Goal: Information Seeking & Learning: Learn about a topic

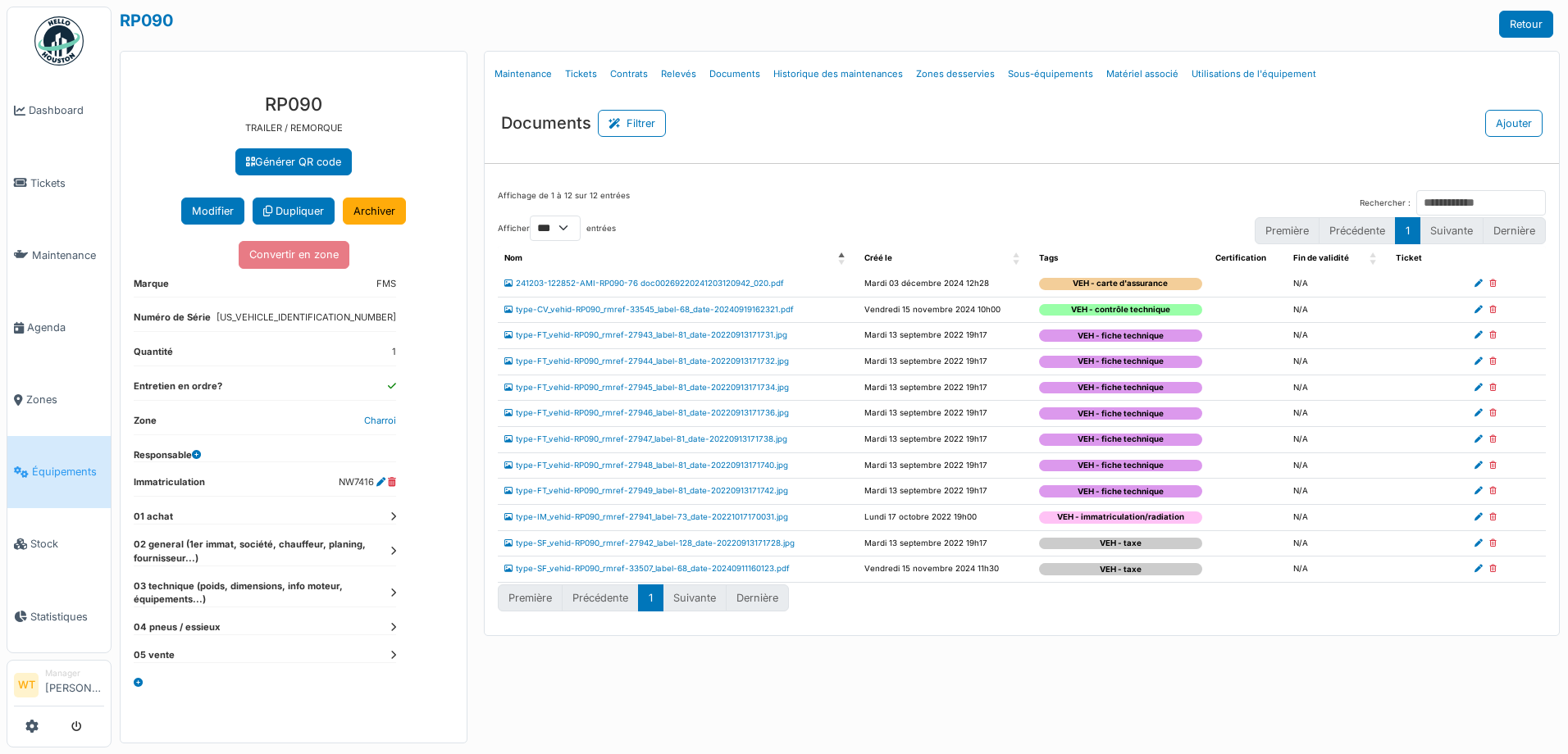
select select "***"
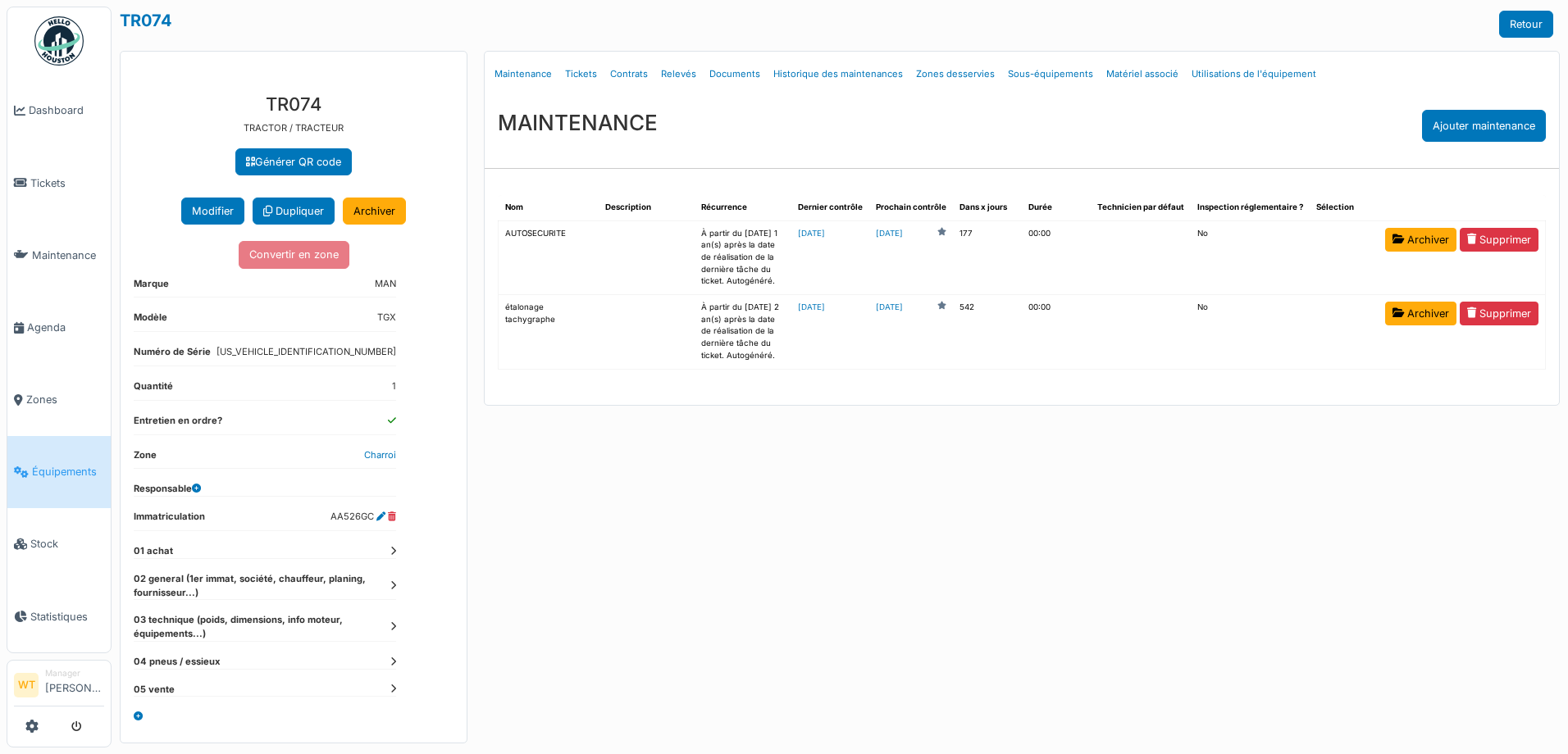
click at [82, 476] on link "Équipements" at bounding box center [58, 472] width 103 height 72
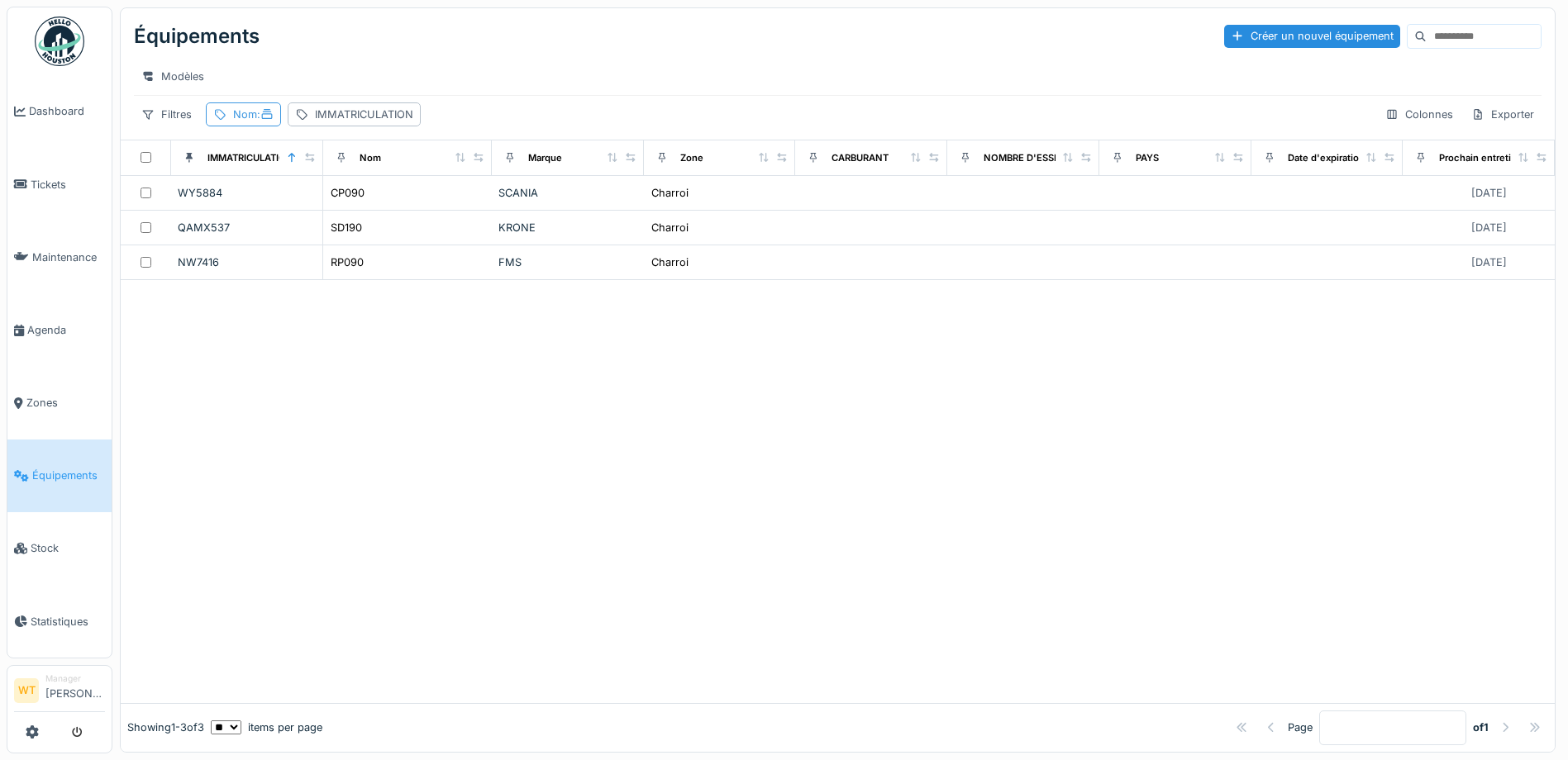
click at [270, 120] on icon at bounding box center [267, 115] width 14 height 11
click at [362, 204] on icon at bounding box center [357, 205] width 8 height 8
click at [349, 205] on input "Nom" at bounding box center [296, 206] width 165 height 34
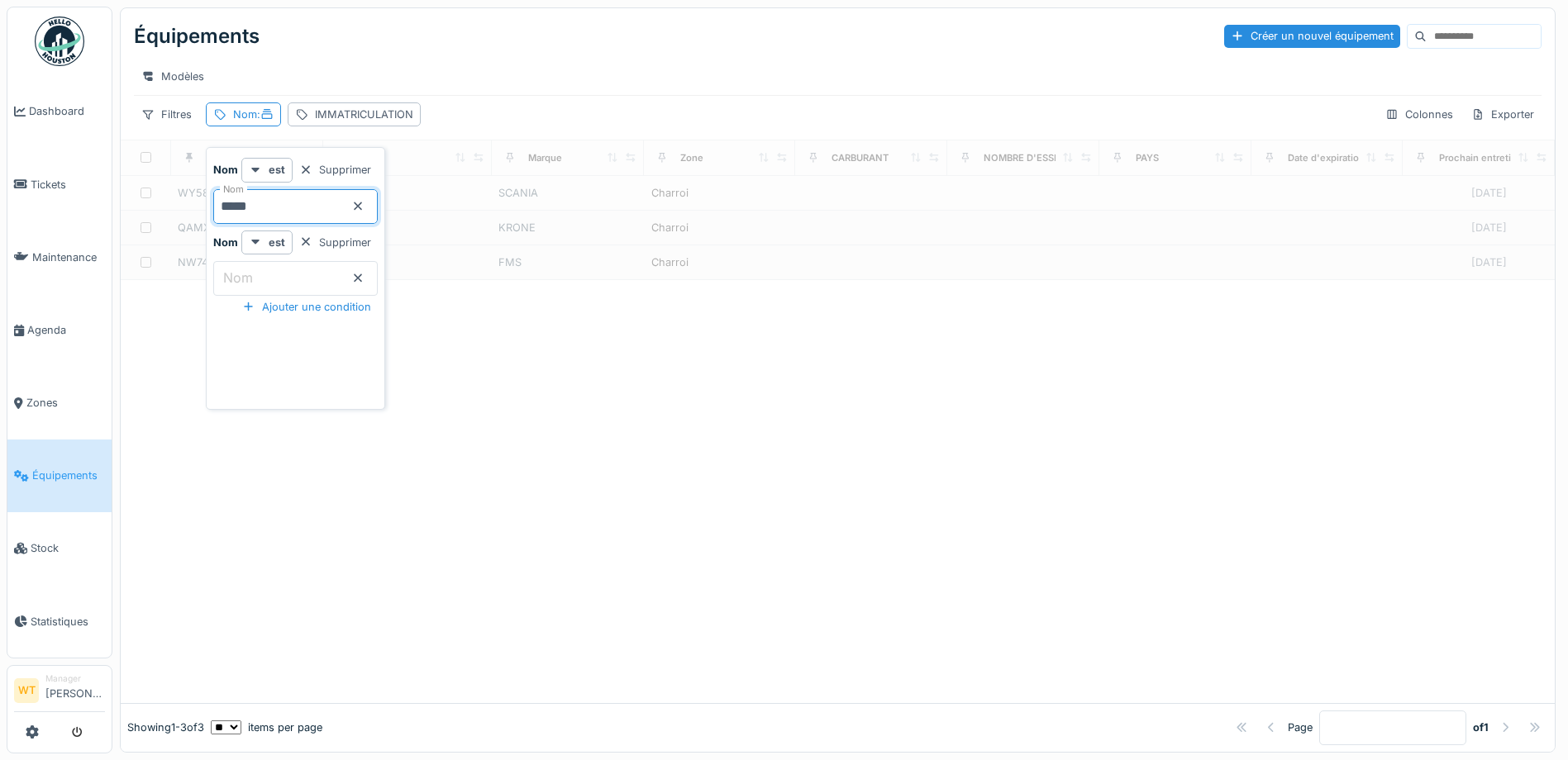
type input "*****"
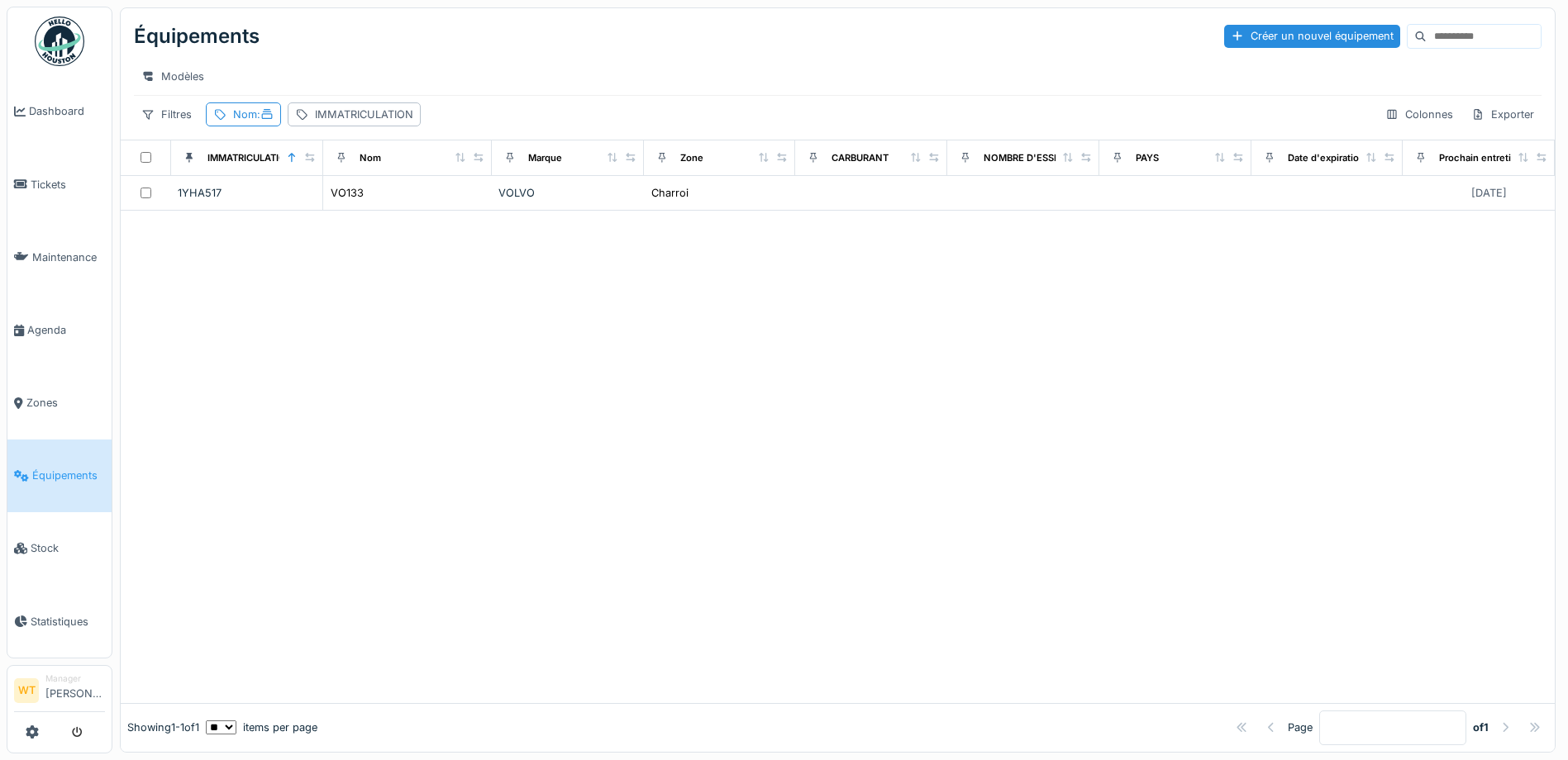
click at [544, 80] on div "Modèles" at bounding box center [837, 76] width 1408 height 24
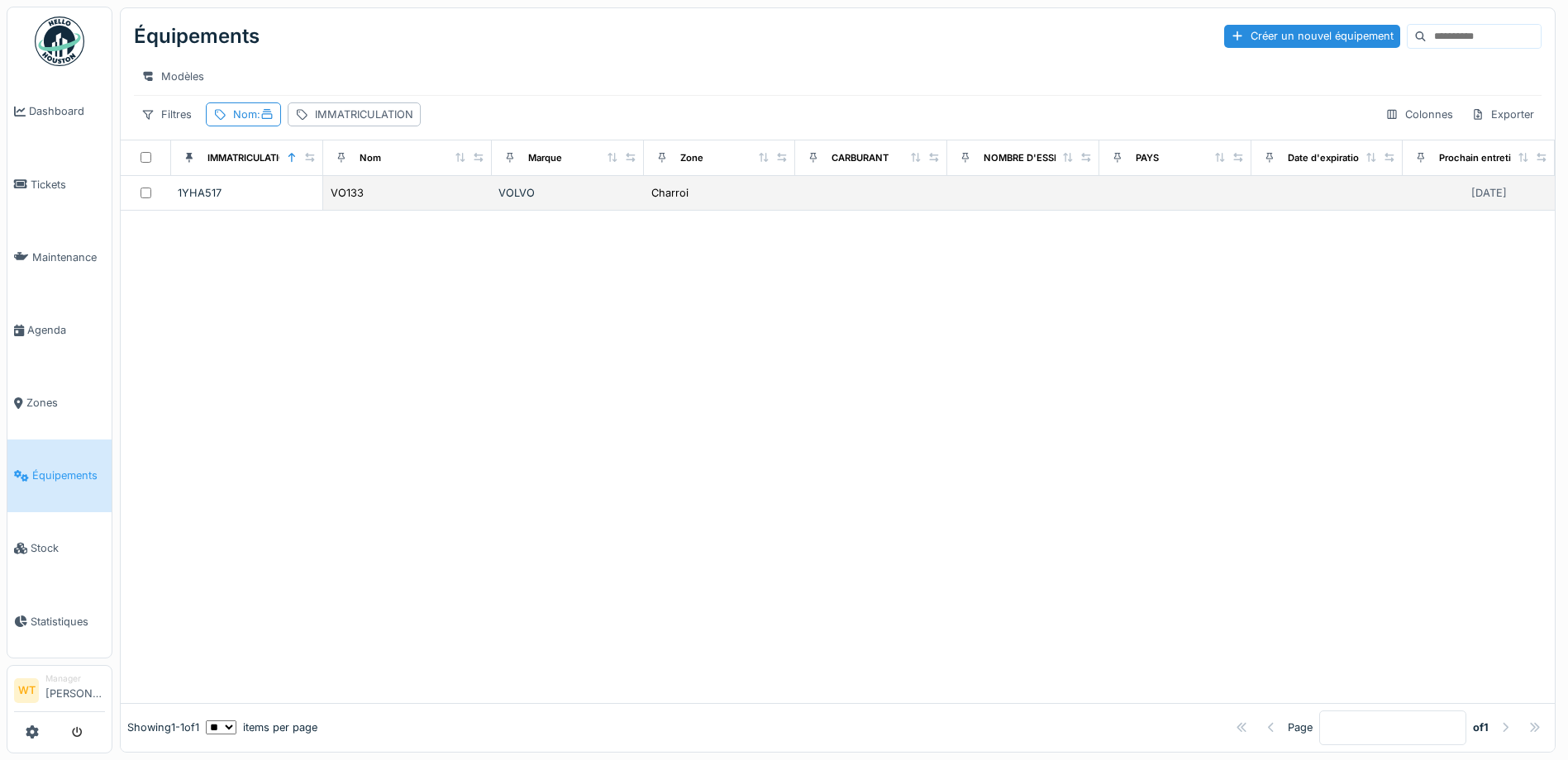
click at [372, 211] on td "VO133" at bounding box center [407, 193] width 168 height 34
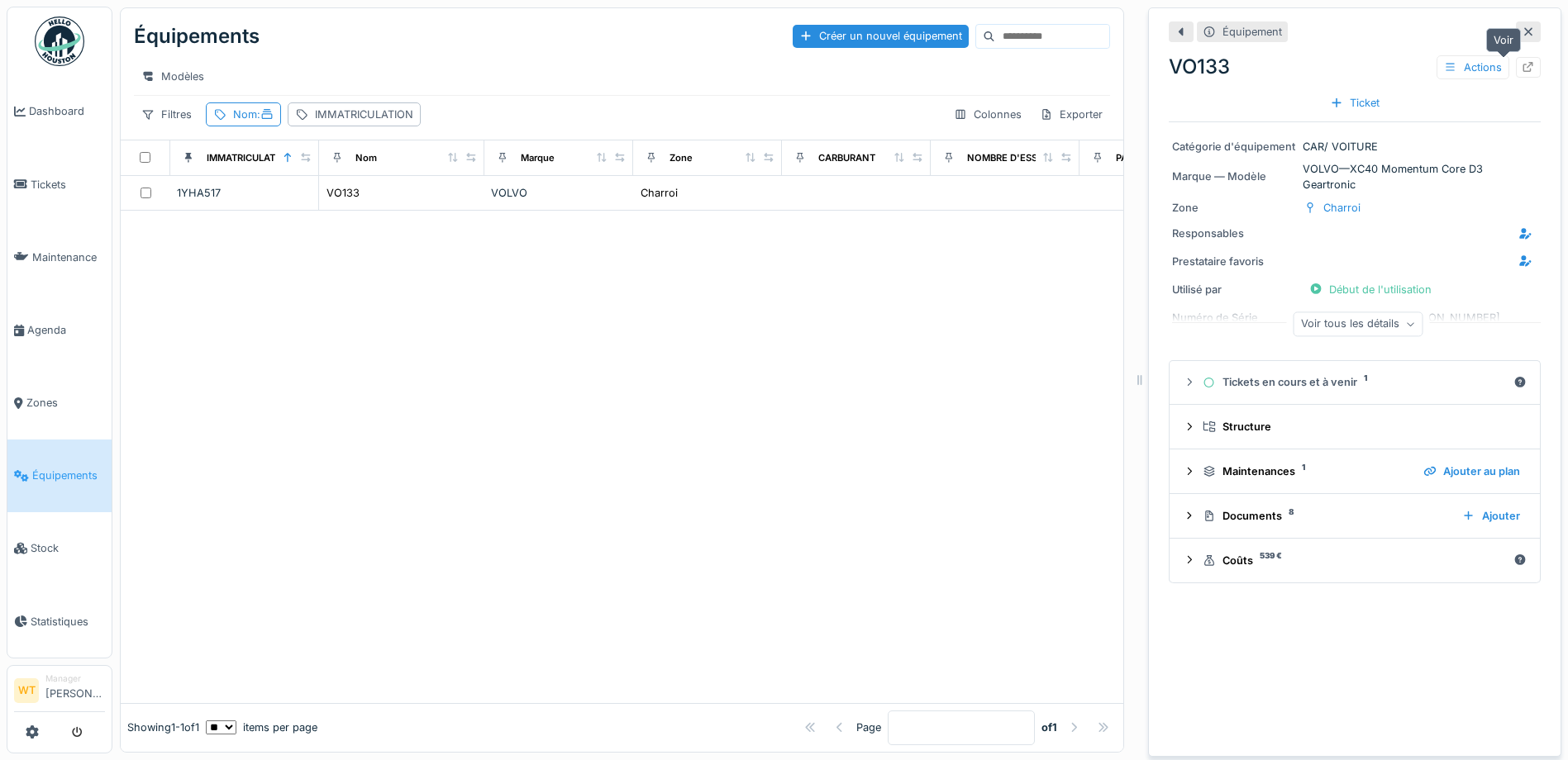
click at [1522, 72] on div at bounding box center [1528, 67] width 14 height 15
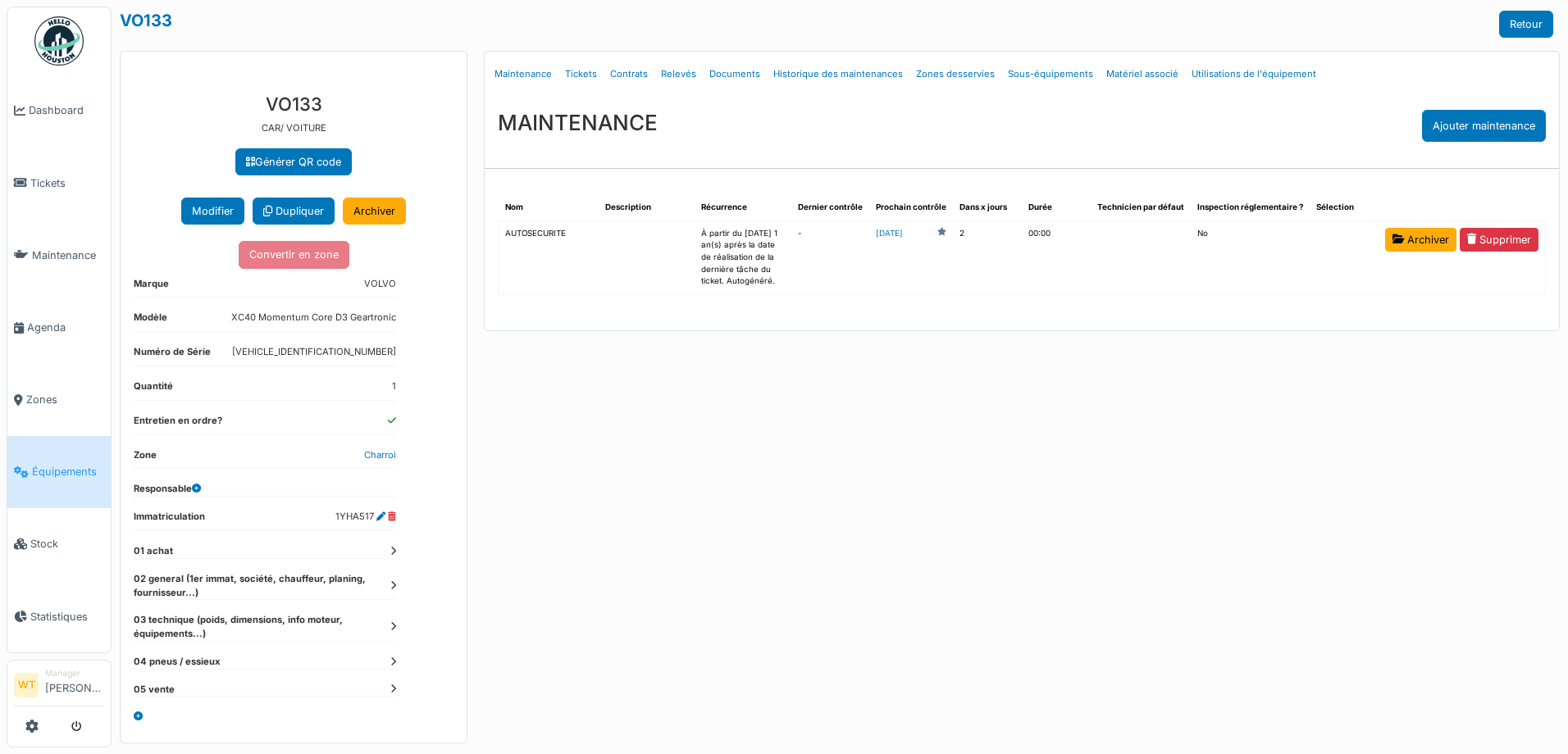
click at [394, 588] on icon at bounding box center [393, 585] width 5 height 9
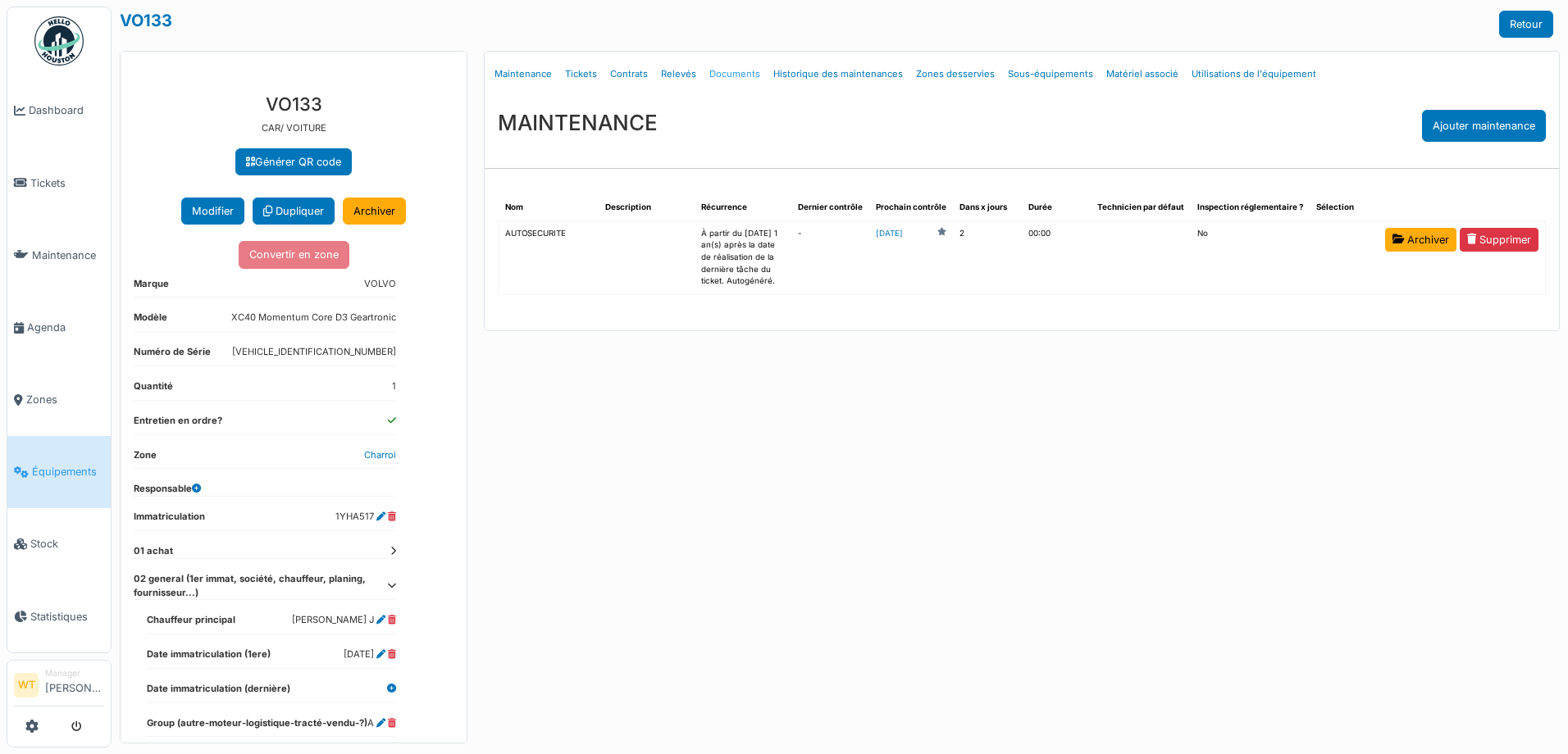
click at [719, 81] on link "Documents" at bounding box center [734, 74] width 64 height 39
select select "***"
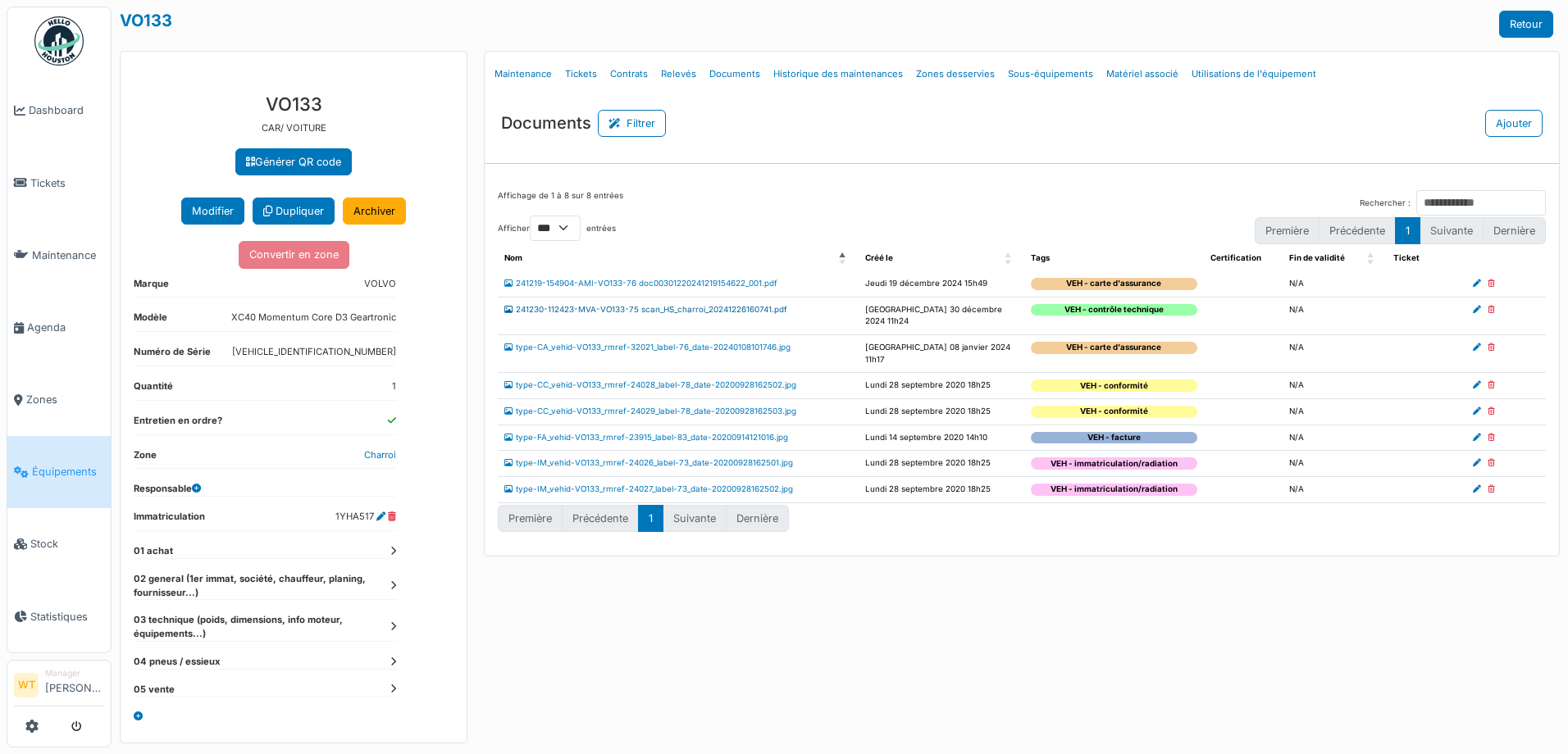
click at [653, 309] on link "241230-112423-MVA-VO133-75 scan_HS_charroi_20241226160741.pdf" at bounding box center [645, 309] width 283 height 9
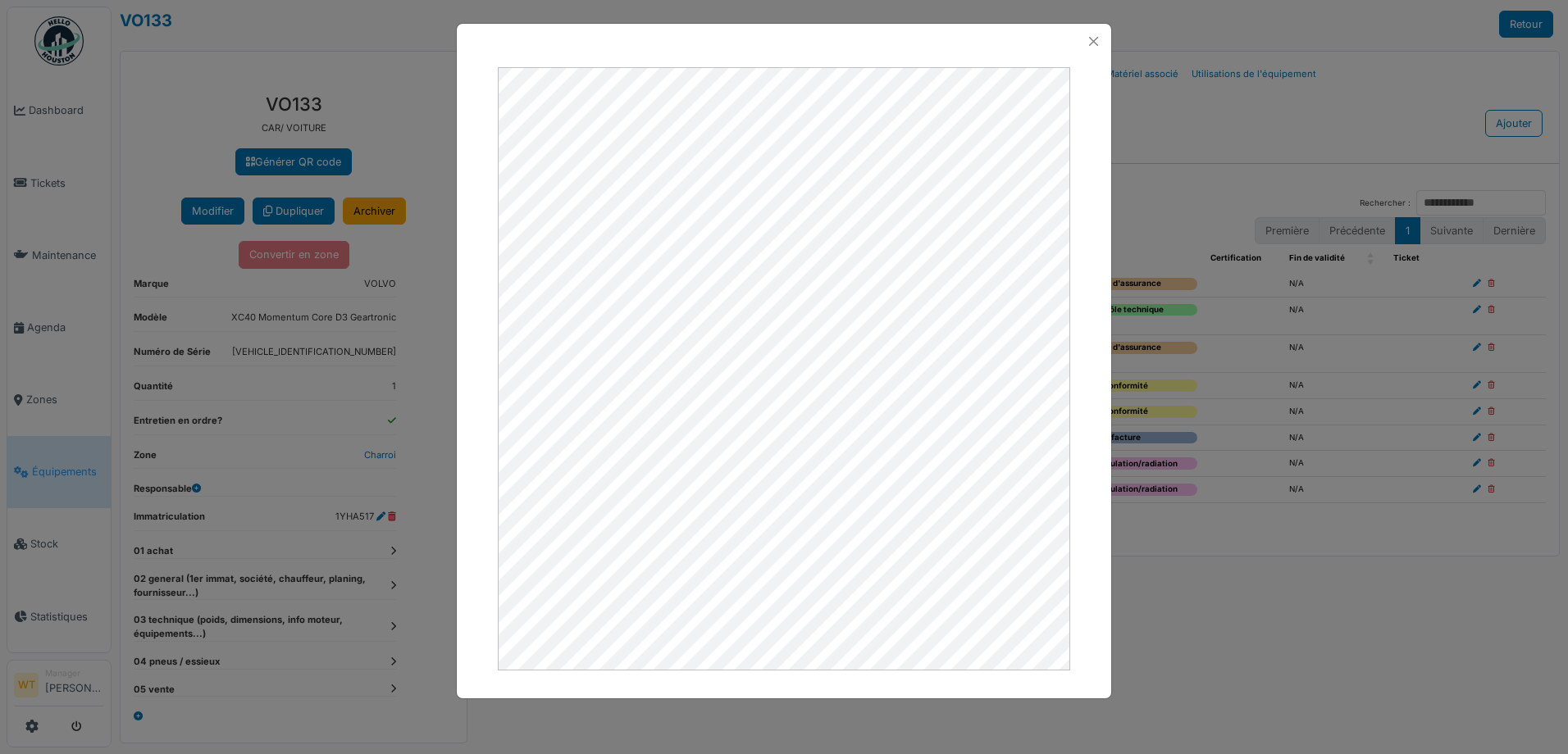
drag, startPoint x: 126, startPoint y: 21, endPoint x: 201, endPoint y: 41, distance: 77.6
click at [201, 41] on div at bounding box center [784, 377] width 1568 height 754
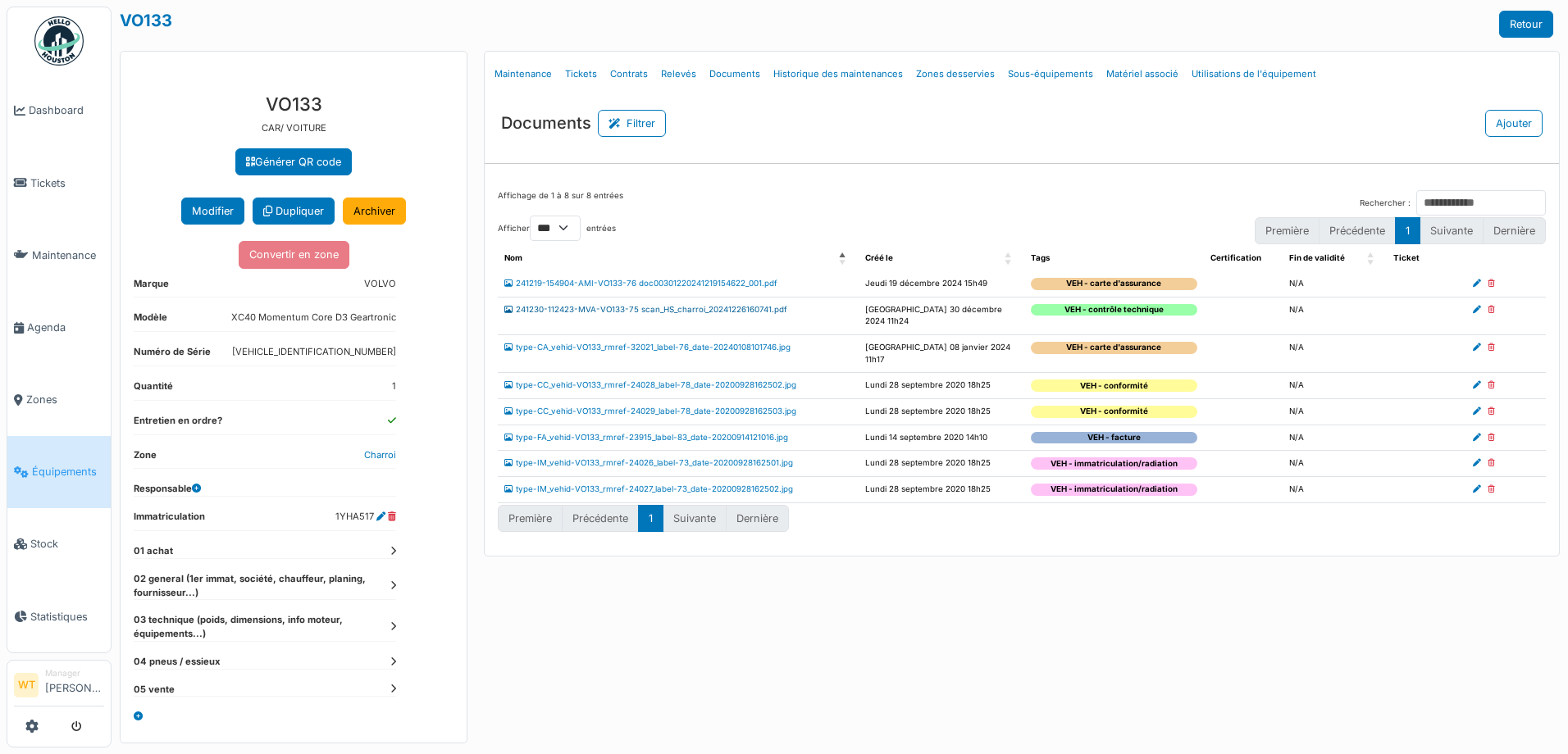
click at [719, 308] on link "241230-112423-MVA-VO133-75 scan_HS_charroi_20241226160741.pdf" at bounding box center [645, 309] width 283 height 9
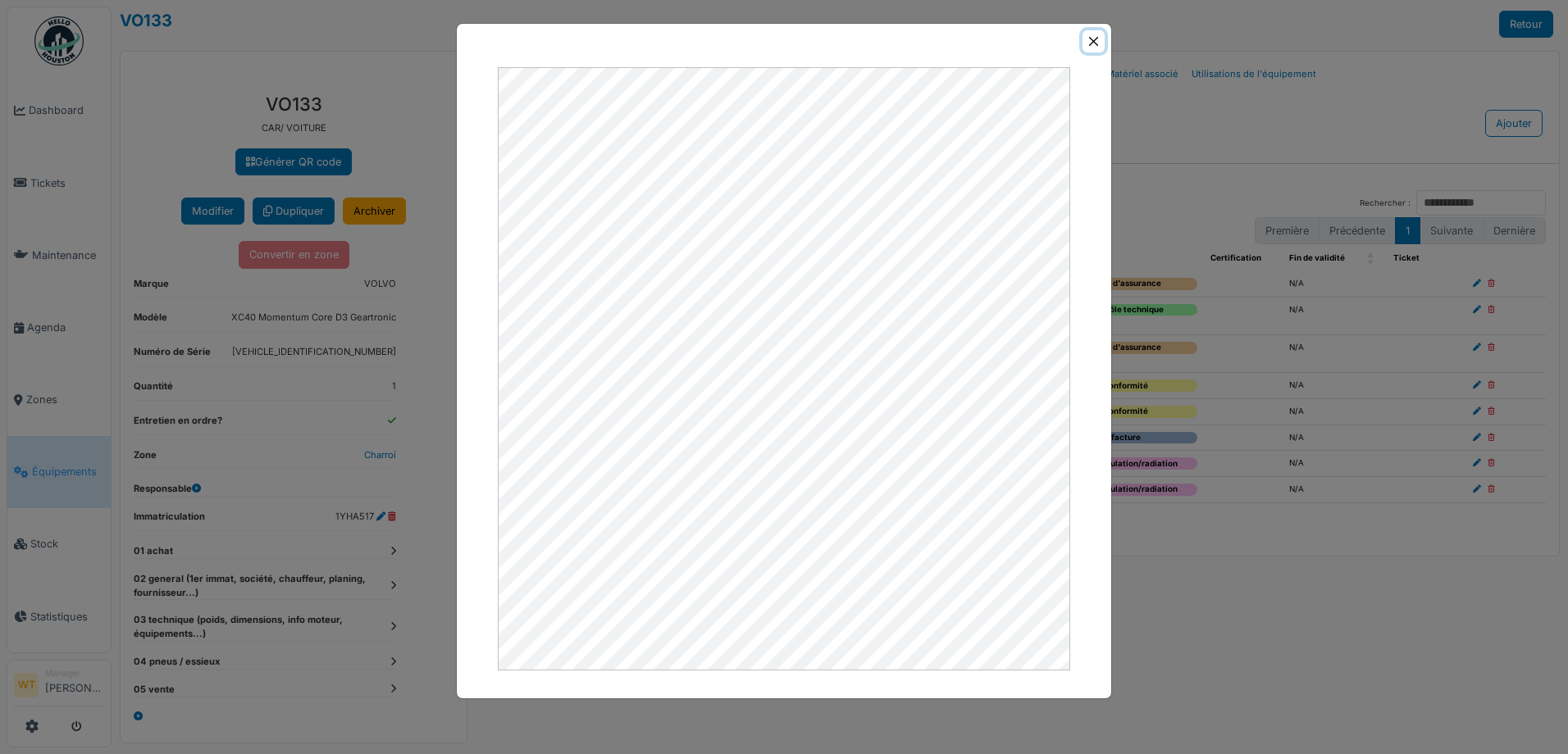
drag, startPoint x: 1093, startPoint y: 39, endPoint x: 1005, endPoint y: 0, distance: 96.3
click at [1093, 39] on button "Close" at bounding box center [1093, 41] width 22 height 22
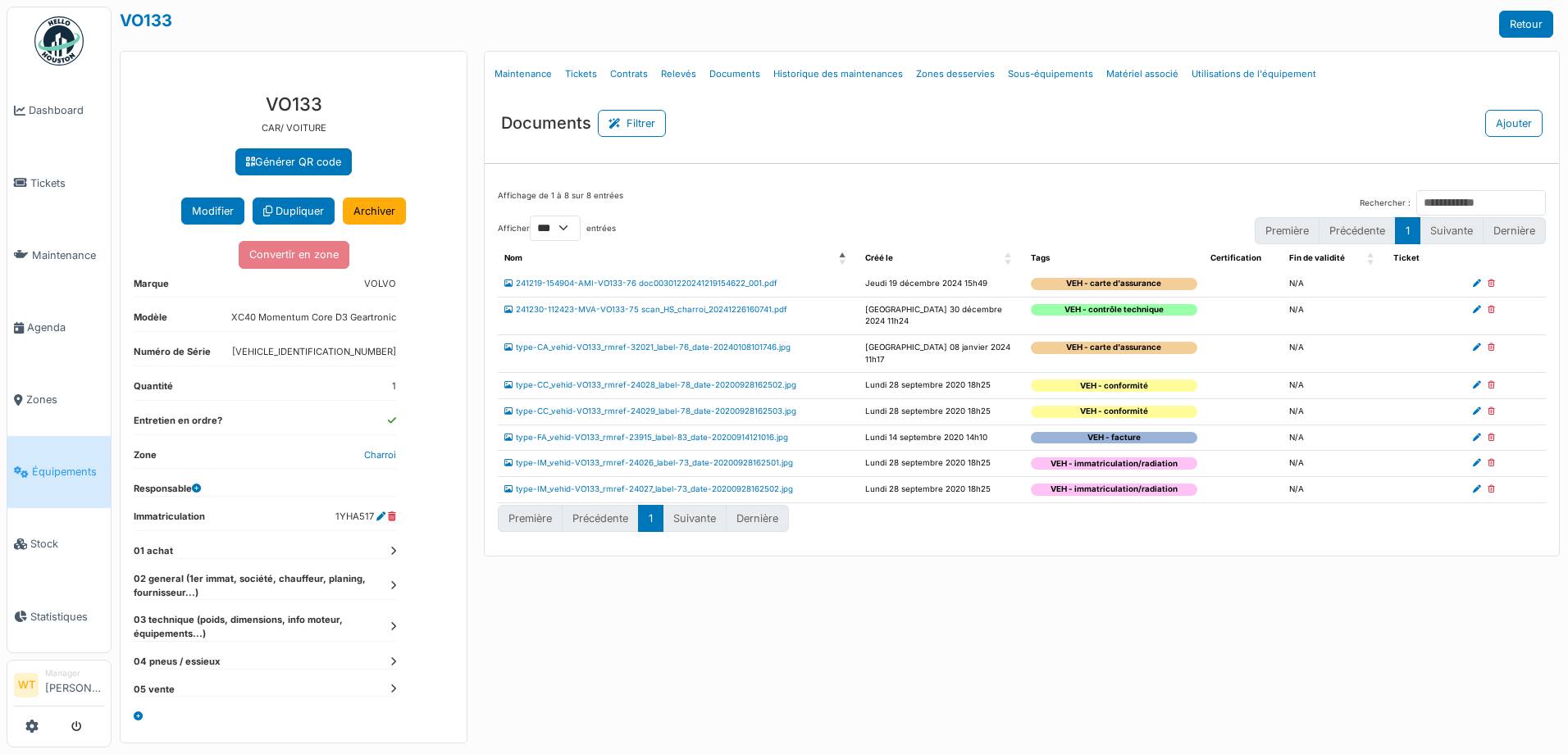
click at [62, 452] on link "Équipements" at bounding box center [58, 472] width 103 height 72
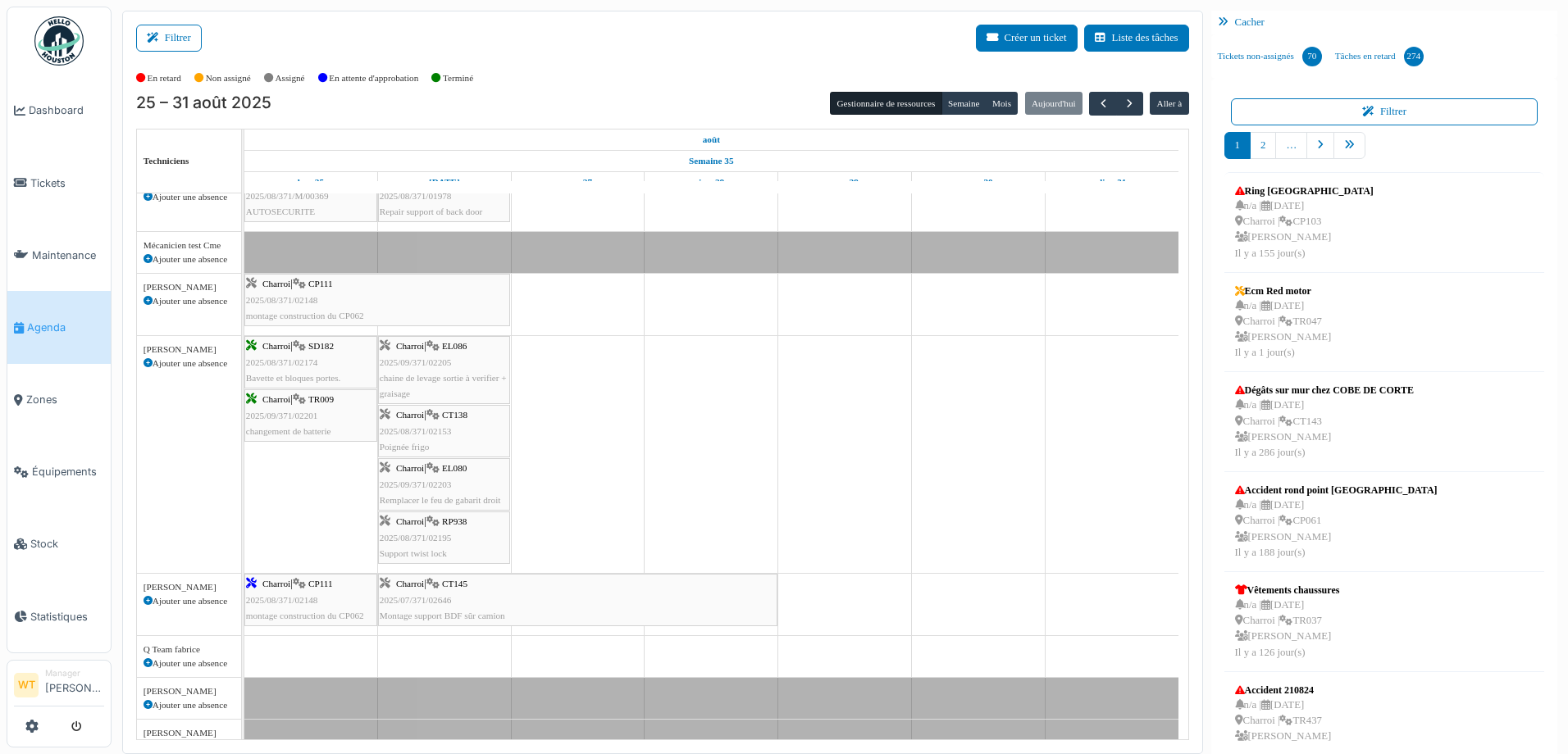
scroll to position [246, 0]
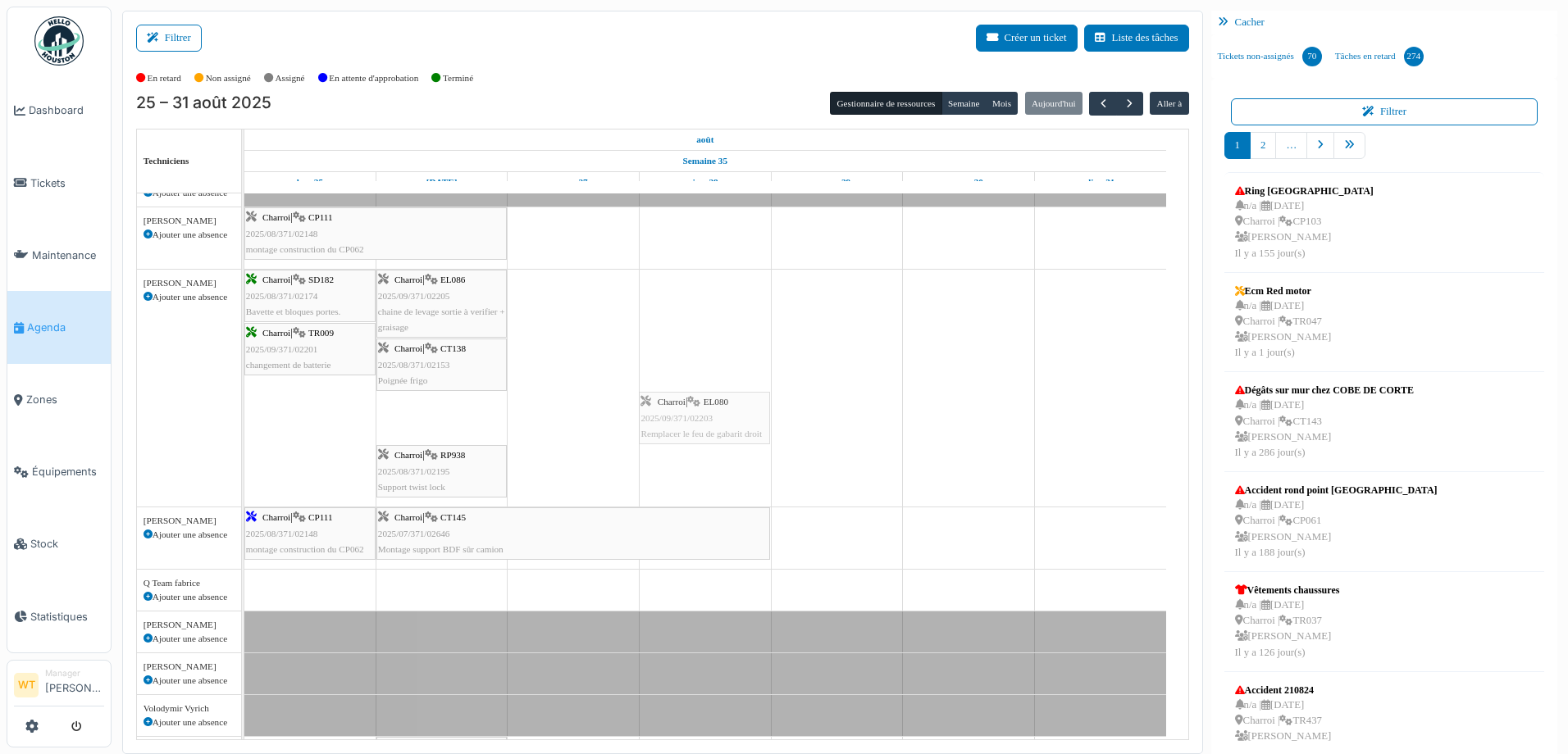
drag, startPoint x: 482, startPoint y: 396, endPoint x: 719, endPoint y: 391, distance: 237.1
click at [719, 391] on div "Bât. Admin. Hall Entrée RDC | Extincteur Hall Entrée Bât. Admin. Extincteurs Si…" at bounding box center [716, 448] width 944 height 1003
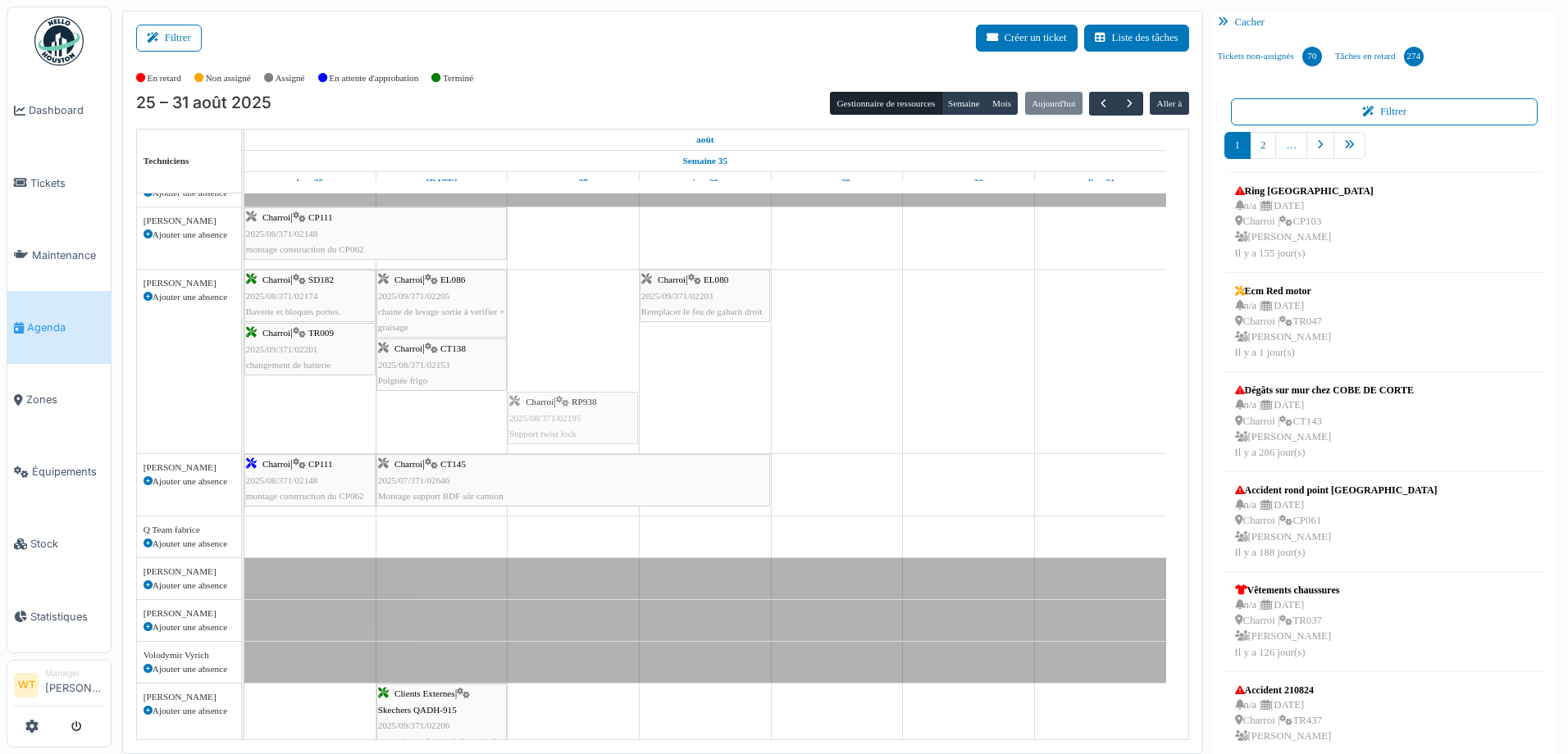
drag, startPoint x: 477, startPoint y: 424, endPoint x: 546, endPoint y: 417, distance: 69.4
click at [244, 417] on div "Charroi | SD182 2025/08/371/02174 Bavette et bloques portes. Charroi | EL086 20…" at bounding box center [244, 361] width 0 height 184
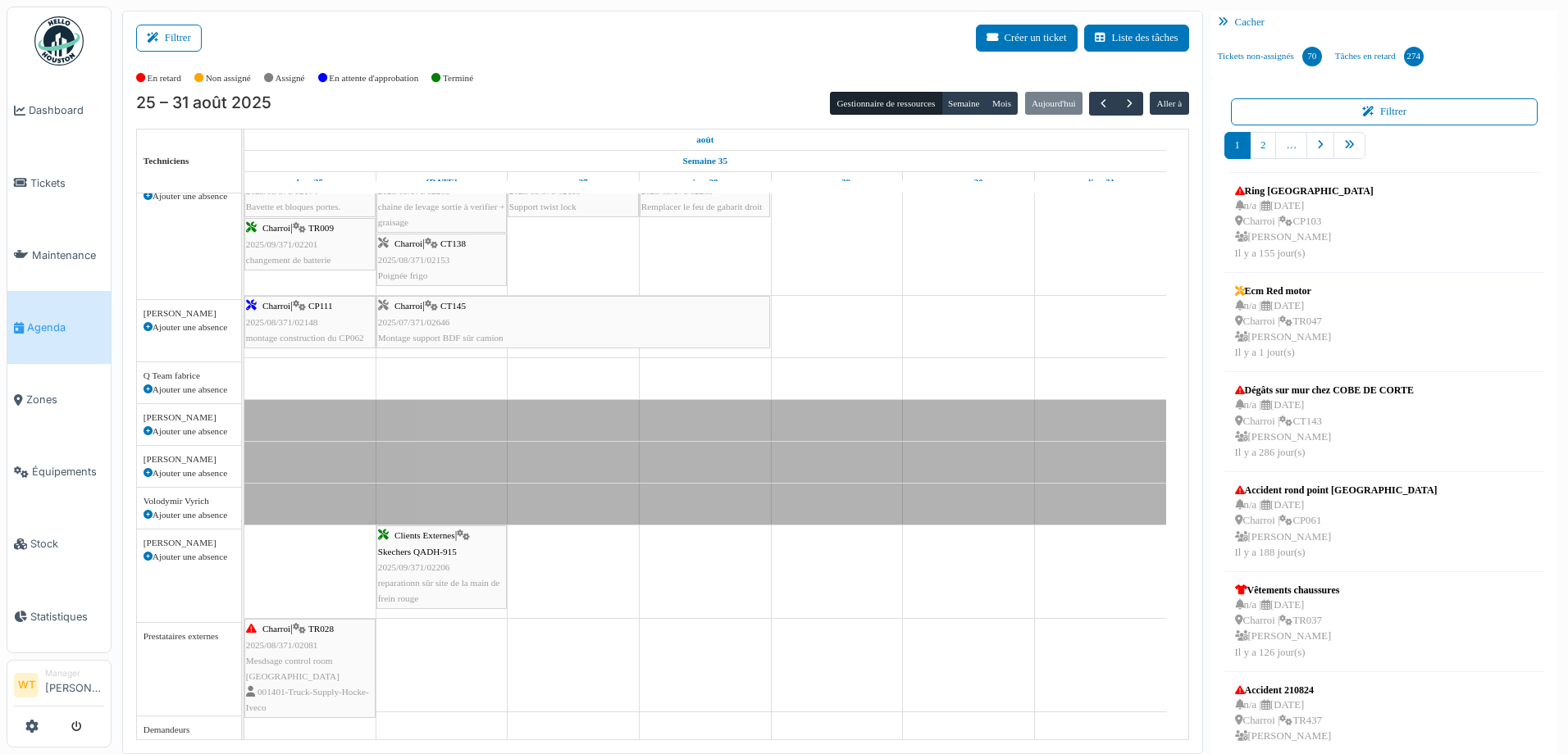
scroll to position [351, 0]
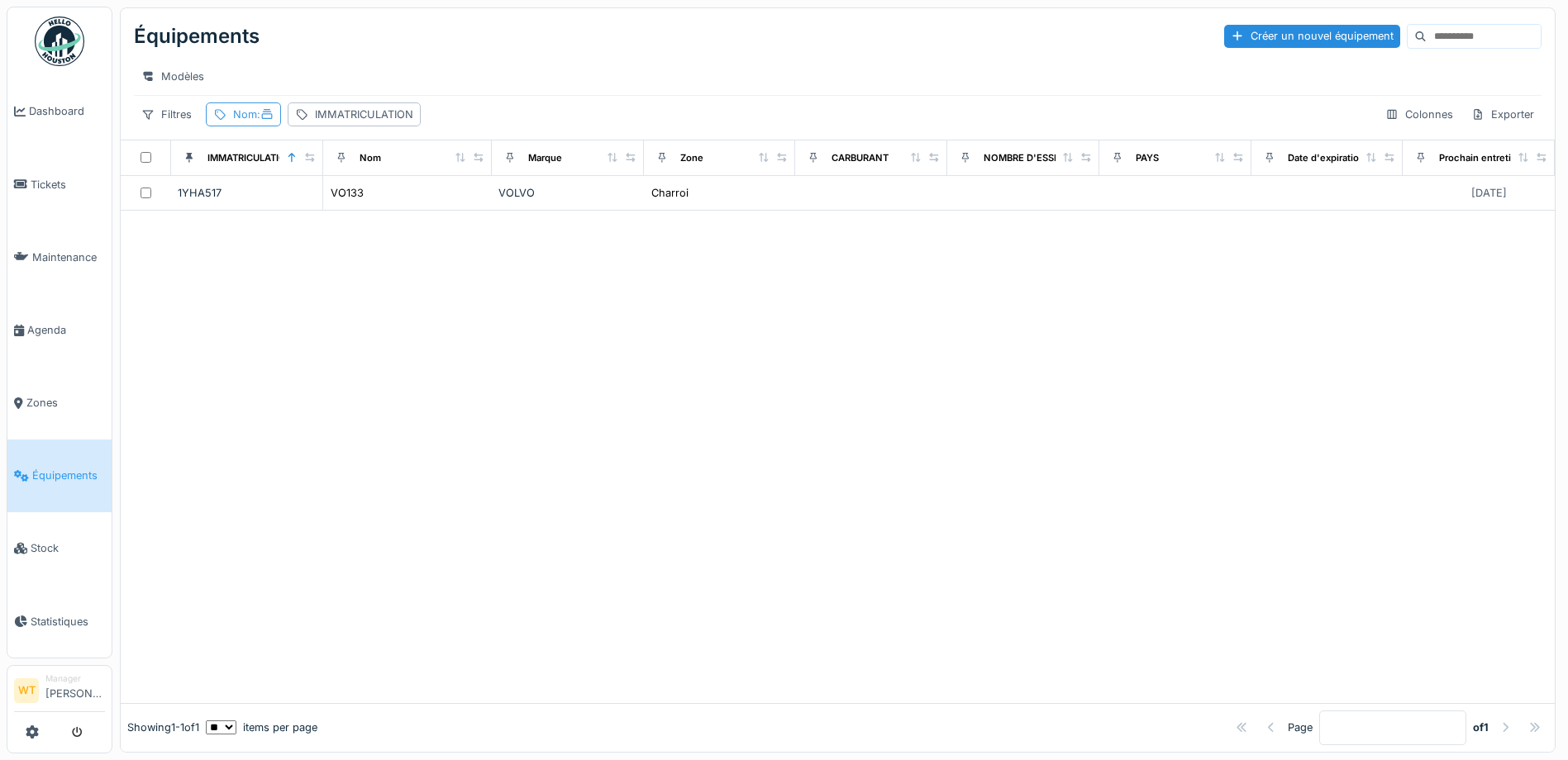
click at [260, 119] on div "Nom :" at bounding box center [253, 114] width 41 height 15
click at [364, 202] on icon at bounding box center [357, 206] width 14 height 11
click at [325, 202] on input "Nom" at bounding box center [296, 206] width 165 height 34
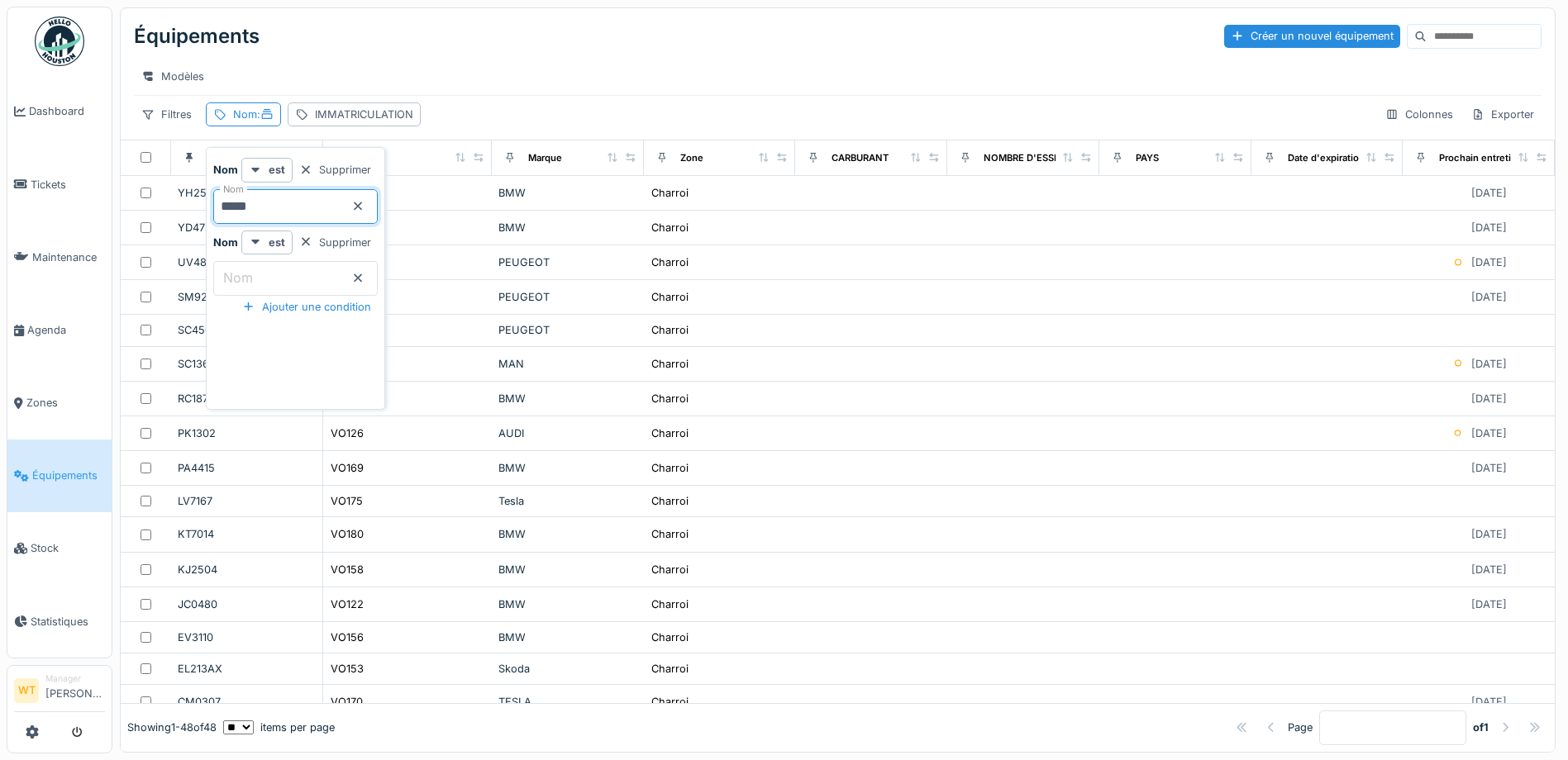
type input "*****"
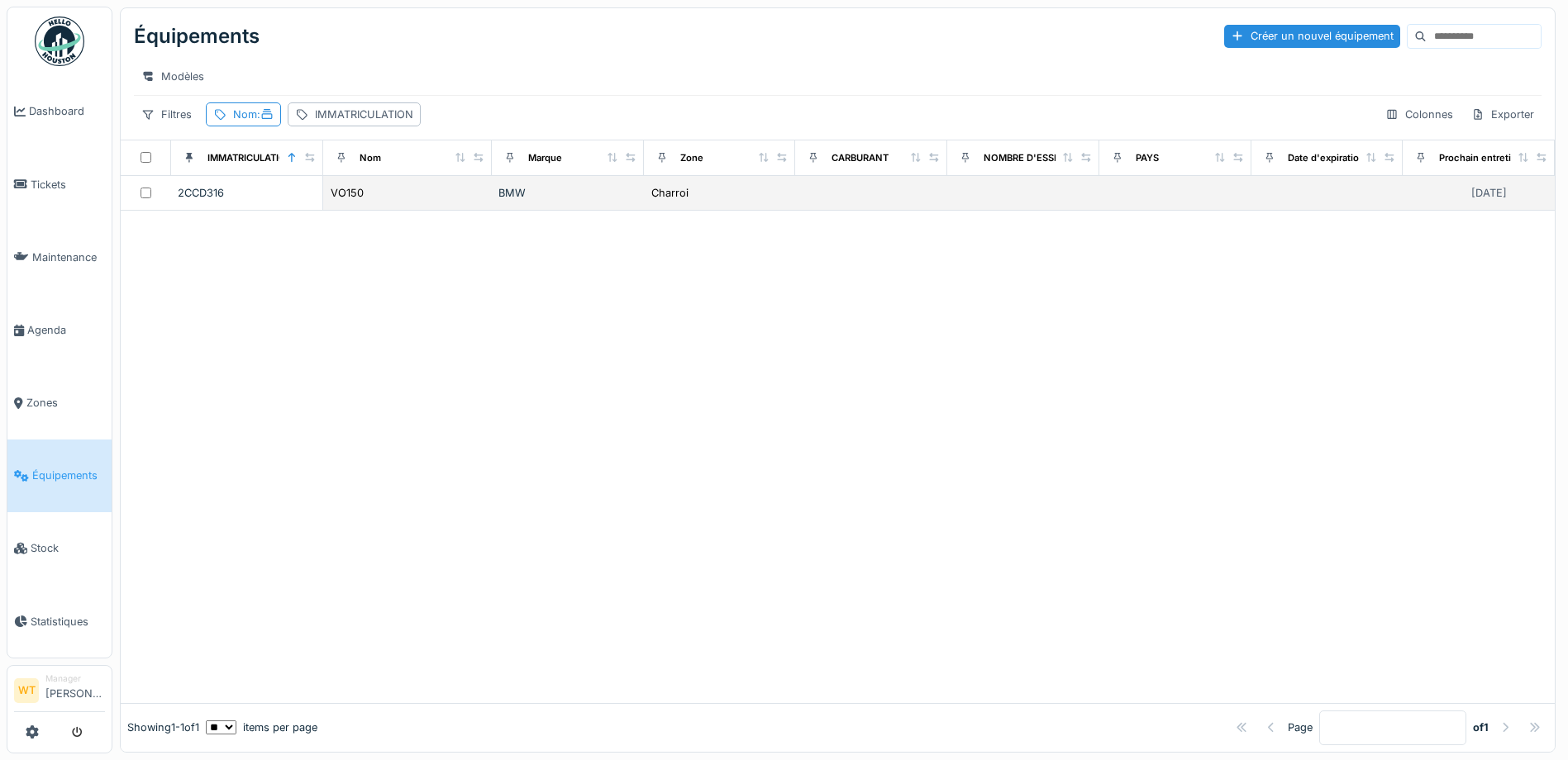
click at [454, 202] on div "VO150" at bounding box center [408, 192] width 156 height 17
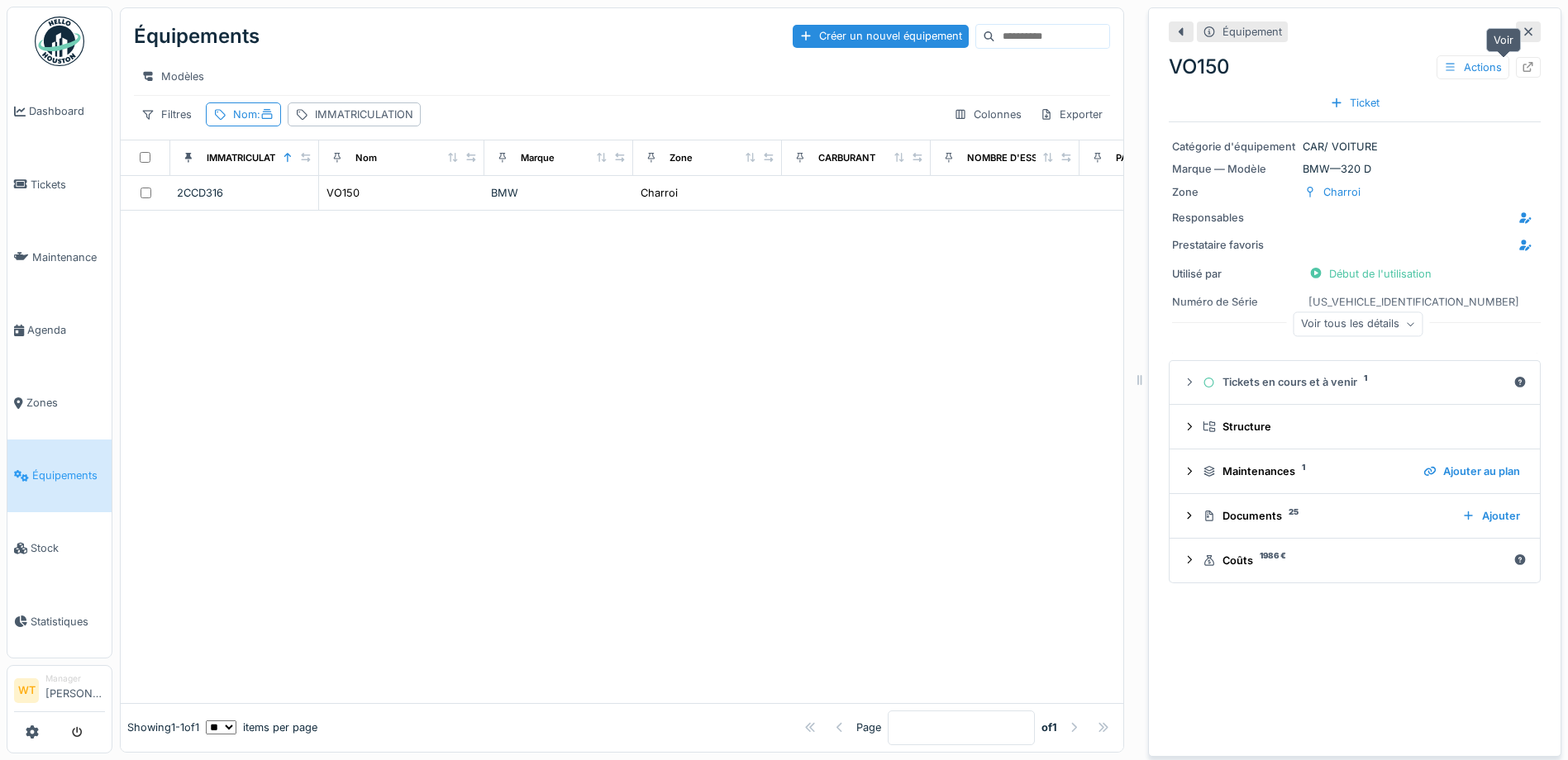
click at [1522, 64] on icon at bounding box center [1528, 68] width 14 height 11
click at [244, 122] on div "Nom :" at bounding box center [253, 114] width 41 height 15
drag, startPoint x: 390, startPoint y: 207, endPoint x: 296, endPoint y: 208, distance: 94.0
click at [364, 207] on icon at bounding box center [357, 206] width 14 height 11
click at [296, 208] on input "Nom" at bounding box center [296, 206] width 165 height 34
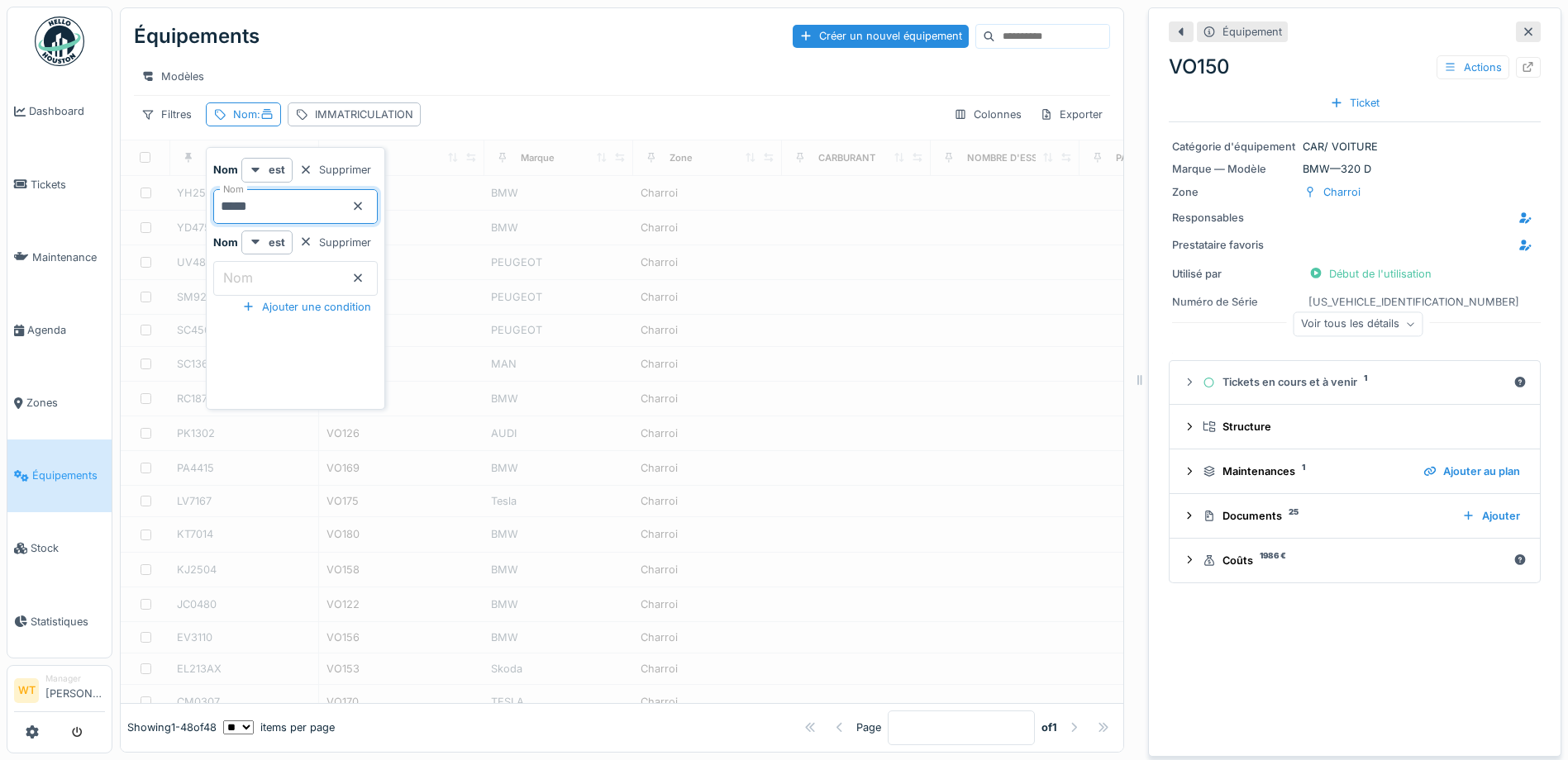
type input "*****"
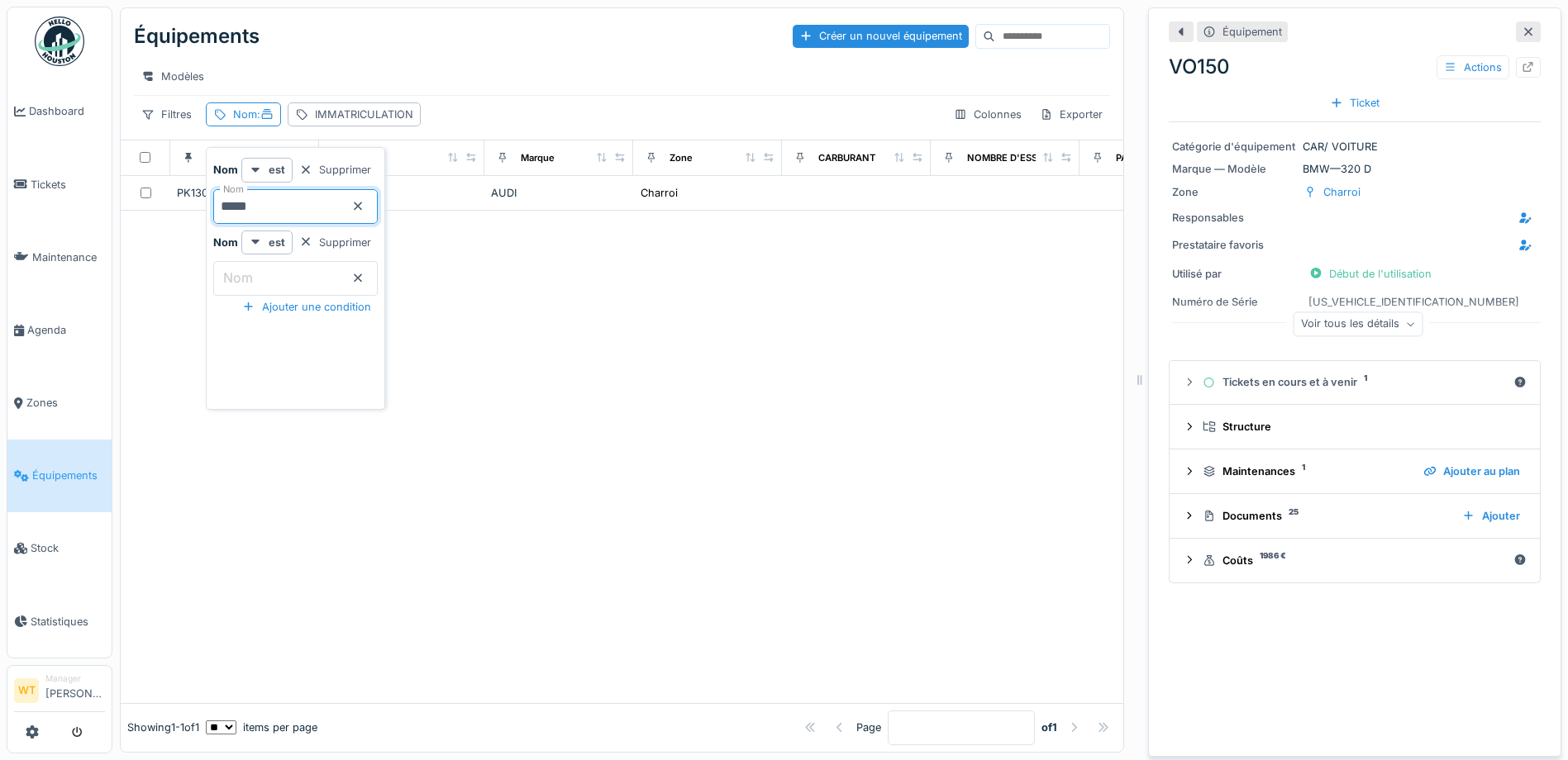
click at [462, 44] on div "Équipements Créer un nouvel équipement" at bounding box center [622, 36] width 977 height 43
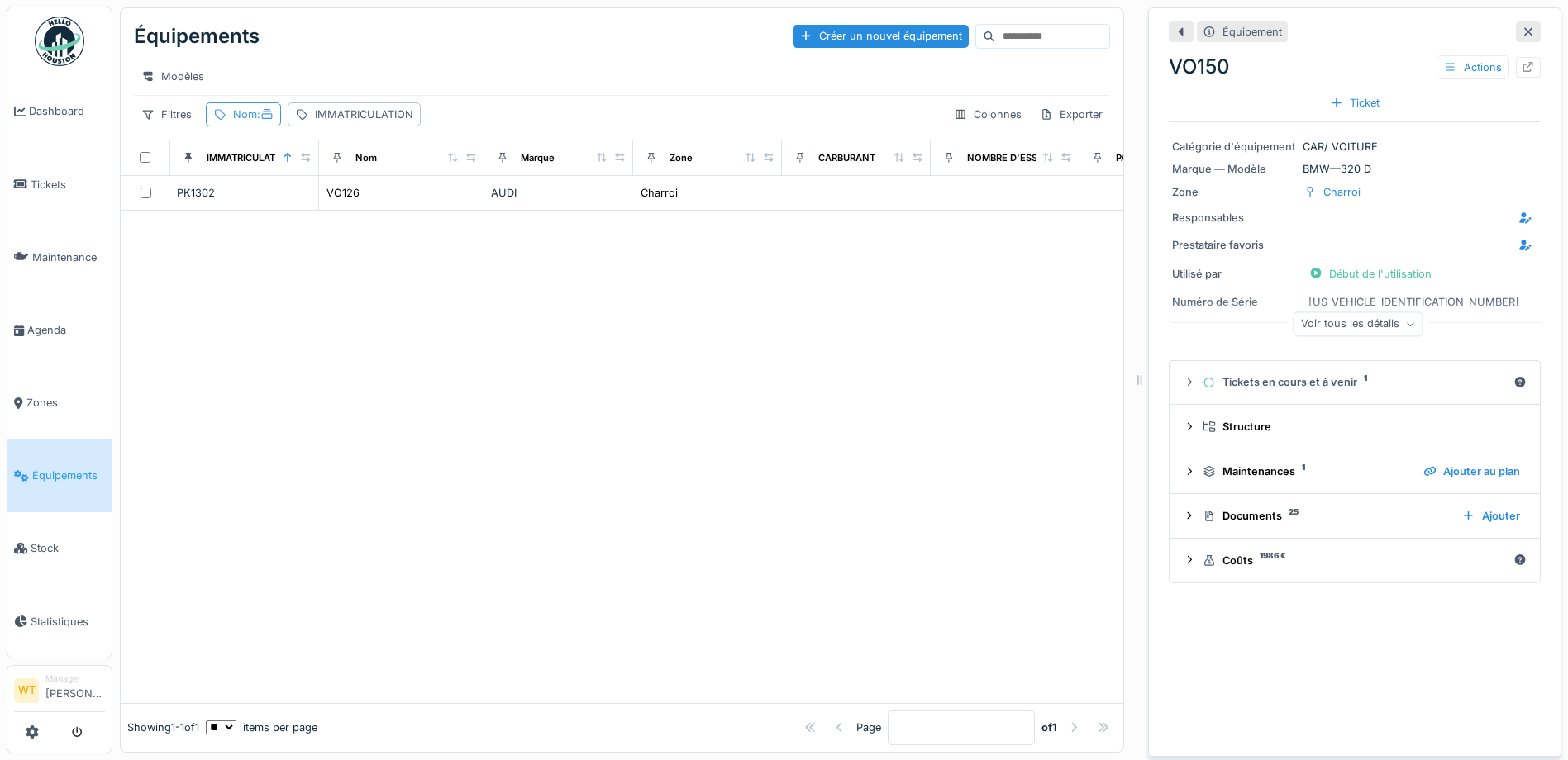
click at [245, 122] on div "Nom :" at bounding box center [253, 114] width 41 height 15
click at [354, 209] on input "*****" at bounding box center [296, 206] width 165 height 34
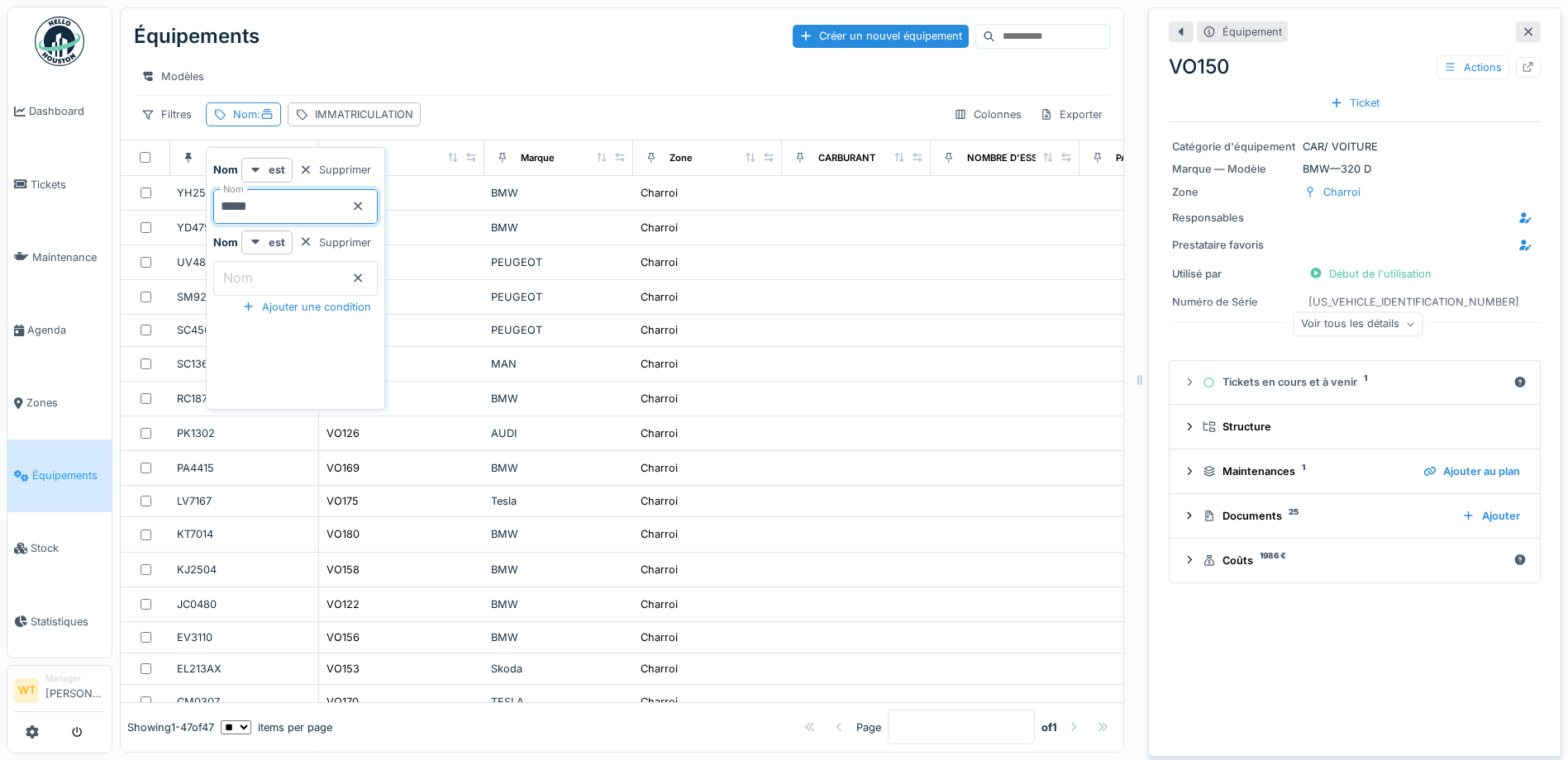
type input "*****"
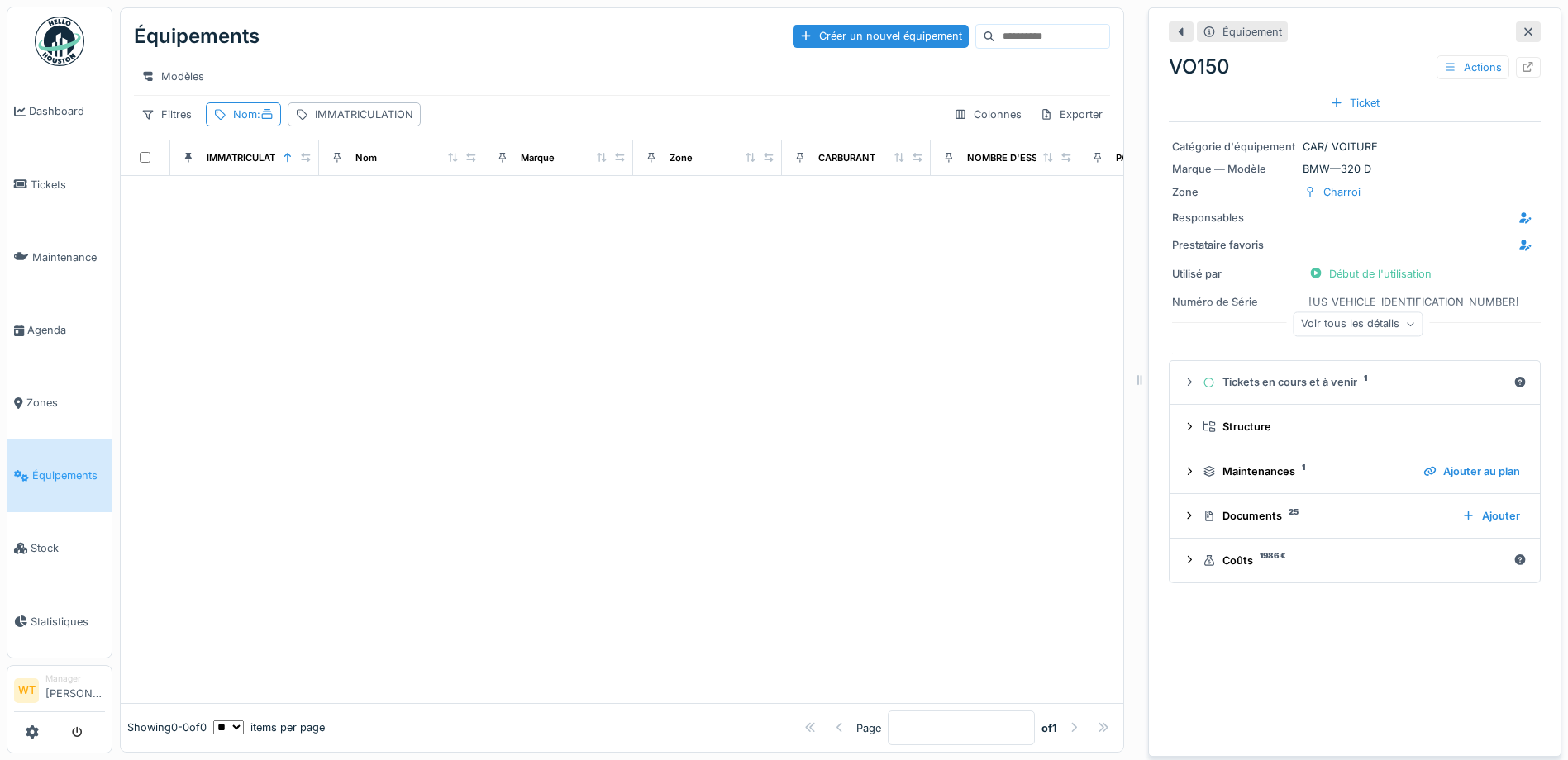
click at [503, 89] on div "Modèles" at bounding box center [622, 76] width 977 height 24
click at [269, 120] on icon at bounding box center [267, 115] width 14 height 11
click at [324, 207] on input "*****" at bounding box center [296, 206] width 165 height 34
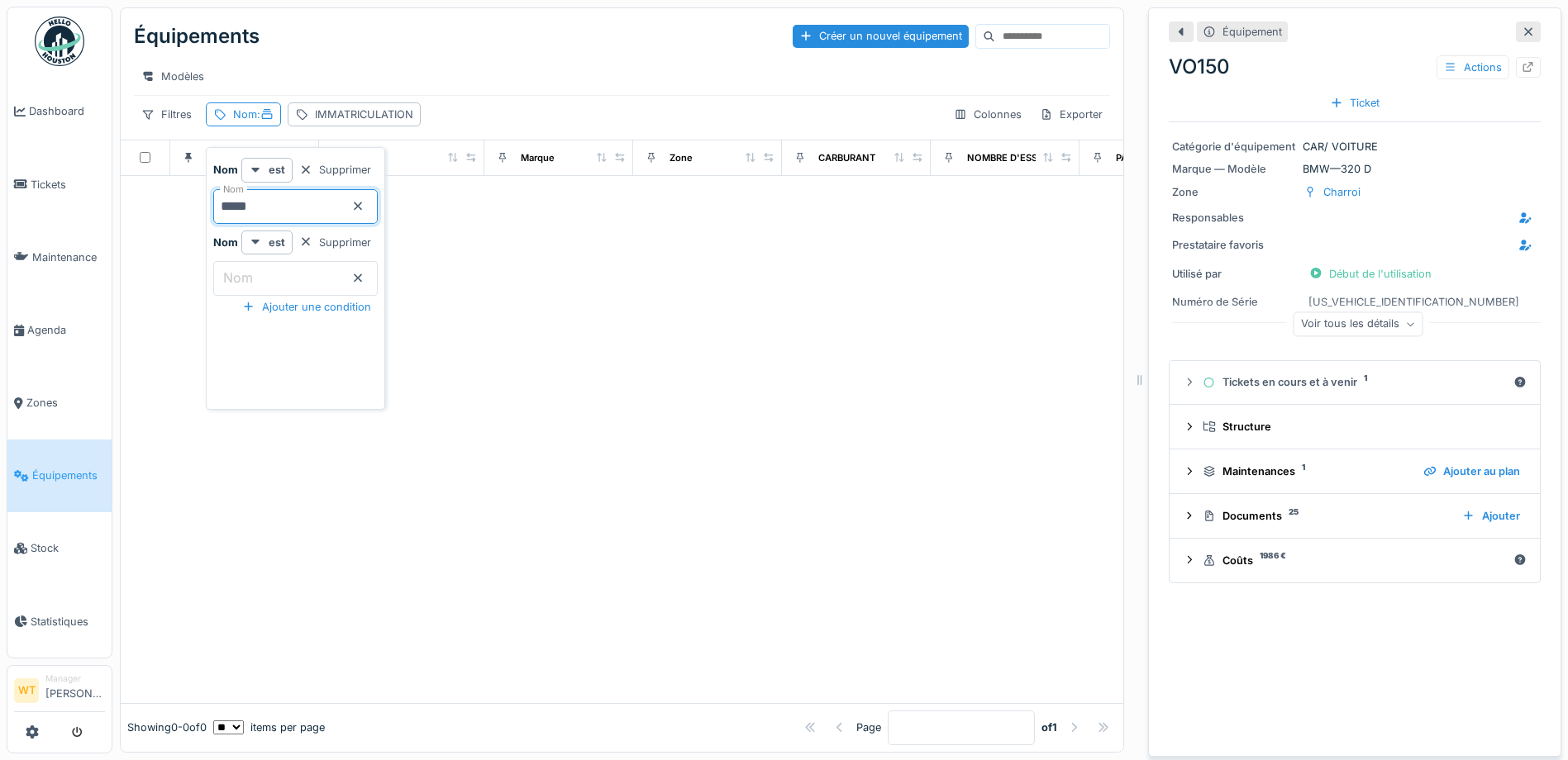
click at [509, 270] on div at bounding box center [621, 439] width 1003 height 527
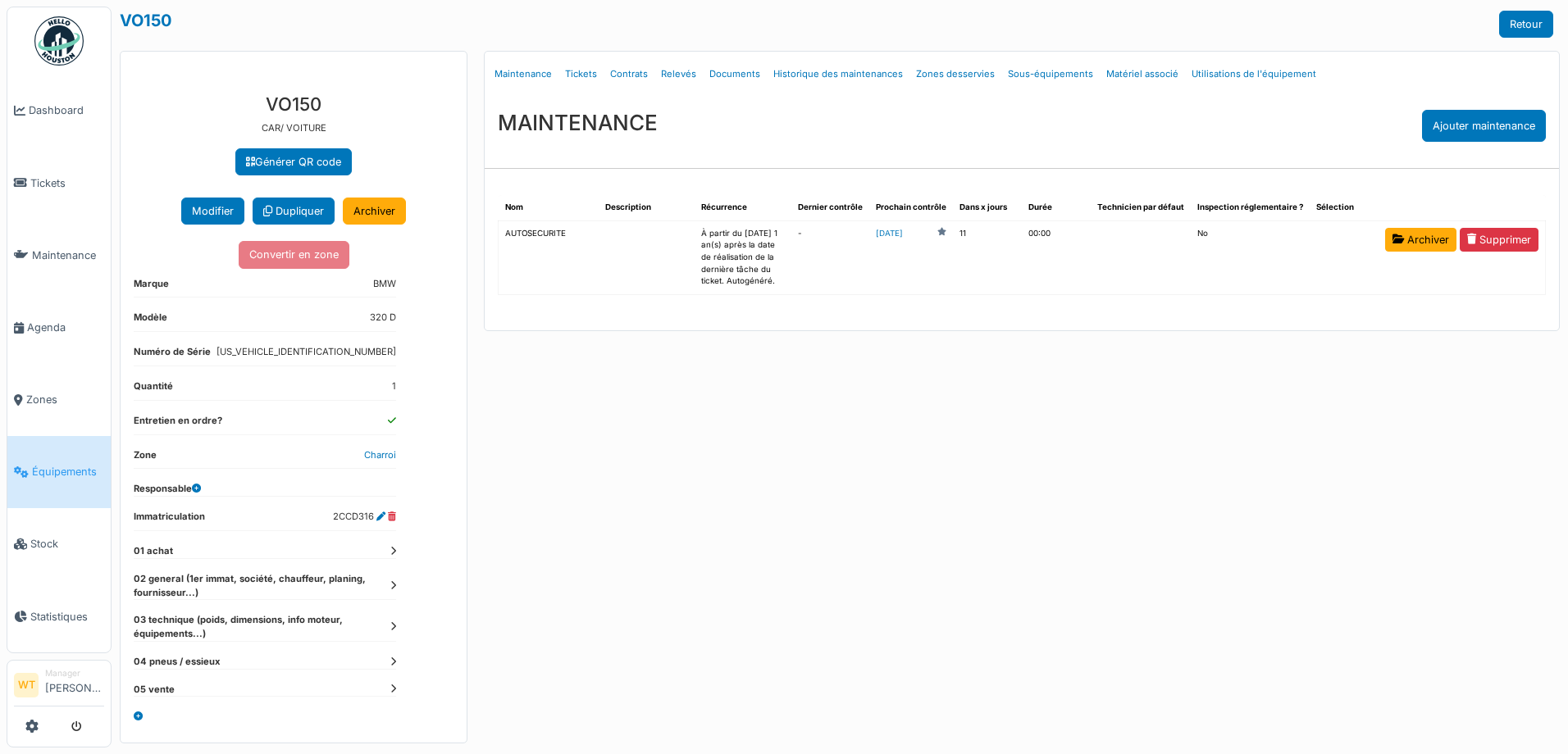
click at [396, 587] on div "**********" at bounding box center [293, 412] width 346 height 663
click at [394, 586] on icon at bounding box center [393, 585] width 5 height 9
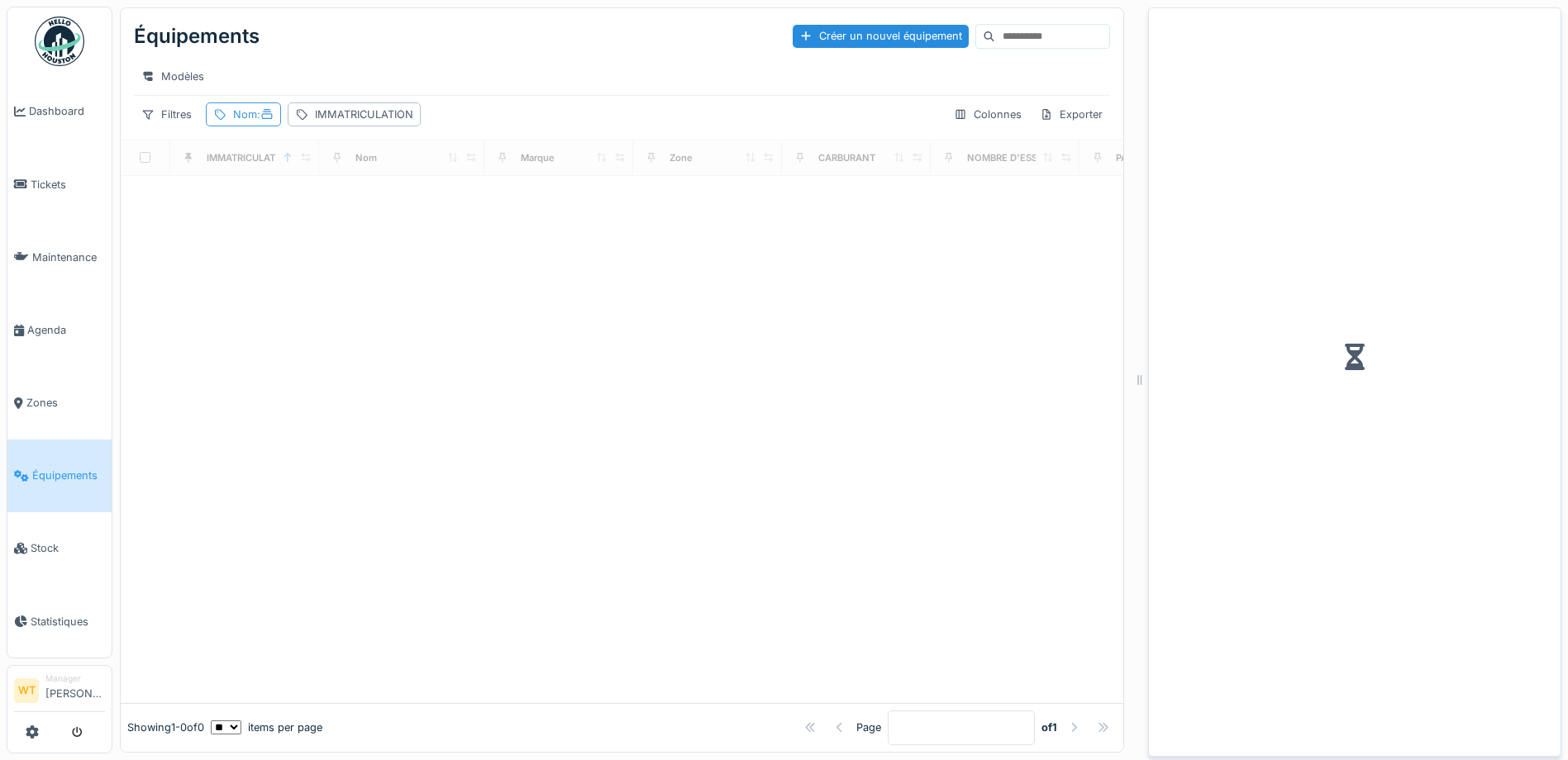
click at [265, 120] on span ":" at bounding box center [265, 115] width 16 height 13
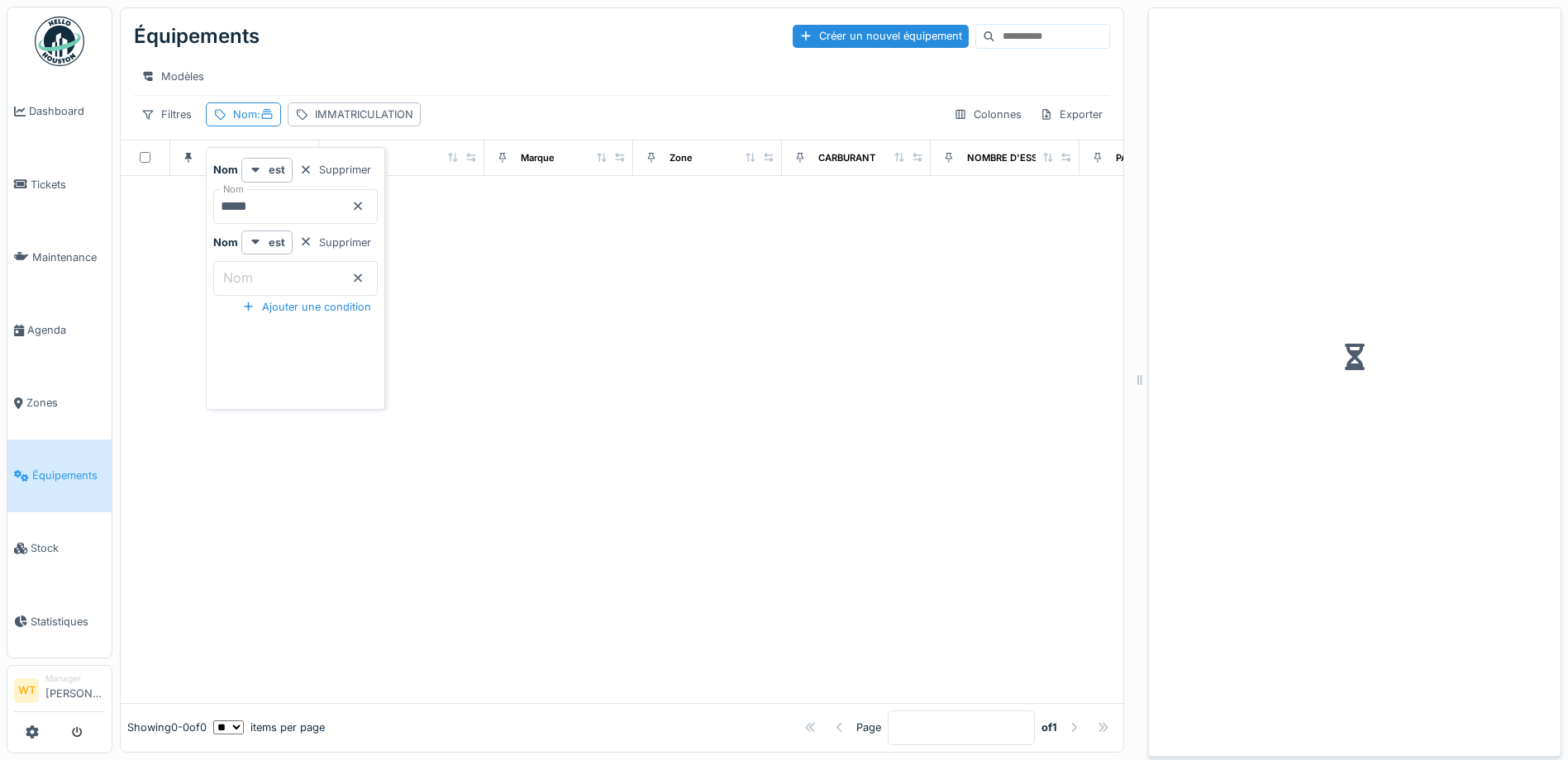
click at [292, 209] on input "*****" at bounding box center [296, 206] width 165 height 34
click at [555, 268] on div at bounding box center [621, 439] width 1003 height 527
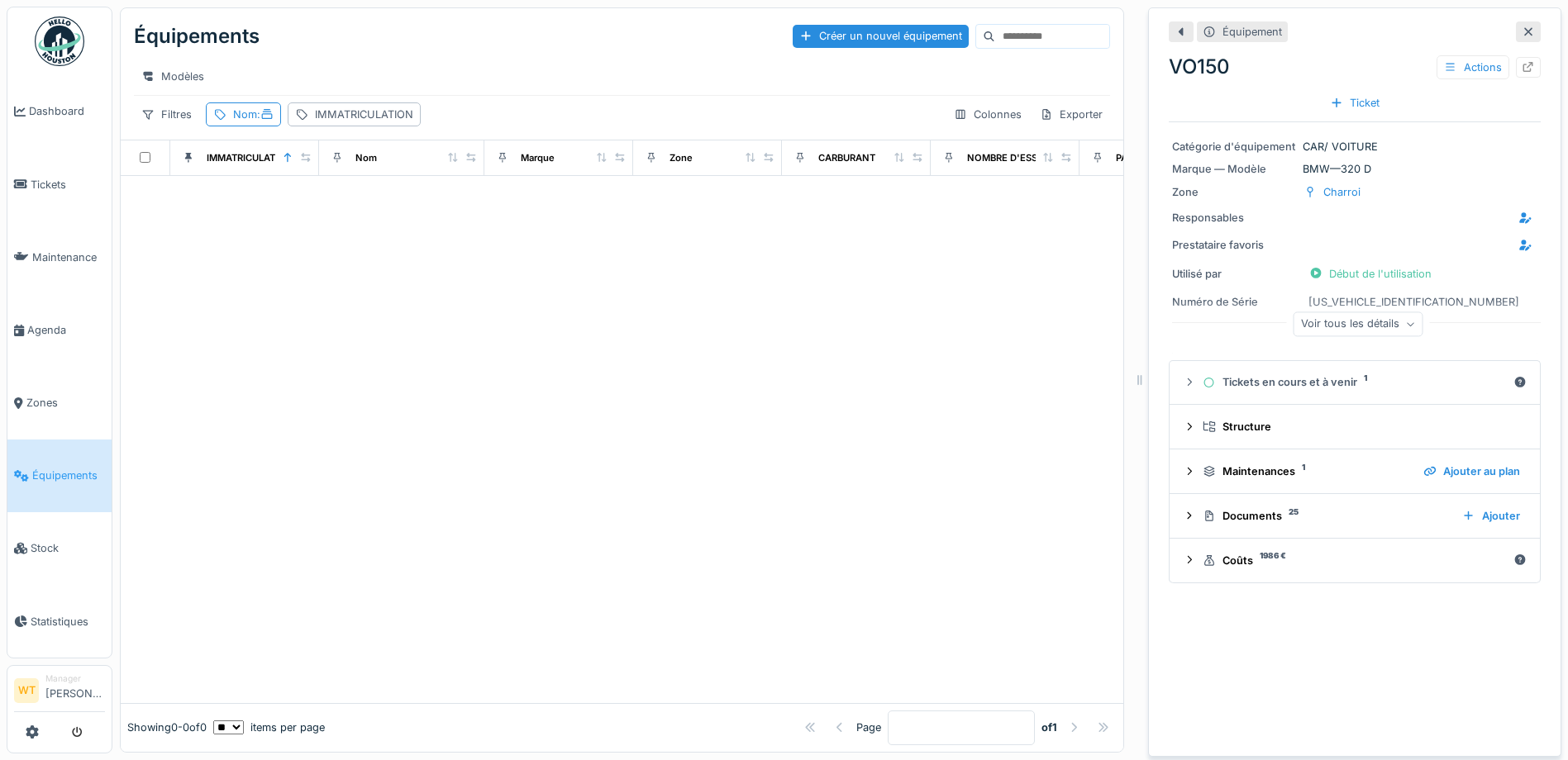
click at [1516, 33] on div at bounding box center [1527, 32] width 24 height 21
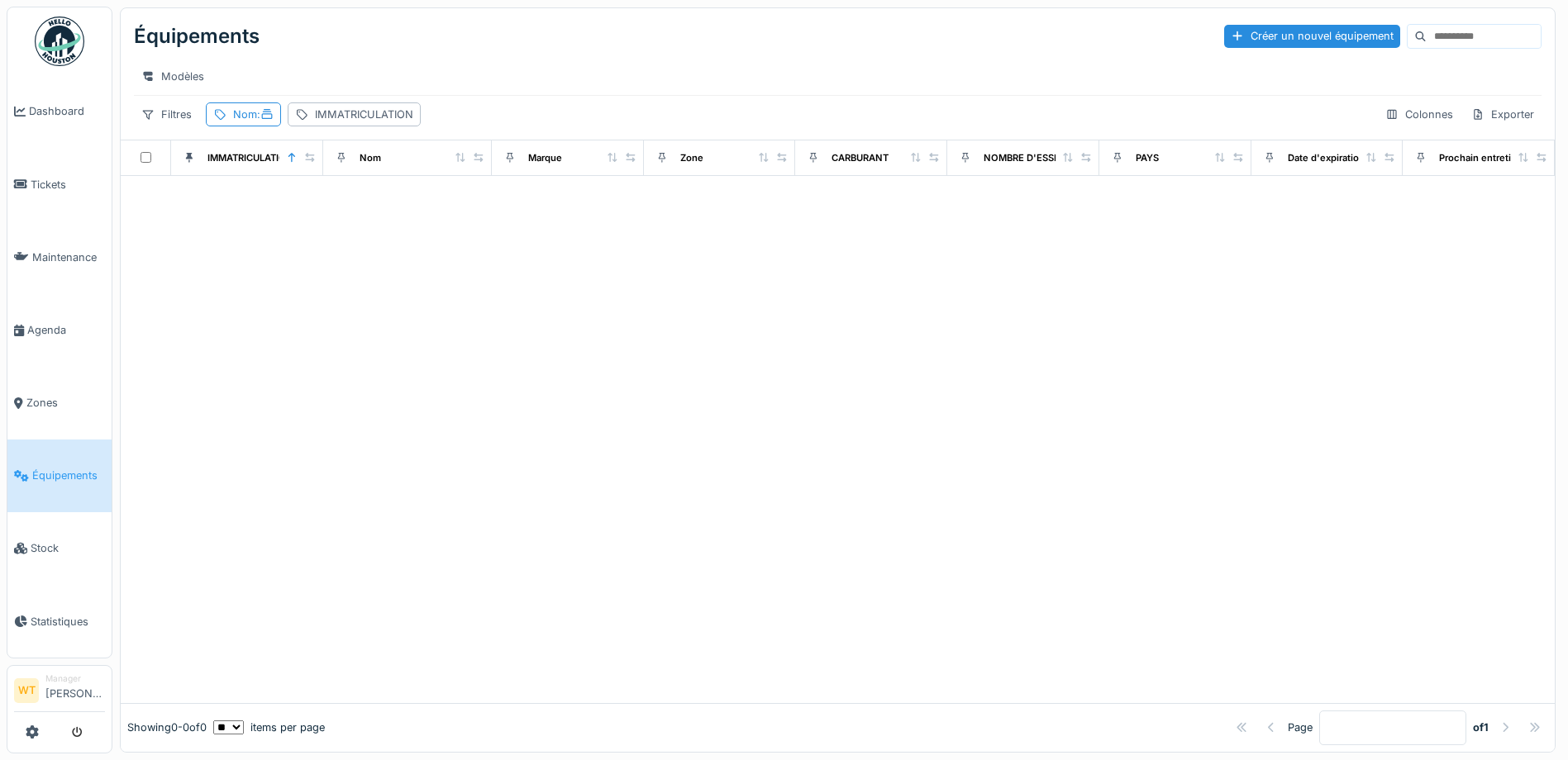
click at [72, 467] on span "Équipements" at bounding box center [69, 474] width 72 height 15
click at [270, 119] on icon at bounding box center [268, 114] width 11 height 10
click at [327, 206] on input "*****" at bounding box center [296, 206] width 165 height 34
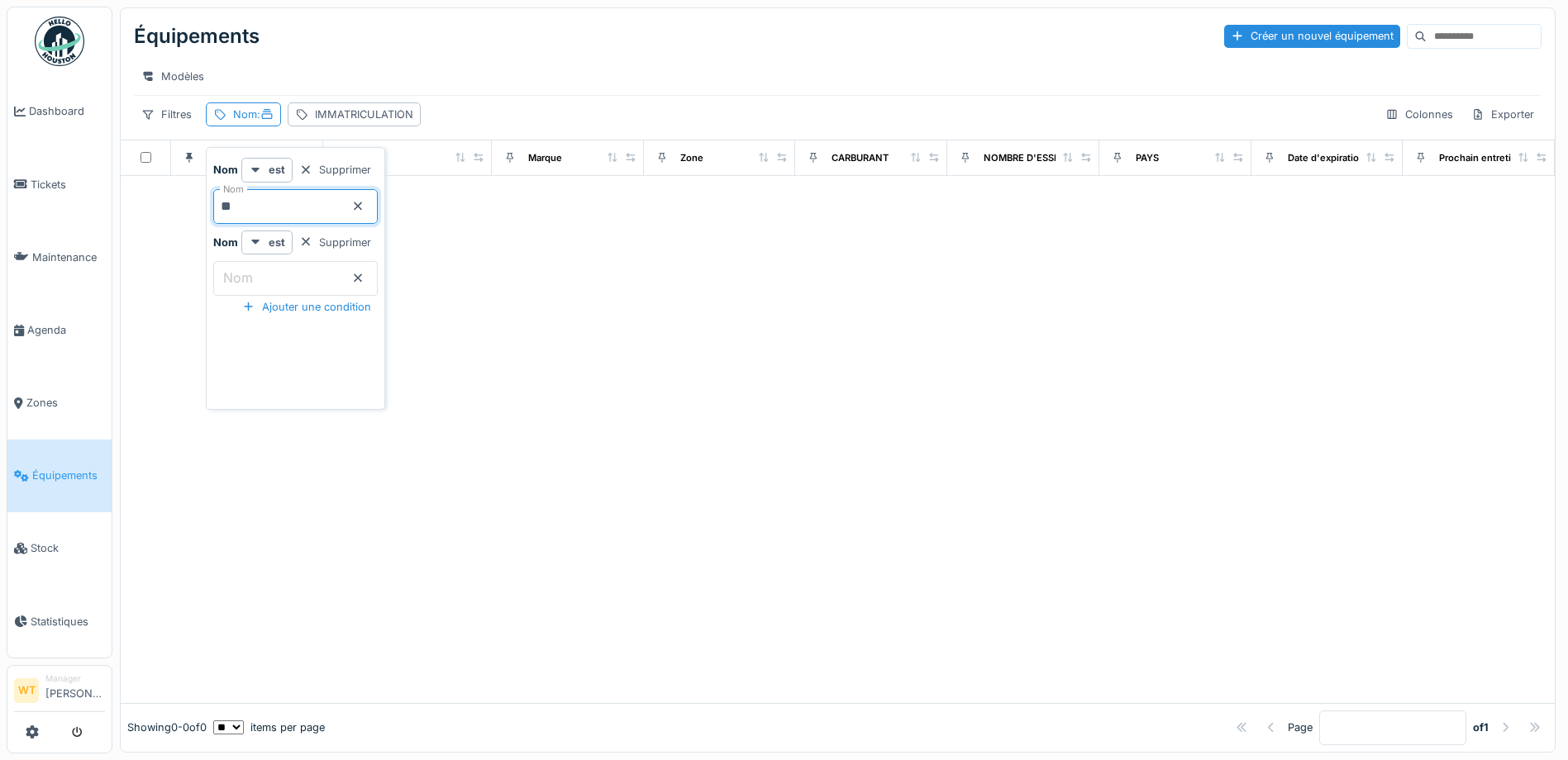
type input "**"
click at [610, 257] on div at bounding box center [837, 439] width 1434 height 527
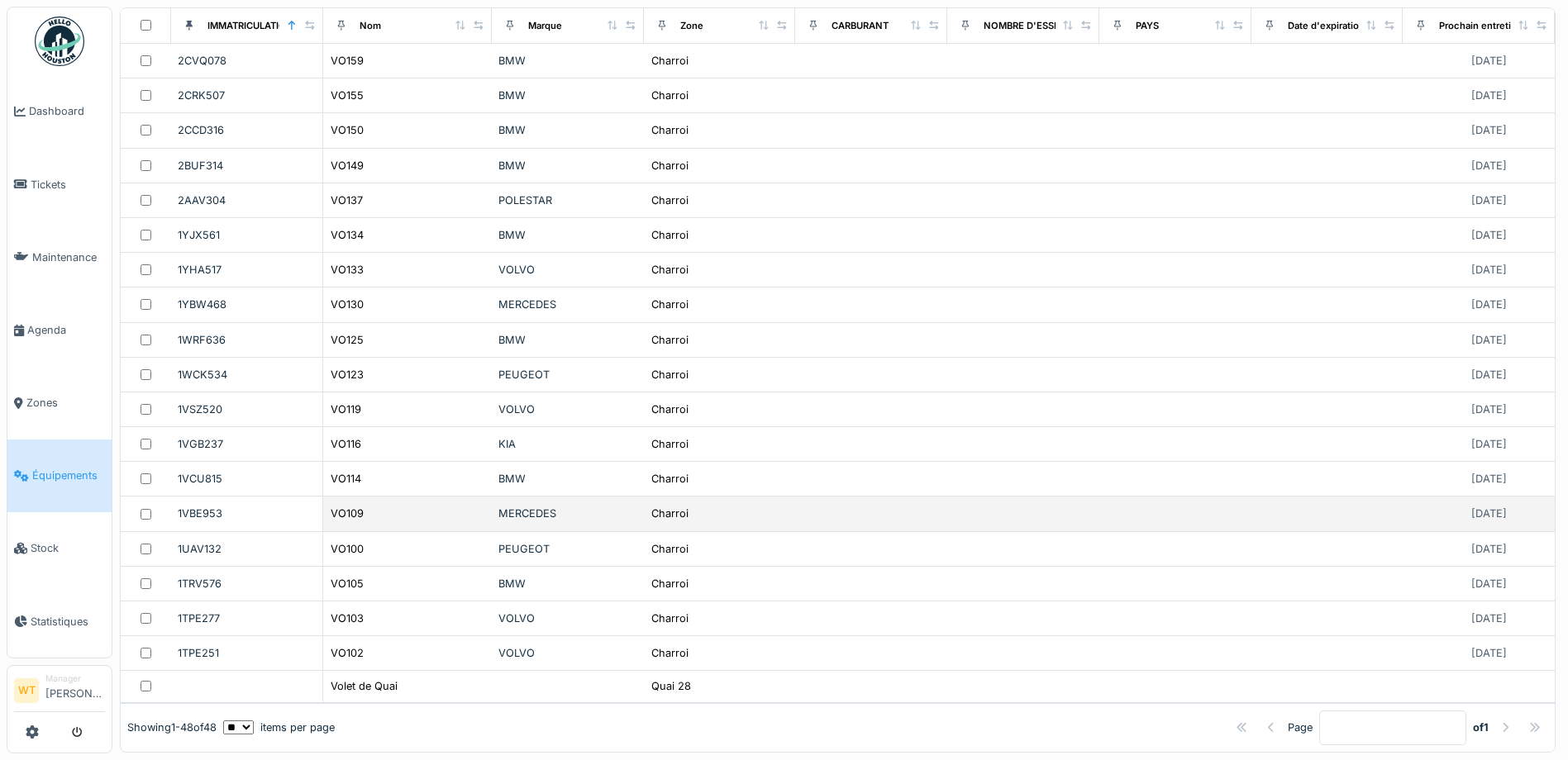
scroll to position [13, 0]
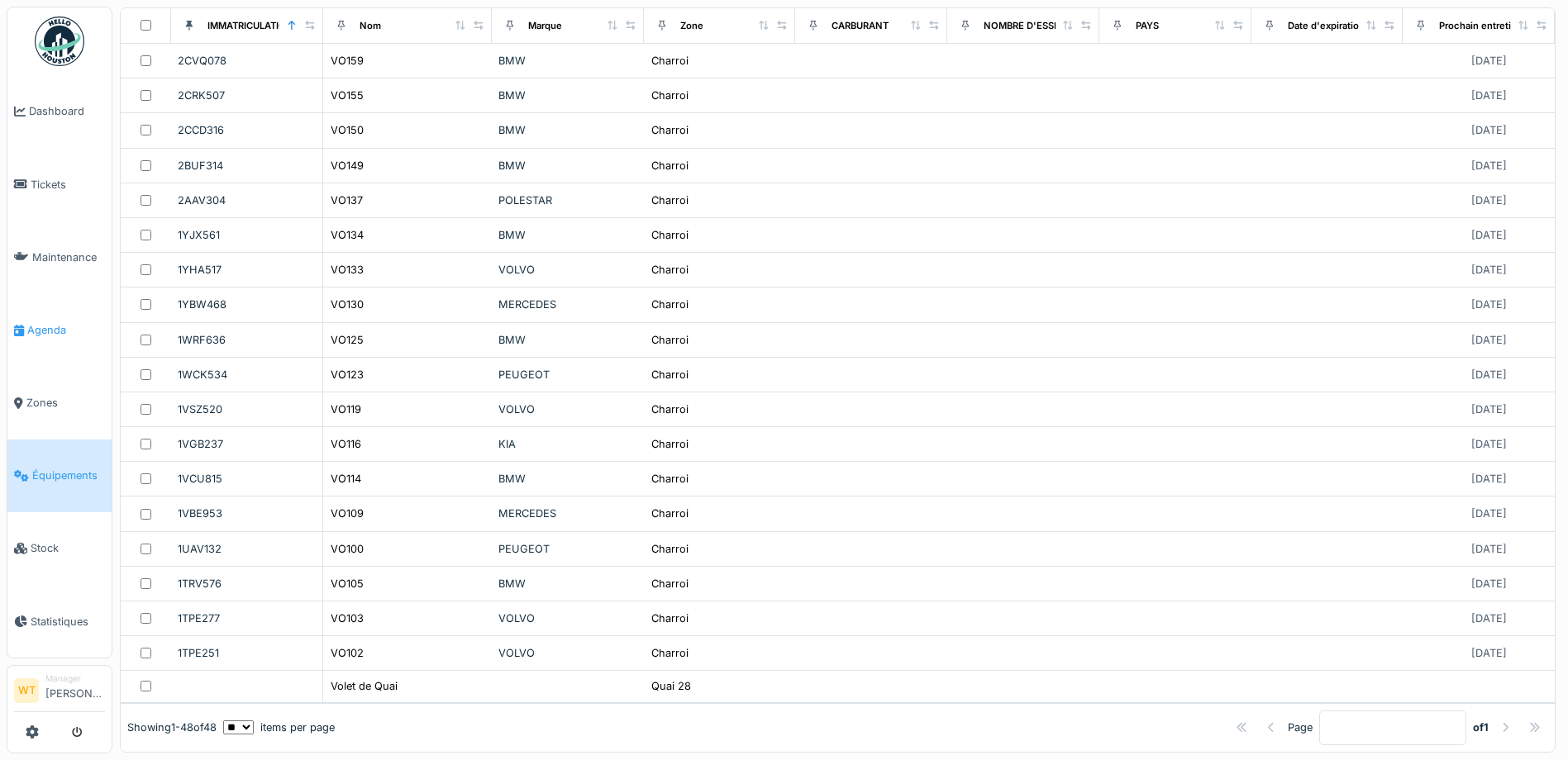
click at [51, 338] on link "Agenda" at bounding box center [59, 329] width 104 height 72
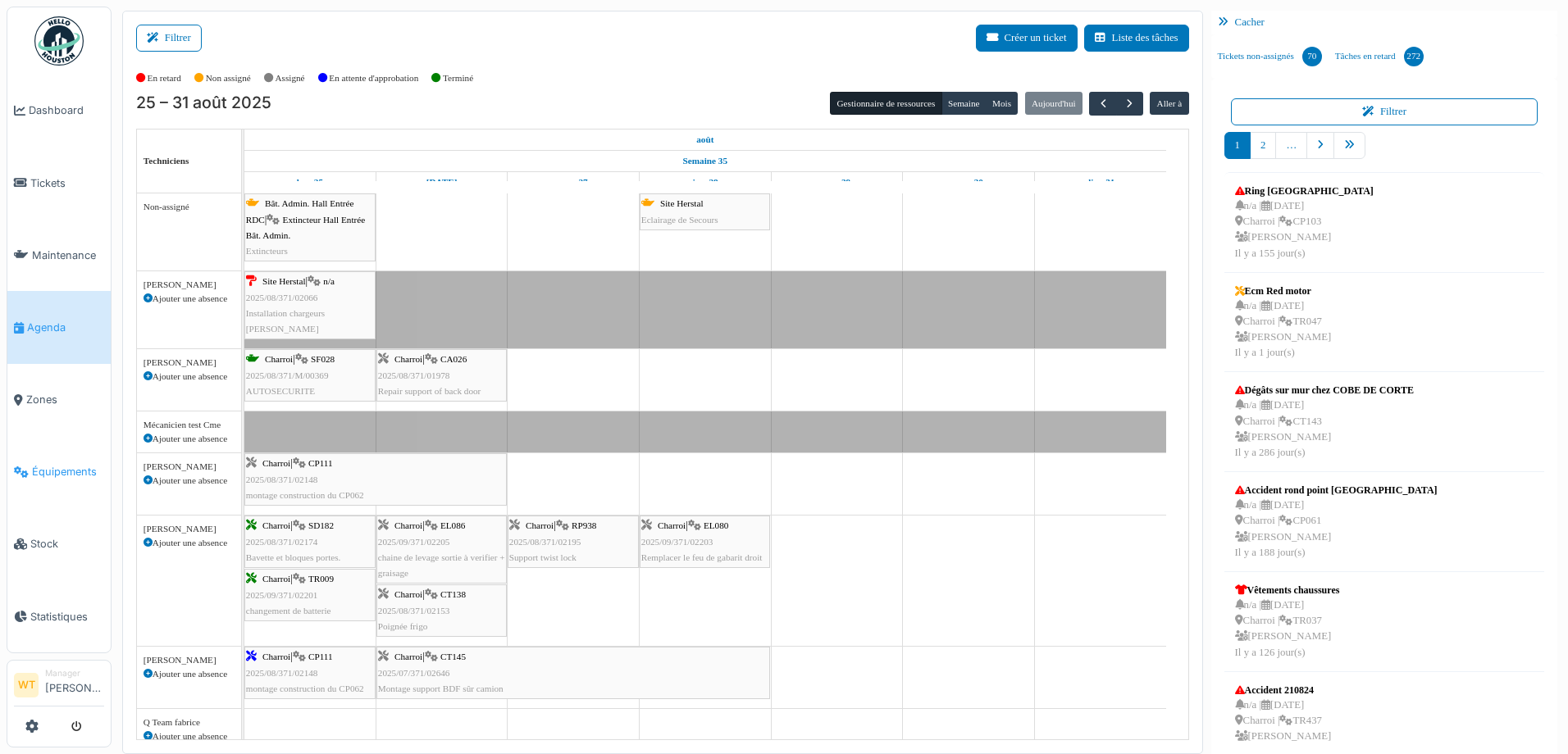
click at [70, 472] on link "Équipements" at bounding box center [58, 472] width 103 height 72
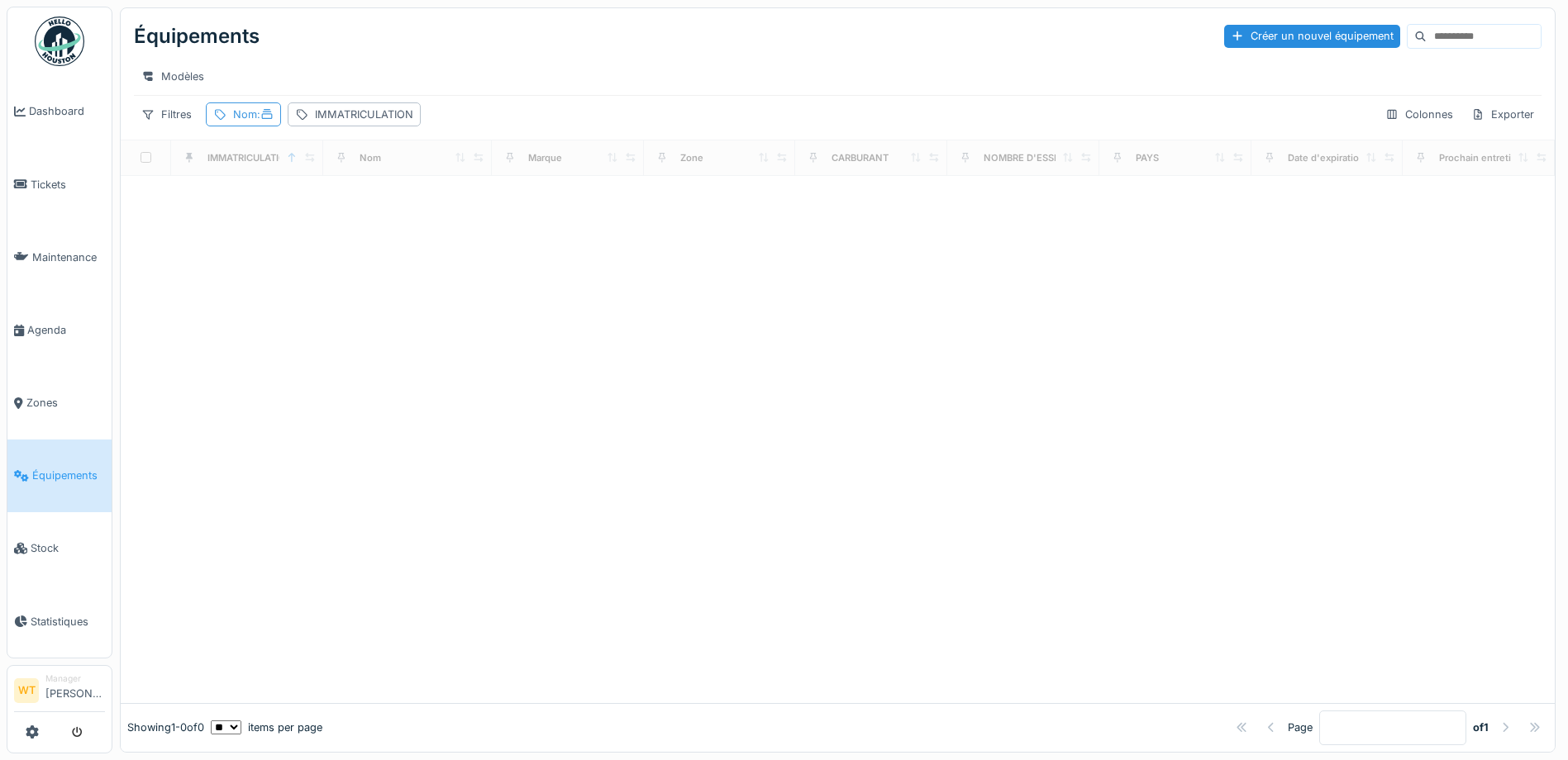
click at [274, 120] on span ":" at bounding box center [265, 115] width 16 height 13
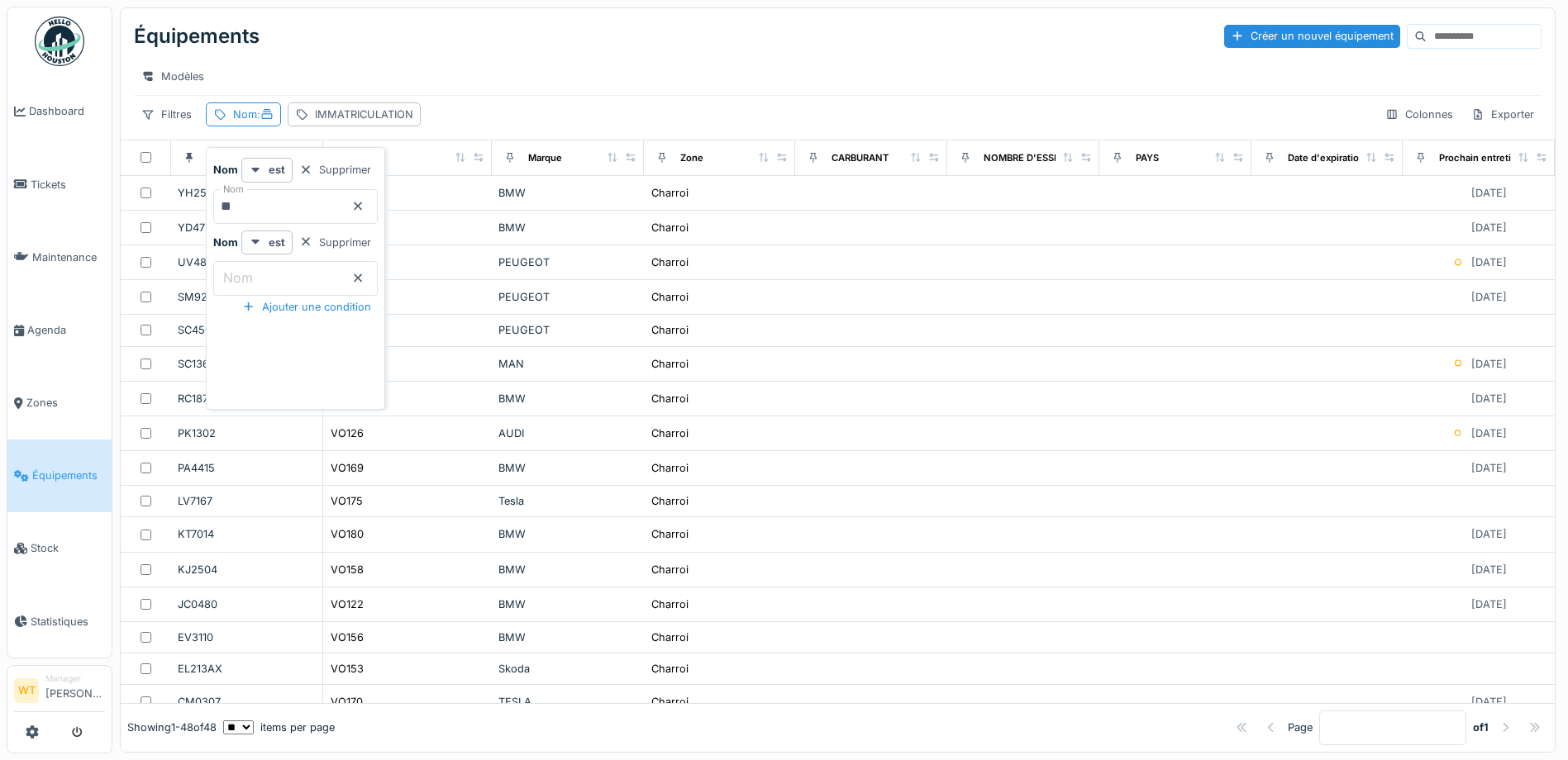
click at [325, 212] on input "**" at bounding box center [296, 206] width 165 height 34
drag, startPoint x: 389, startPoint y: 208, endPoint x: 365, endPoint y: 210, distance: 24.1
click at [362, 208] on icon at bounding box center [357, 205] width 8 height 8
click at [329, 209] on input "Nom" at bounding box center [296, 206] width 165 height 34
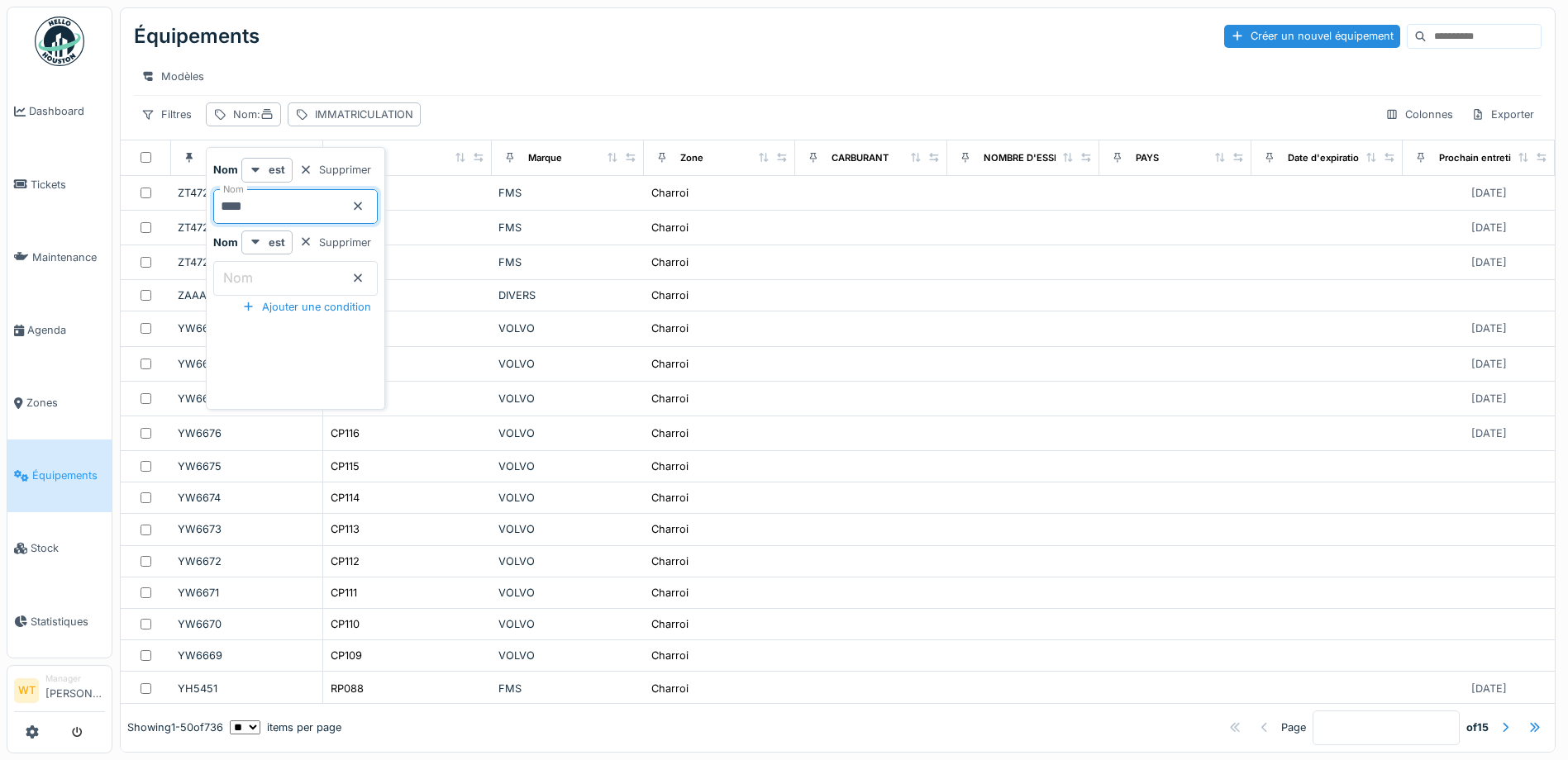
type input "*****"
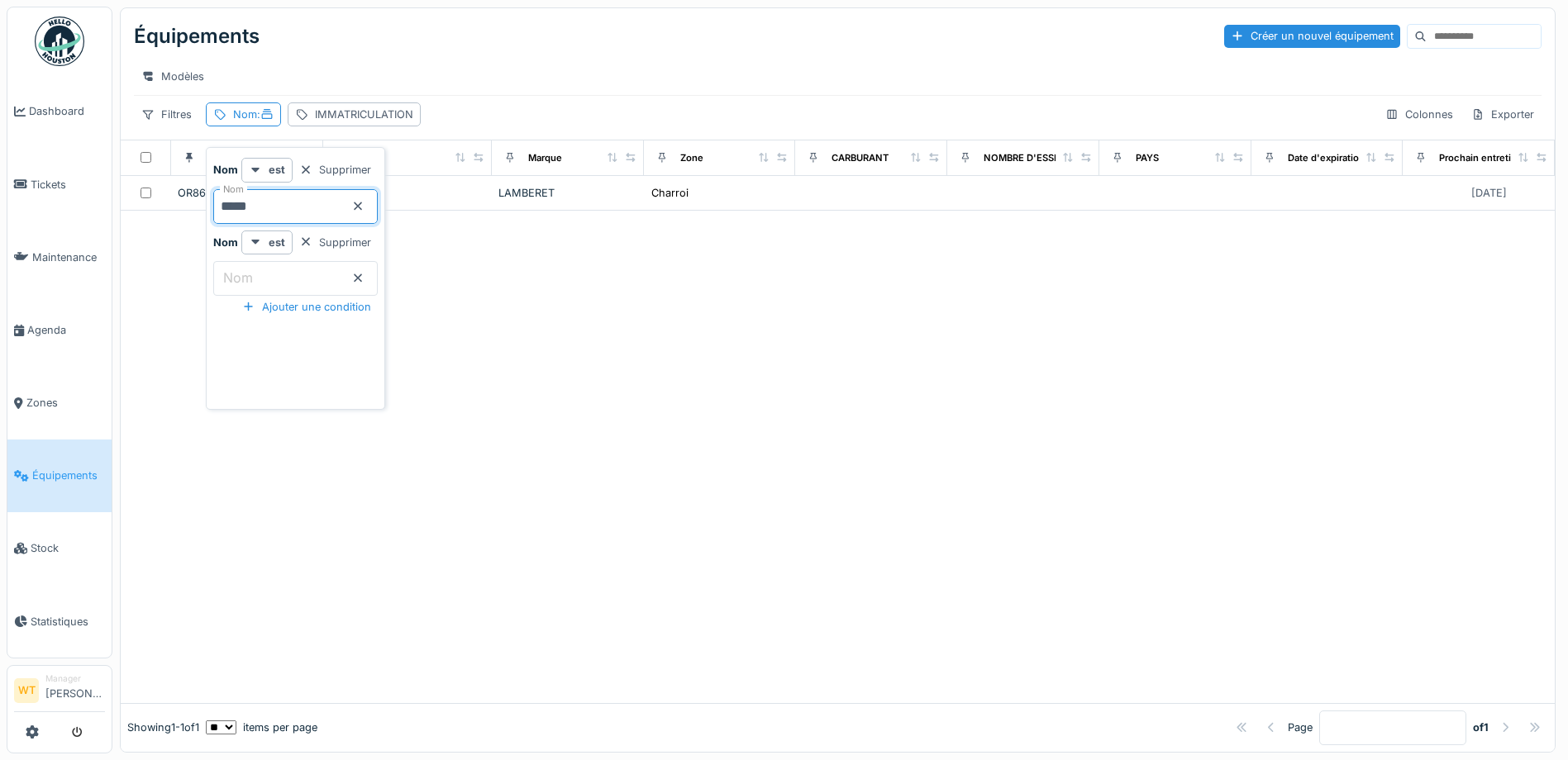
click at [590, 10] on div "Équipements Créer un nouvel équipement Modèles Filtres Nom : IMMATRICULATION Co…" at bounding box center [837, 73] width 1434 height 131
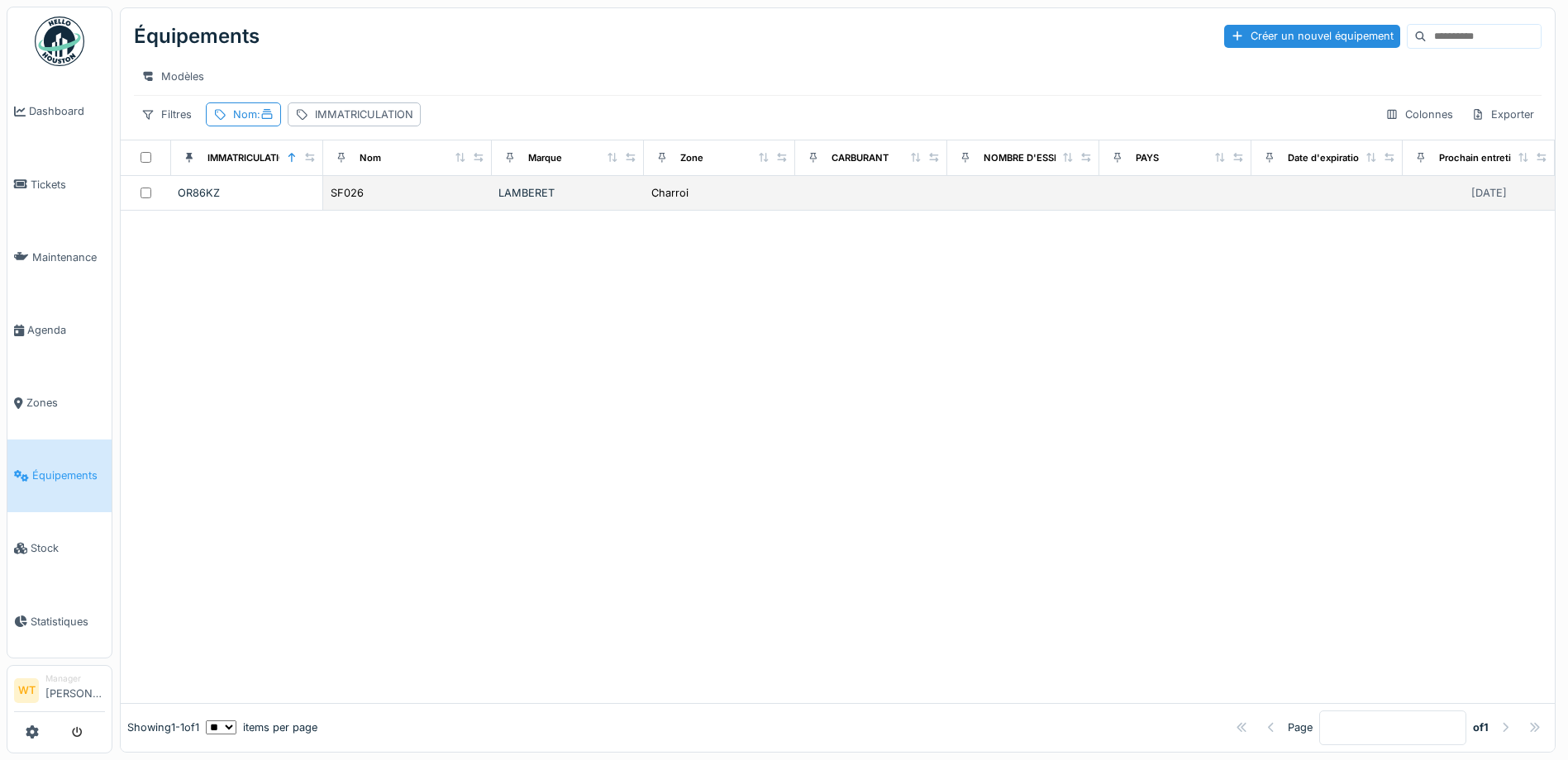
click at [476, 196] on div "SF026" at bounding box center [408, 192] width 156 height 17
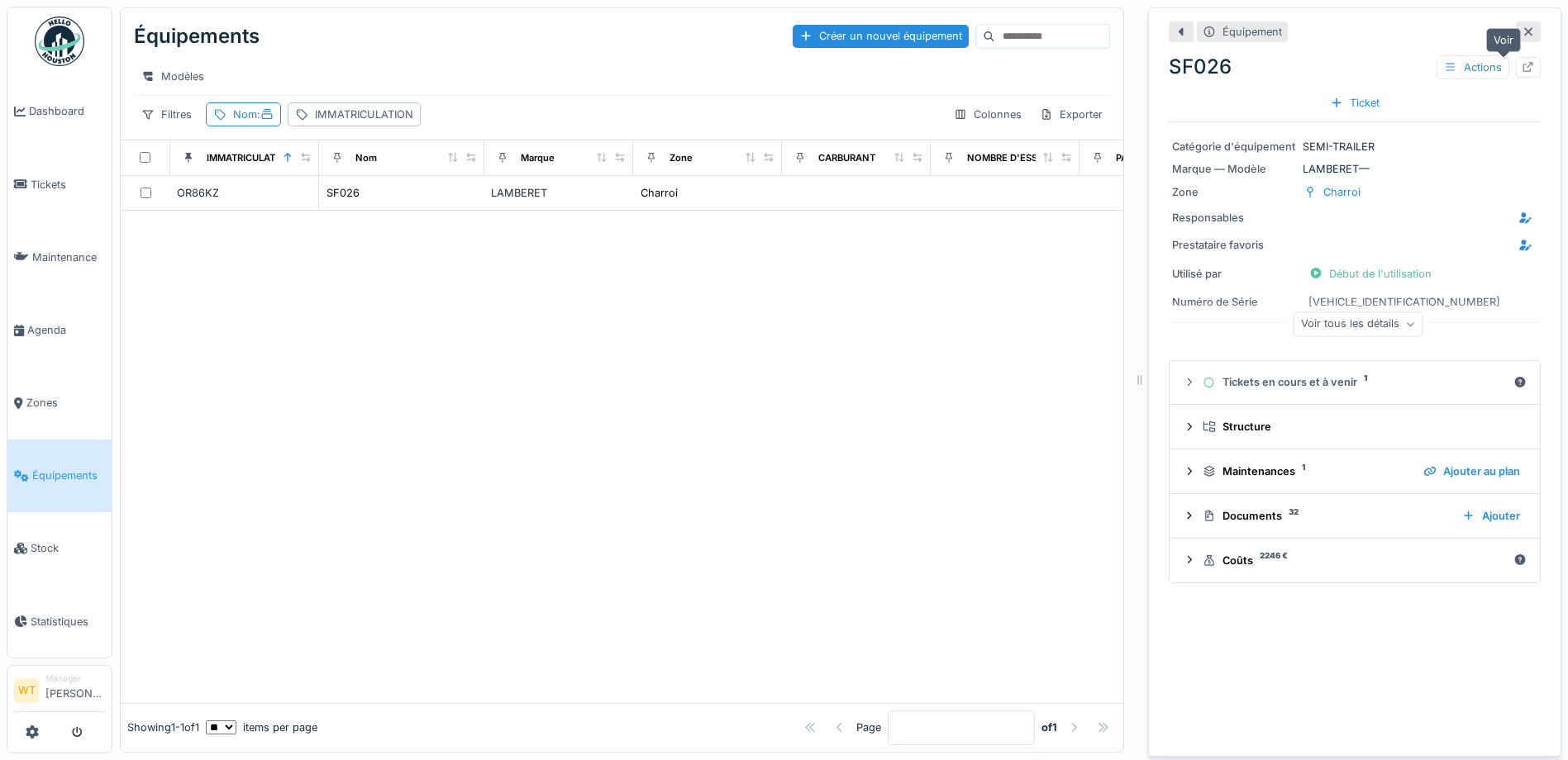
click at [1522, 73] on div at bounding box center [1528, 67] width 14 height 15
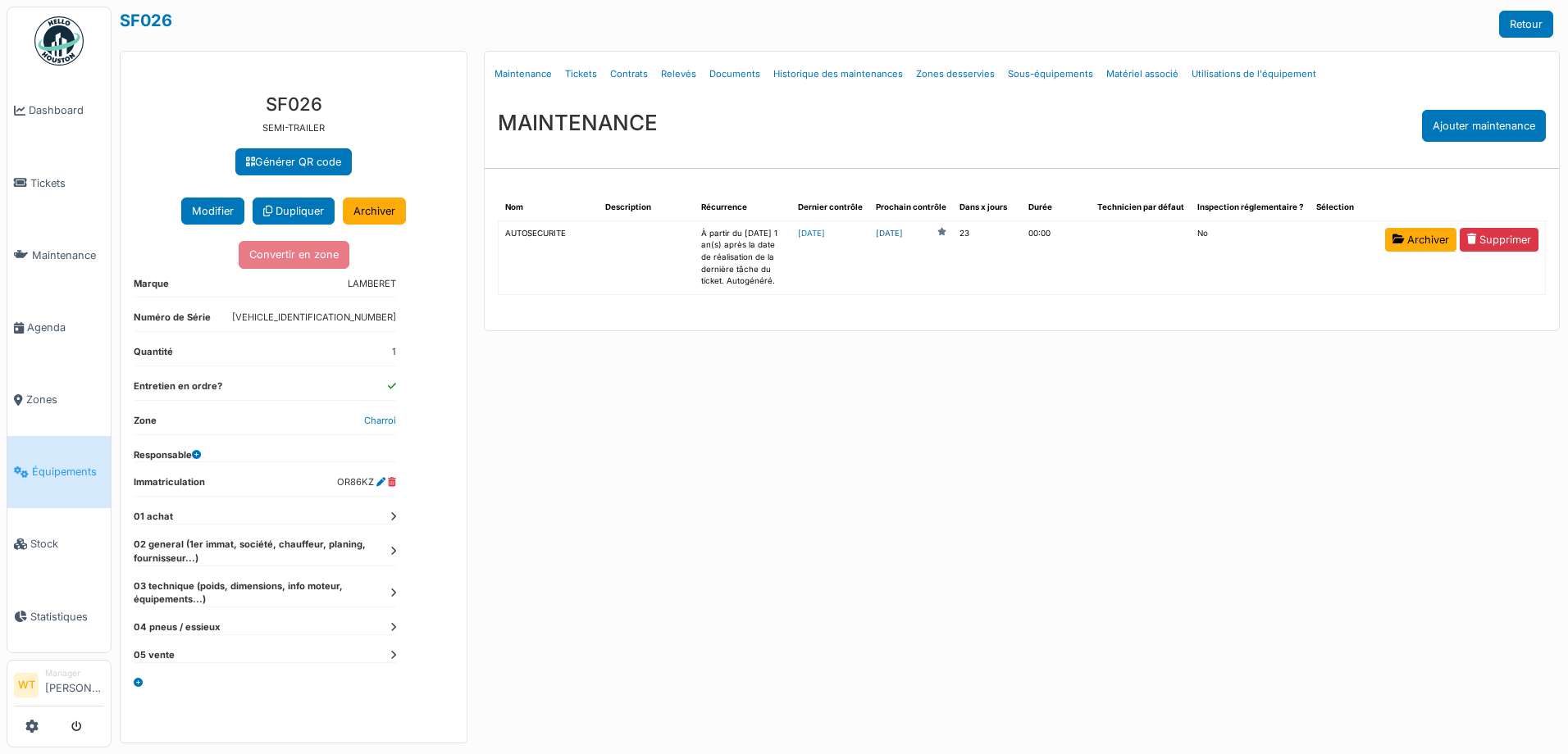
drag, startPoint x: 0, startPoint y: 0, endPoint x: 913, endPoint y: 233, distance: 942.3
click at [902, 233] on link "2025-09-18" at bounding box center [889, 234] width 27 height 13
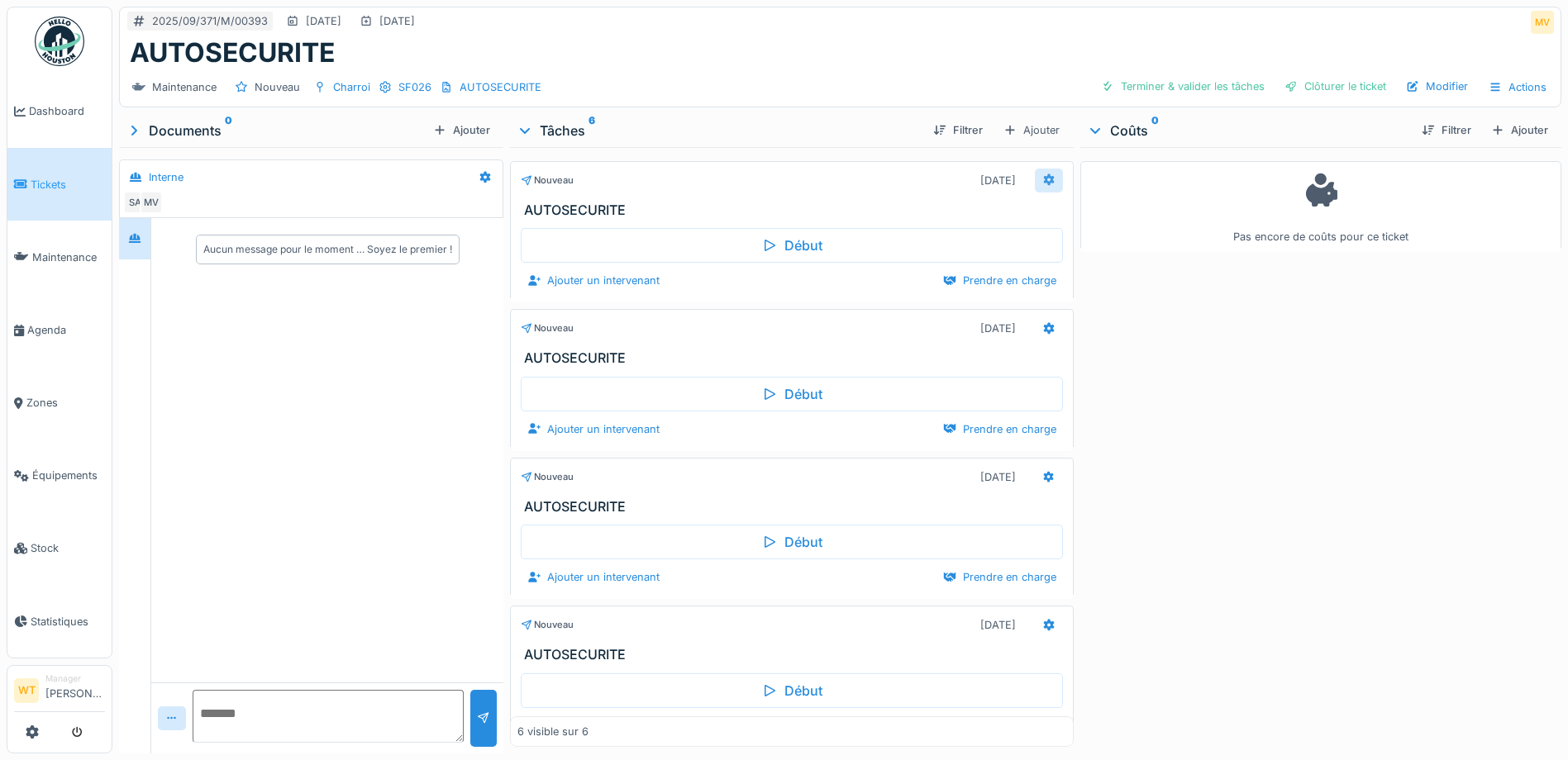
click at [1034, 181] on div at bounding box center [1048, 180] width 28 height 24
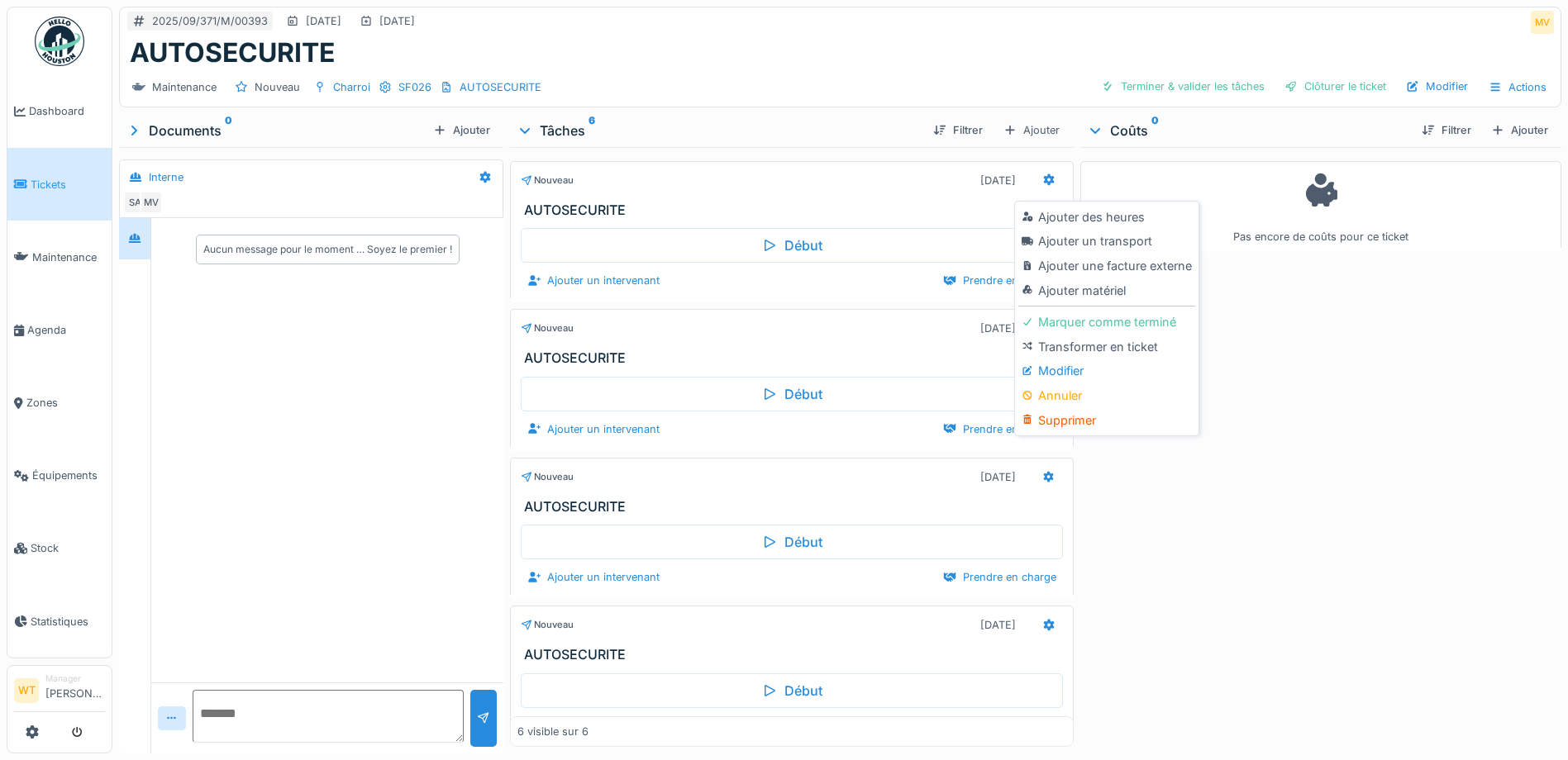
drag, startPoint x: 1076, startPoint y: 418, endPoint x: 1008, endPoint y: 385, distance: 75.6
click at [1076, 418] on div "Supprimer" at bounding box center [1106, 420] width 176 height 24
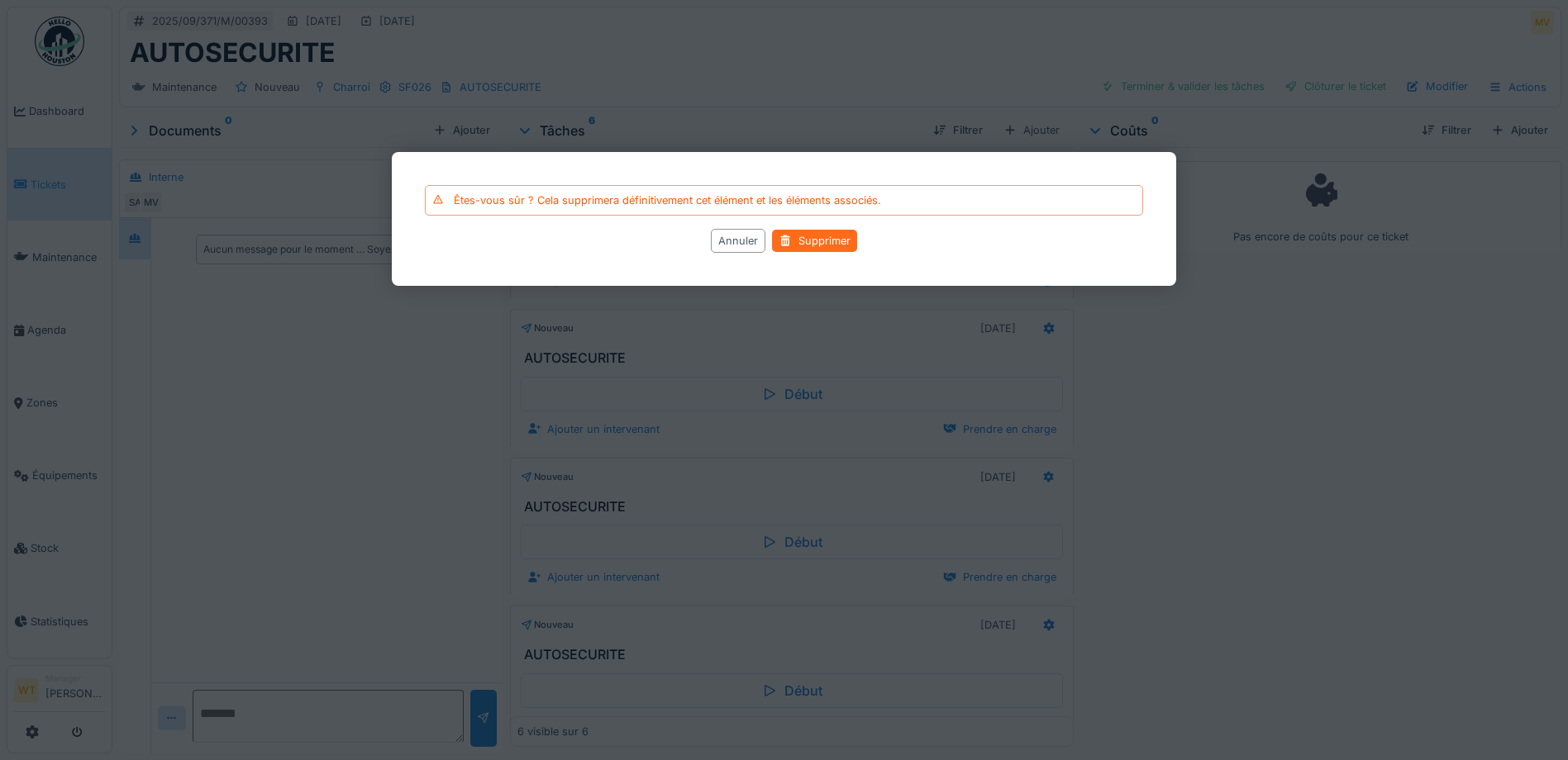
click at [838, 236] on div "Supprimer" at bounding box center [815, 240] width 85 height 23
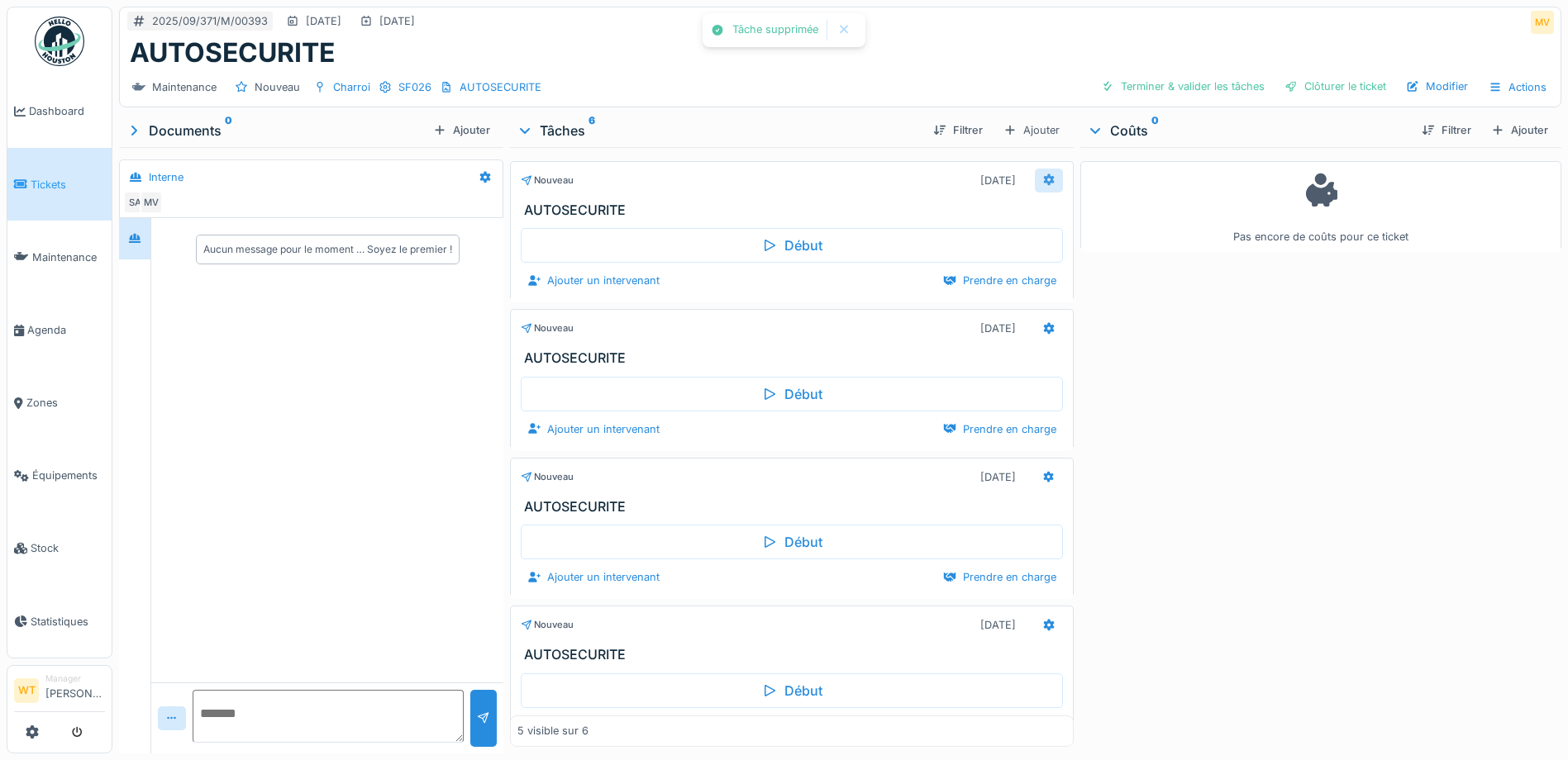
click at [1043, 183] on icon at bounding box center [1049, 180] width 14 height 11
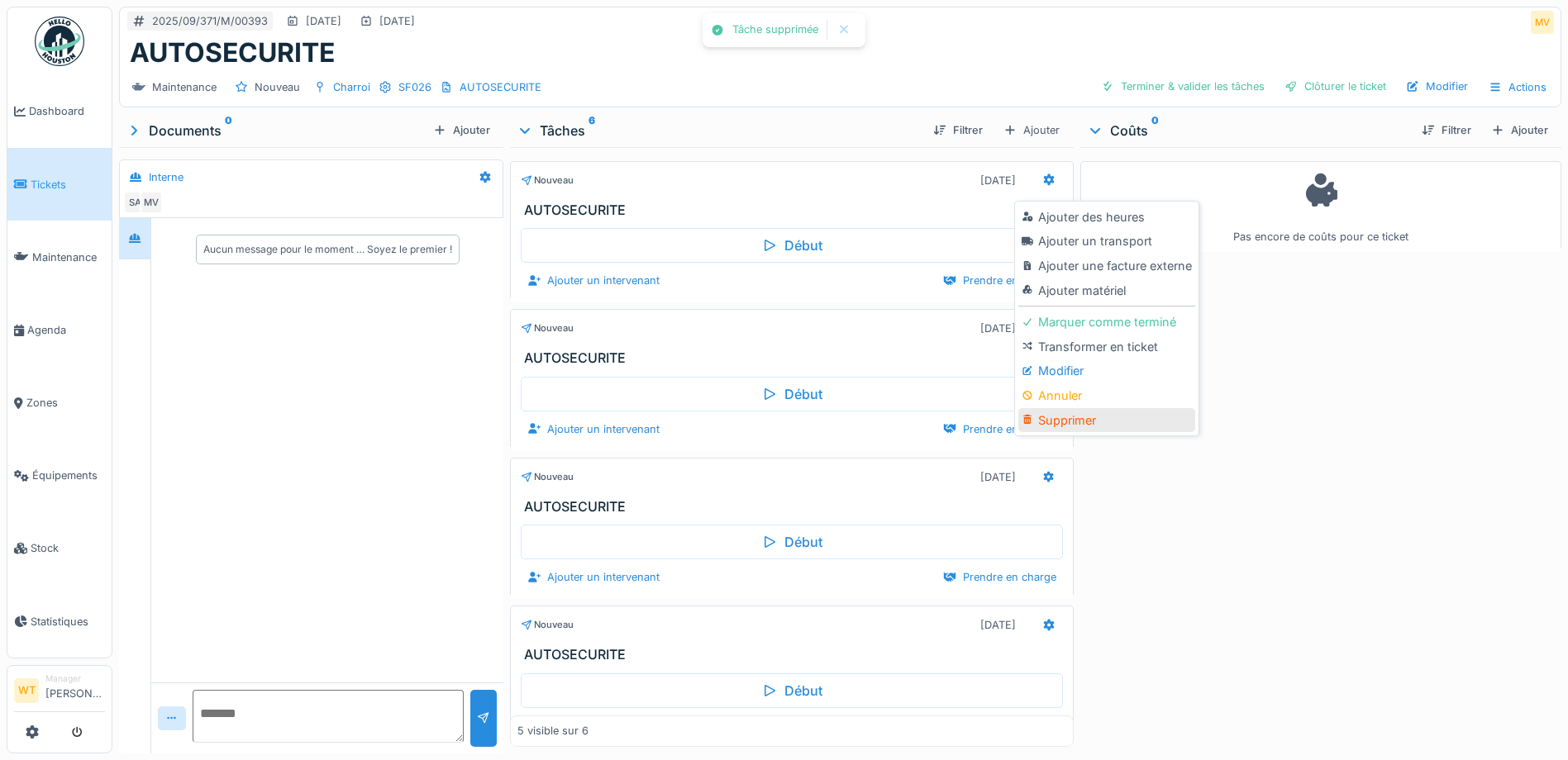
click at [1044, 412] on div "Supprimer" at bounding box center [1106, 420] width 176 height 24
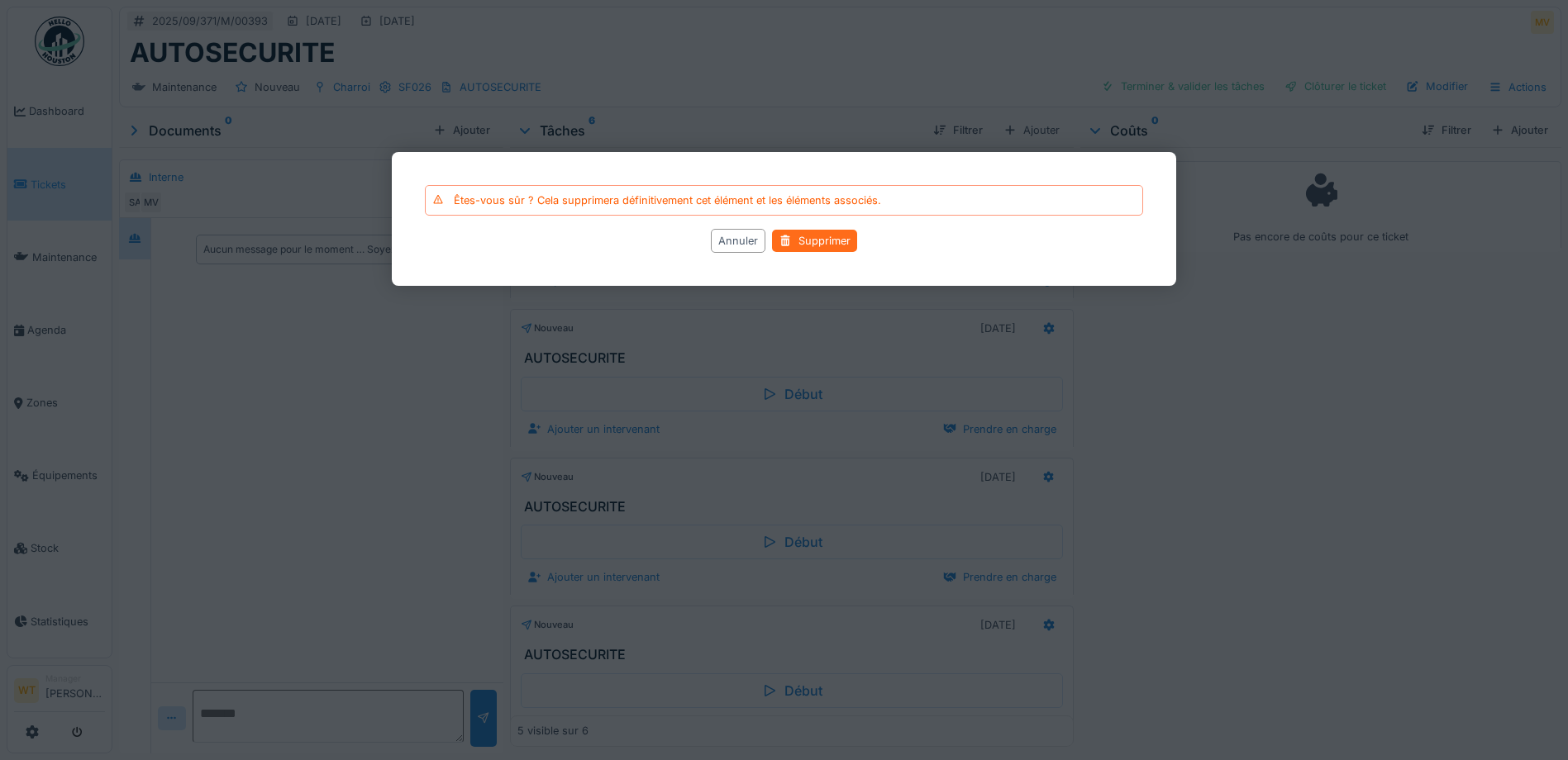
click at [825, 245] on div "Supprimer" at bounding box center [815, 240] width 85 height 23
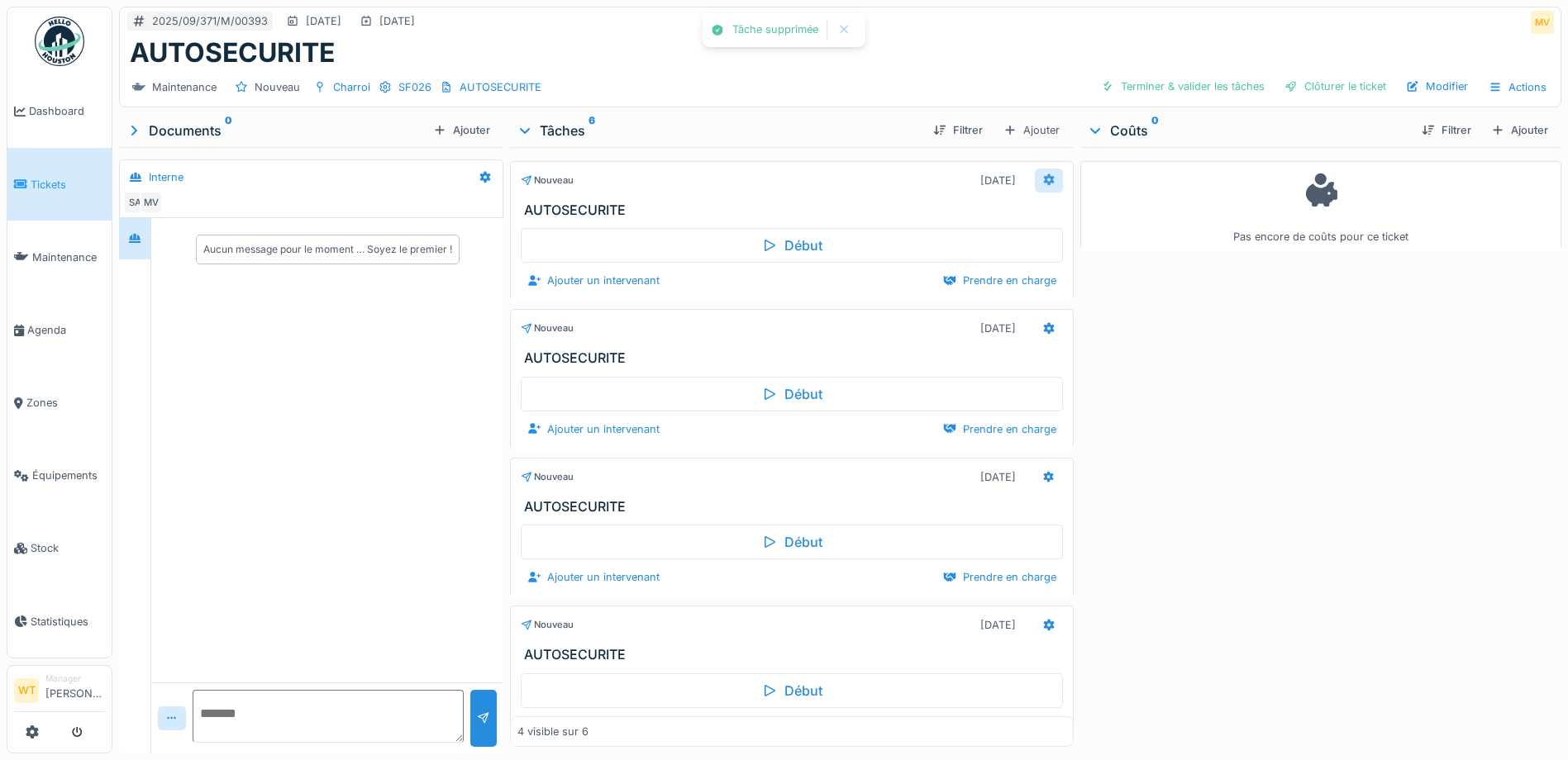
click at [1043, 176] on icon at bounding box center [1049, 180] width 14 height 11
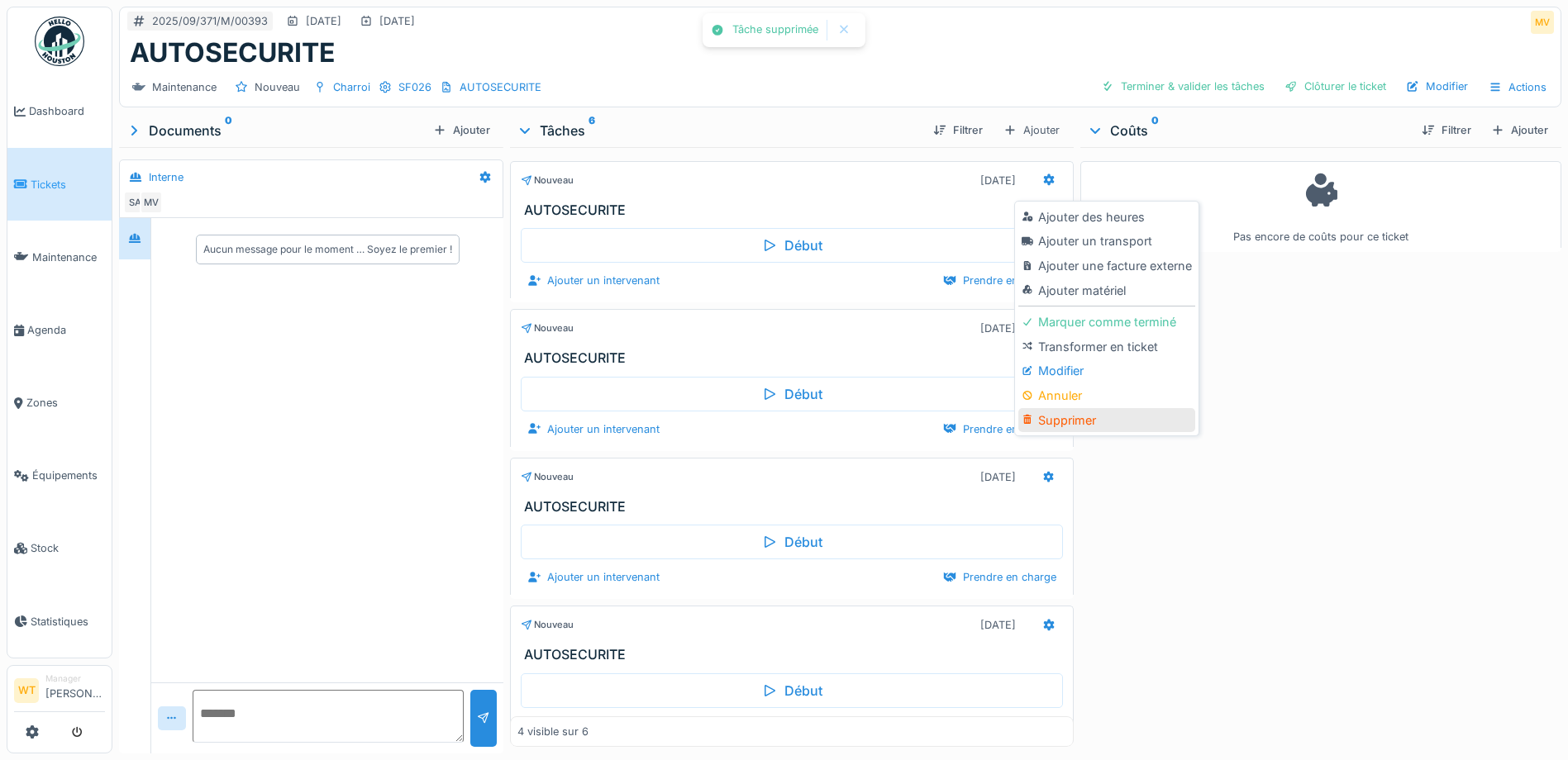
click at [1053, 424] on div "Supprimer" at bounding box center [1106, 420] width 176 height 24
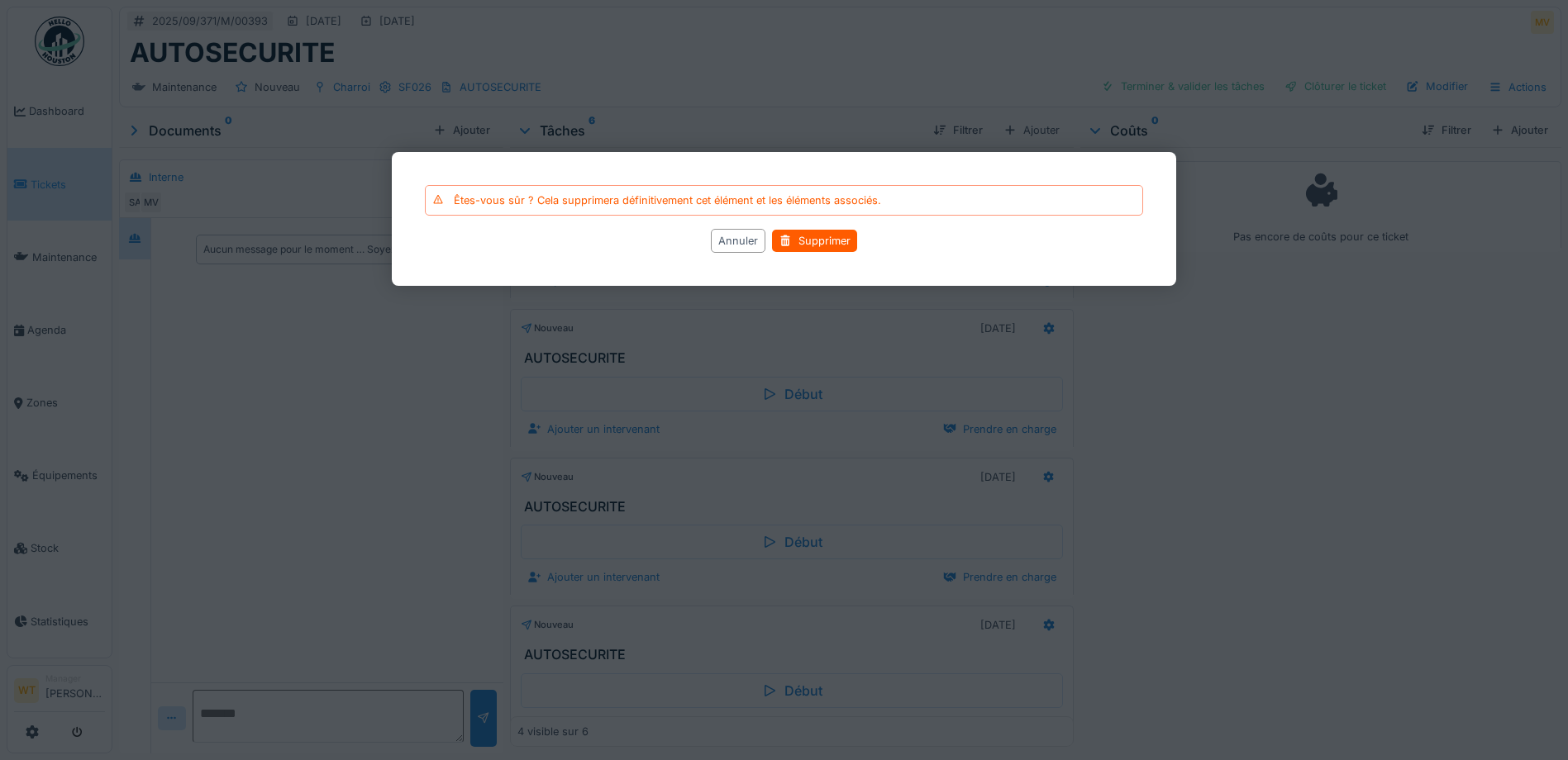
click at [811, 254] on div "Êtes-vous sûr ? Cela supprimera définitivement cet élément et les éléments asso…" at bounding box center [783, 219] width 784 height 134
click at [811, 245] on div "Supprimer" at bounding box center [815, 240] width 85 height 23
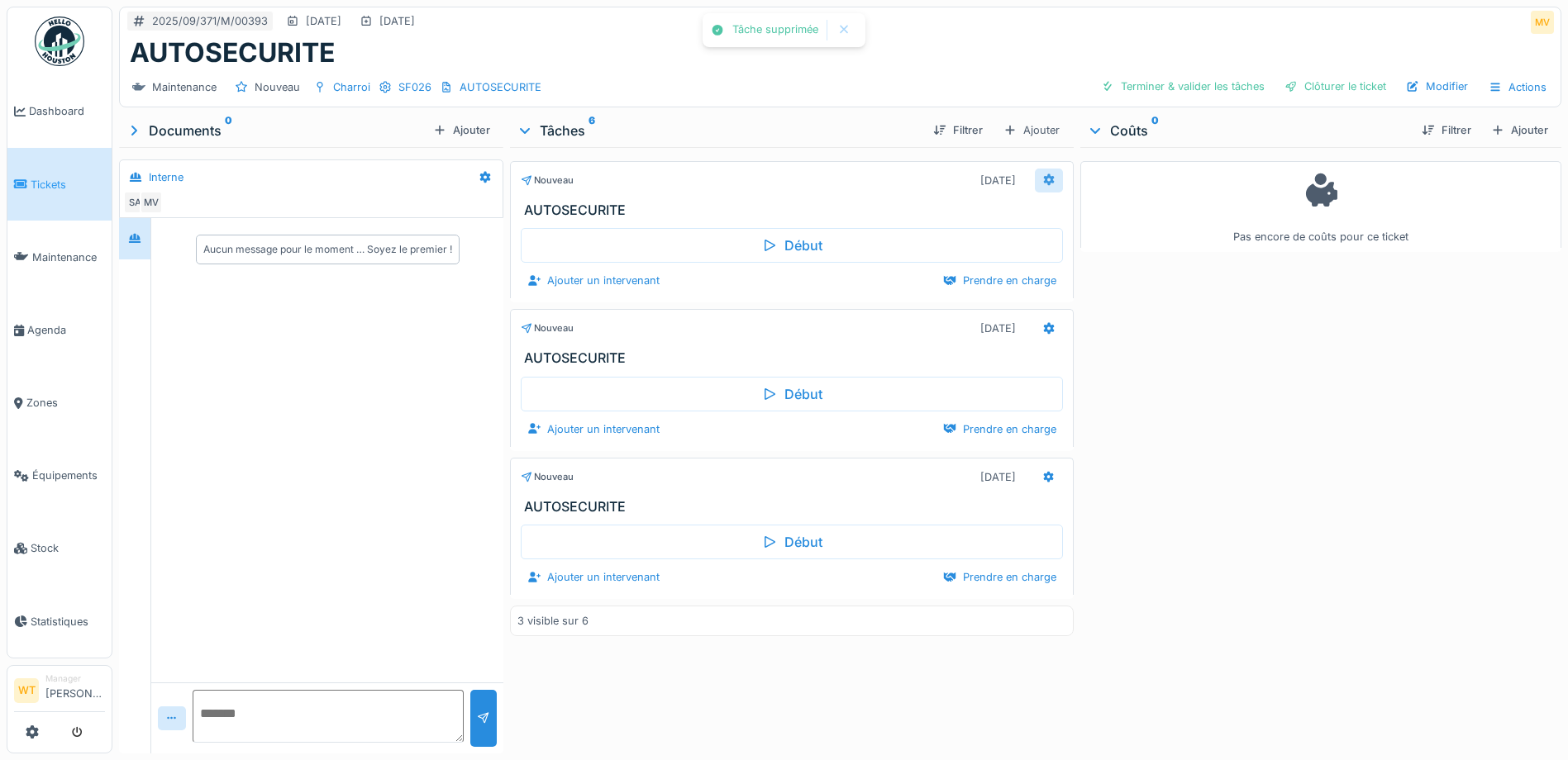
click at [1043, 185] on icon at bounding box center [1049, 180] width 14 height 11
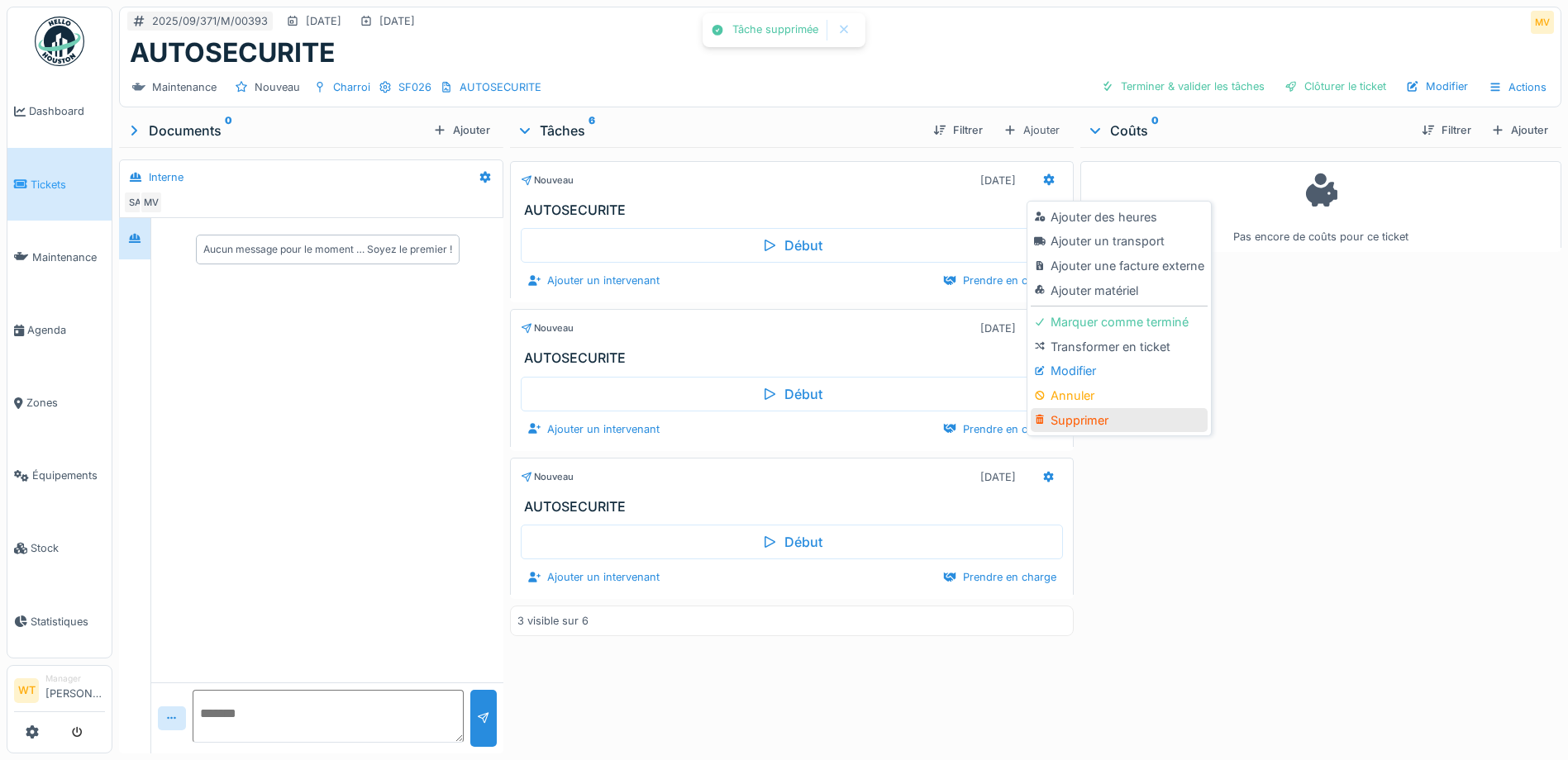
click at [1089, 408] on div "Supprimer" at bounding box center [1119, 420] width 176 height 24
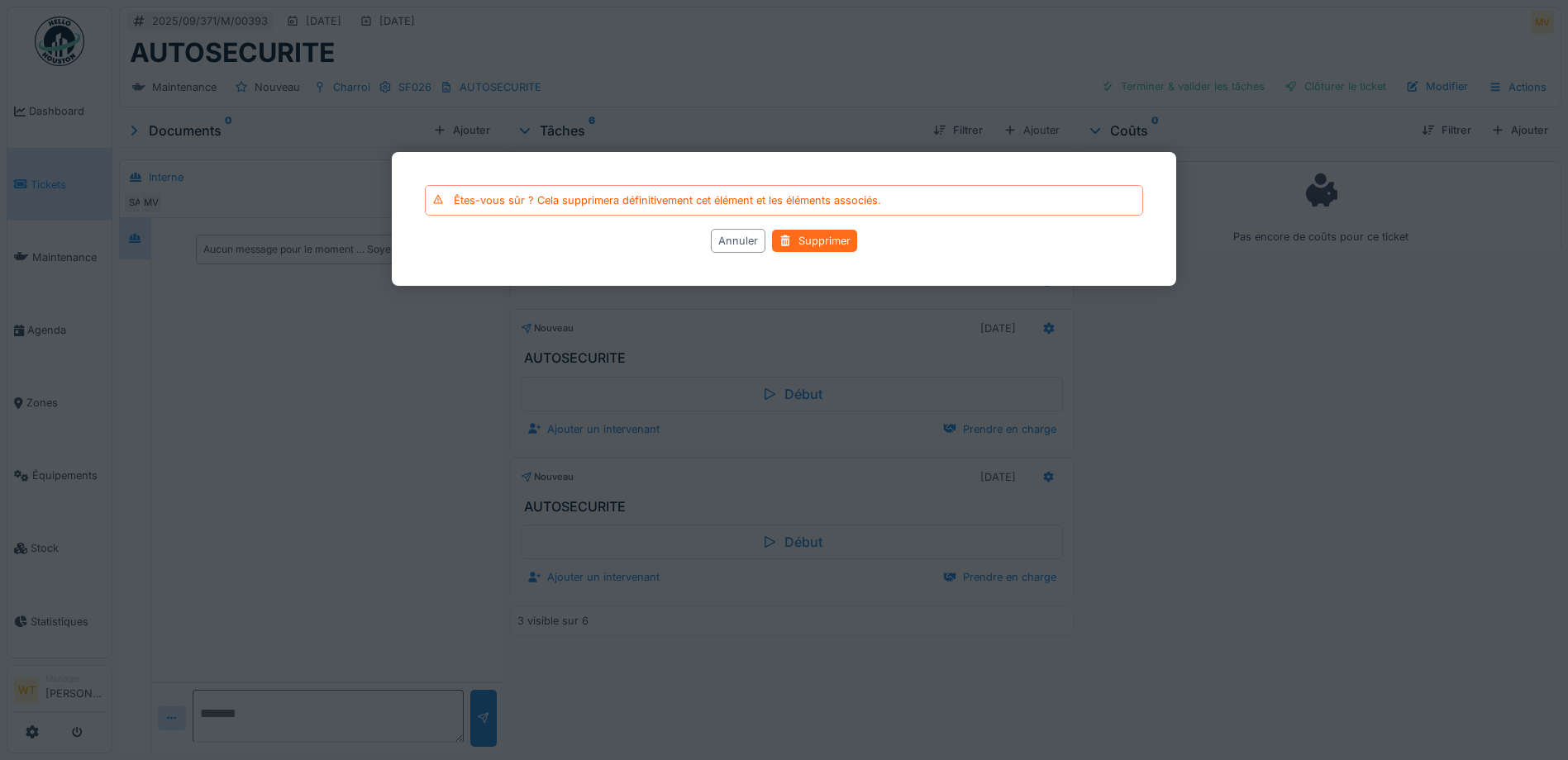
click at [839, 239] on div "Supprimer" at bounding box center [815, 240] width 85 height 23
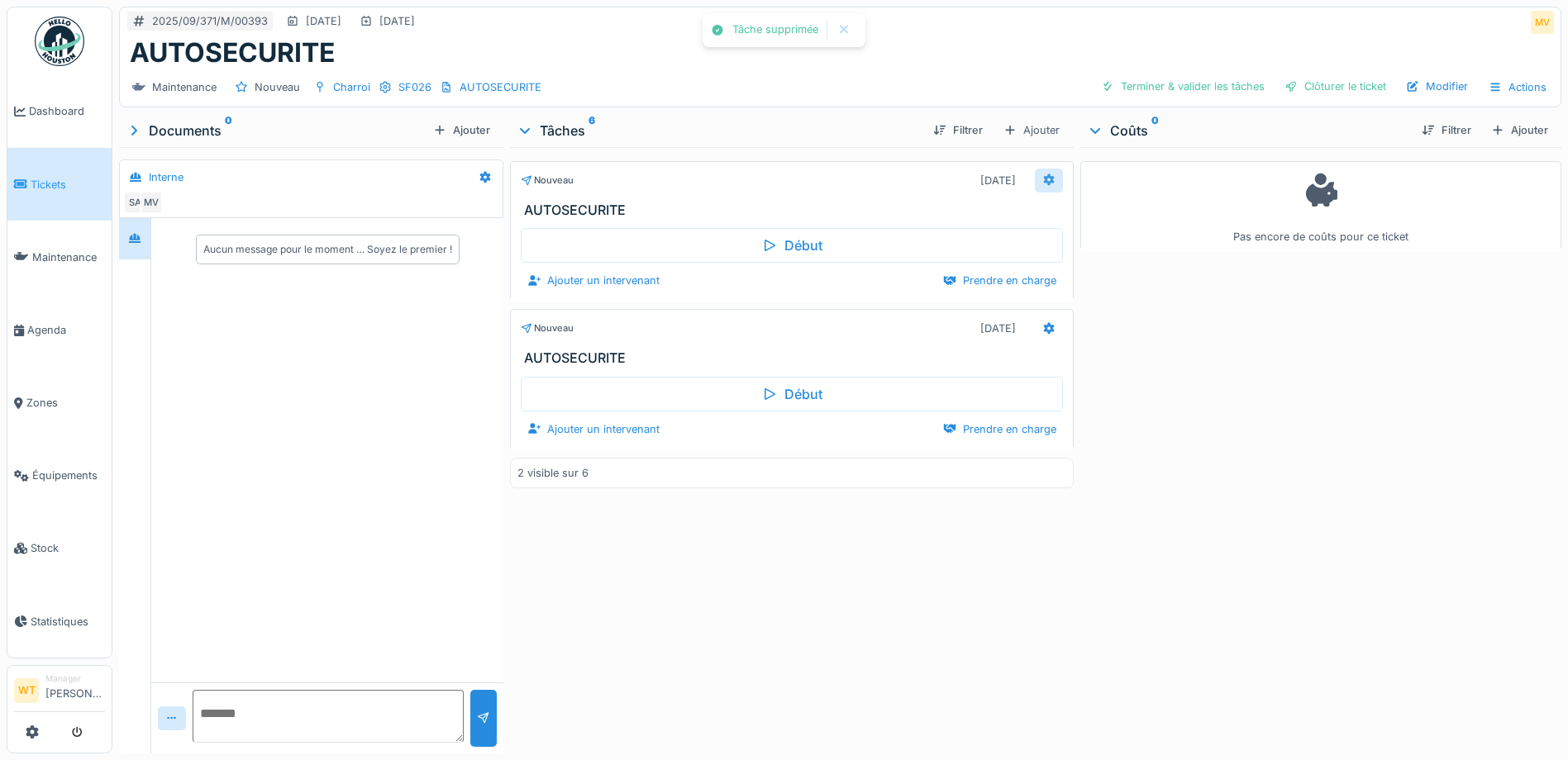
click at [1044, 183] on icon at bounding box center [1049, 180] width 11 height 12
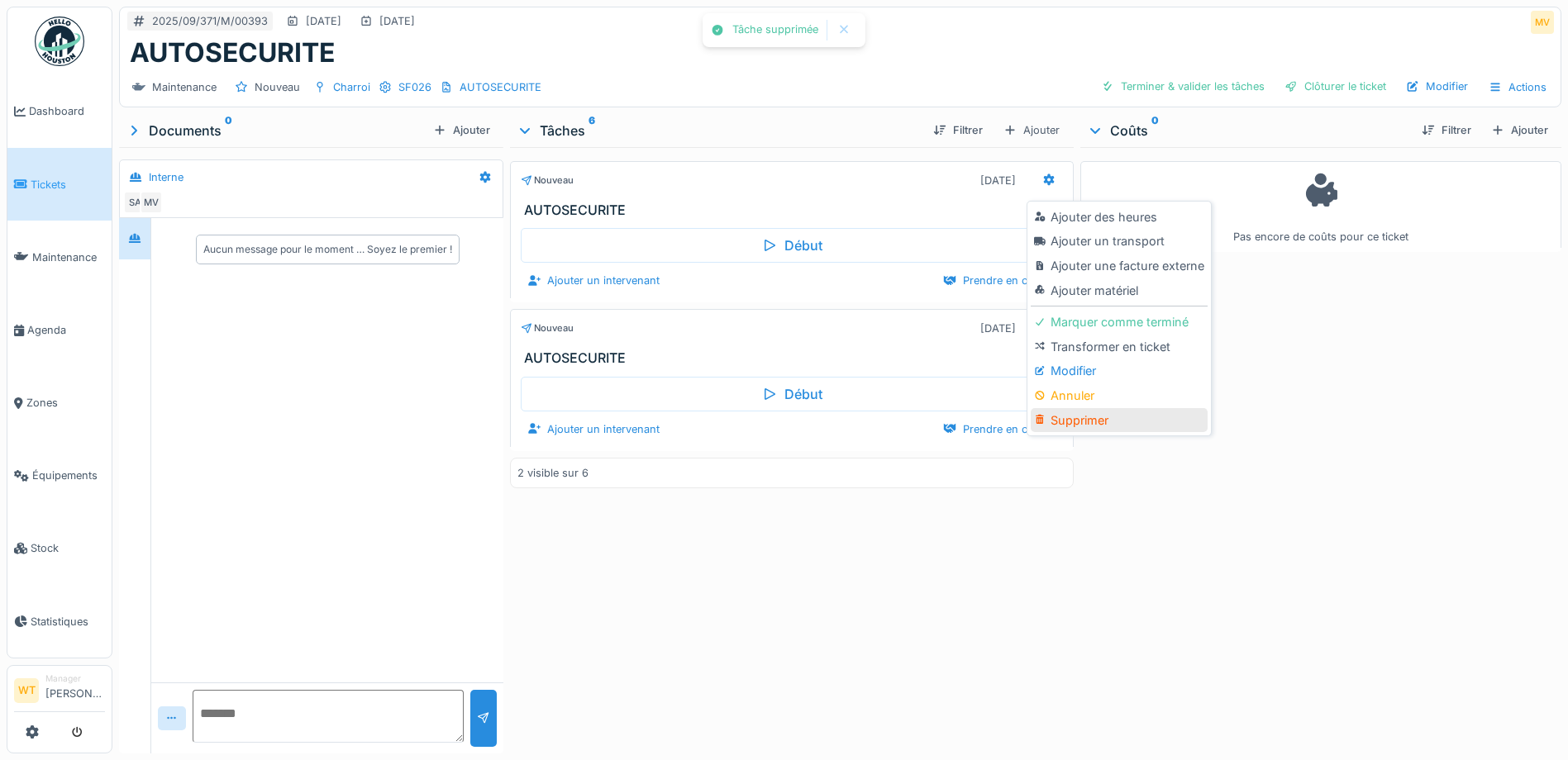
click at [1068, 419] on div "Supprimer" at bounding box center [1119, 420] width 176 height 24
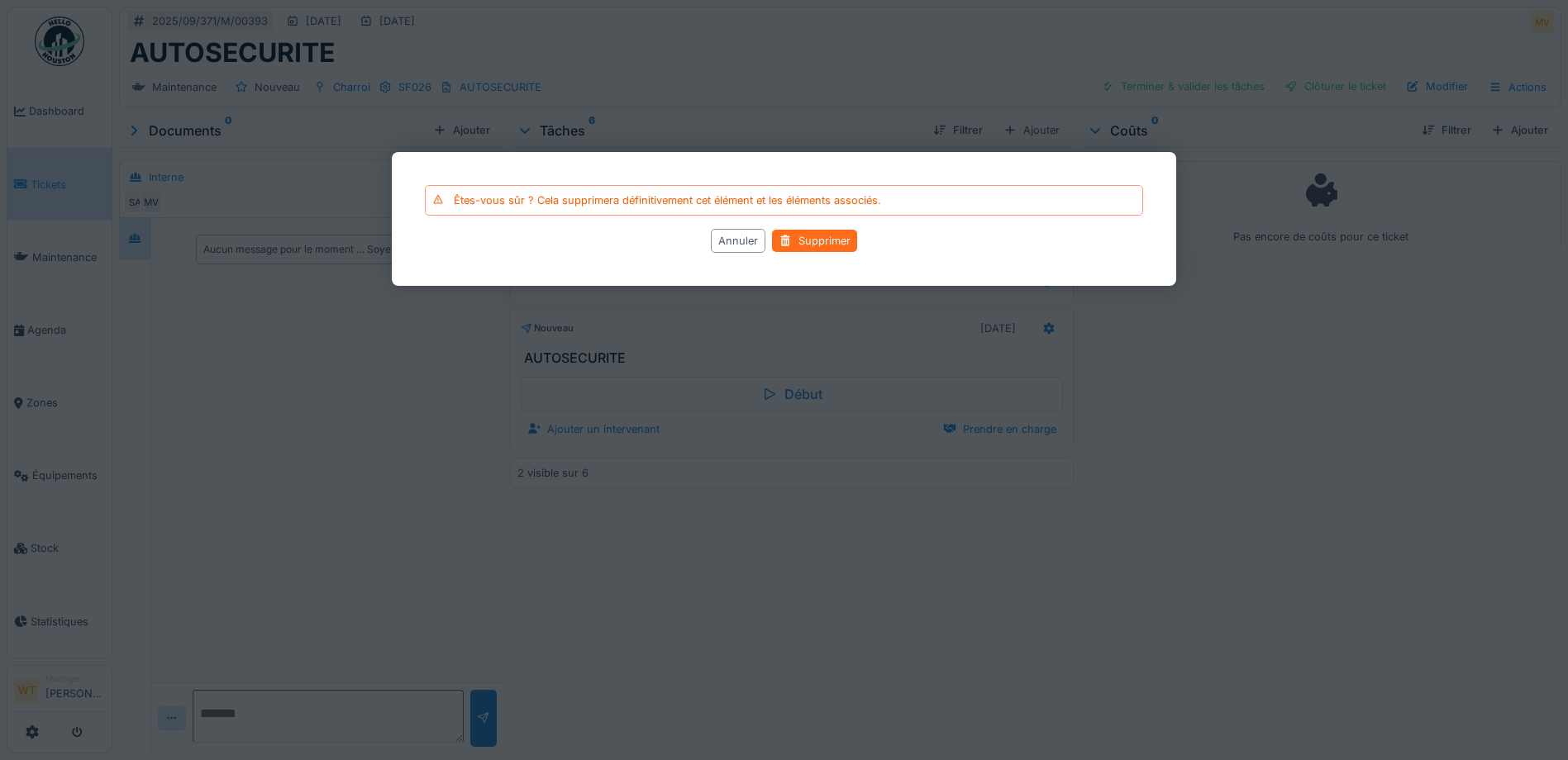
click at [808, 245] on div "Supprimer" at bounding box center [815, 240] width 85 height 23
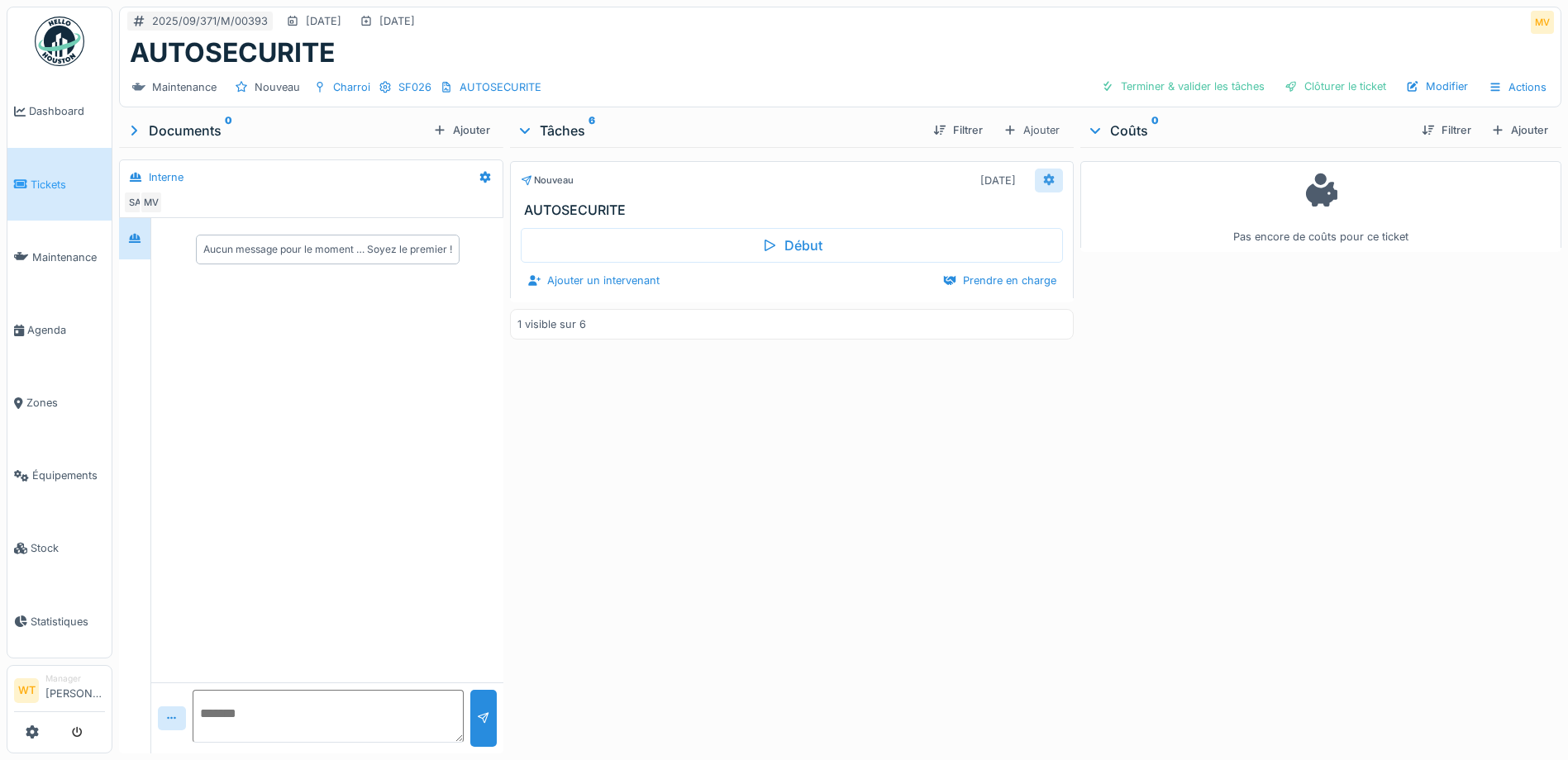
click at [1044, 182] on icon at bounding box center [1049, 180] width 11 height 12
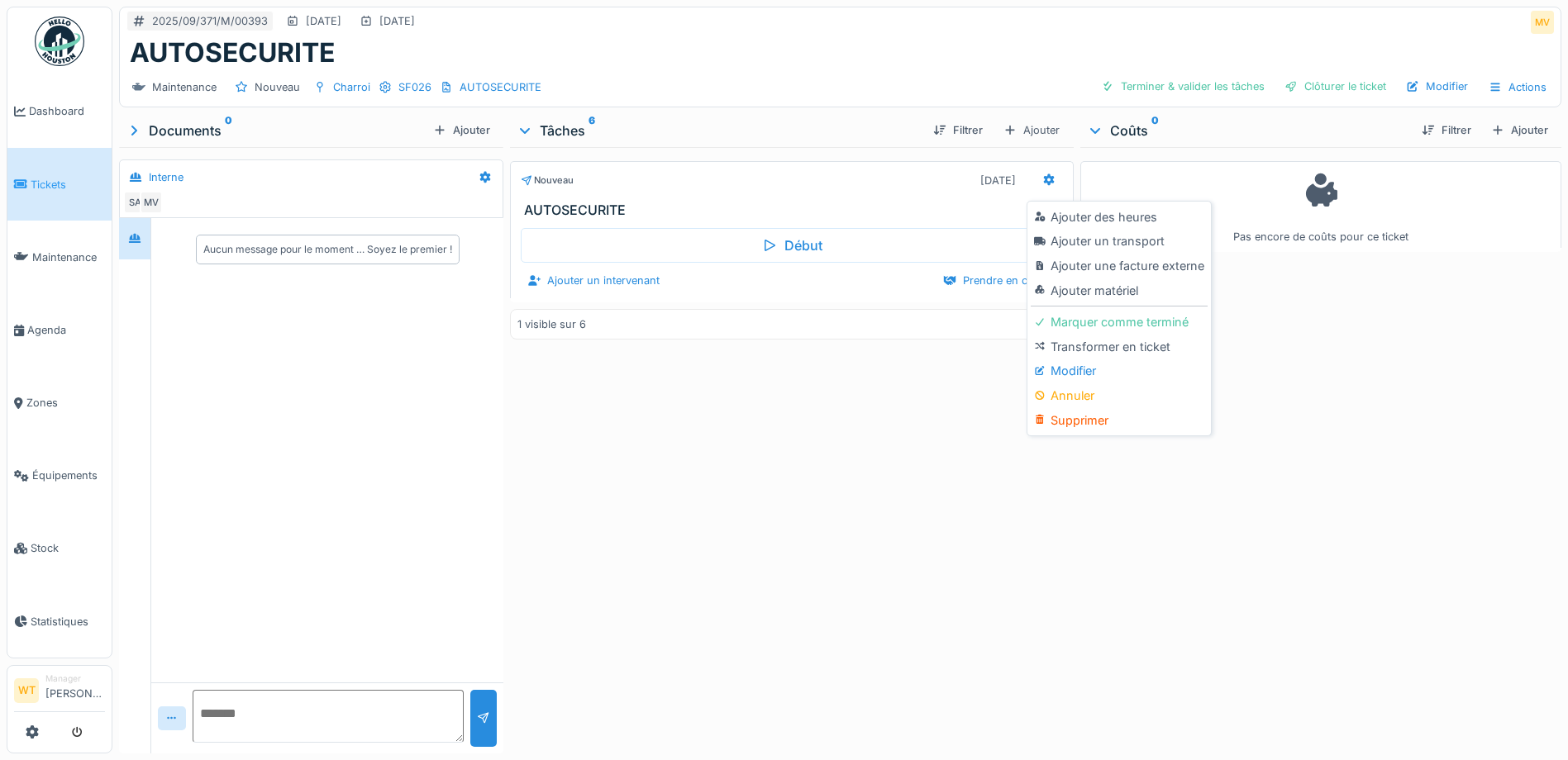
click at [1082, 372] on div "Modifier" at bounding box center [1119, 371] width 176 height 24
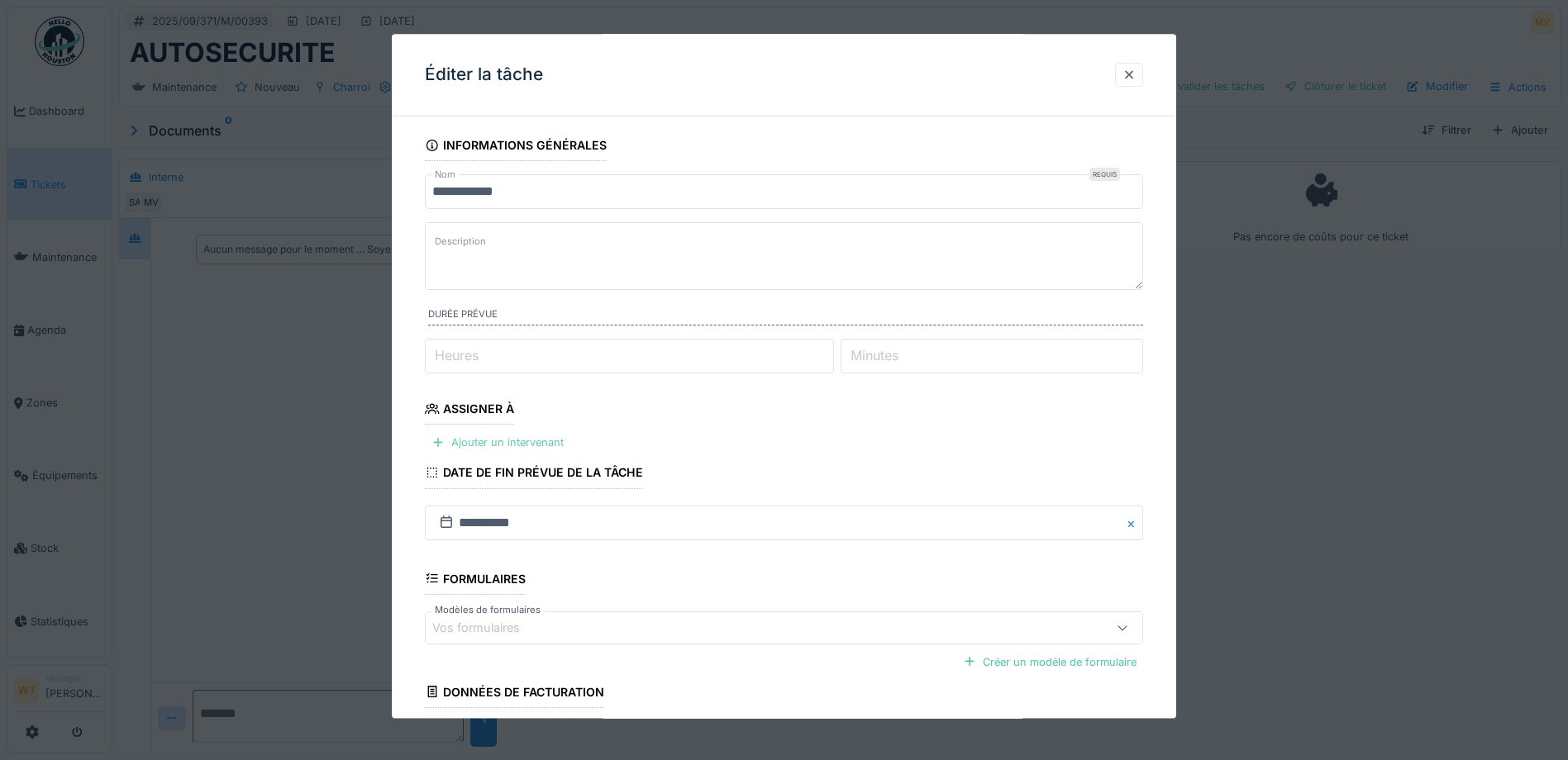
click at [511, 441] on div "Ajouter un intervenant" at bounding box center [497, 443] width 146 height 23
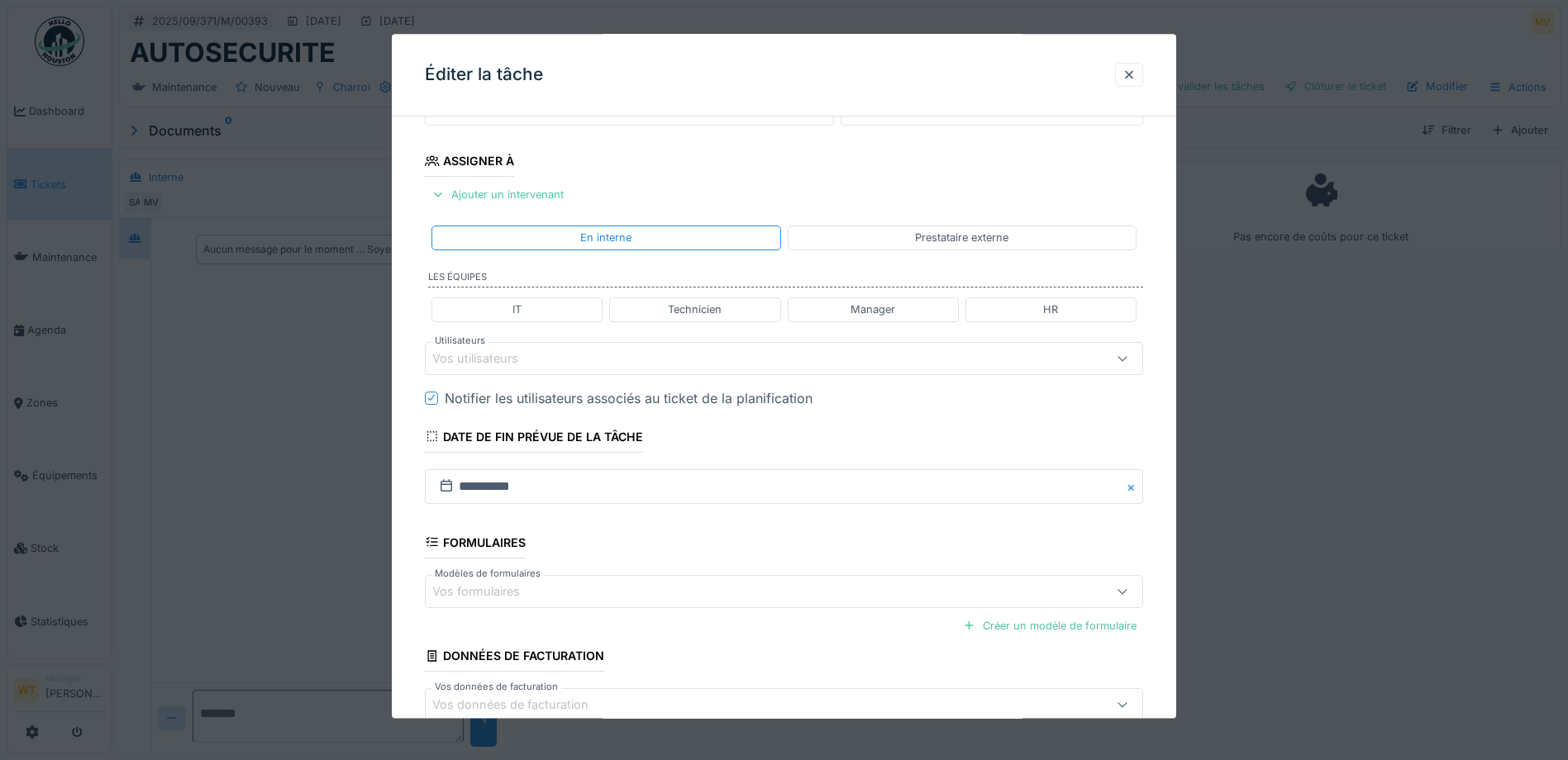
click at [534, 371] on div "Vos utilisateurs" at bounding box center [784, 358] width 718 height 33
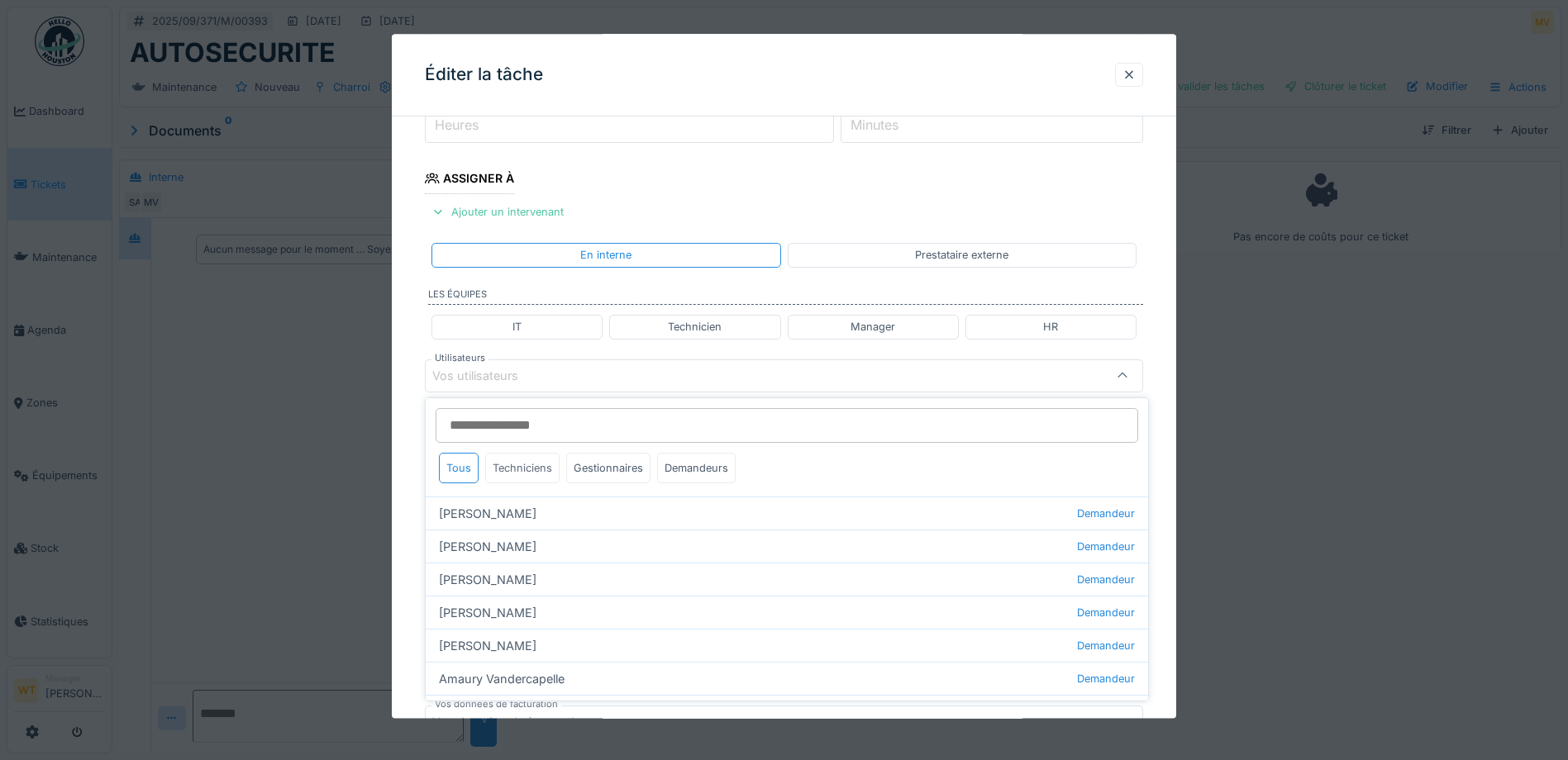
click at [542, 466] on div "Techniciens" at bounding box center [523, 468] width 74 height 31
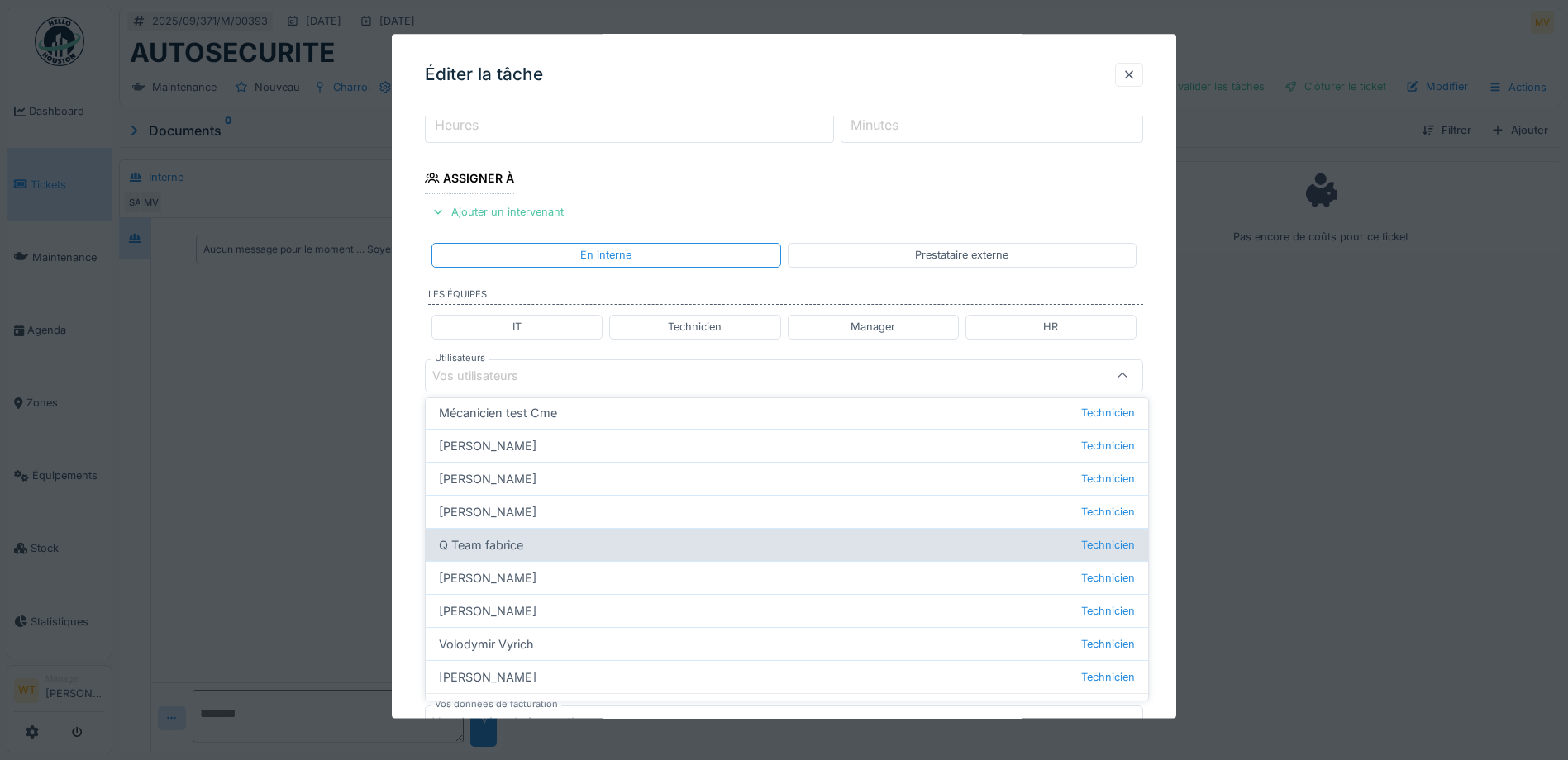
scroll to position [189, 0]
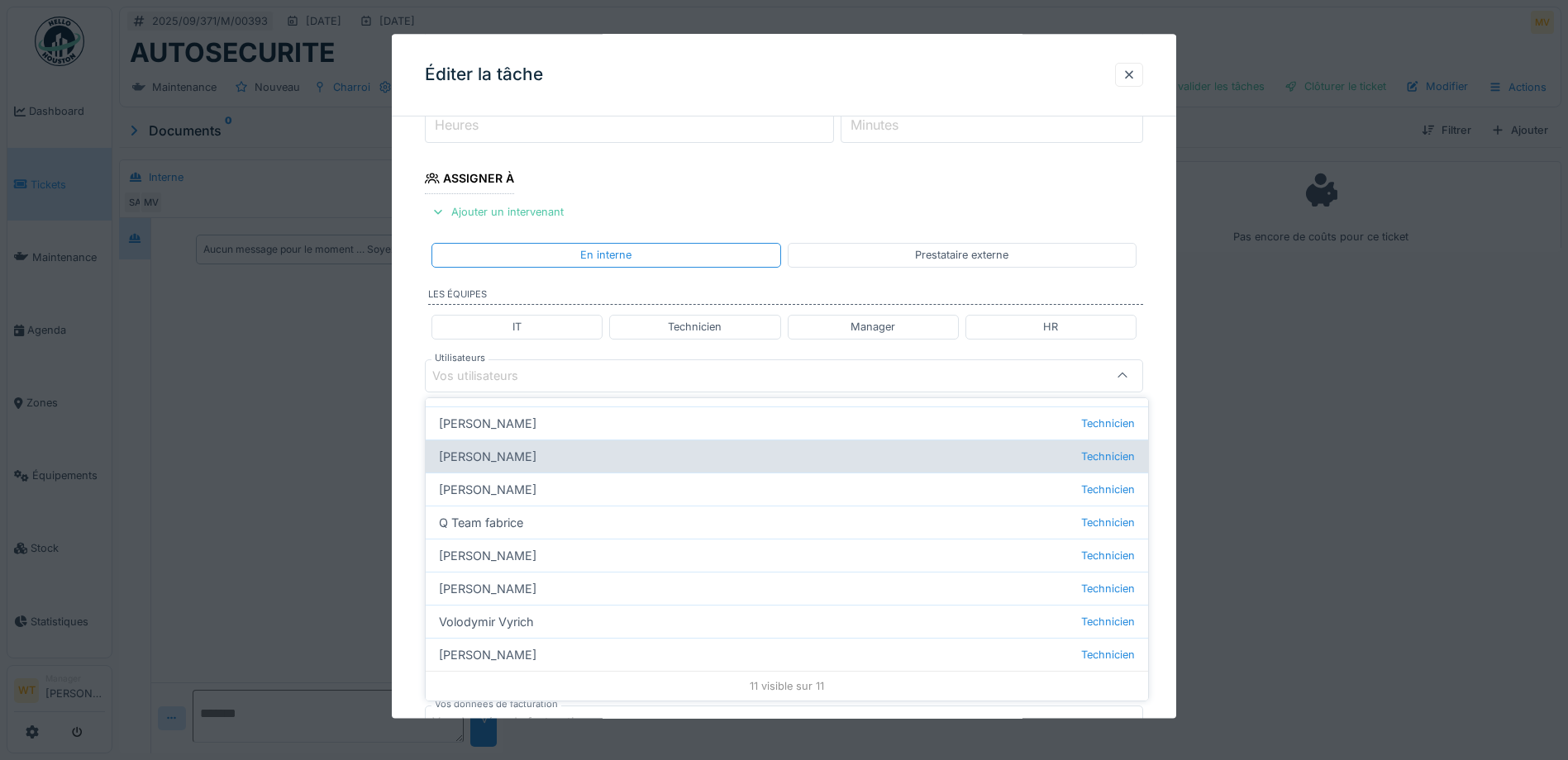
click at [515, 459] on div "Patrick Fridmansky Technicien" at bounding box center [787, 455] width 723 height 33
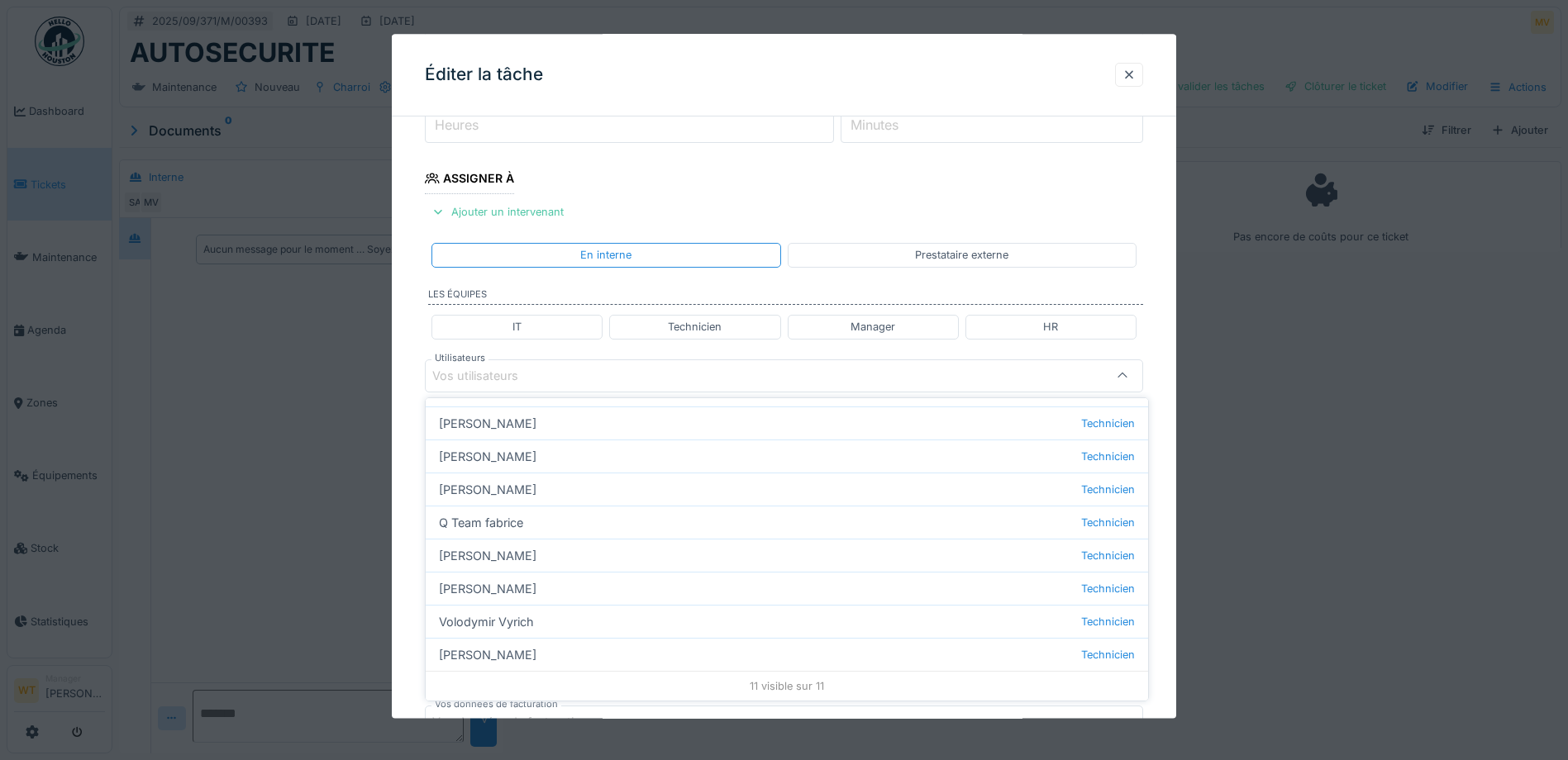
type input "*****"
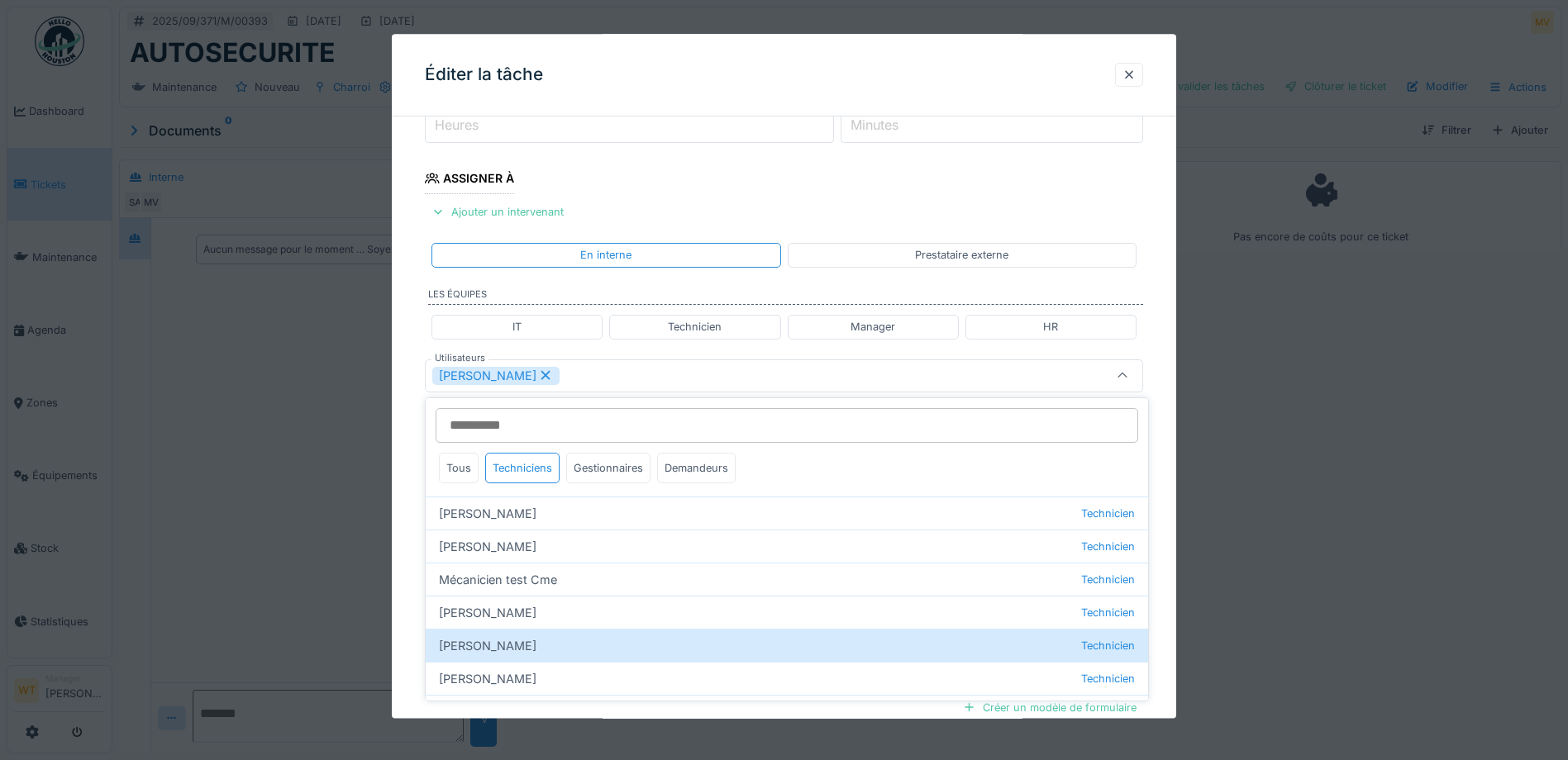
click at [605, 371] on div "Patrick Fridmansky" at bounding box center [741, 376] width 619 height 18
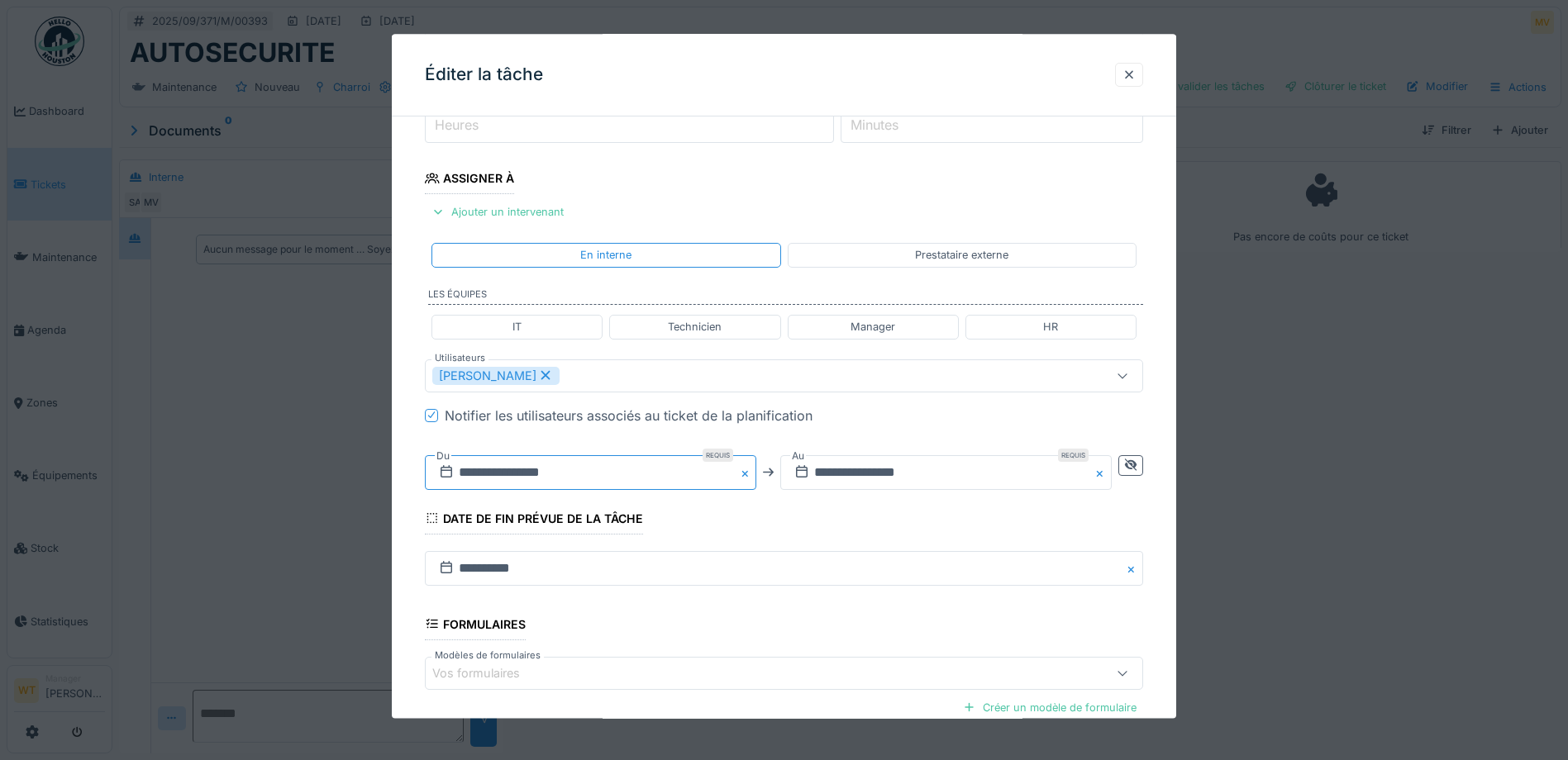
click at [544, 471] on input "**********" at bounding box center [590, 473] width 332 height 34
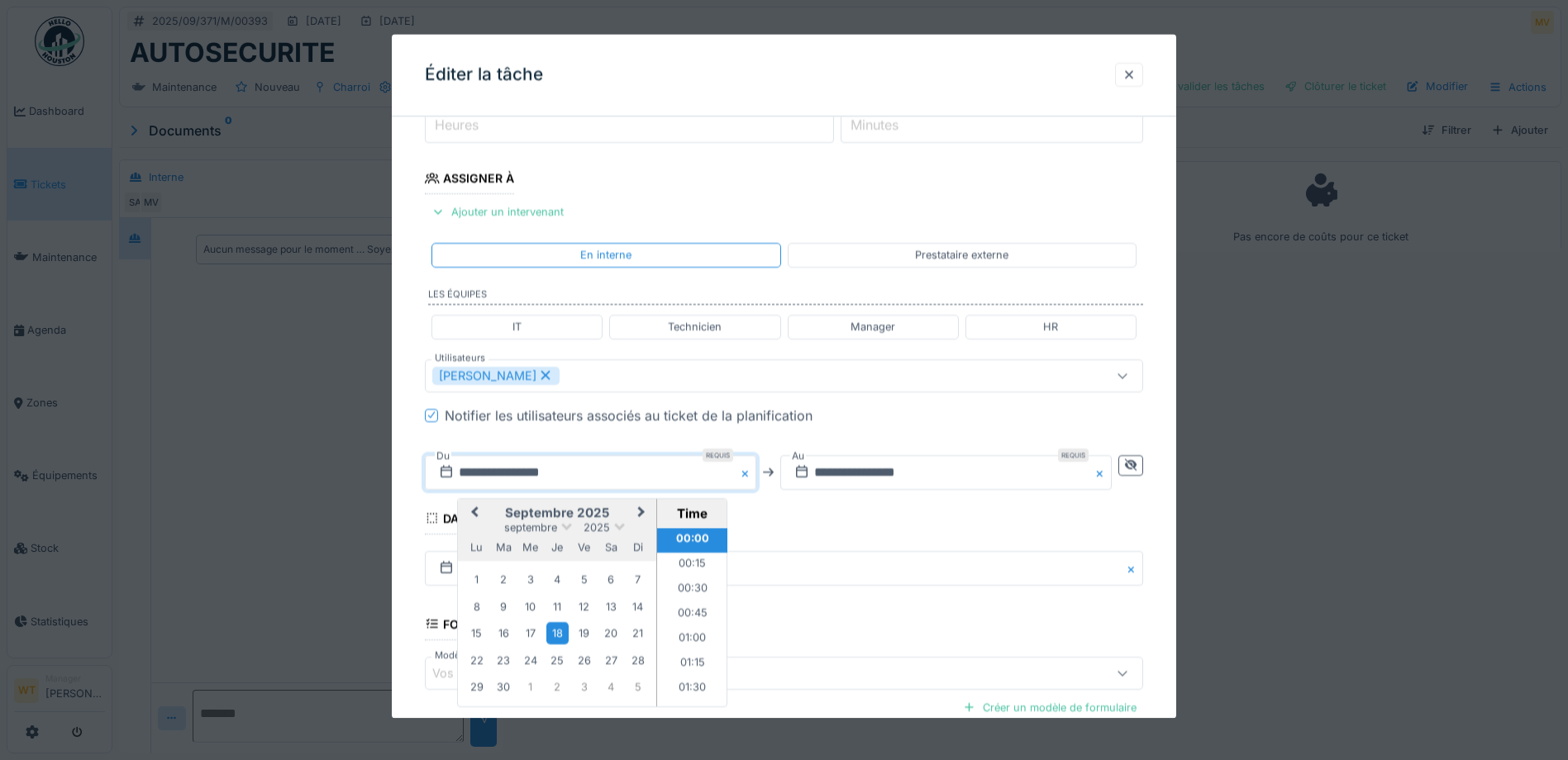
click at [475, 514] on span "Previous Month" at bounding box center [475, 513] width 0 height 20
click at [534, 695] on div "27" at bounding box center [530, 689] width 23 height 23
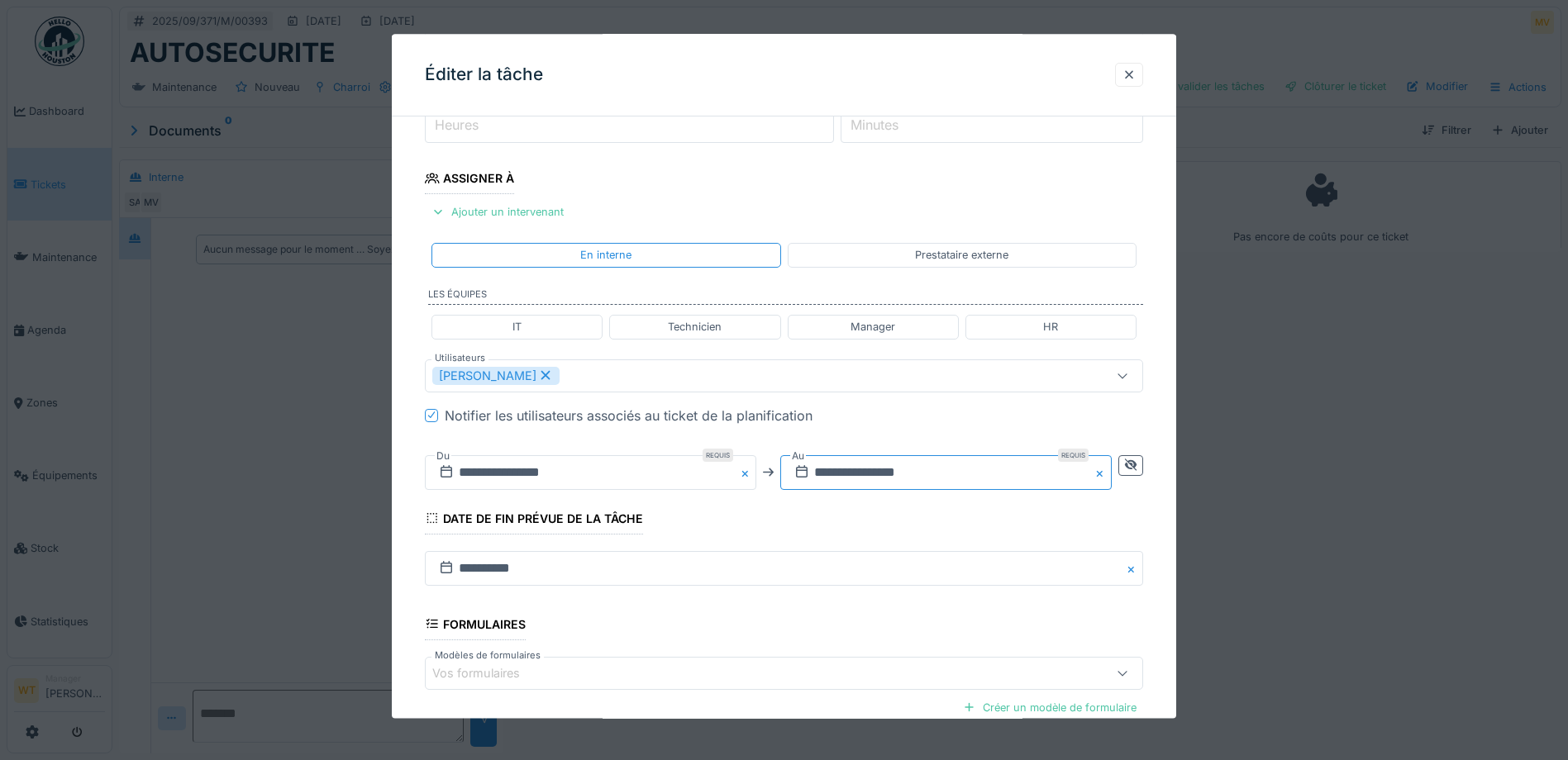
click at [838, 475] on input "**********" at bounding box center [946, 473] width 332 height 34
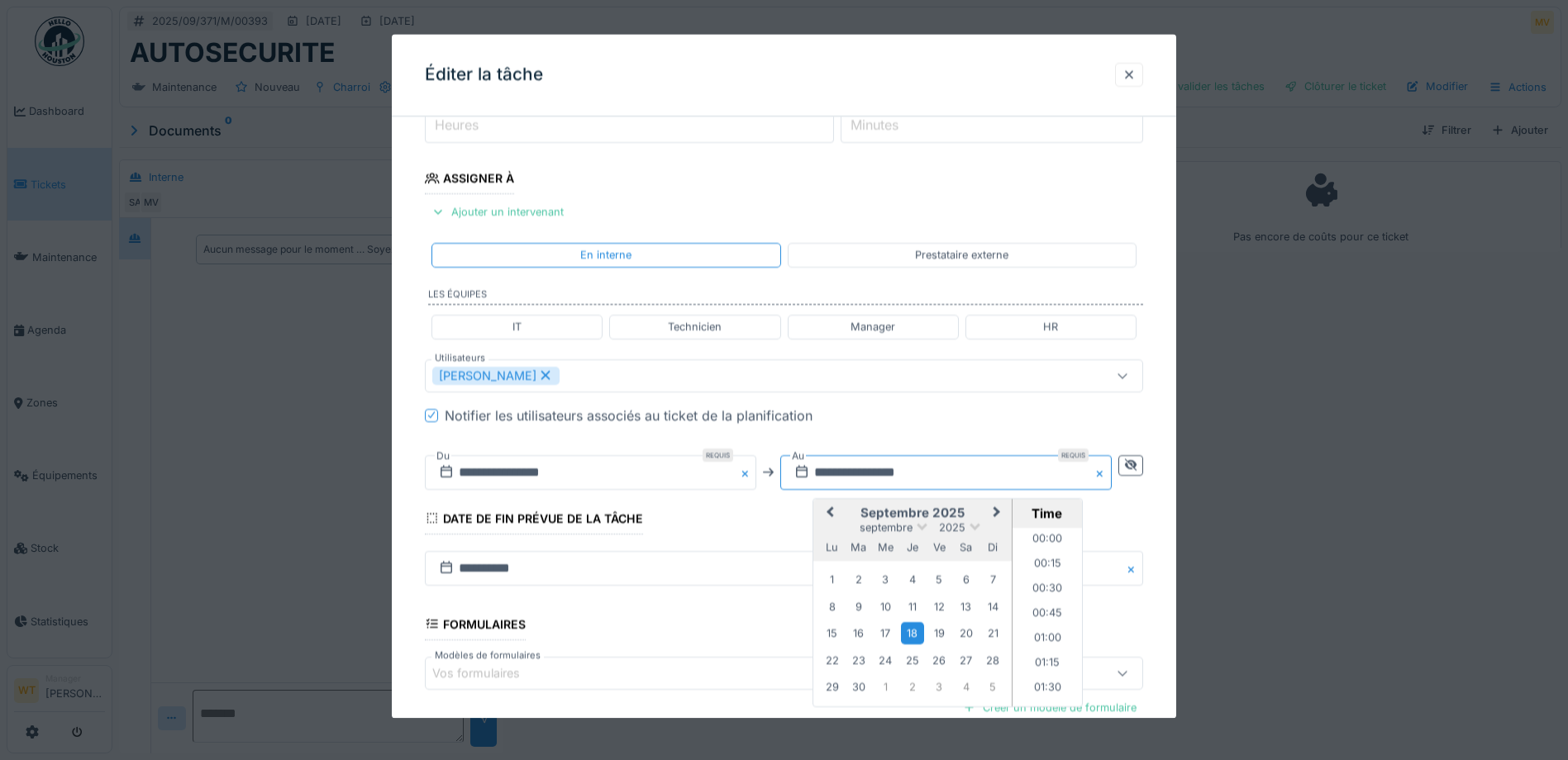
scroll to position [2200, 0]
click at [968, 661] on div "27" at bounding box center [966, 660] width 23 height 23
click at [828, 517] on button "Previous Month" at bounding box center [827, 513] width 26 height 26
click at [890, 689] on div "27" at bounding box center [885, 689] width 23 height 23
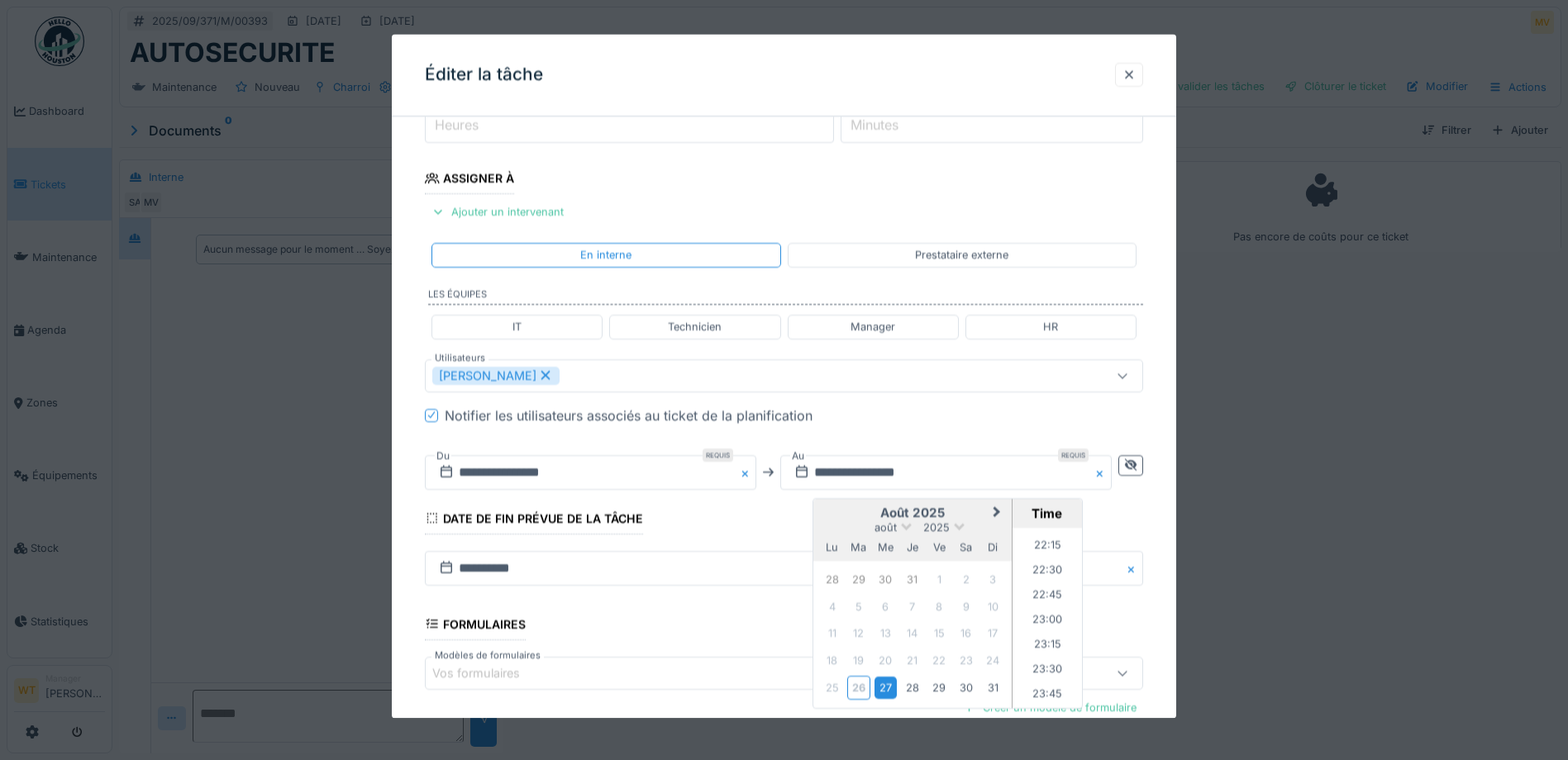
click at [662, 534] on fieldset "**********" at bounding box center [784, 381] width 718 height 965
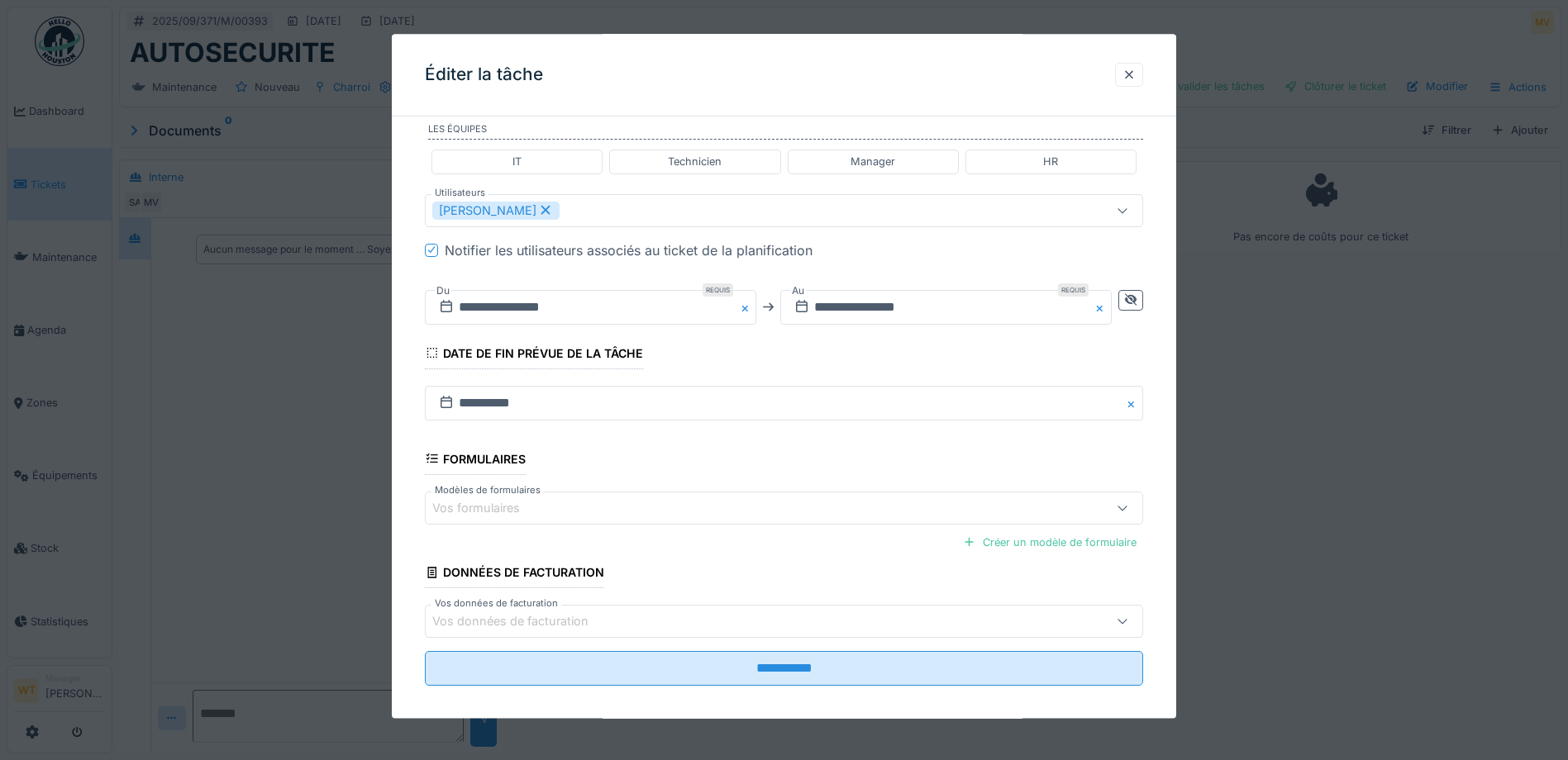
click at [627, 517] on div "Vos formulaires" at bounding box center [741, 508] width 619 height 18
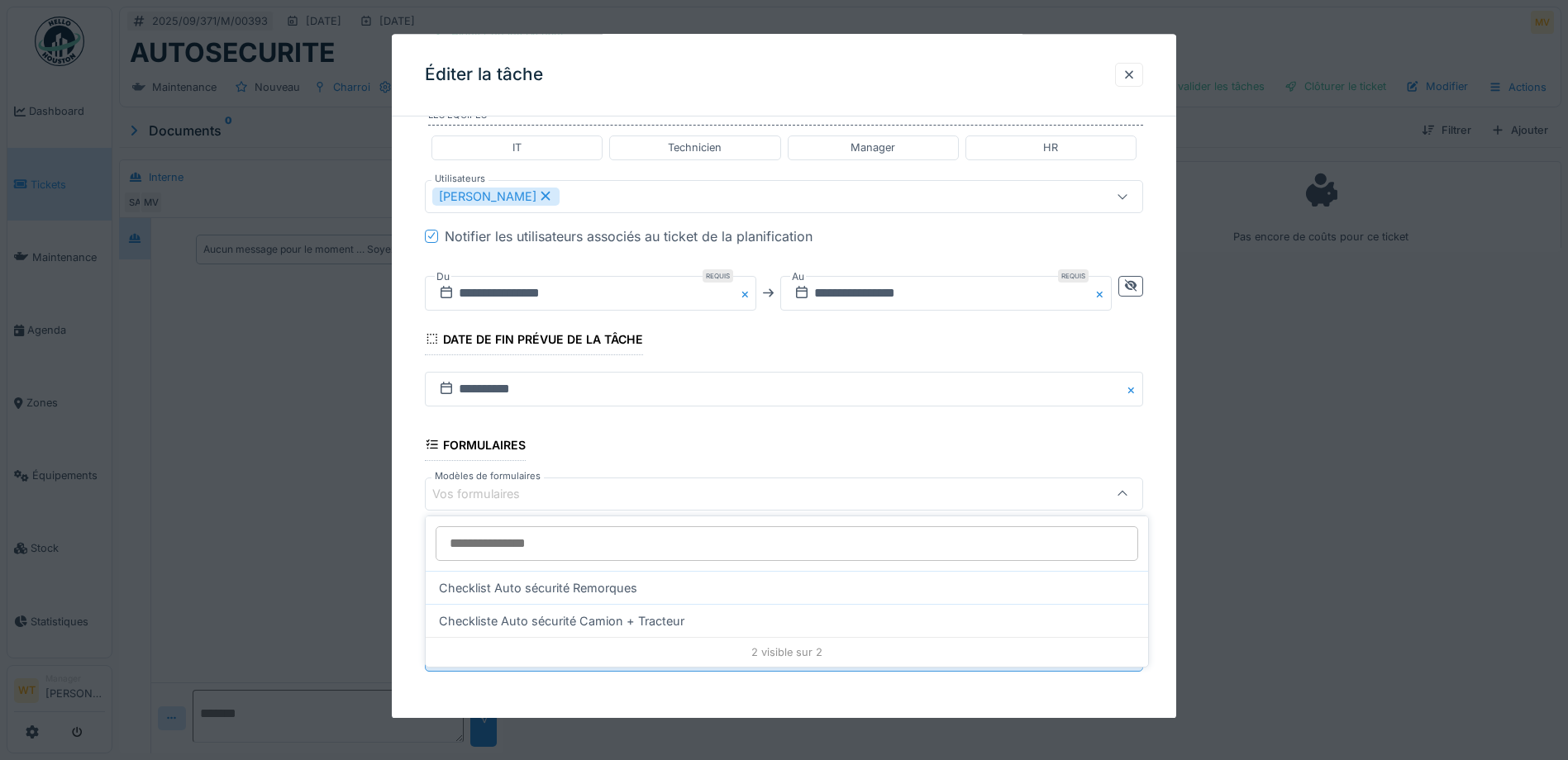
scroll to position [13, 0]
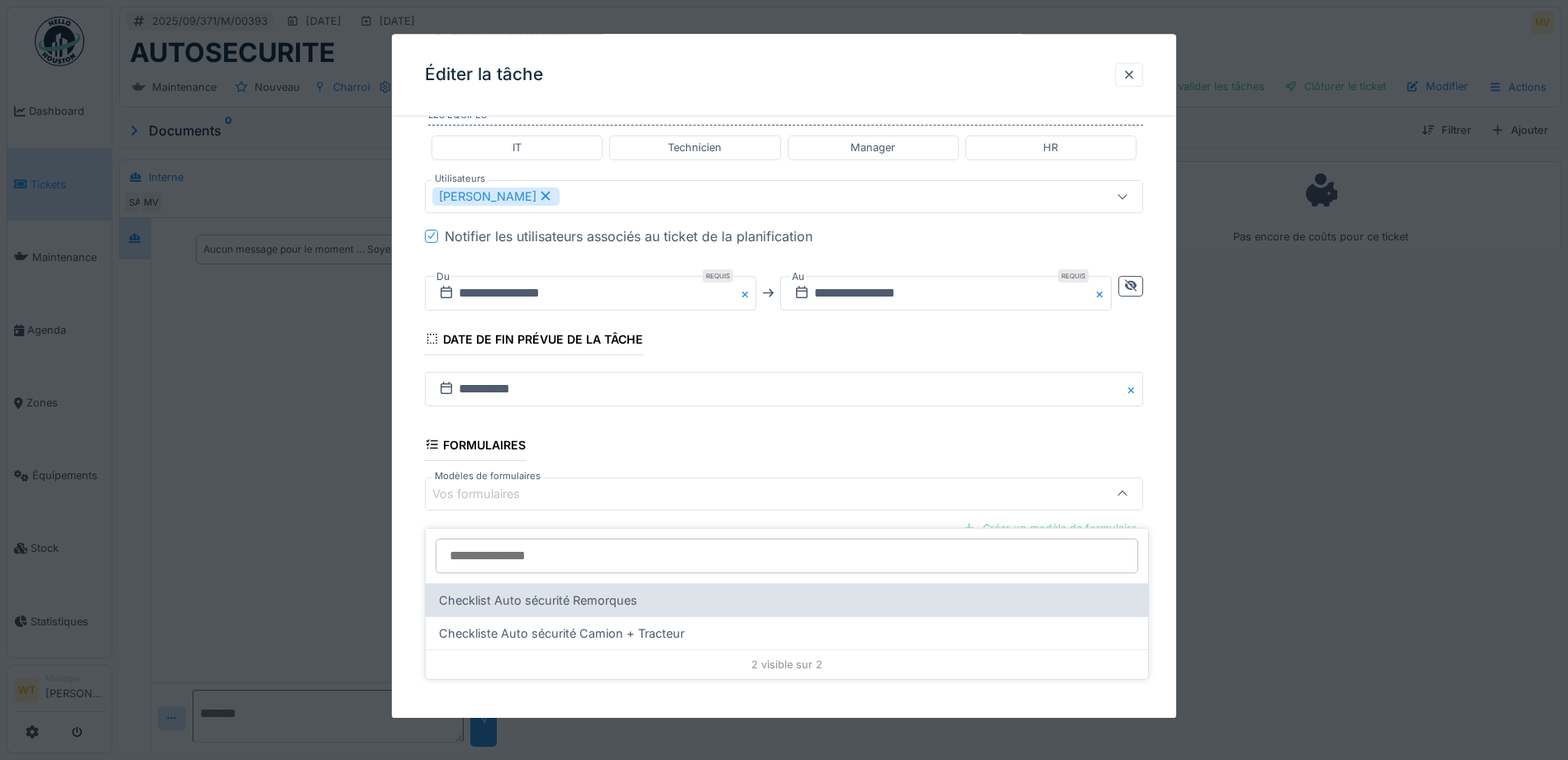
click at [638, 593] on div "Checklist Auto sécurité Remorques" at bounding box center [787, 599] width 723 height 33
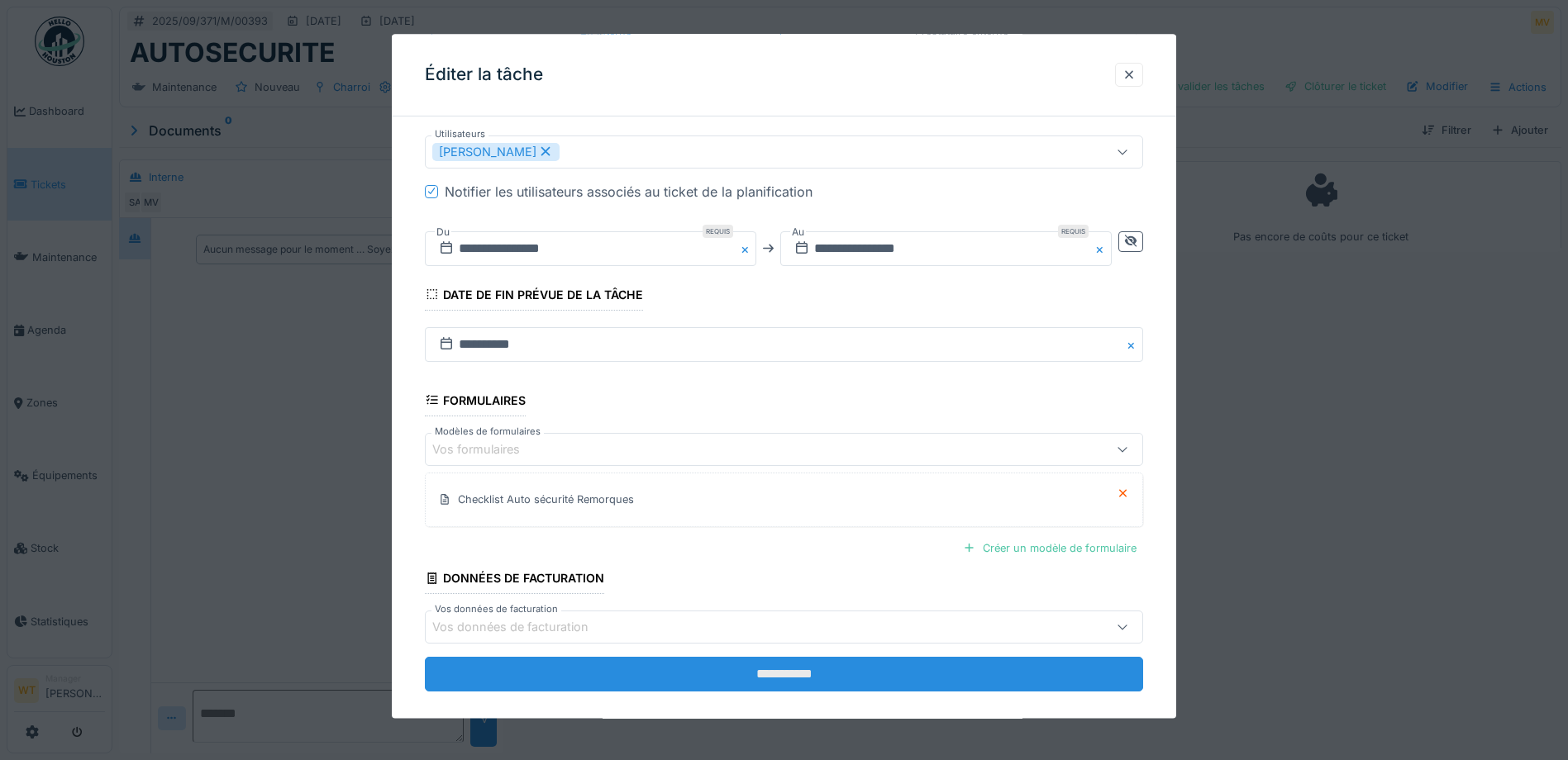
scroll to position [474, 0]
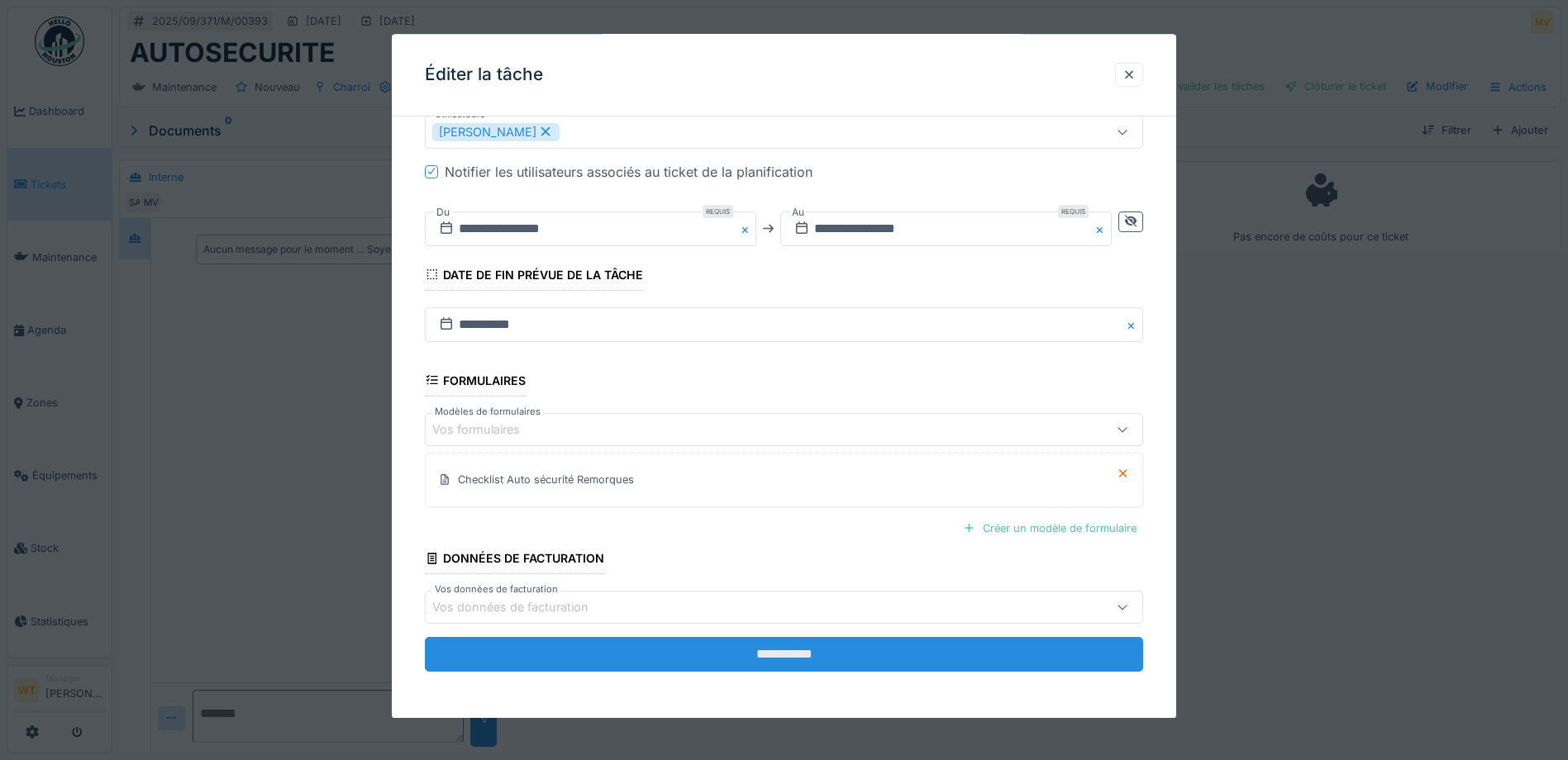
click at [673, 661] on input "**********" at bounding box center [784, 654] width 718 height 34
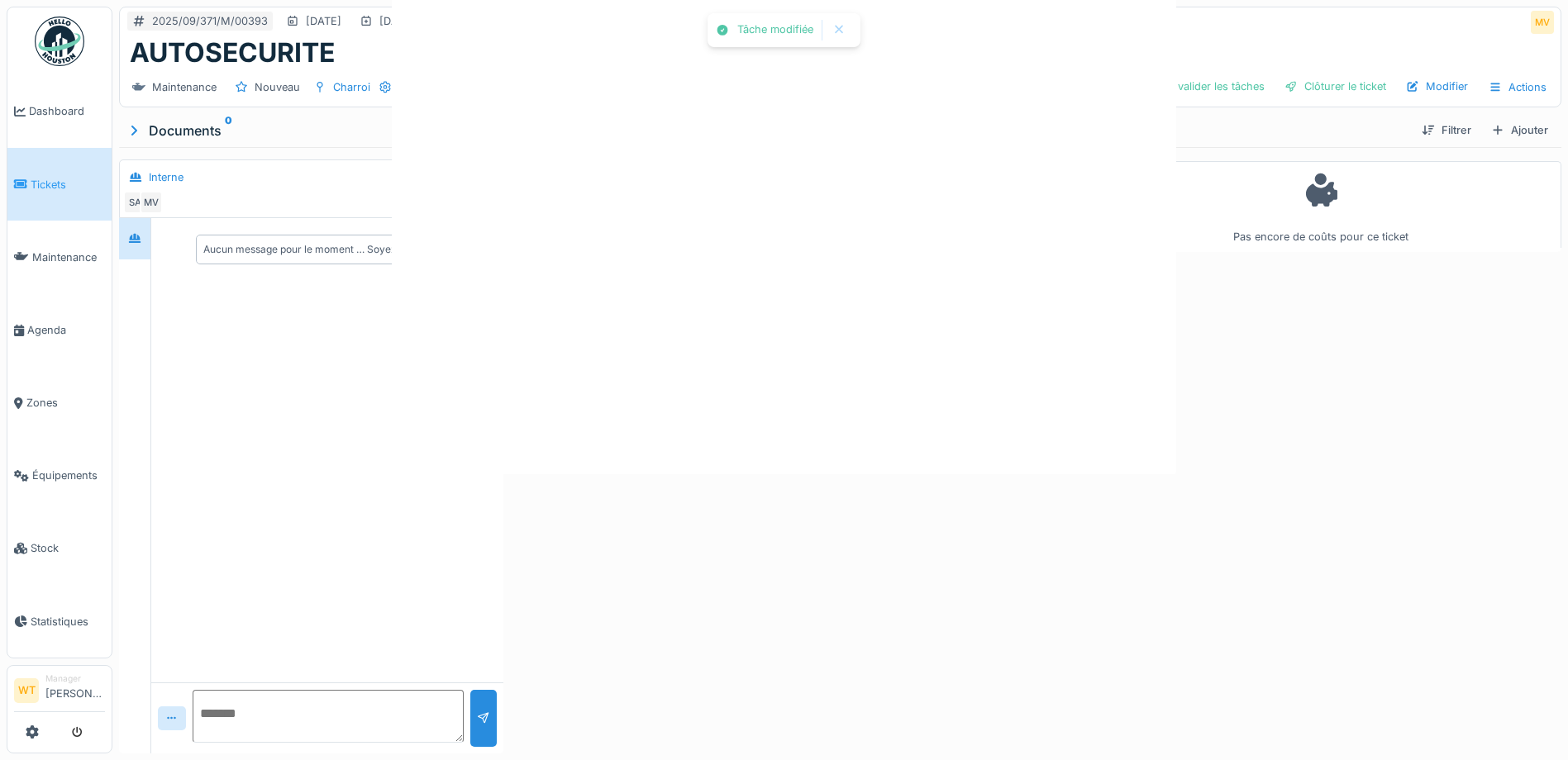
scroll to position [0, 0]
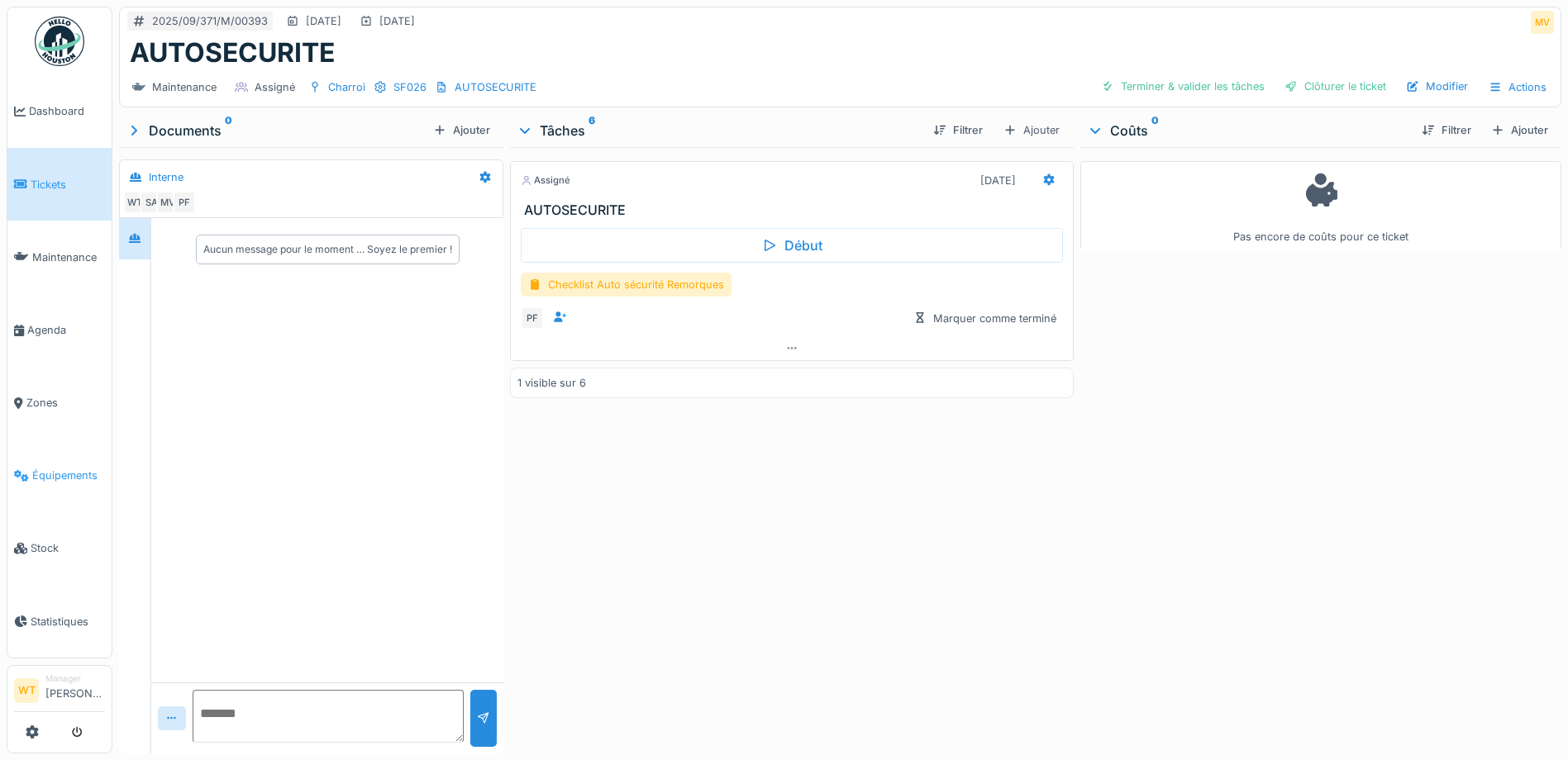
click at [57, 467] on span "Équipements" at bounding box center [69, 474] width 72 height 15
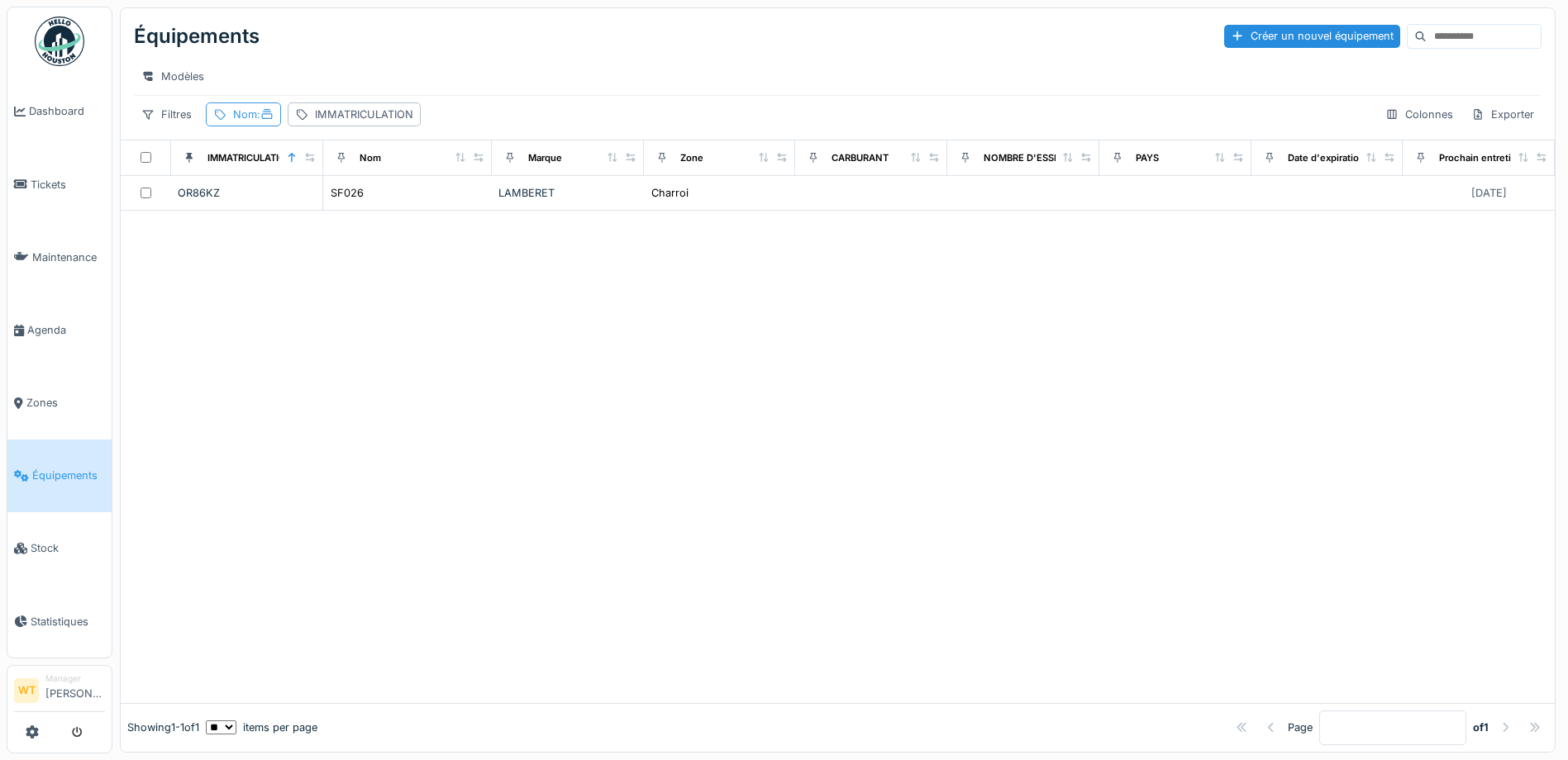
click at [246, 127] on div "Nom :" at bounding box center [243, 114] width 75 height 24
click at [378, 202] on input "*****" at bounding box center [296, 206] width 165 height 34
click at [362, 209] on icon at bounding box center [357, 205] width 8 height 8
click at [368, 120] on div "IMMATRICULATION" at bounding box center [364, 114] width 99 height 15
click at [363, 210] on label "IMMATRICULATION" at bounding box center [371, 206] width 128 height 20
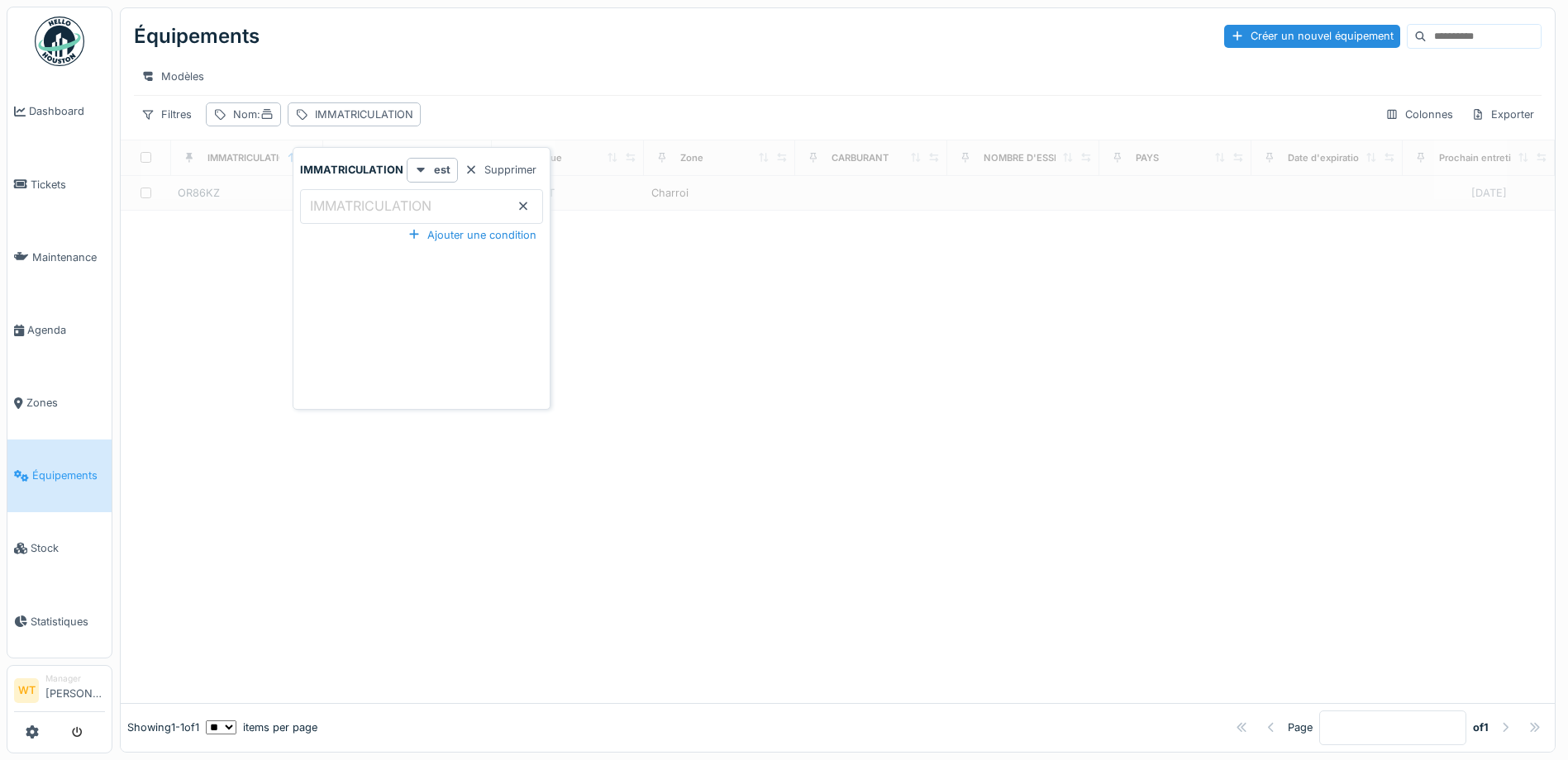
click at [363, 210] on input "IMMATRICULATION" at bounding box center [421, 206] width 243 height 34
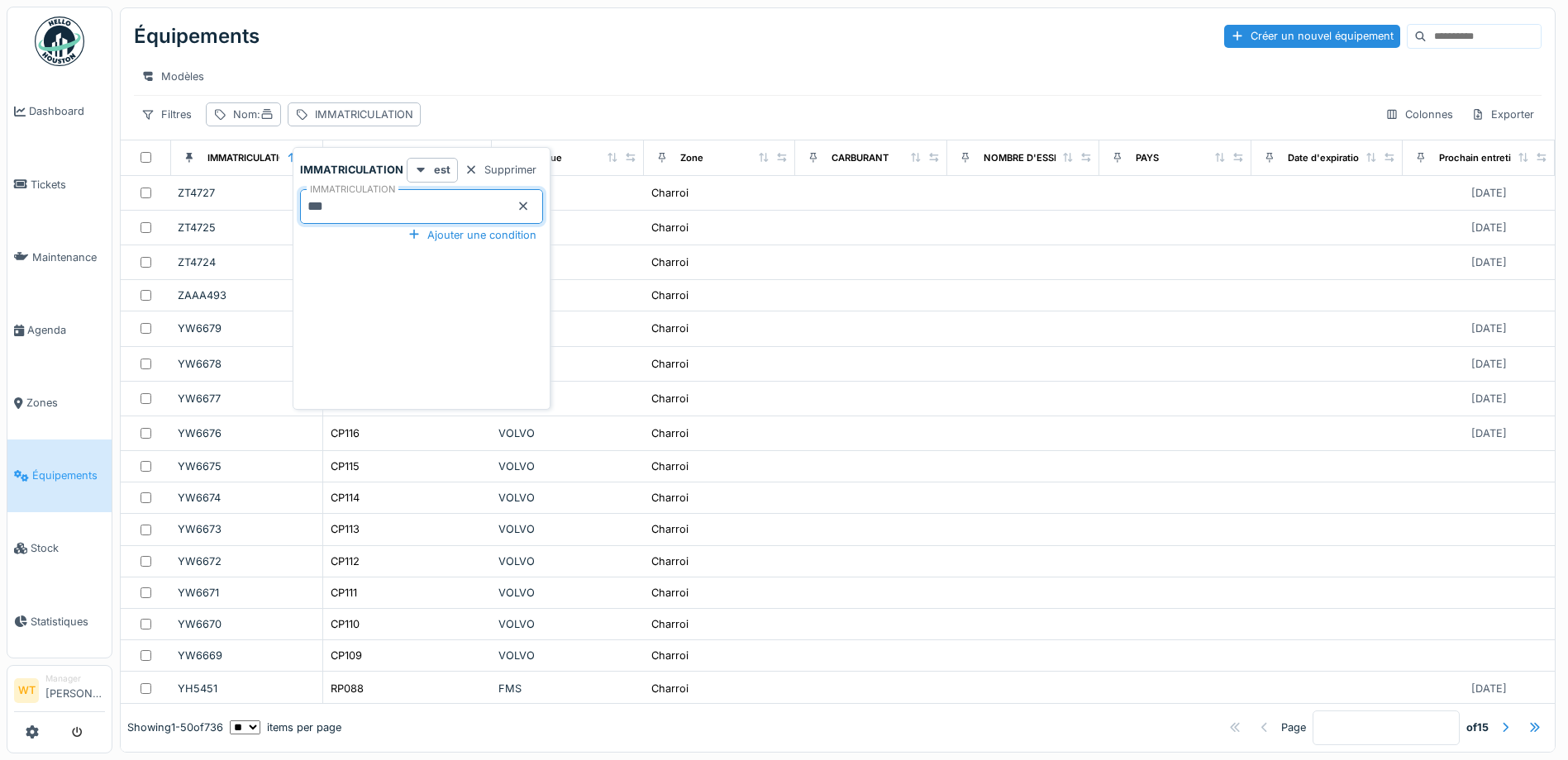
type input "***"
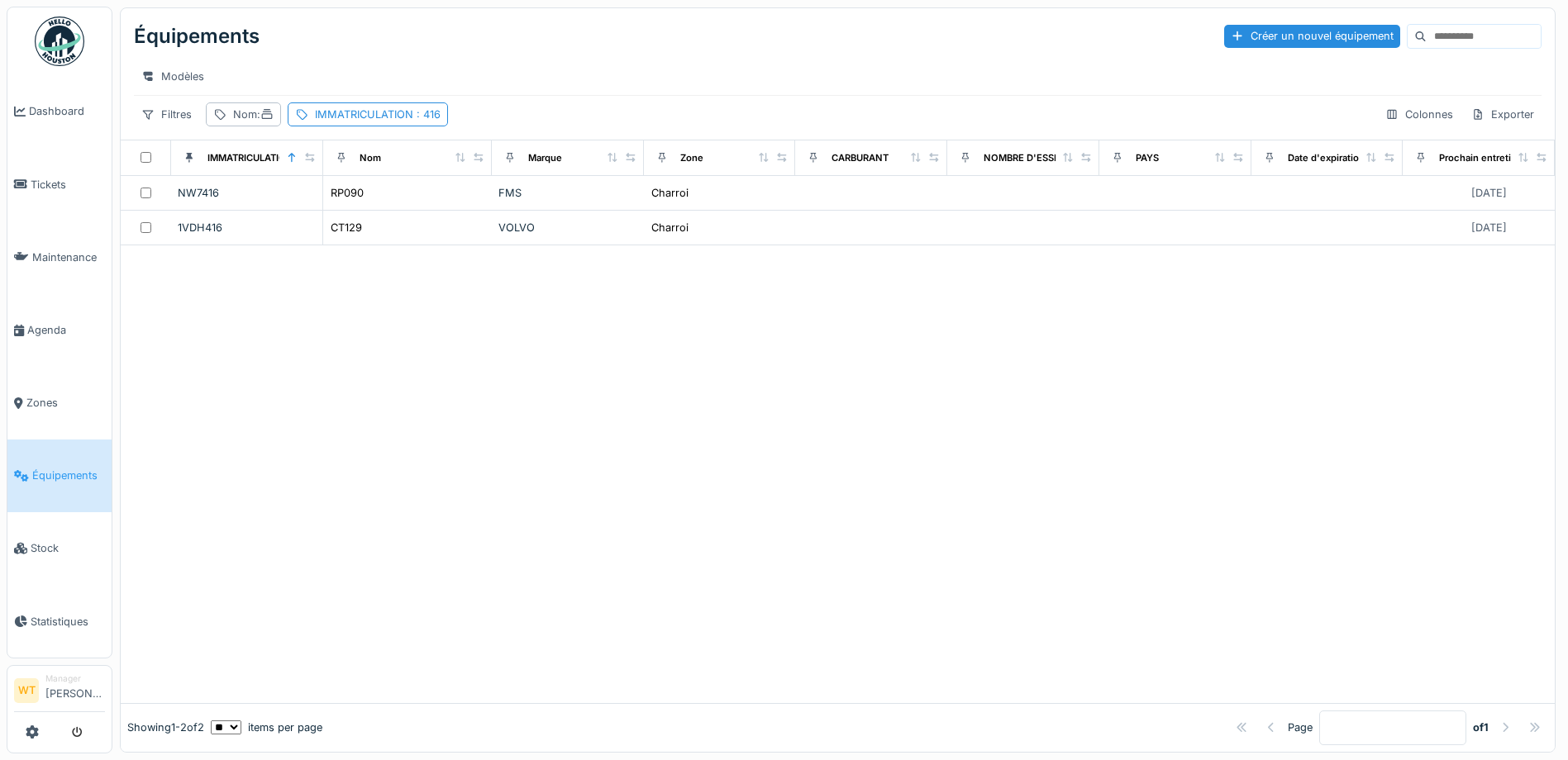
click at [468, 77] on div "Modèles" at bounding box center [837, 76] width 1408 height 24
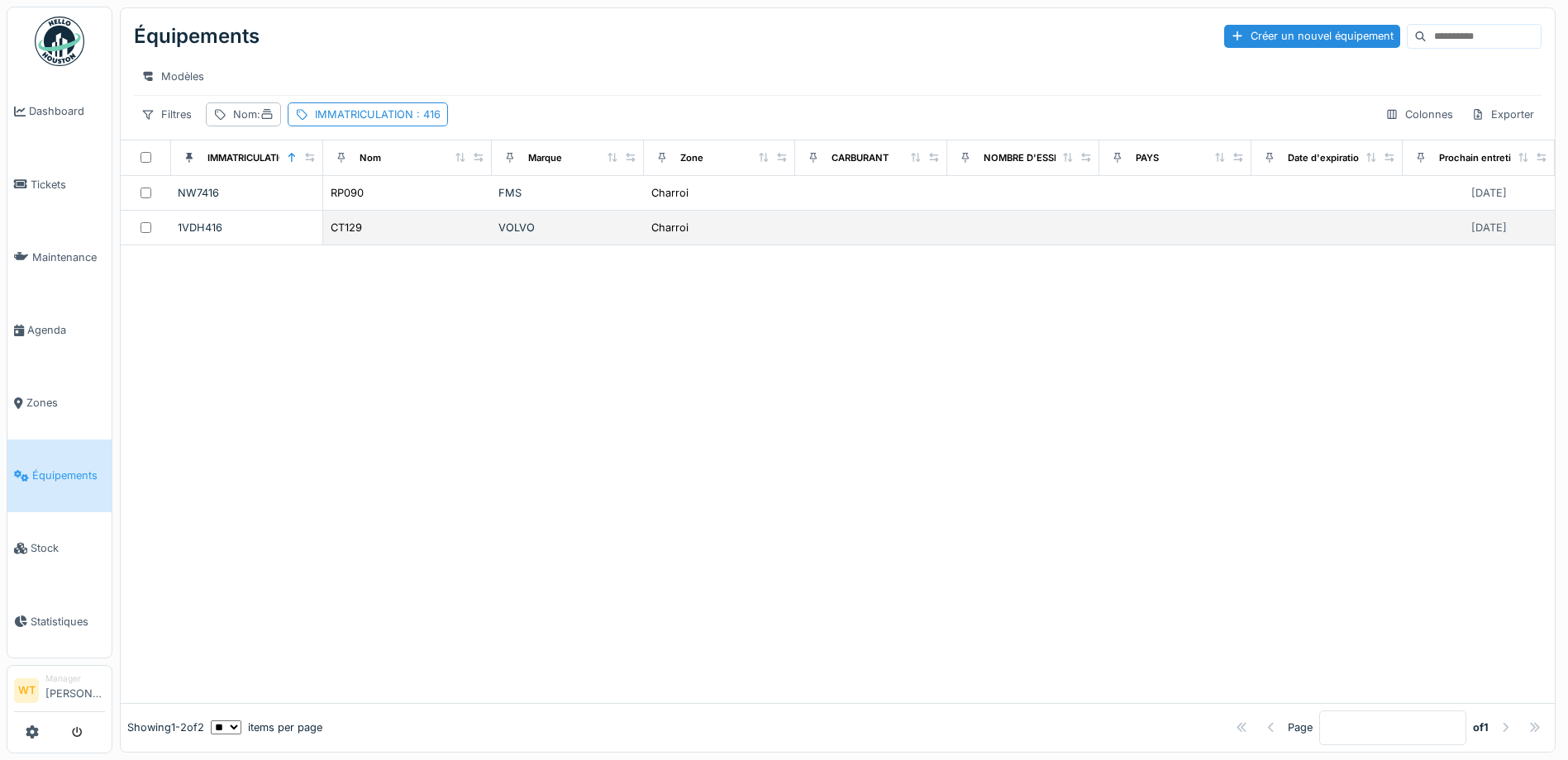
click at [474, 236] on div "CT129" at bounding box center [408, 227] width 156 height 17
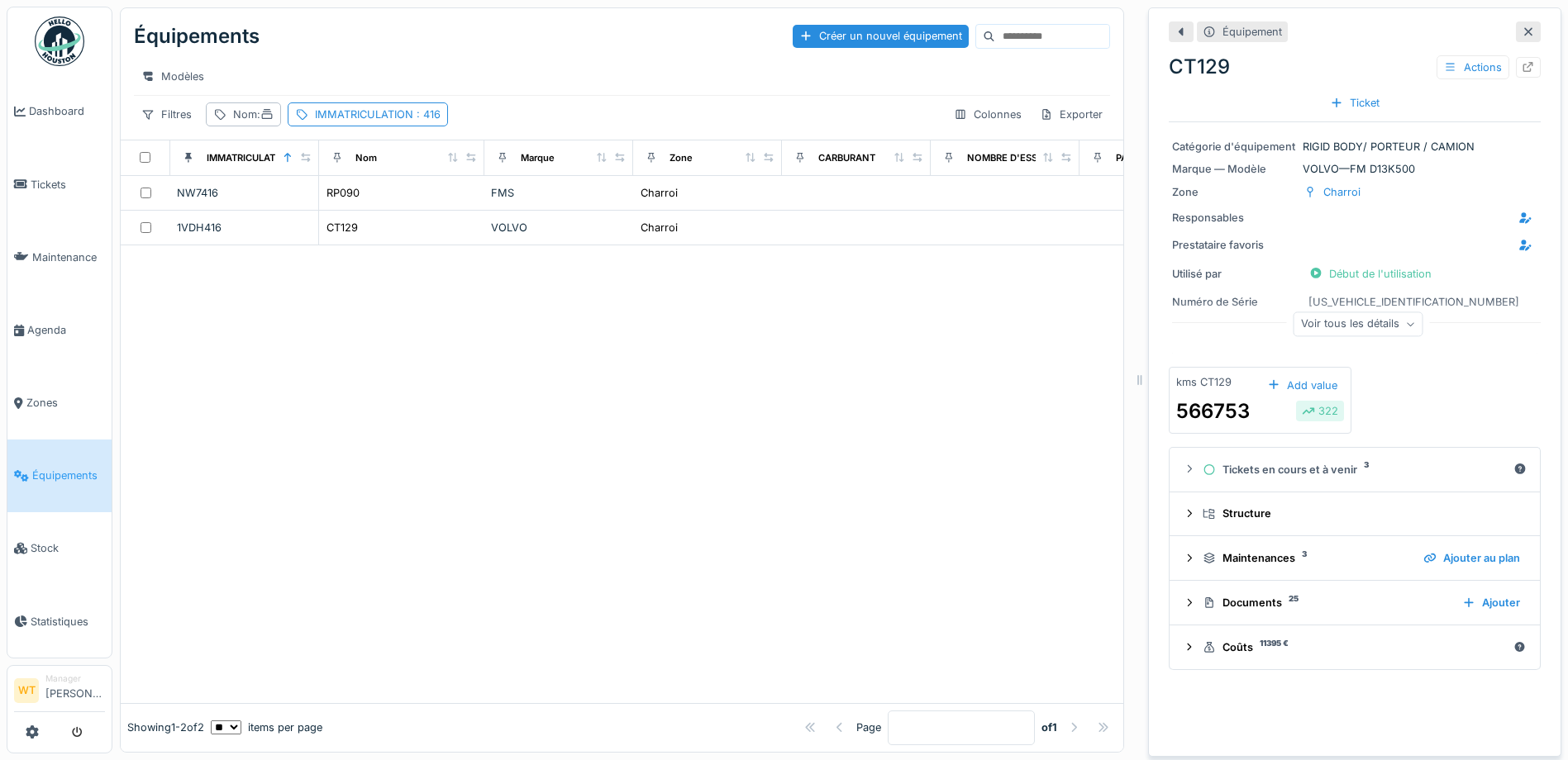
click at [1522, 24] on div at bounding box center [1528, 32] width 14 height 15
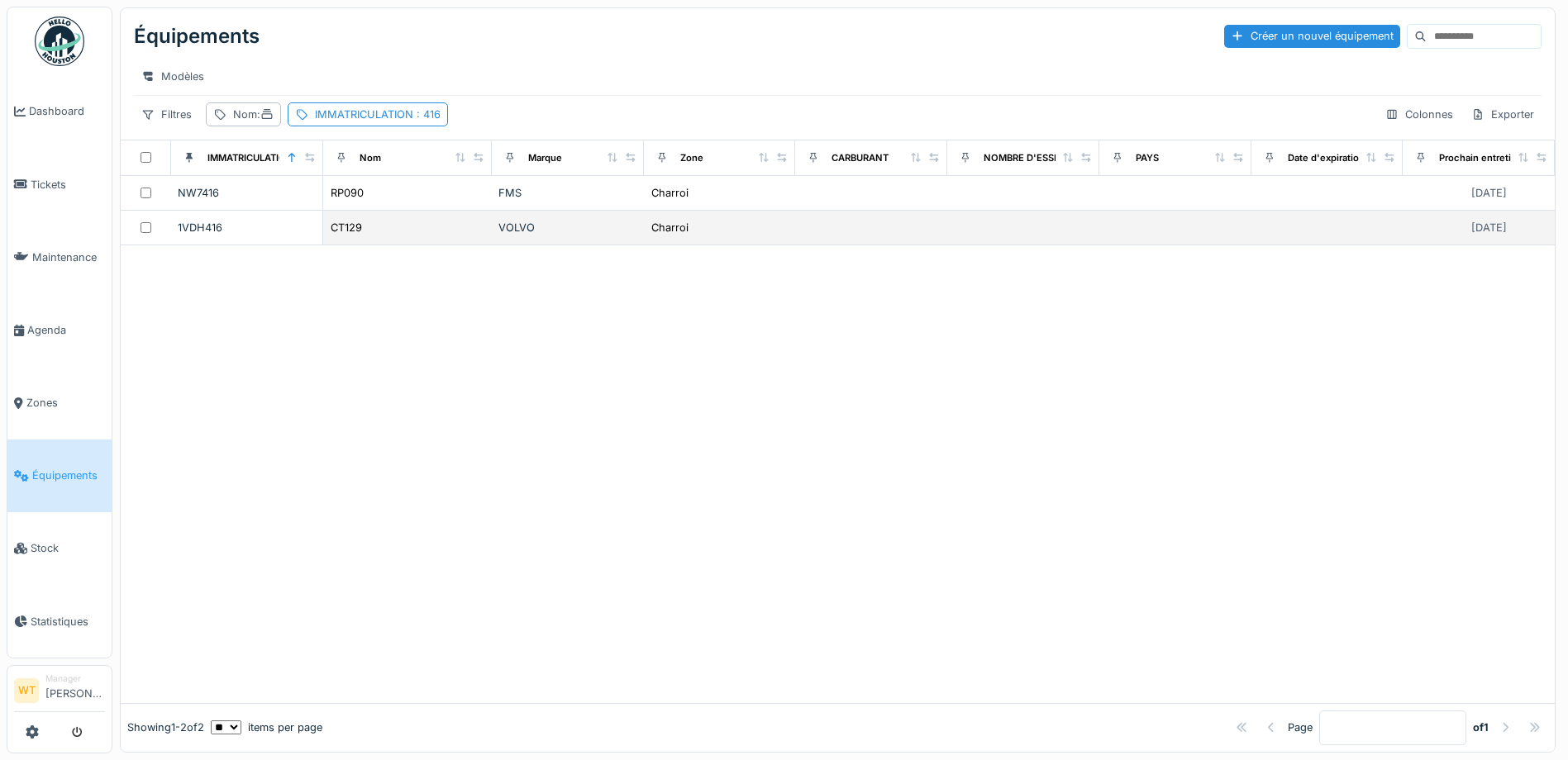
click at [375, 236] on div "CT129" at bounding box center [408, 227] width 156 height 17
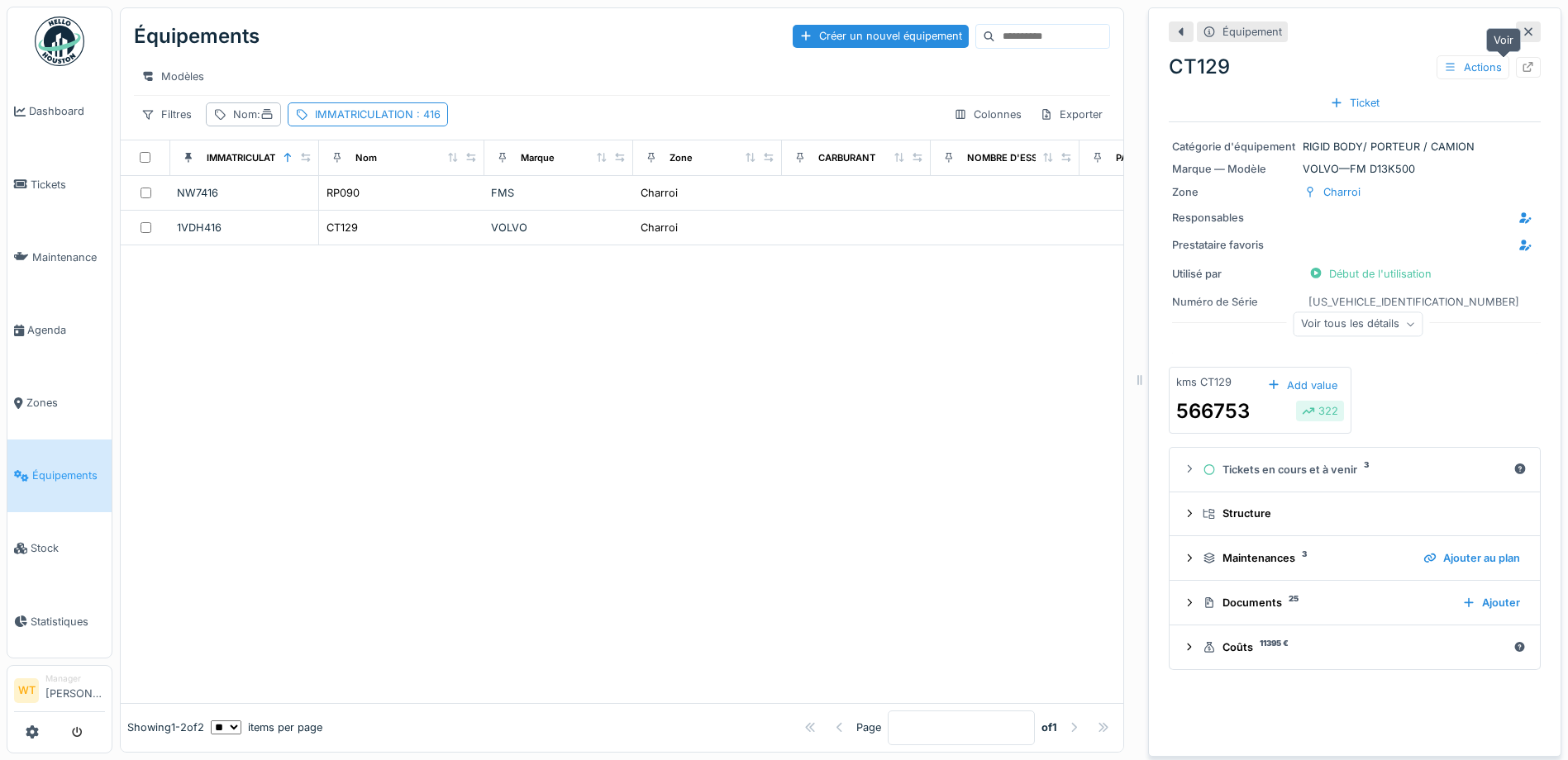
click at [1522, 72] on div at bounding box center [1528, 67] width 14 height 15
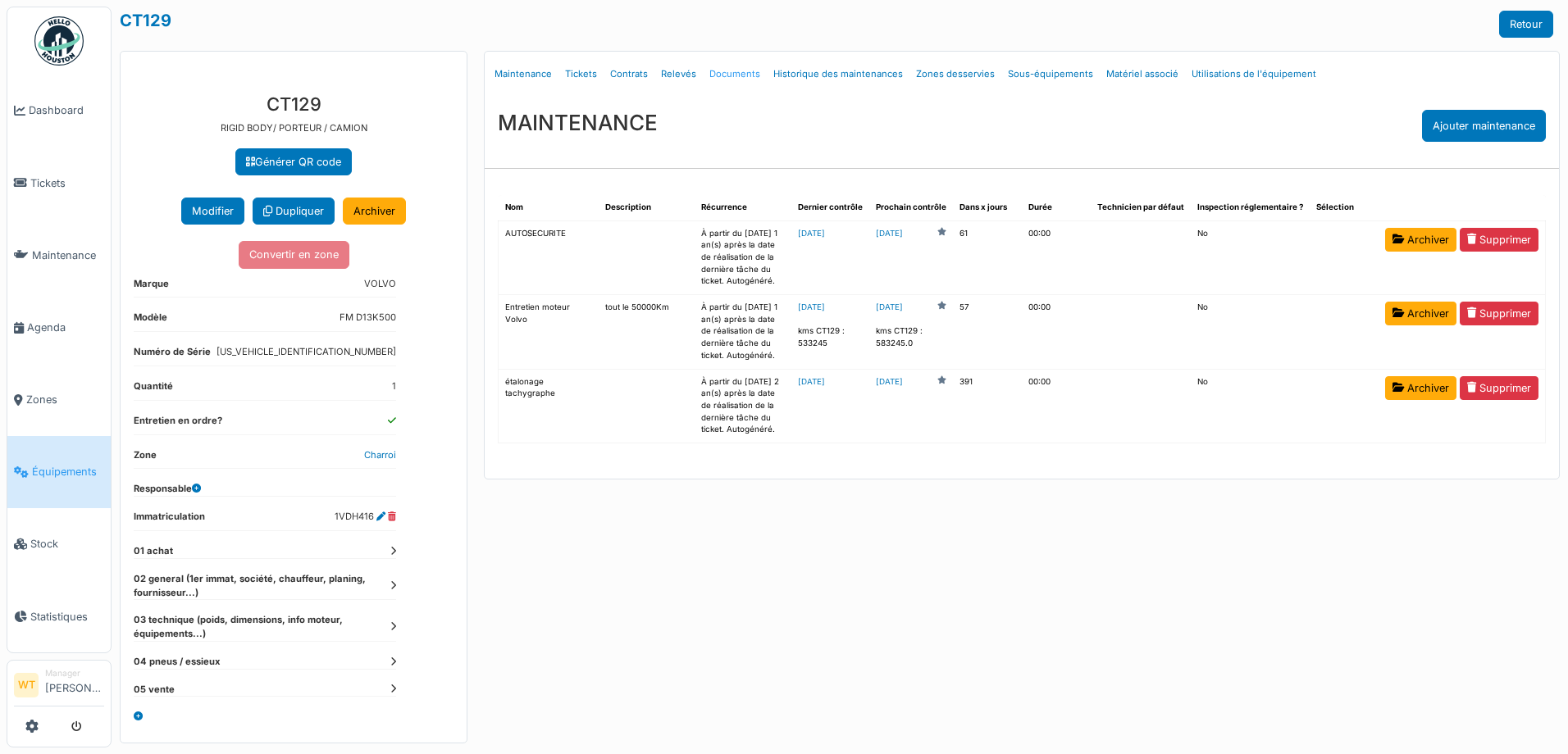
click at [749, 77] on link "Documents" at bounding box center [734, 74] width 64 height 39
select select "***"
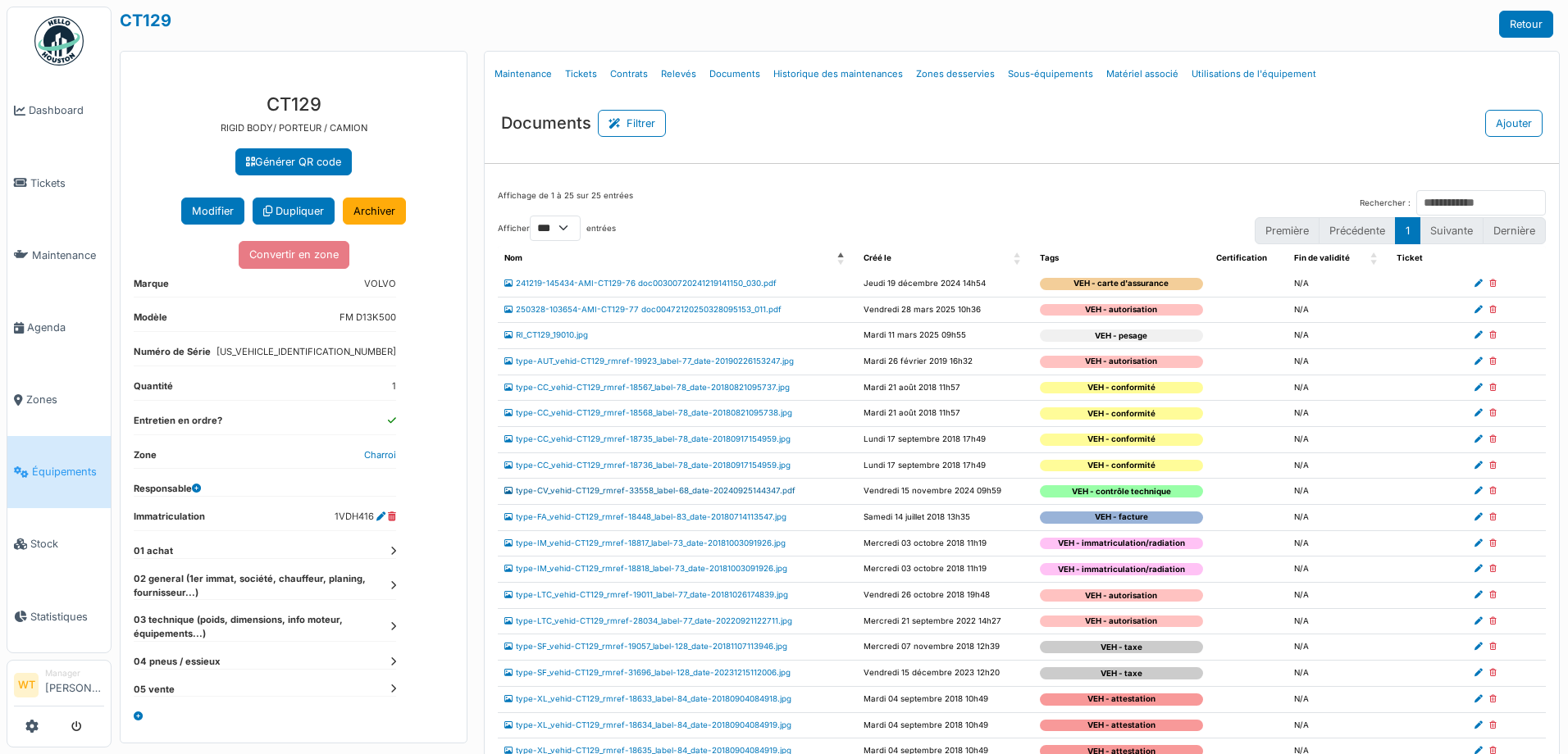
click at [684, 488] on link "type-CV_vehid-CT129_rmref-33558_label-68_date-20240925144347.pdf" at bounding box center [649, 490] width 291 height 9
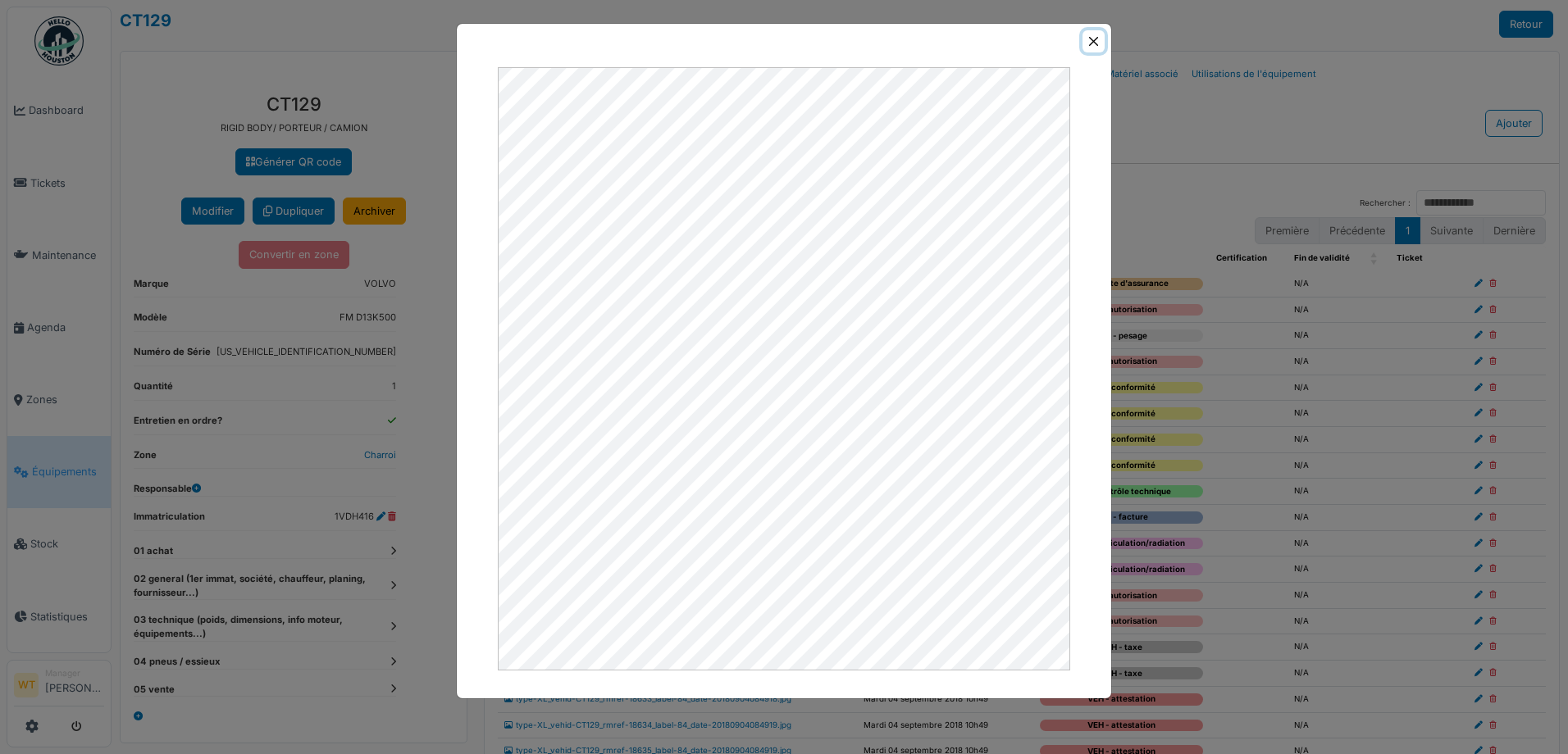
click at [1088, 43] on button "Close" at bounding box center [1093, 41] width 22 height 22
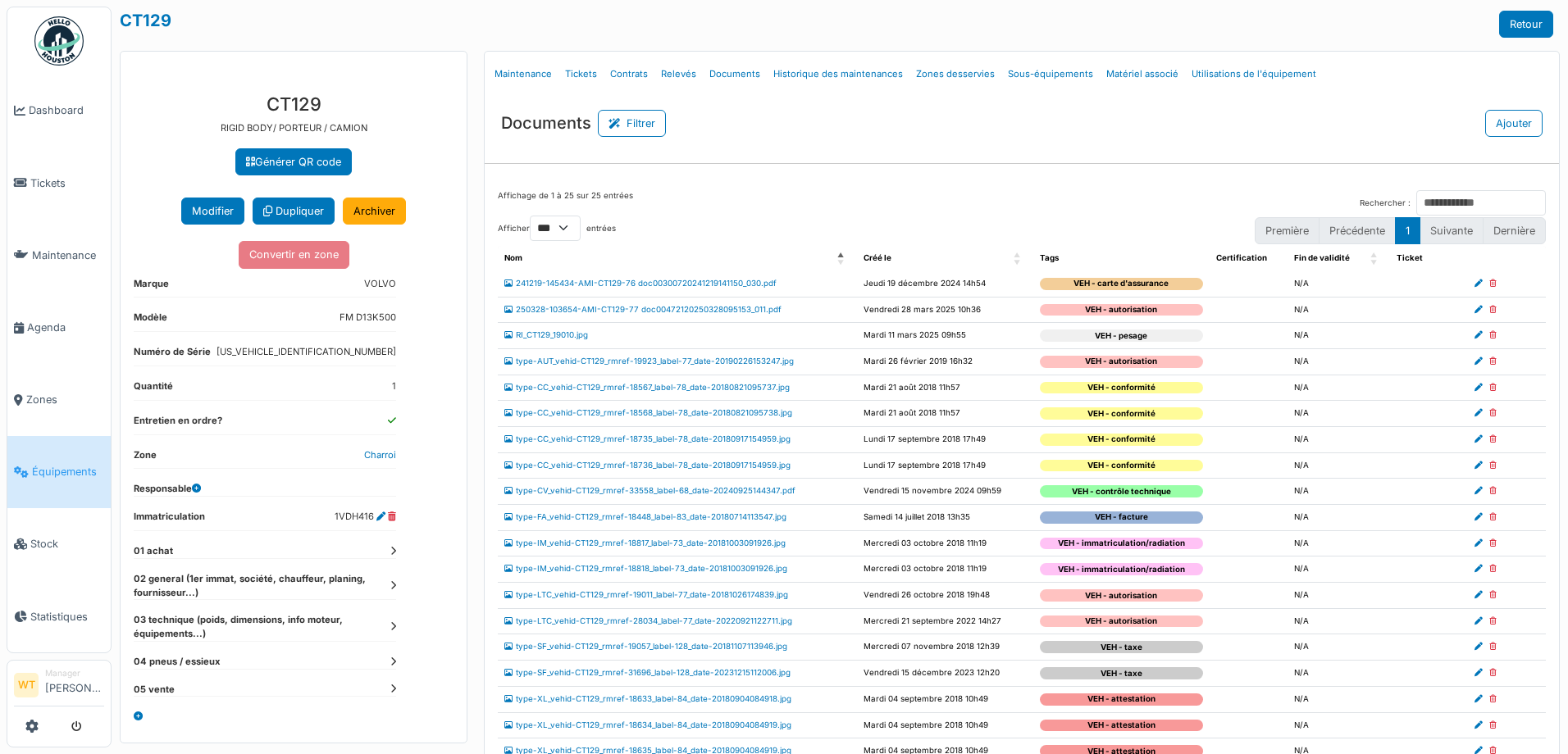
click at [73, 476] on link "Équipements" at bounding box center [58, 472] width 103 height 72
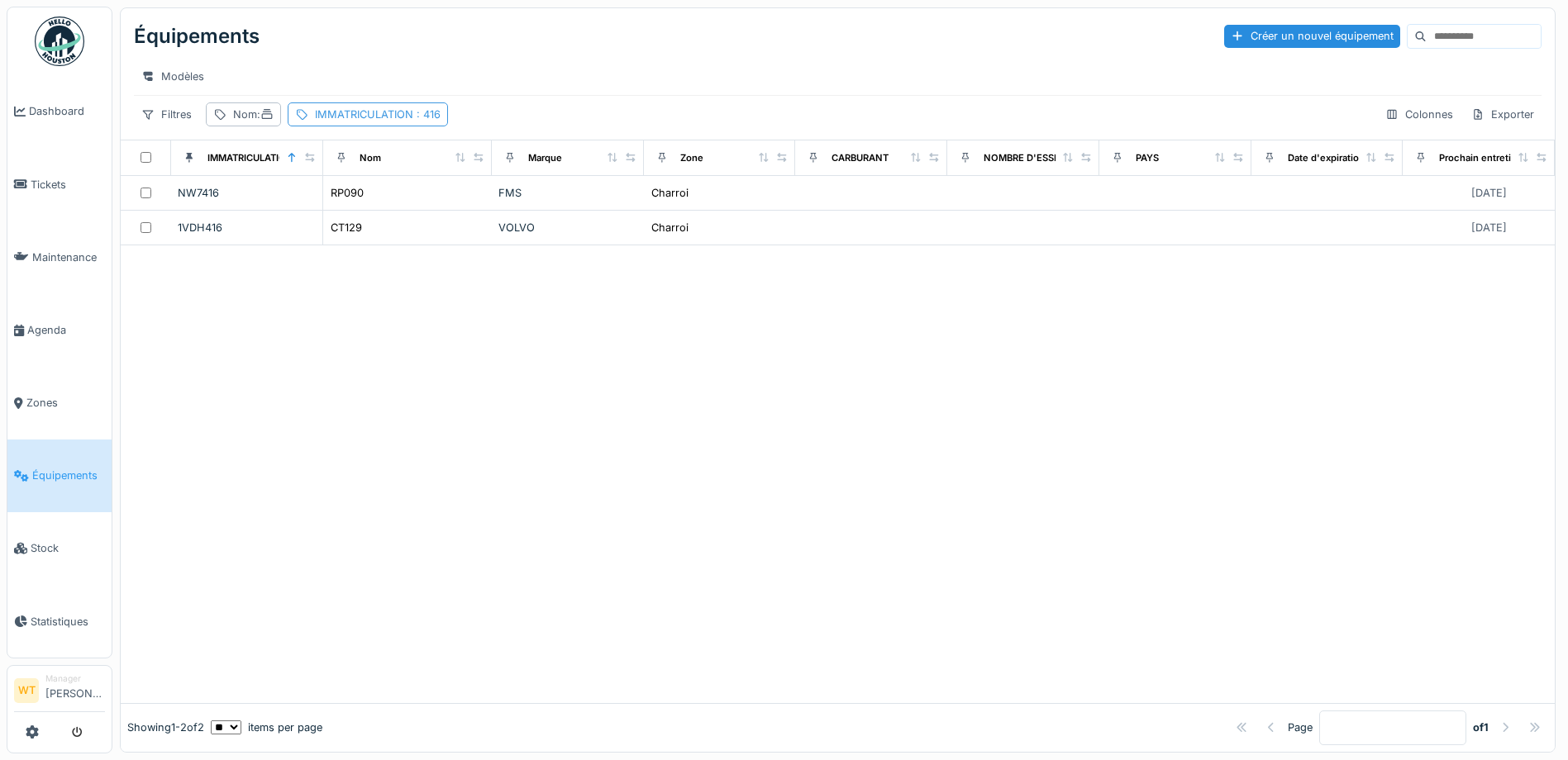
click at [389, 122] on div "IMMATRICULATION : 416" at bounding box center [377, 114] width 126 height 15
click at [522, 210] on icon at bounding box center [523, 206] width 14 height 11
click at [486, 215] on input "IMMATRICULATION" at bounding box center [421, 206] width 243 height 34
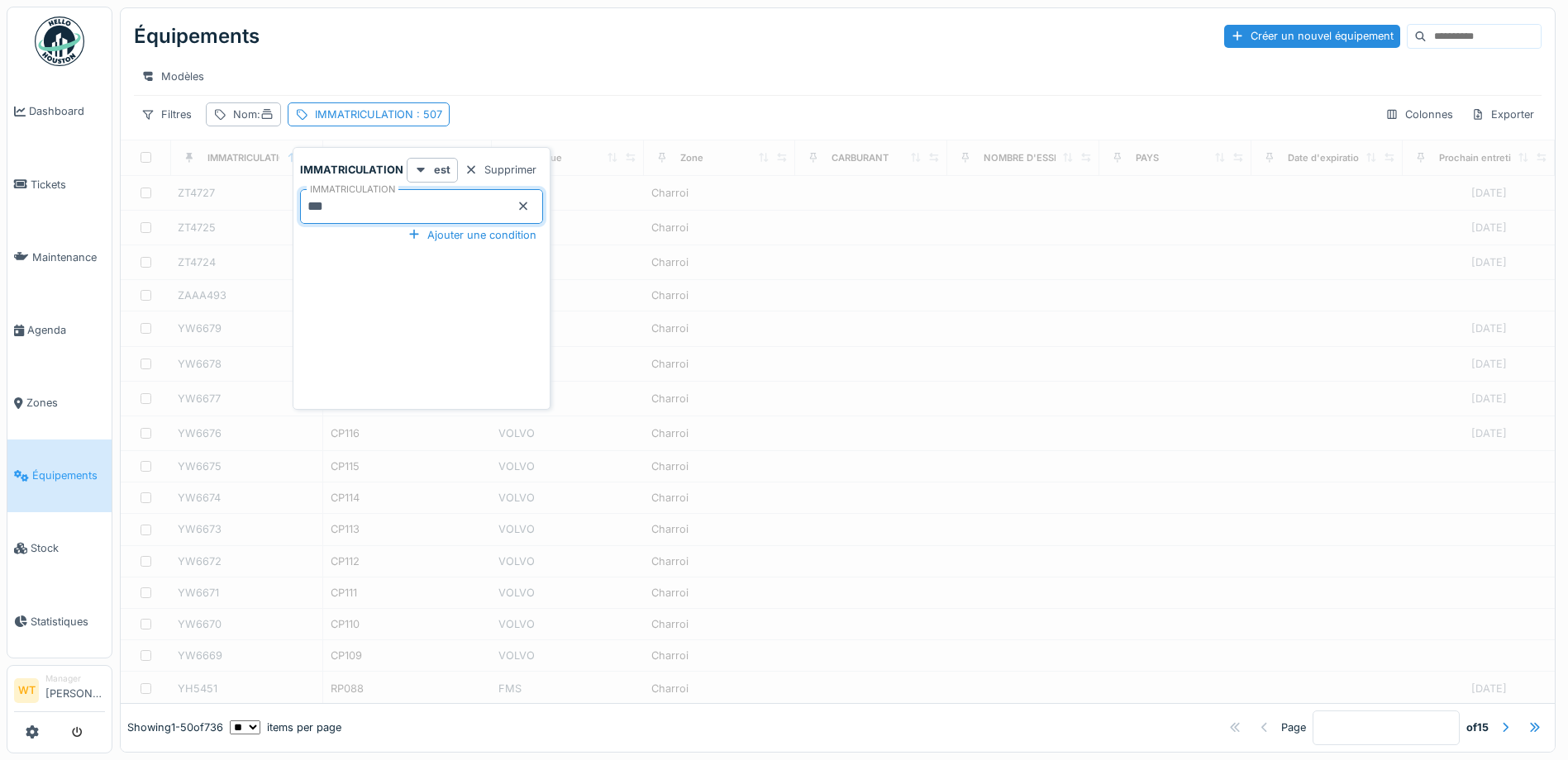
type input "***"
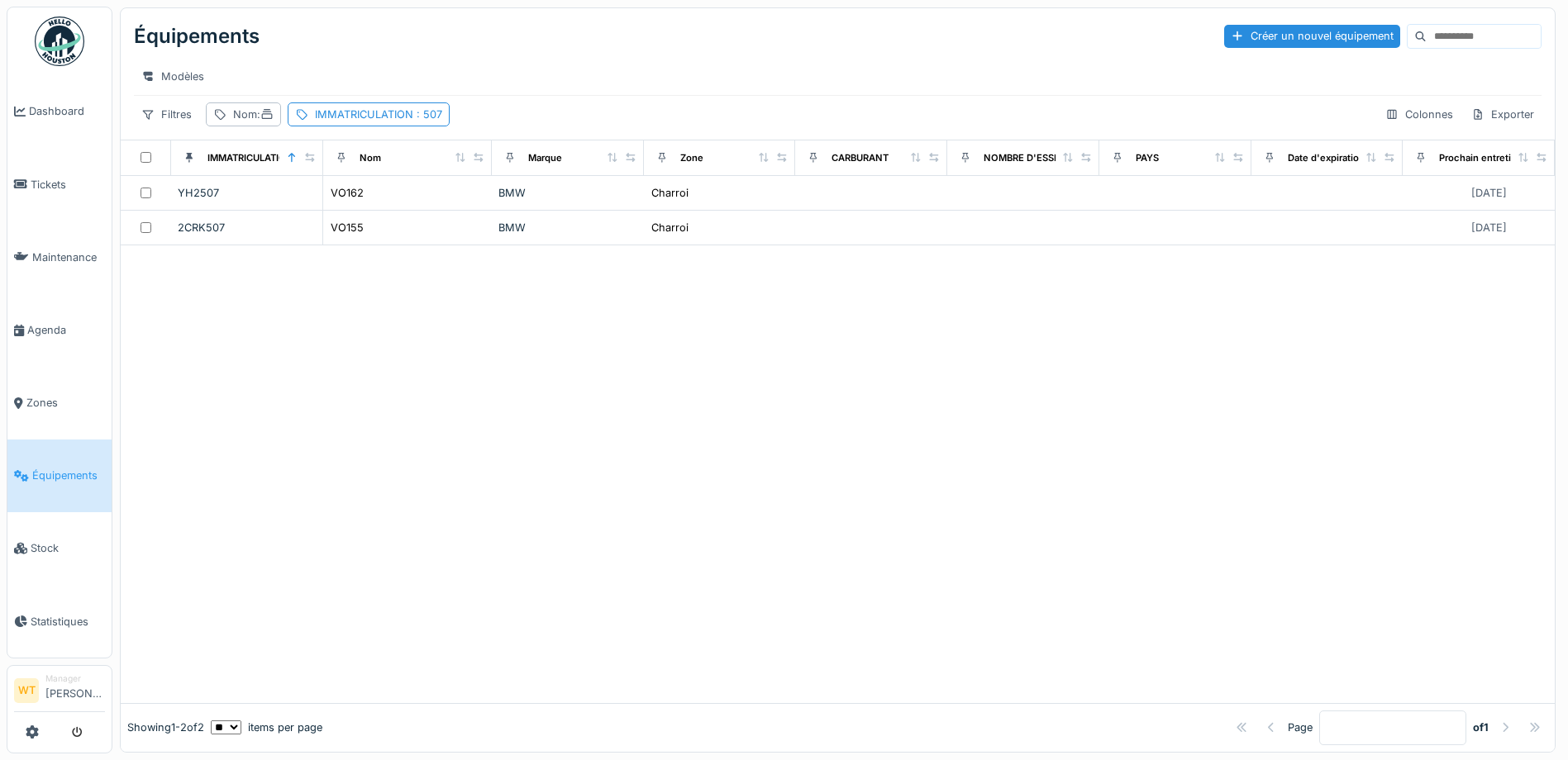
click at [700, 70] on div "Modèles" at bounding box center [837, 76] width 1408 height 24
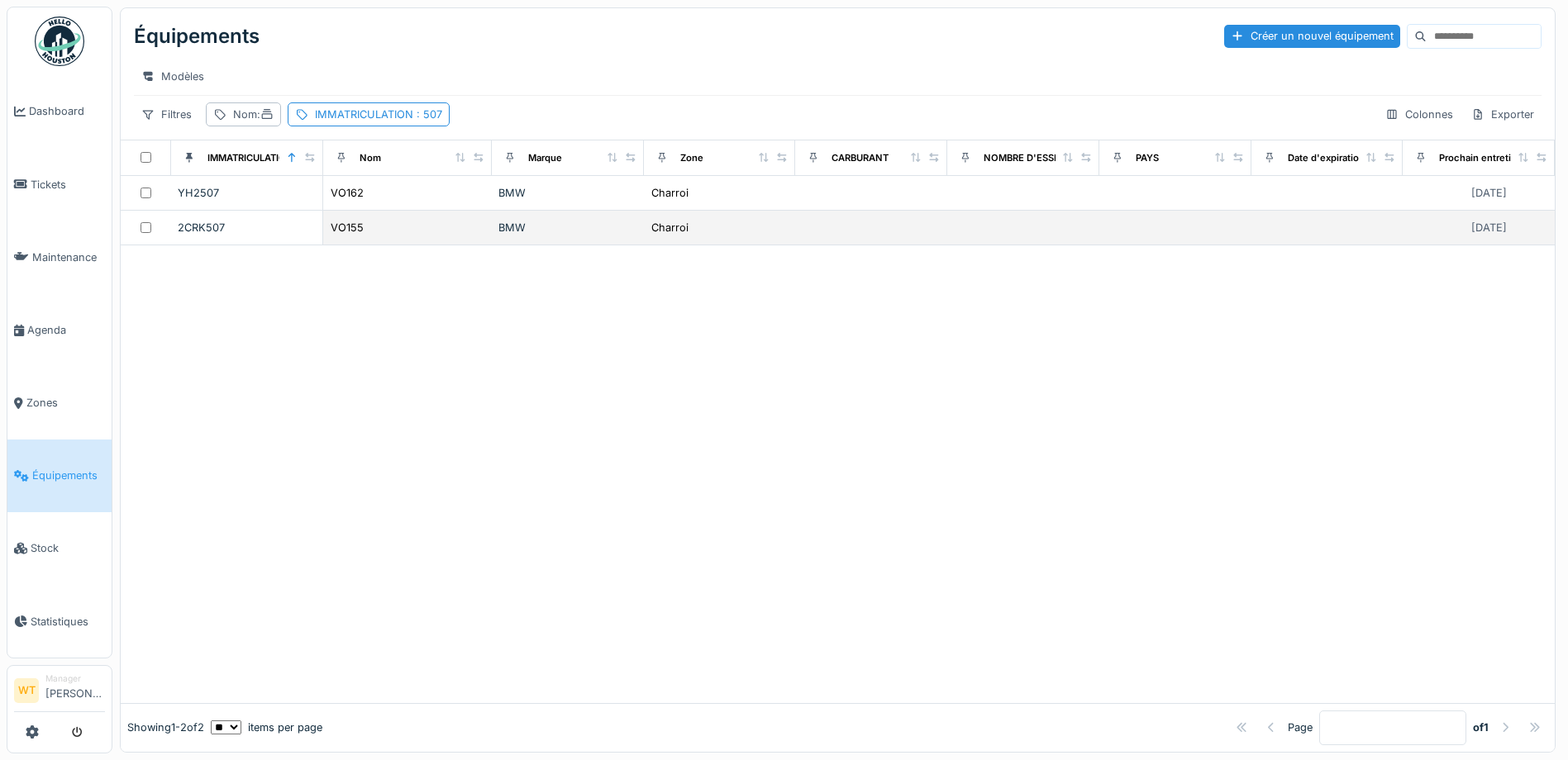
click at [477, 236] on div "VO155" at bounding box center [408, 227] width 156 height 17
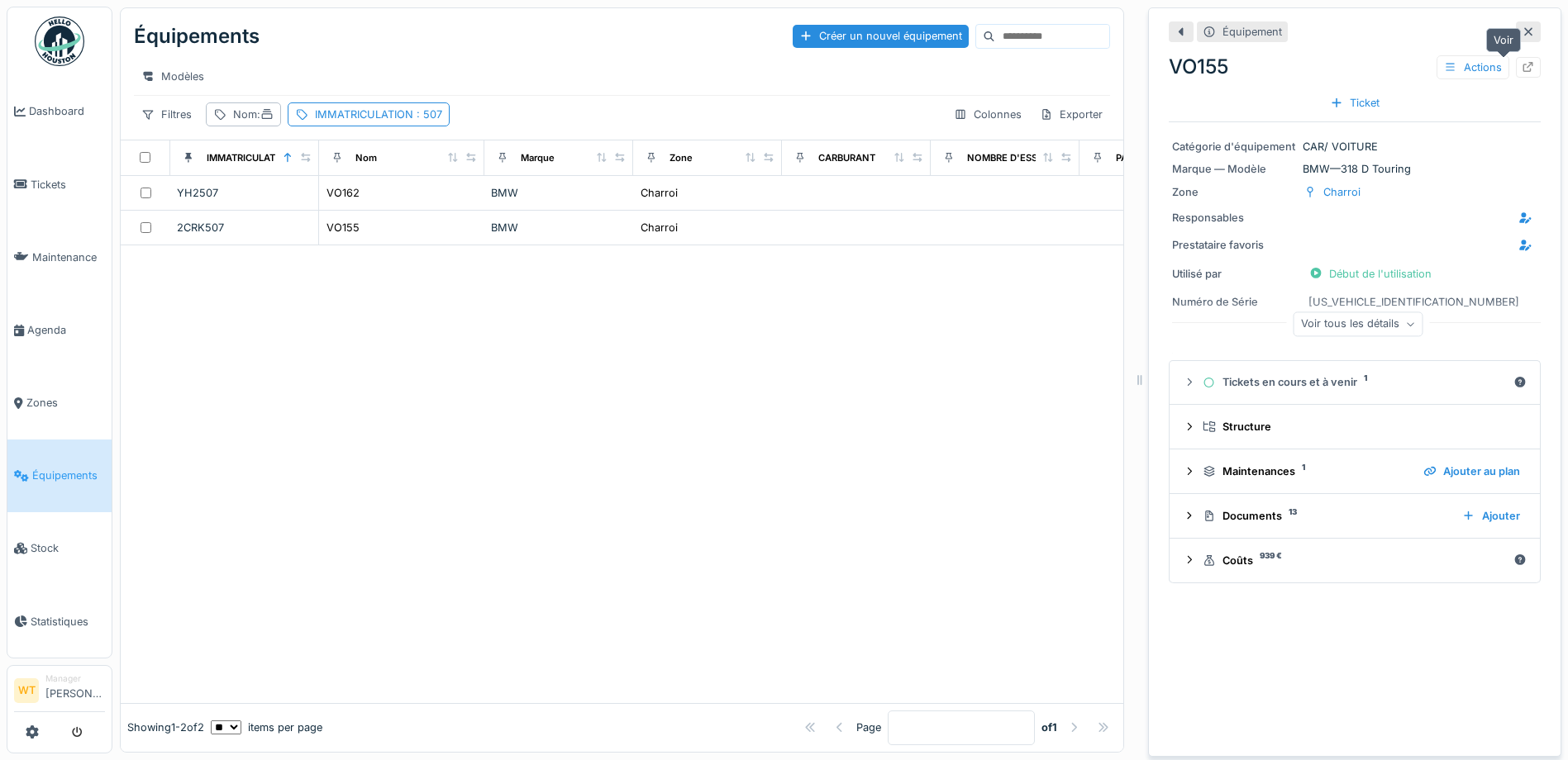
click at [1524, 71] on icon at bounding box center [1529, 68] width 11 height 11
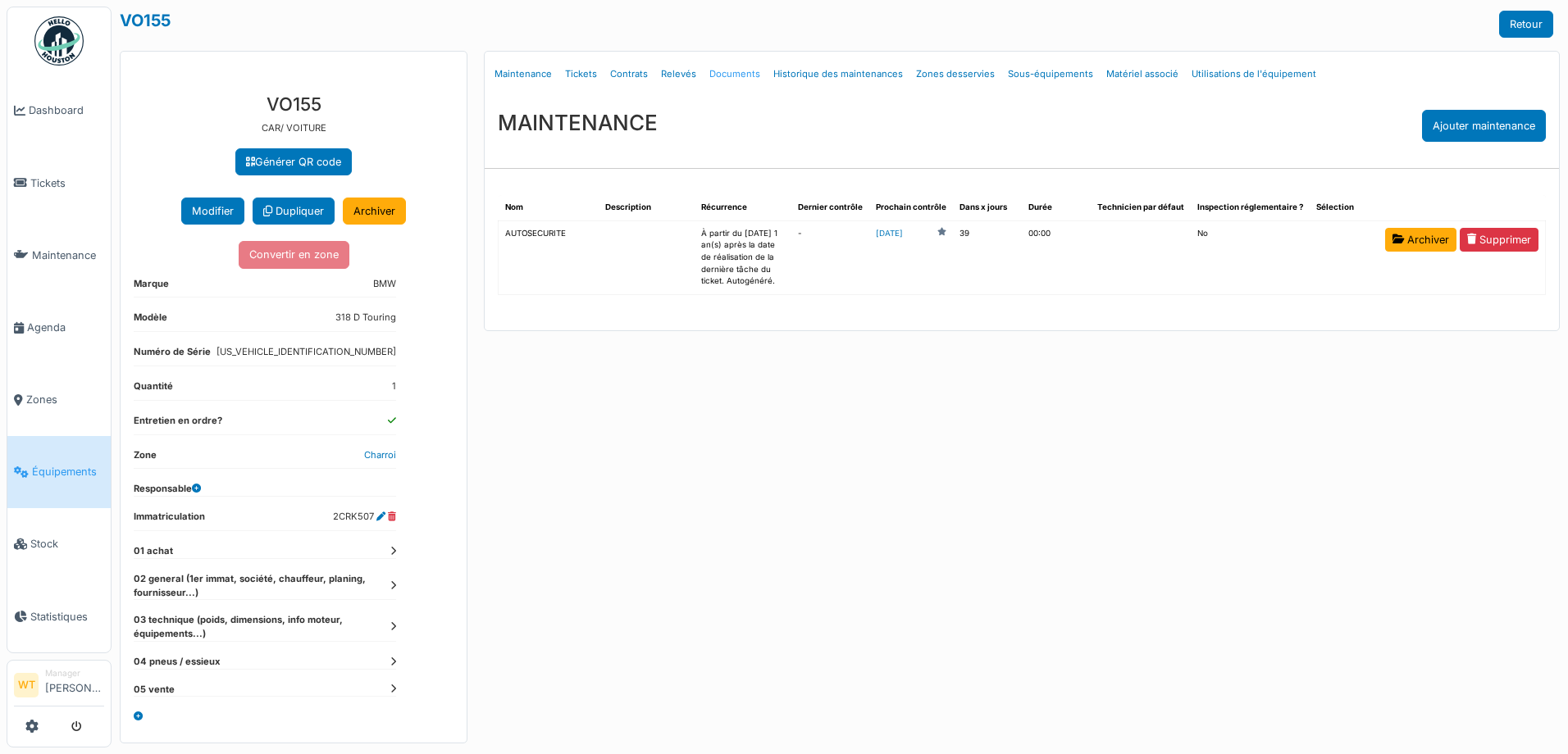
click at [731, 74] on link "Documents" at bounding box center [734, 74] width 64 height 39
select select "***"
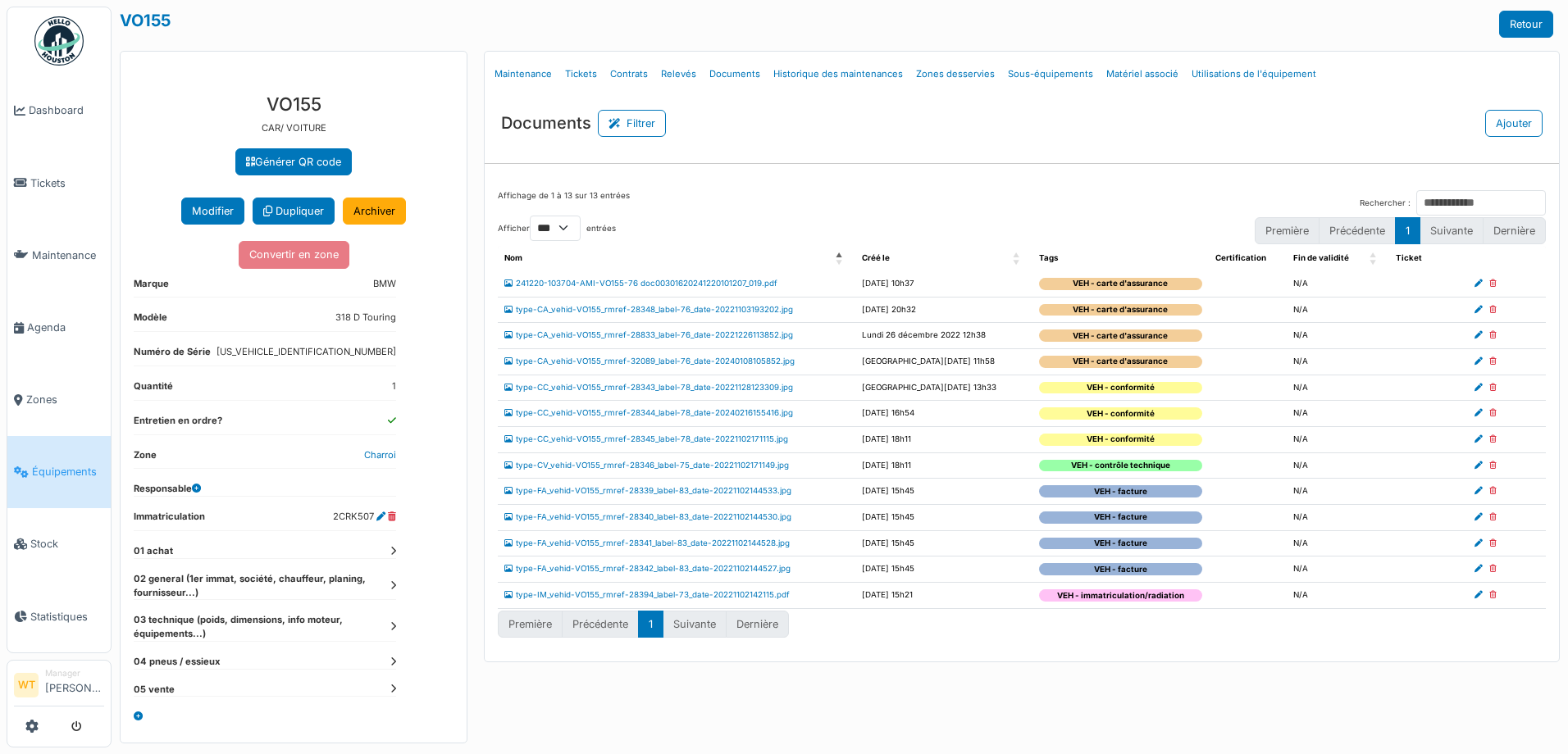
click at [396, 578] on div "**********" at bounding box center [293, 412] width 346 height 663
click at [389, 584] on dt "02 general (1er immat, société, chauffeur, planing, fournisseur...)" at bounding box center [265, 585] width 263 height 28
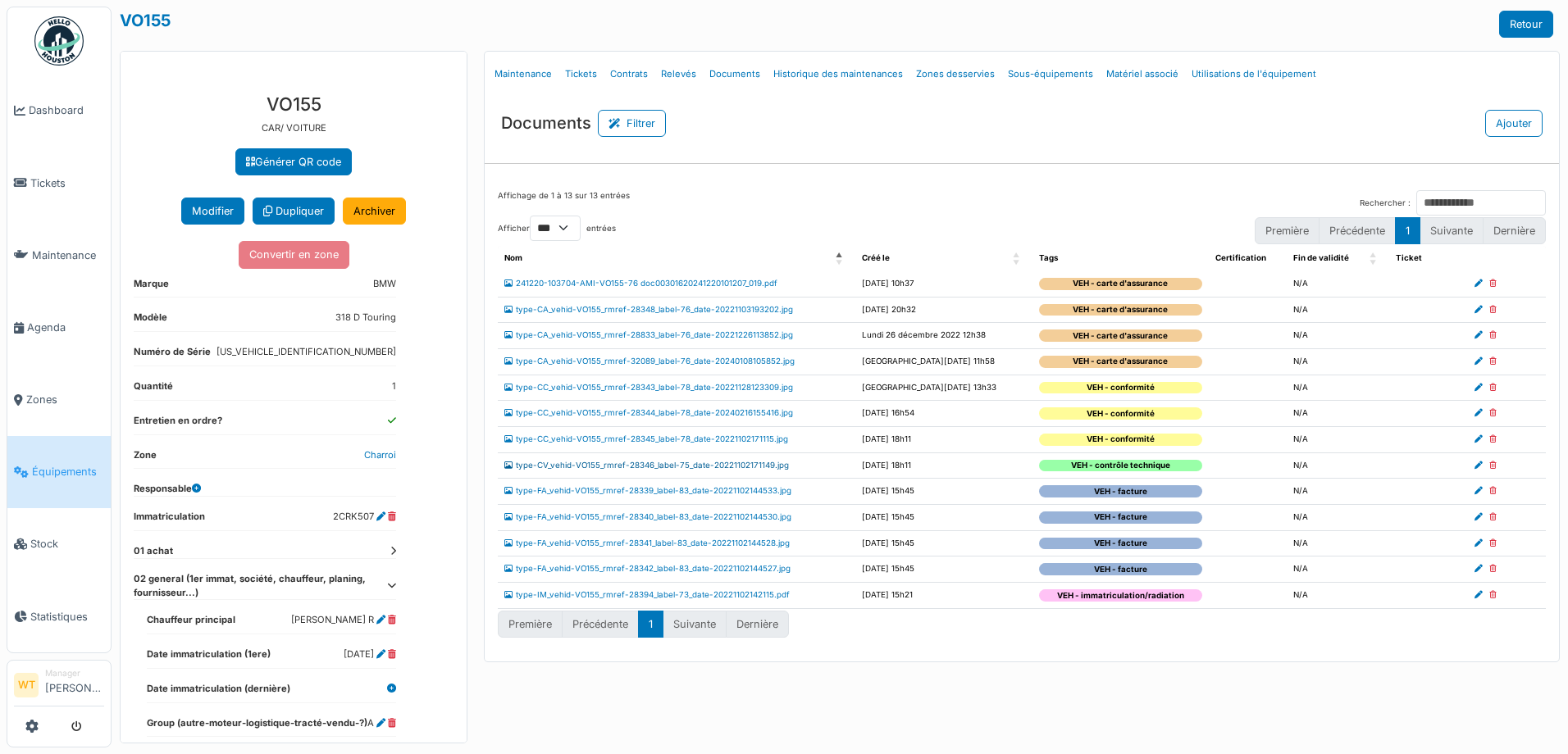
click at [663, 463] on link "type-CV_vehid-VO155_rmref-28346_label-75_date-20221102171149.jpg" at bounding box center [646, 465] width 284 height 9
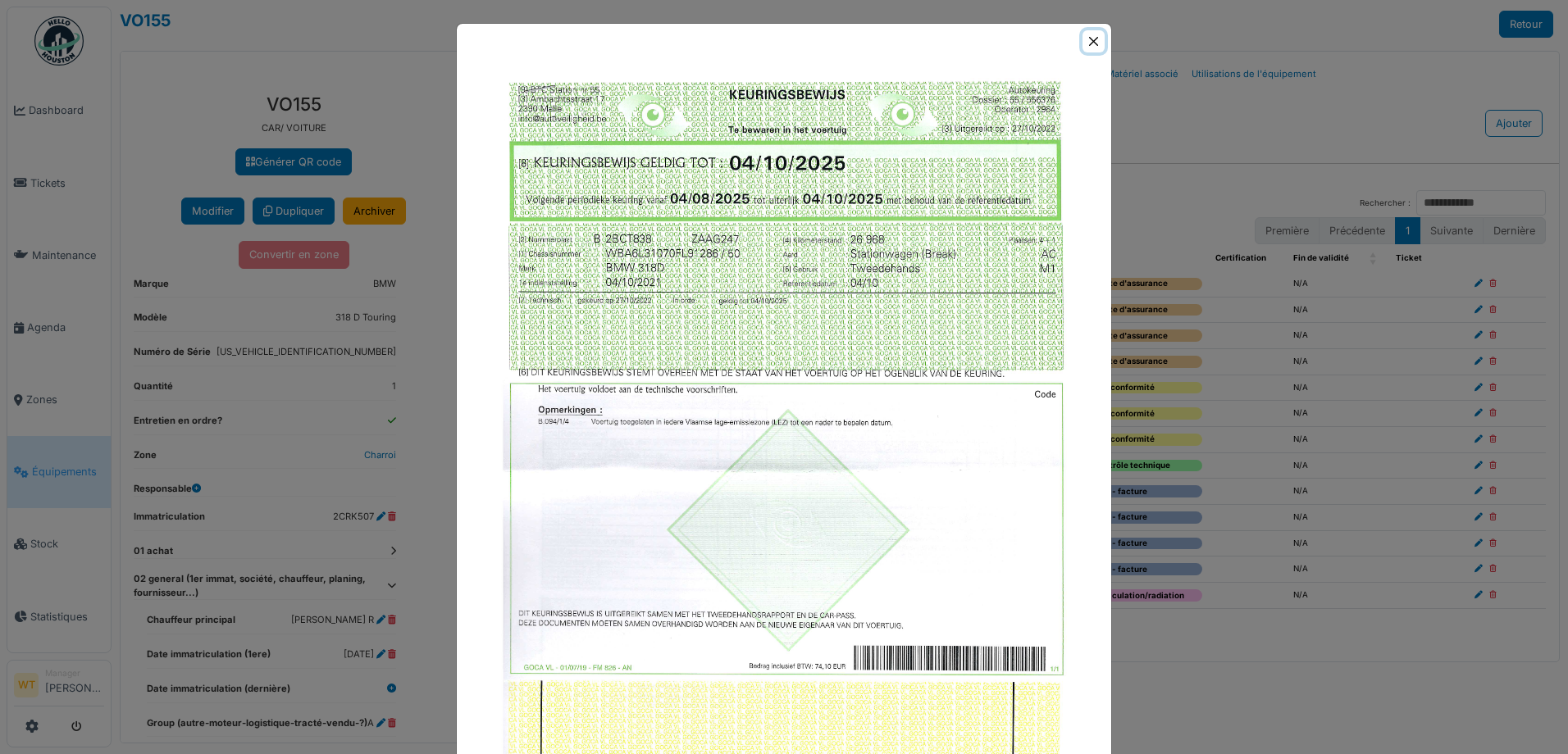
click at [1086, 47] on button "Close" at bounding box center [1093, 41] width 22 height 22
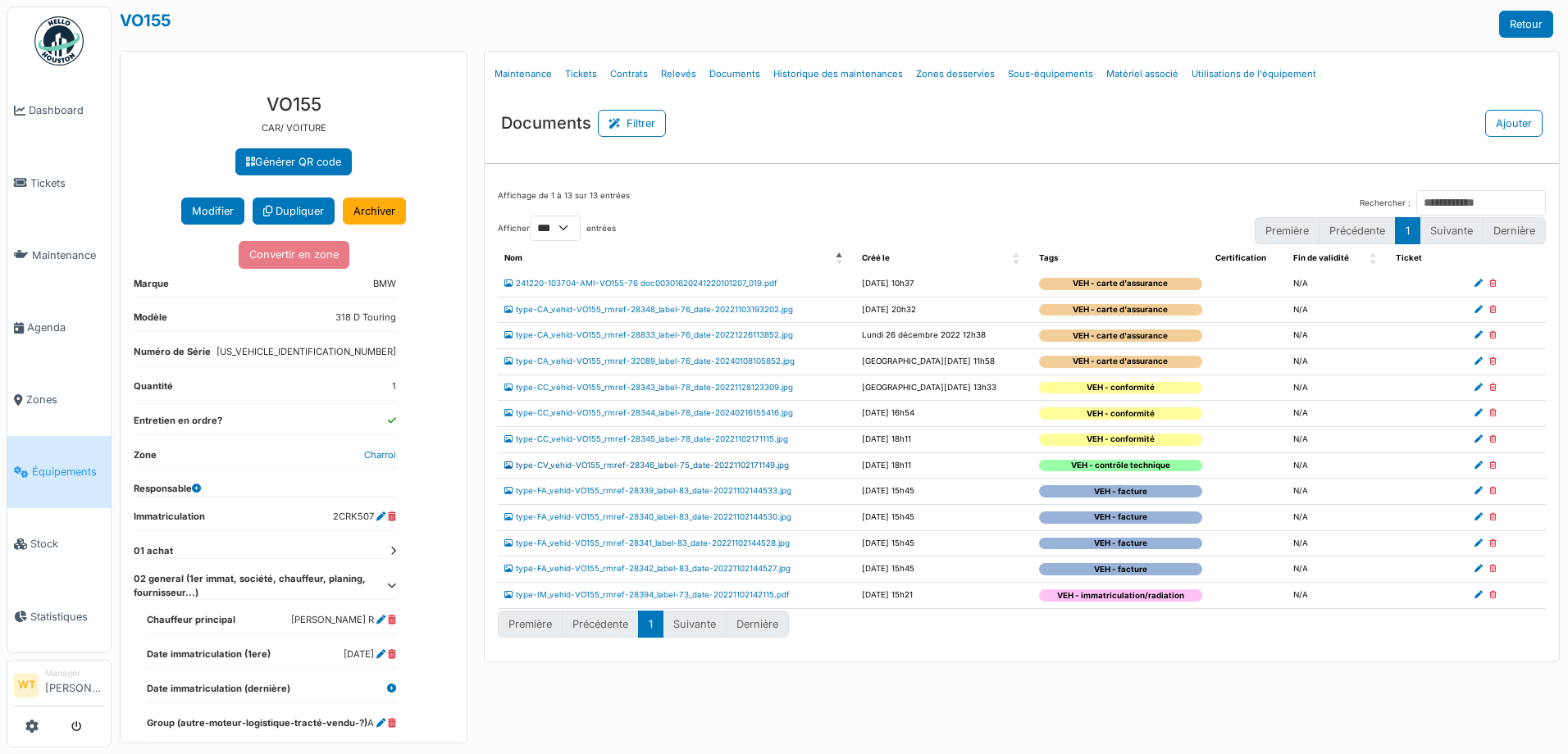
click at [693, 463] on link "type-CV_vehid-VO155_rmref-28346_label-75_date-20221102171149.jpg" at bounding box center [646, 465] width 284 height 9
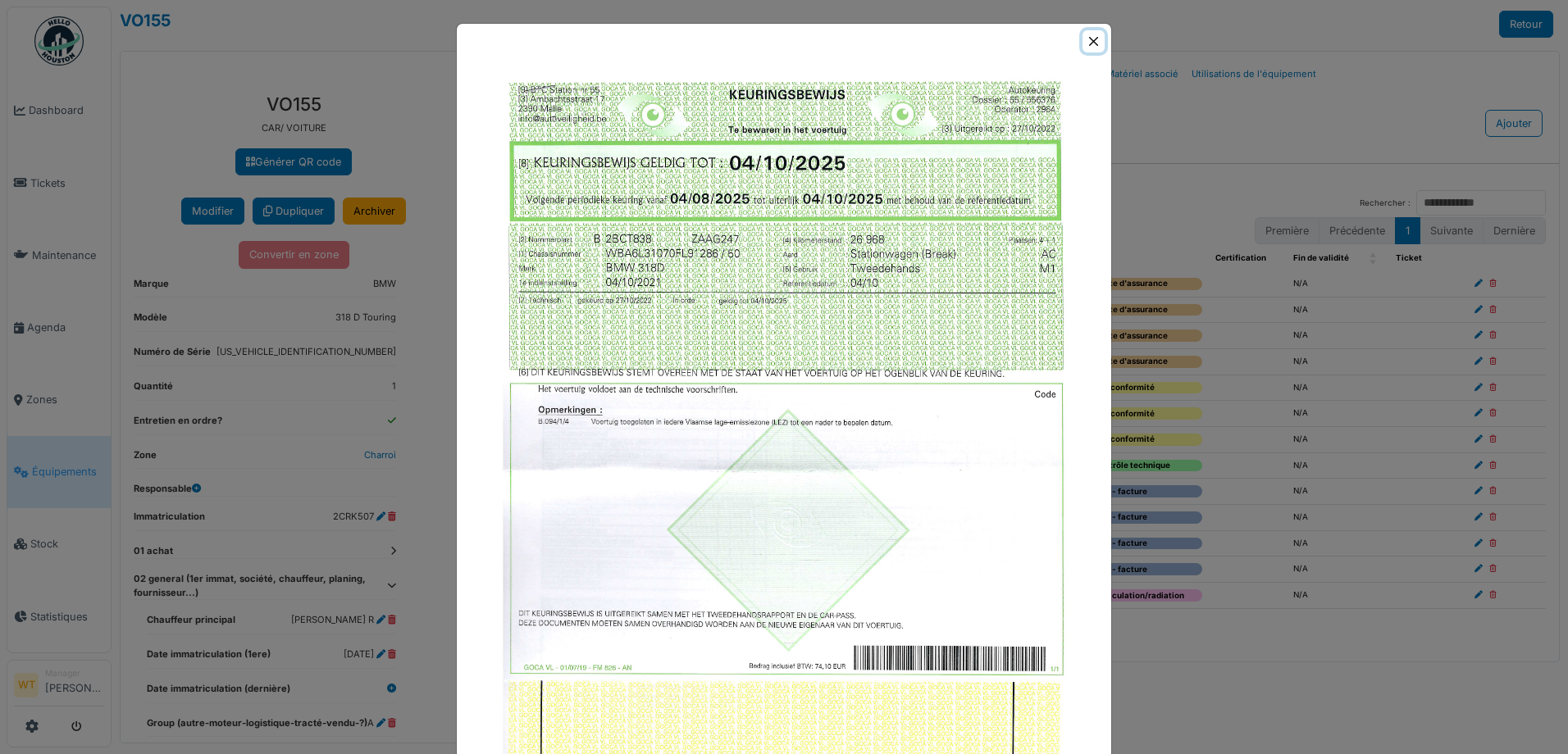
click at [1083, 43] on button "Close" at bounding box center [1093, 41] width 22 height 22
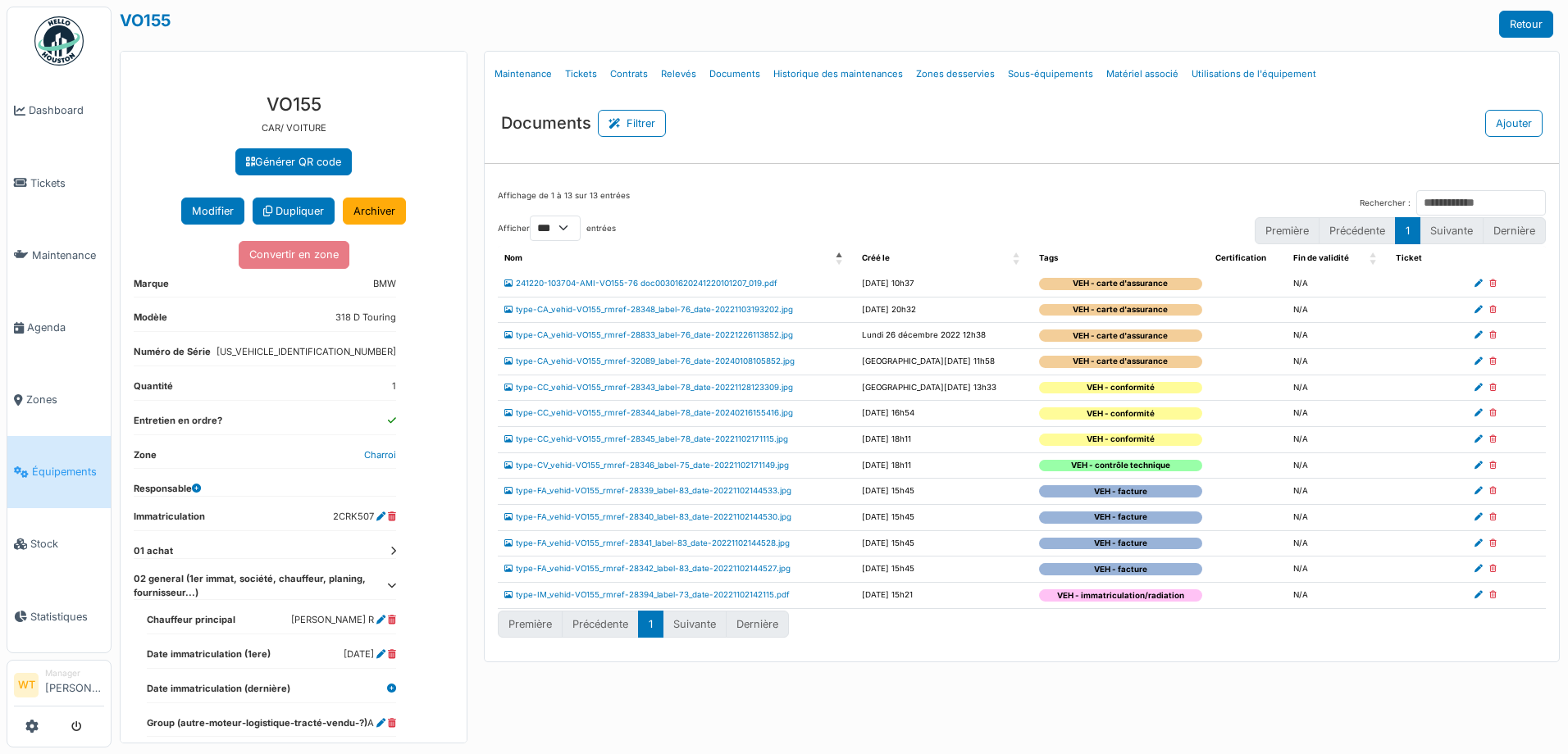
click at [72, 480] on link "Équipements" at bounding box center [58, 472] width 103 height 72
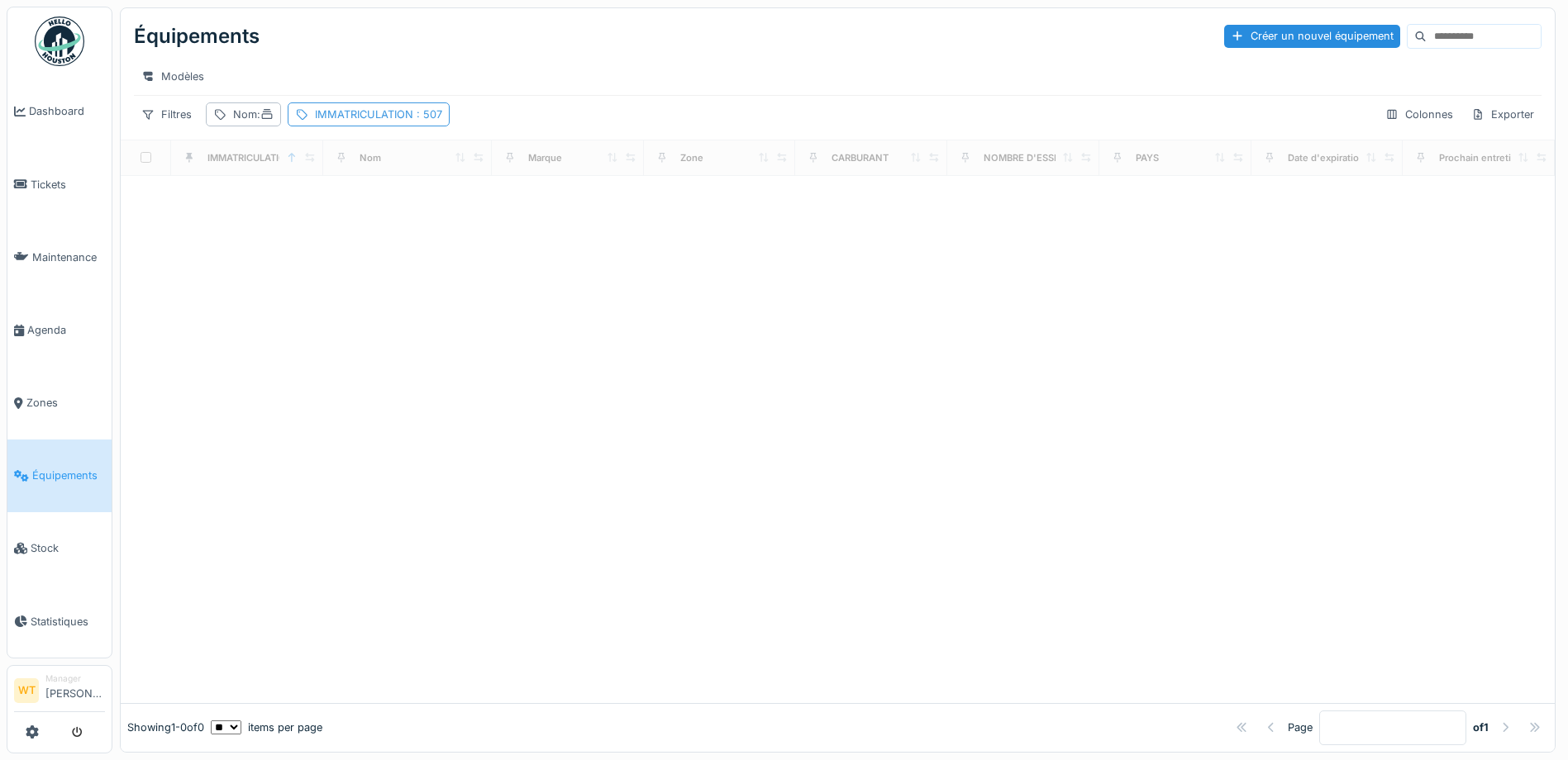
click at [374, 120] on div "IMMATRICULATION : 507" at bounding box center [378, 114] width 128 height 15
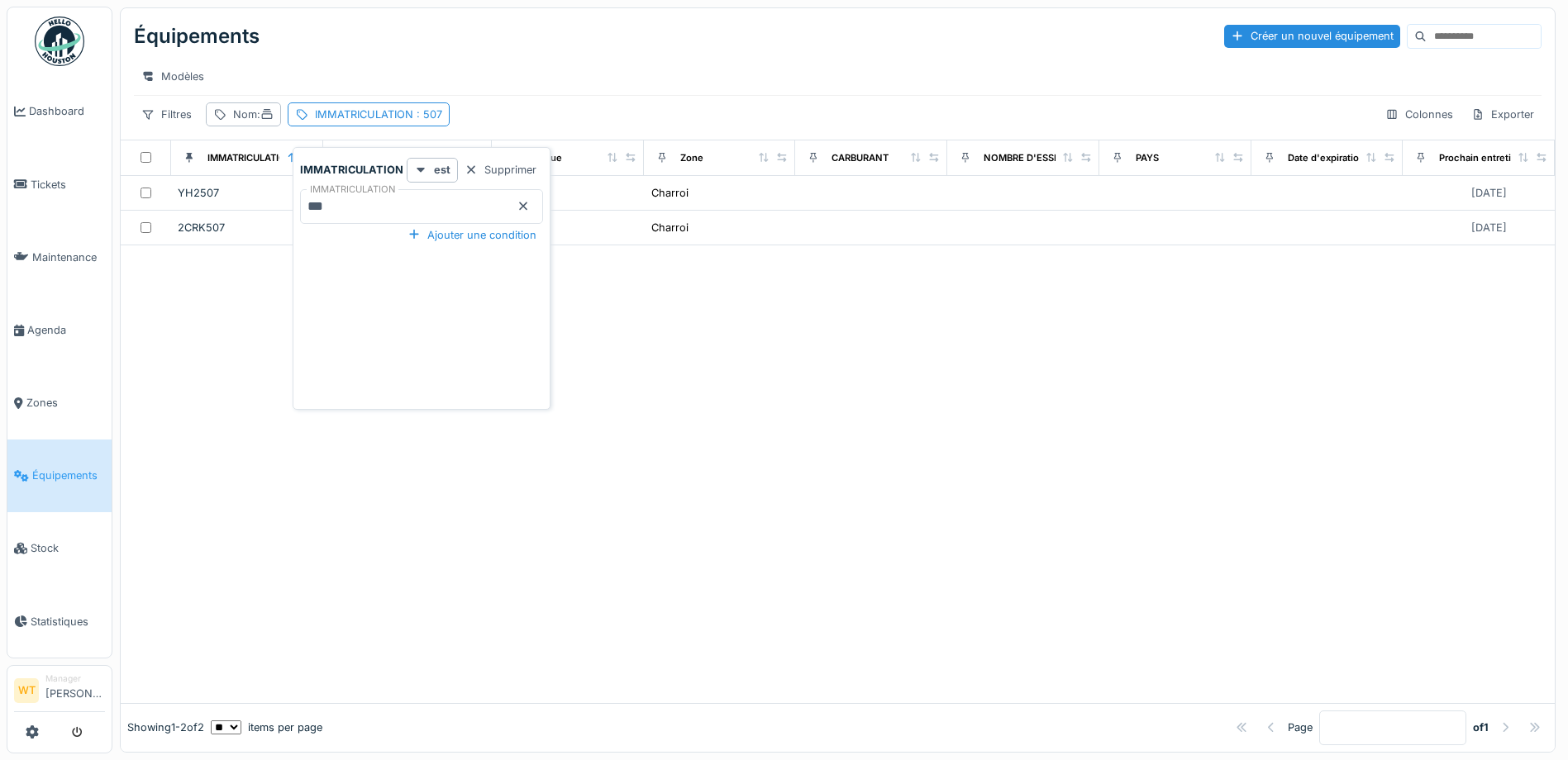
drag, startPoint x: 519, startPoint y: 207, endPoint x: 443, endPoint y: 214, distance: 76.3
click at [514, 207] on div "IMMATRICULATION ***" at bounding box center [421, 206] width 243 height 34
click at [442, 214] on input "***" at bounding box center [421, 206] width 243 height 34
click at [523, 204] on icon at bounding box center [524, 205] width 8 height 8
click at [466, 208] on input "IMMATRICULATION" at bounding box center [421, 206] width 243 height 34
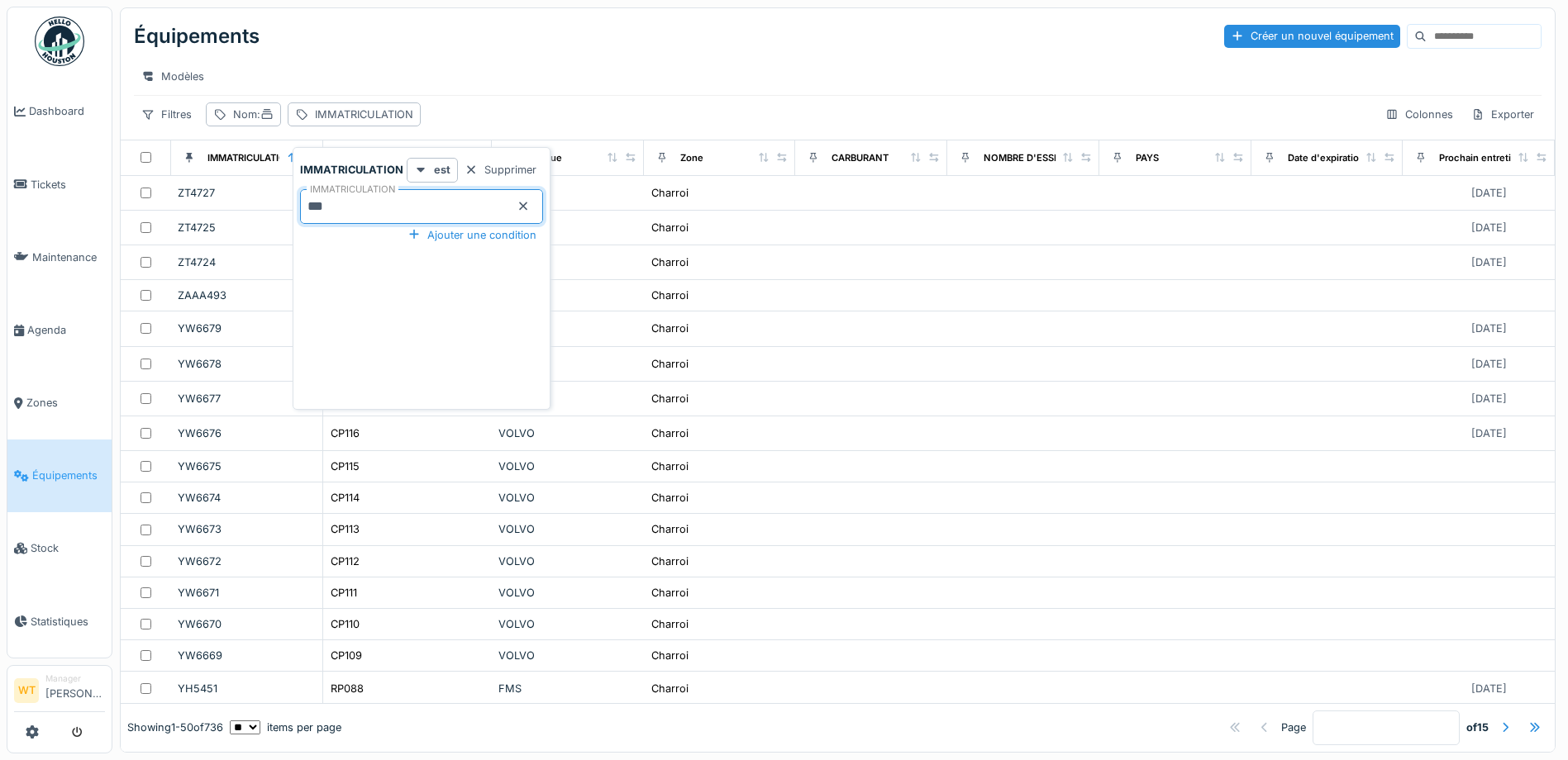
type input "***"
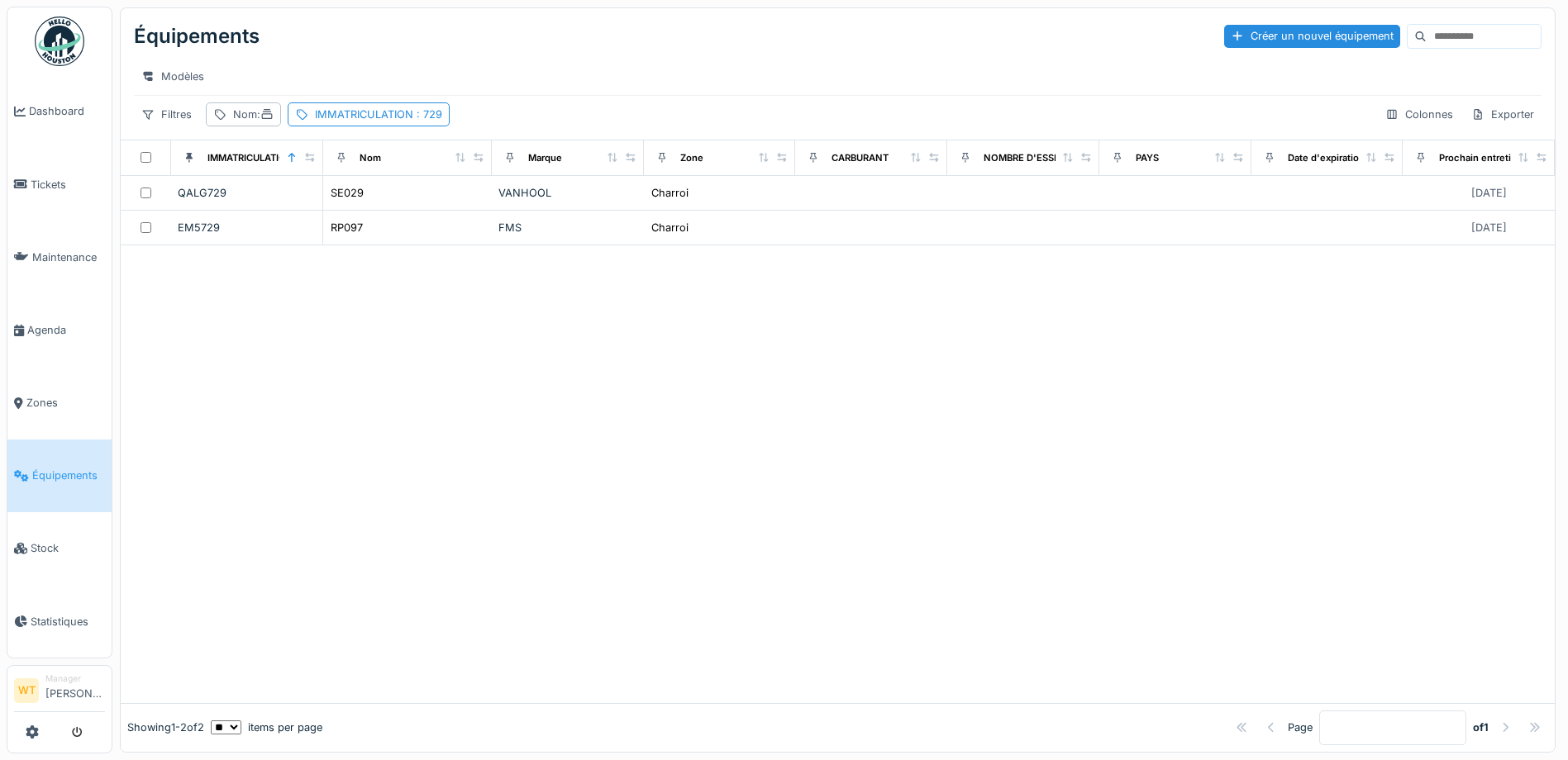
click at [529, 83] on div "Modèles" at bounding box center [837, 76] width 1408 height 24
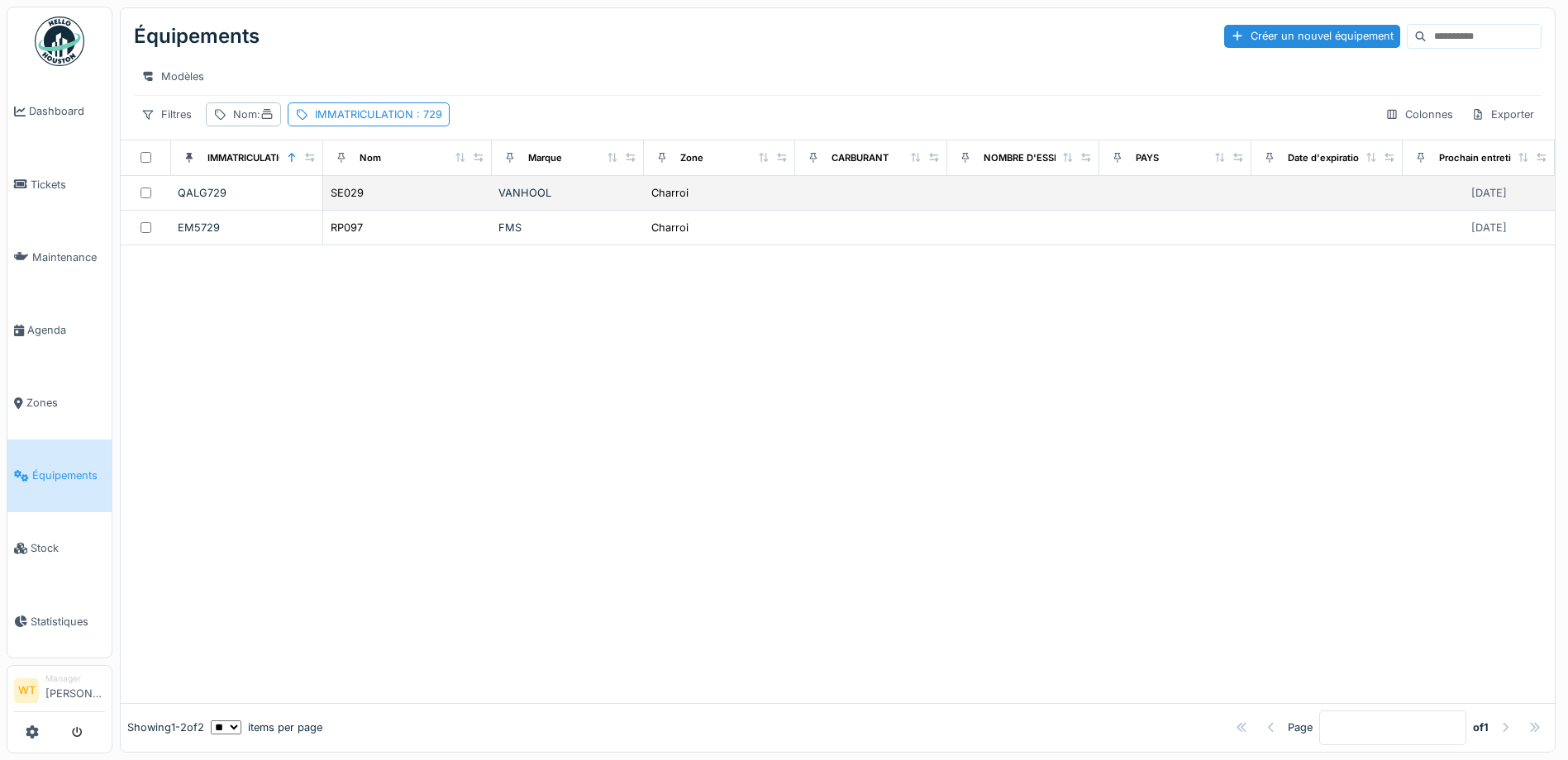
click at [412, 211] on td "SE029" at bounding box center [407, 193] width 168 height 34
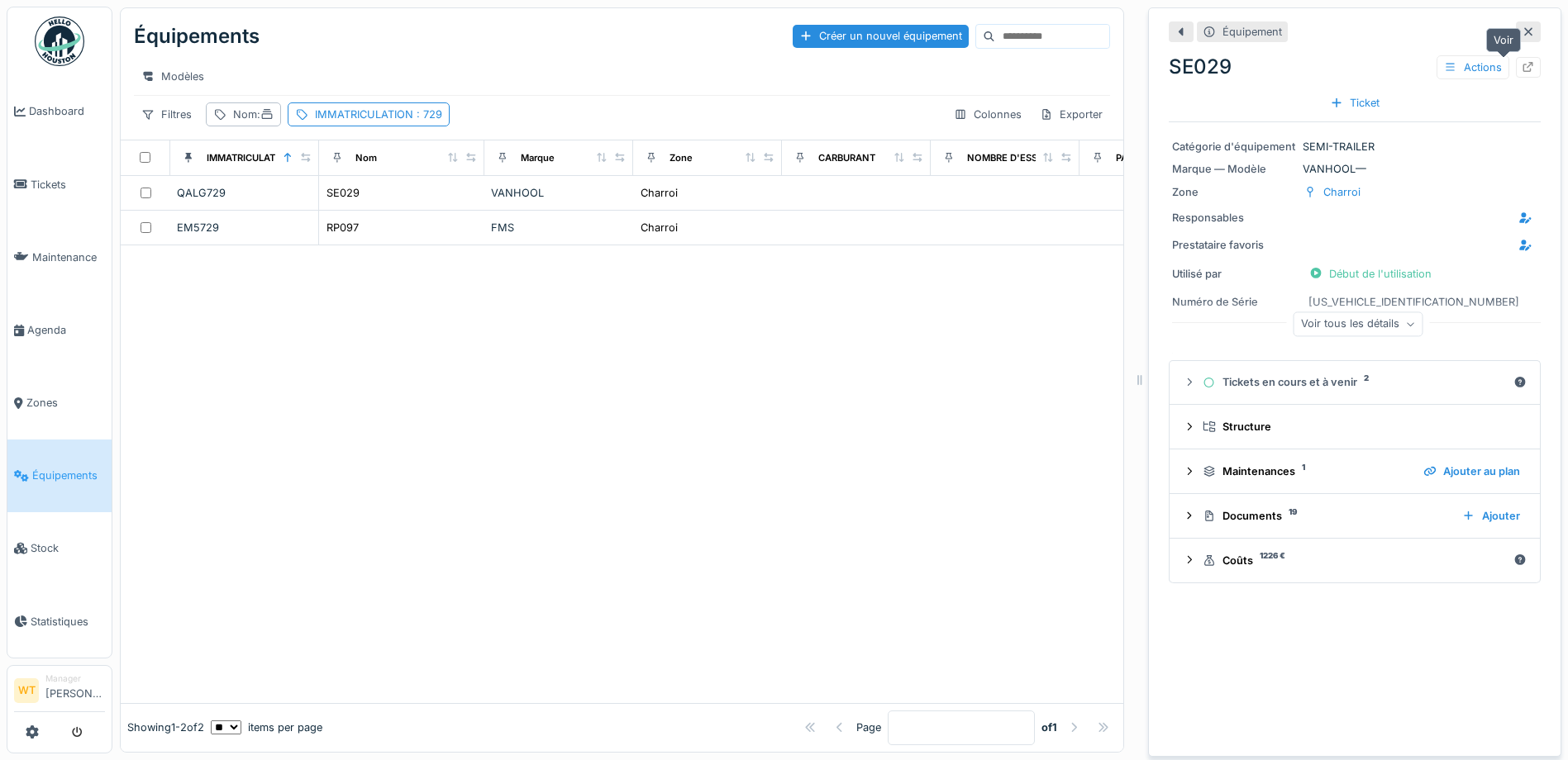
click at [1524, 65] on icon at bounding box center [1529, 68] width 11 height 11
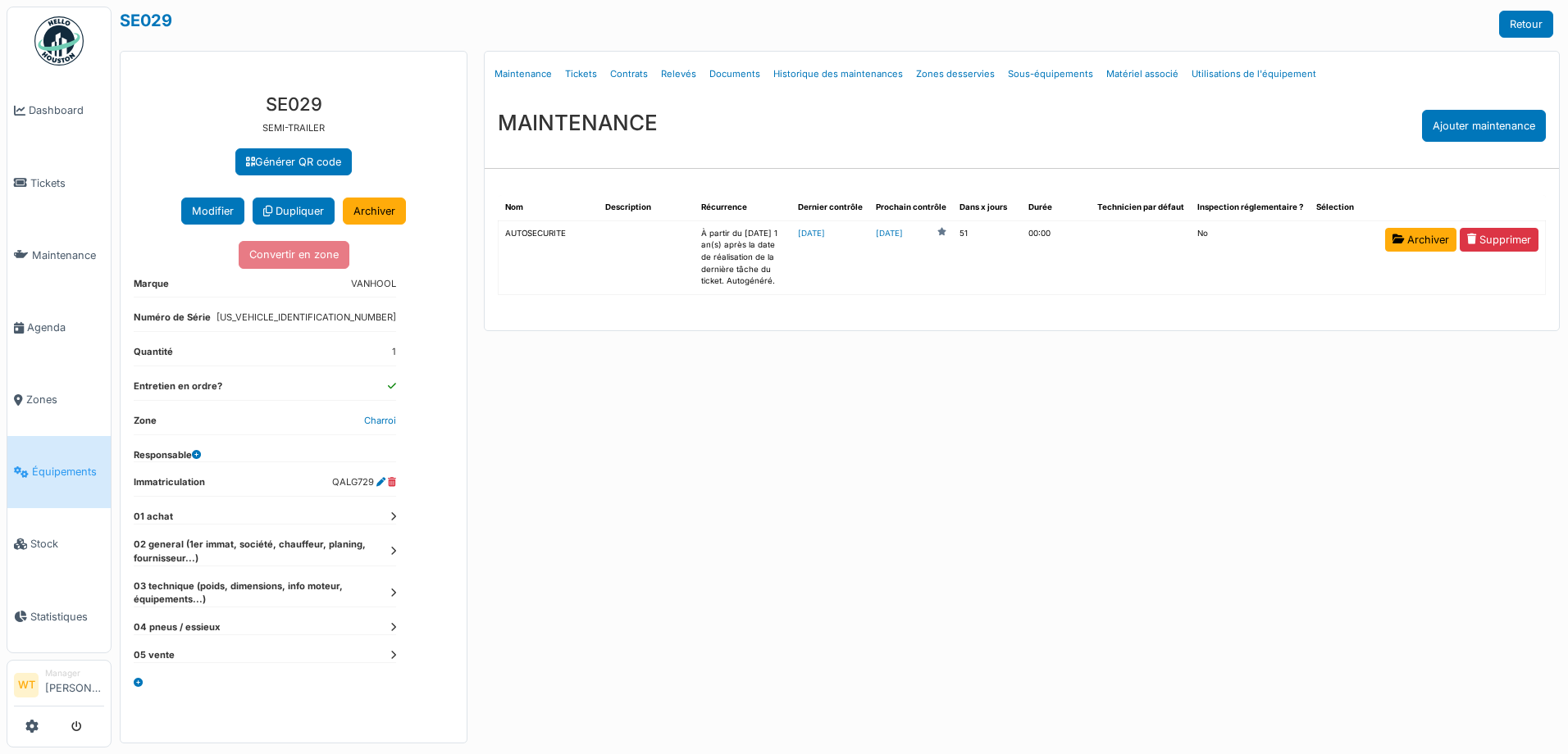
click at [91, 465] on span "Équipements" at bounding box center [68, 471] width 72 height 15
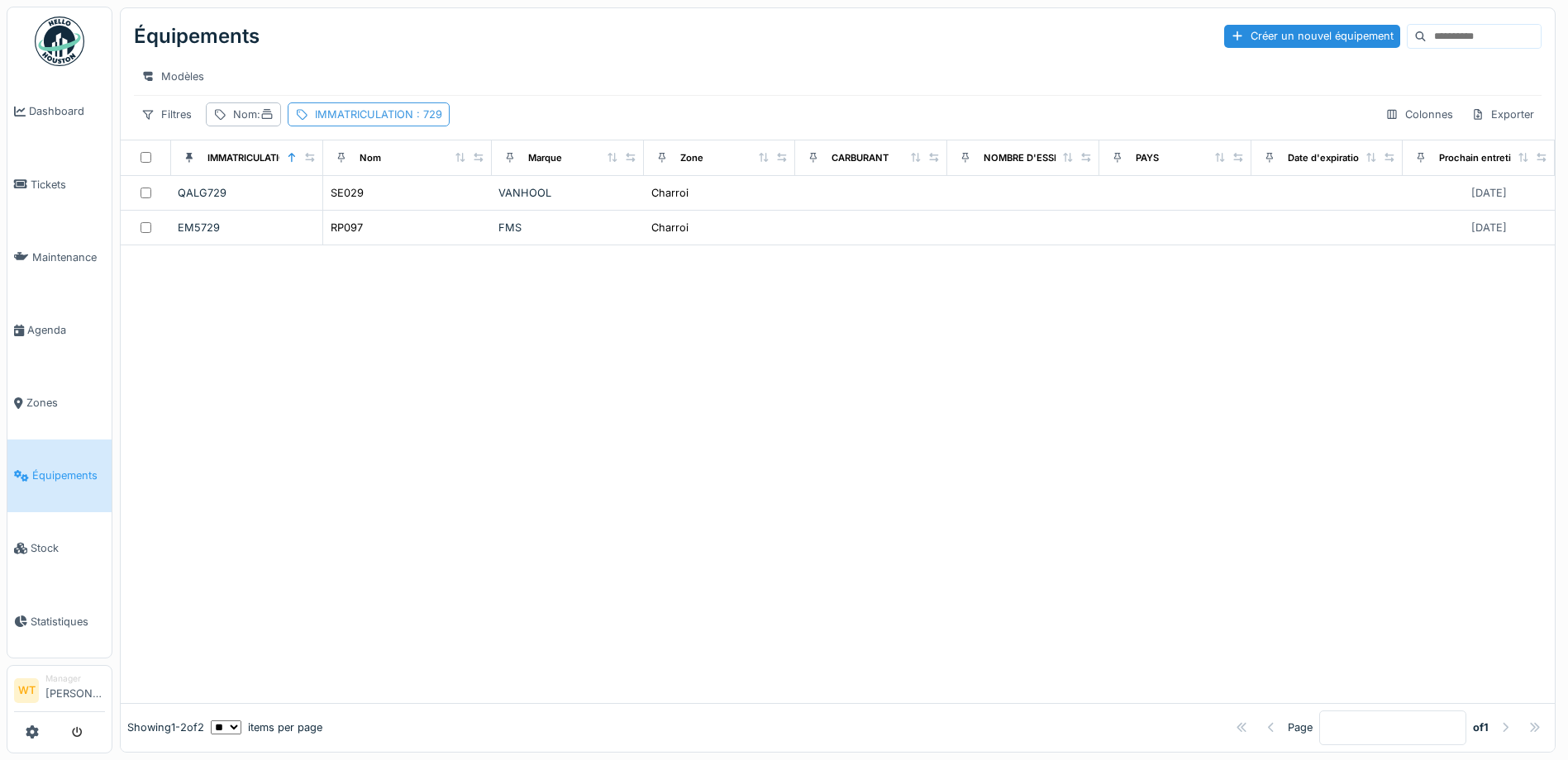
click at [432, 115] on div "IMMATRICULATION : 729" at bounding box center [368, 114] width 162 height 24
click at [518, 205] on icon at bounding box center [523, 206] width 14 height 11
click at [471, 211] on input "IMMATRICULATION" at bounding box center [421, 206] width 243 height 34
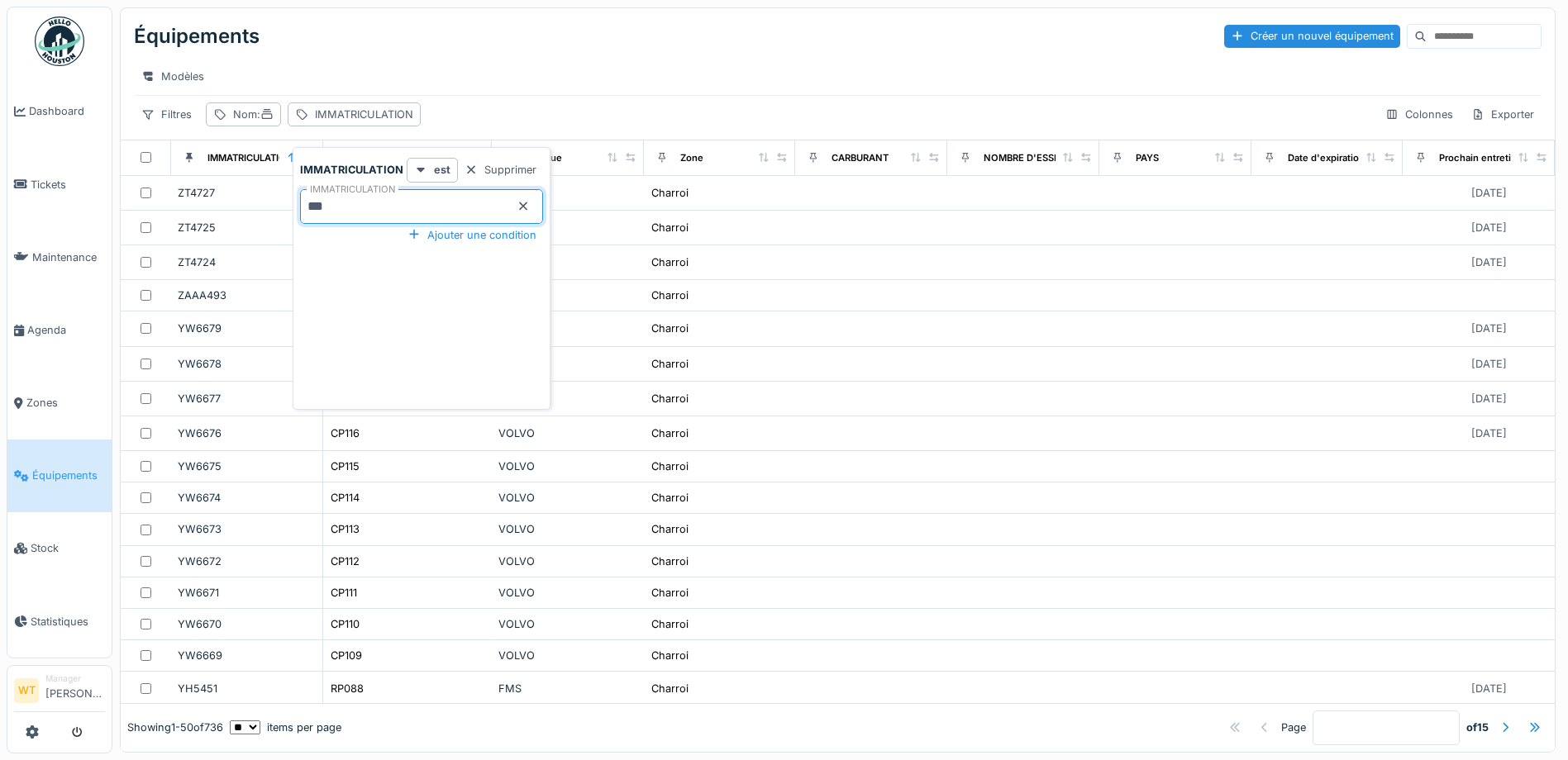
type input "***"
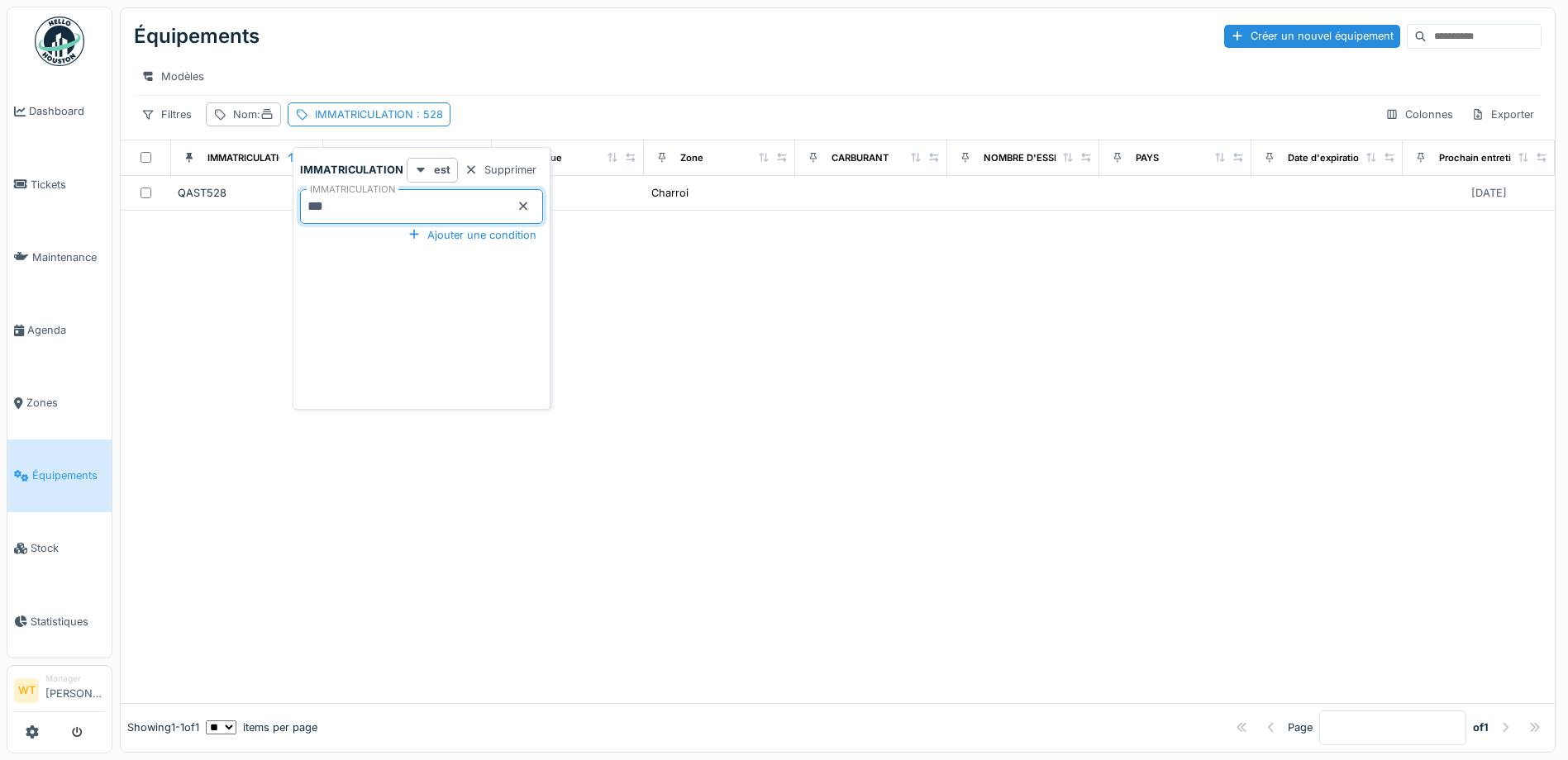
click at [618, 277] on div at bounding box center [837, 456] width 1434 height 493
click at [369, 127] on div "IMMATRICULATION : 528" at bounding box center [369, 114] width 163 height 24
click at [517, 207] on icon at bounding box center [523, 206] width 14 height 11
click at [454, 212] on input "IMMATRICULATION" at bounding box center [421, 206] width 243 height 34
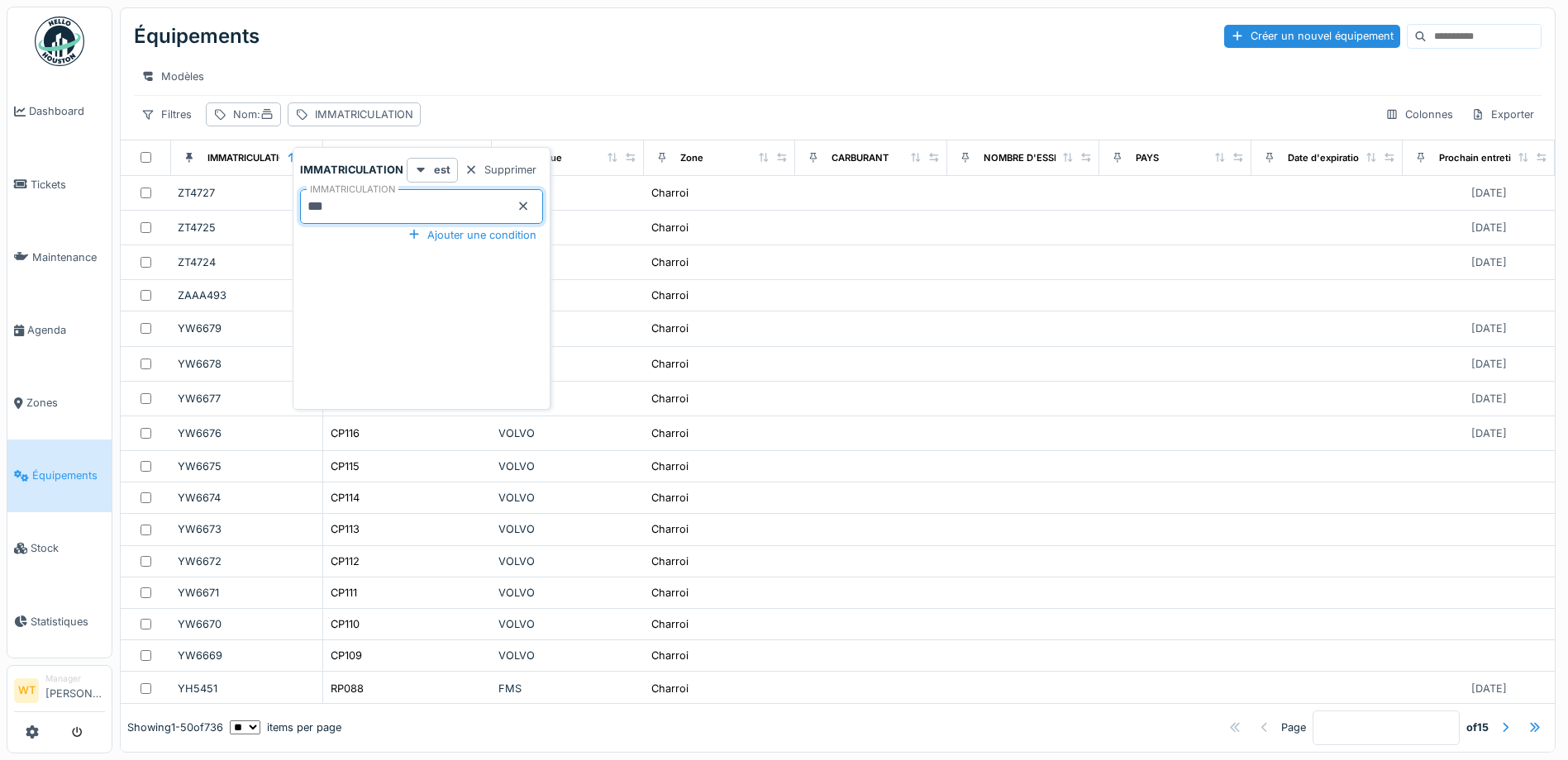
type input "***"
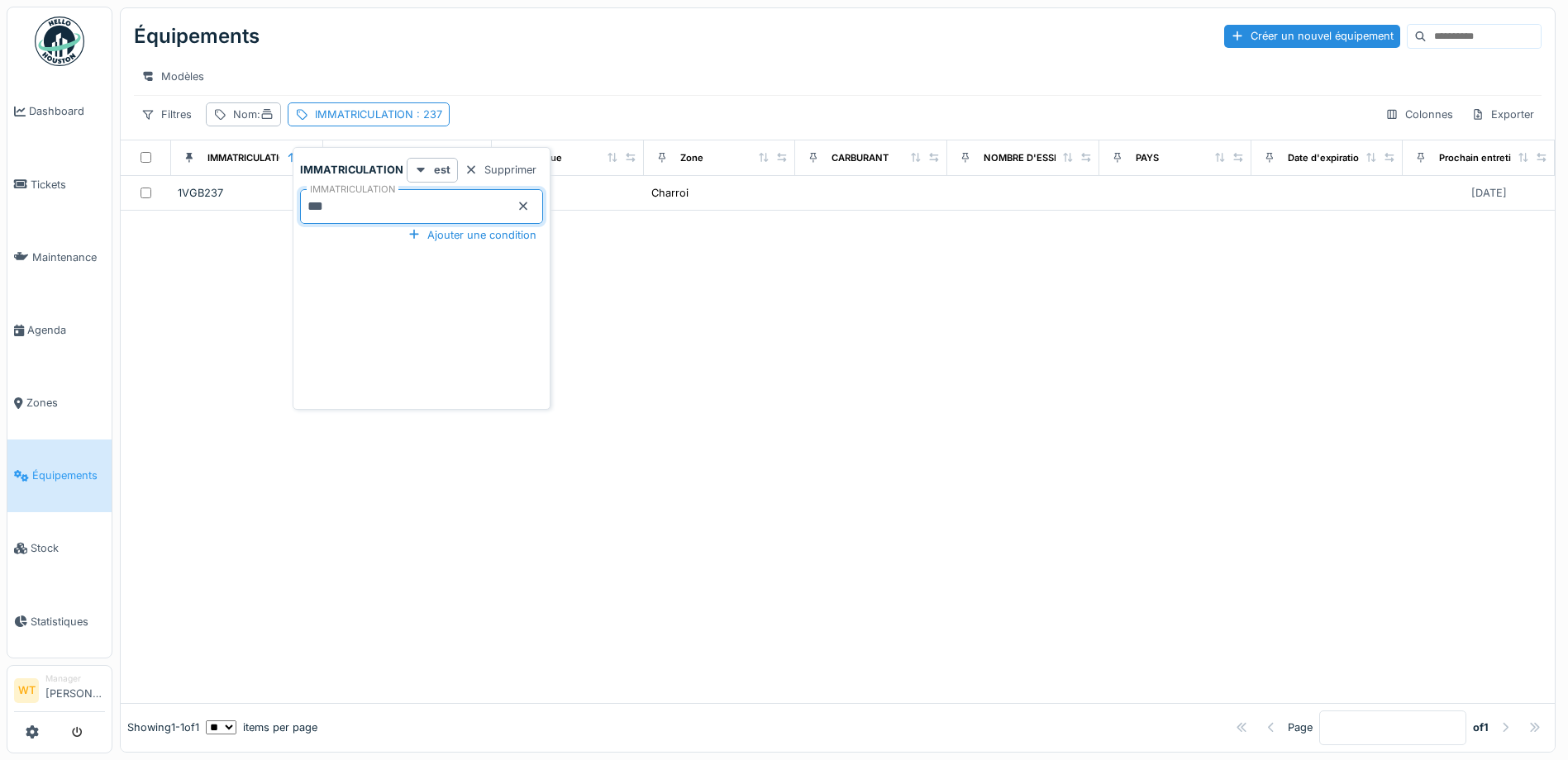
click at [509, 95] on div "Modèles" at bounding box center [837, 76] width 1408 height 37
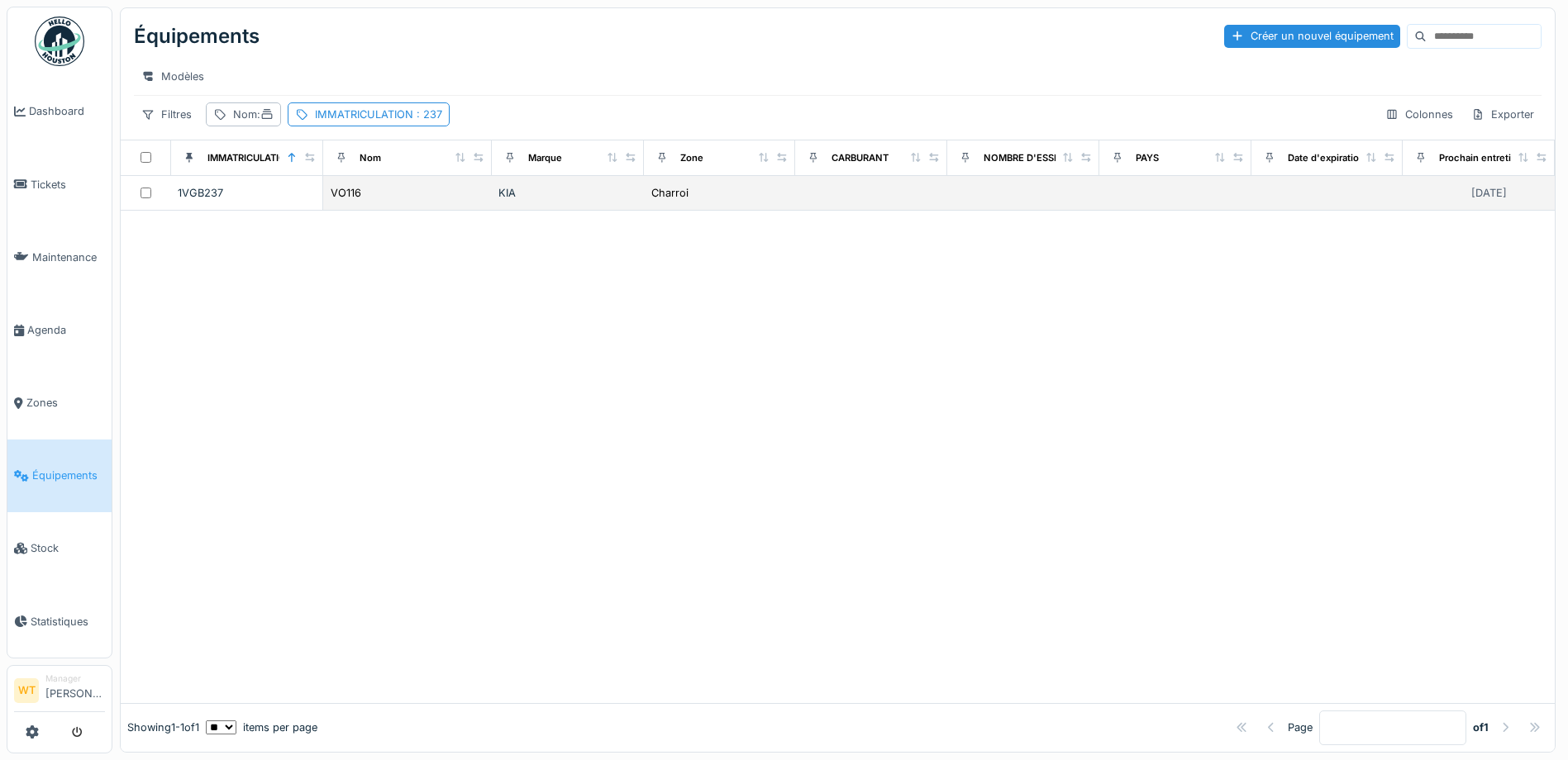
click at [523, 211] on td "KIA" at bounding box center [568, 193] width 152 height 34
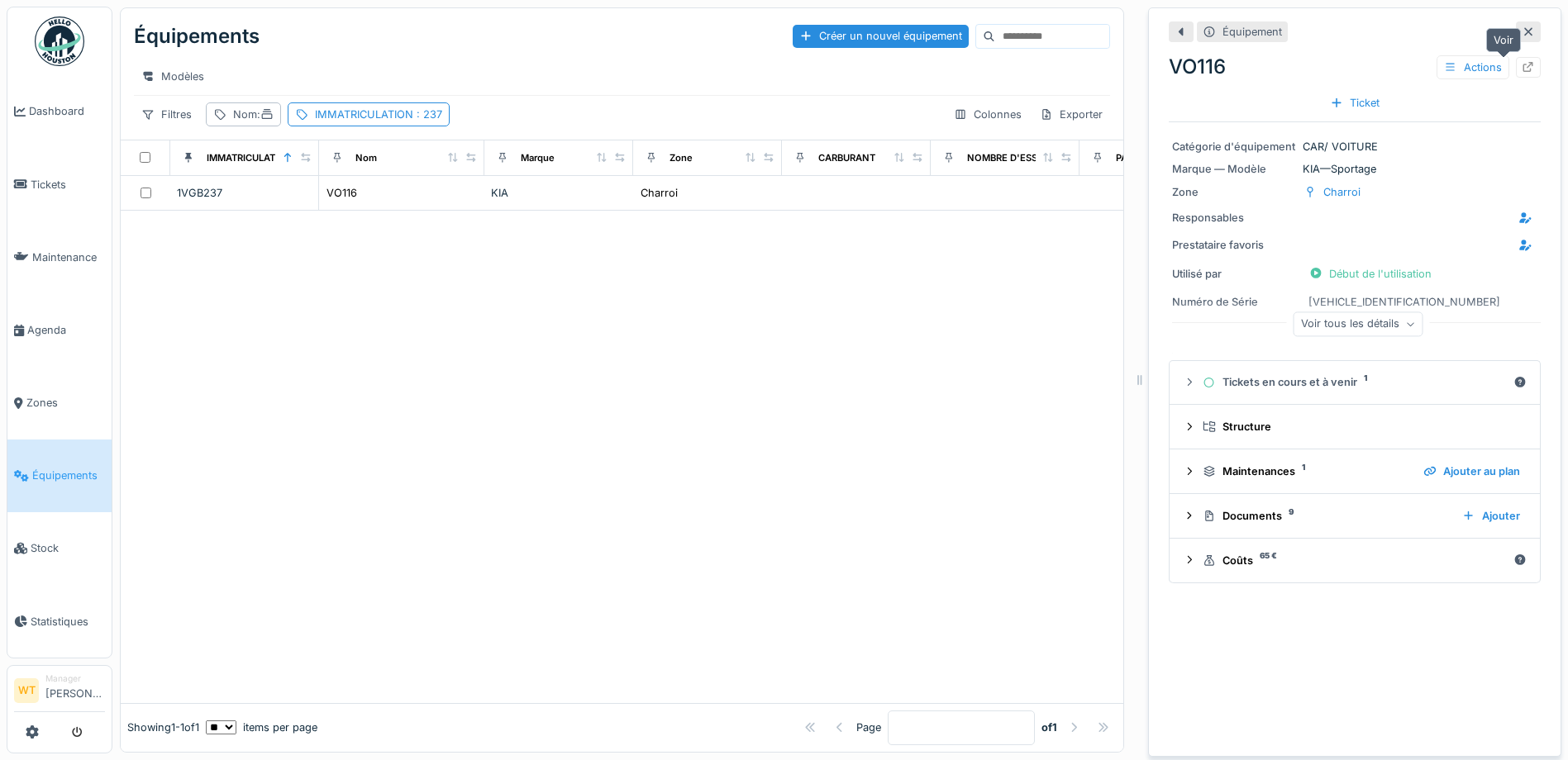
click at [1522, 62] on icon at bounding box center [1528, 68] width 14 height 11
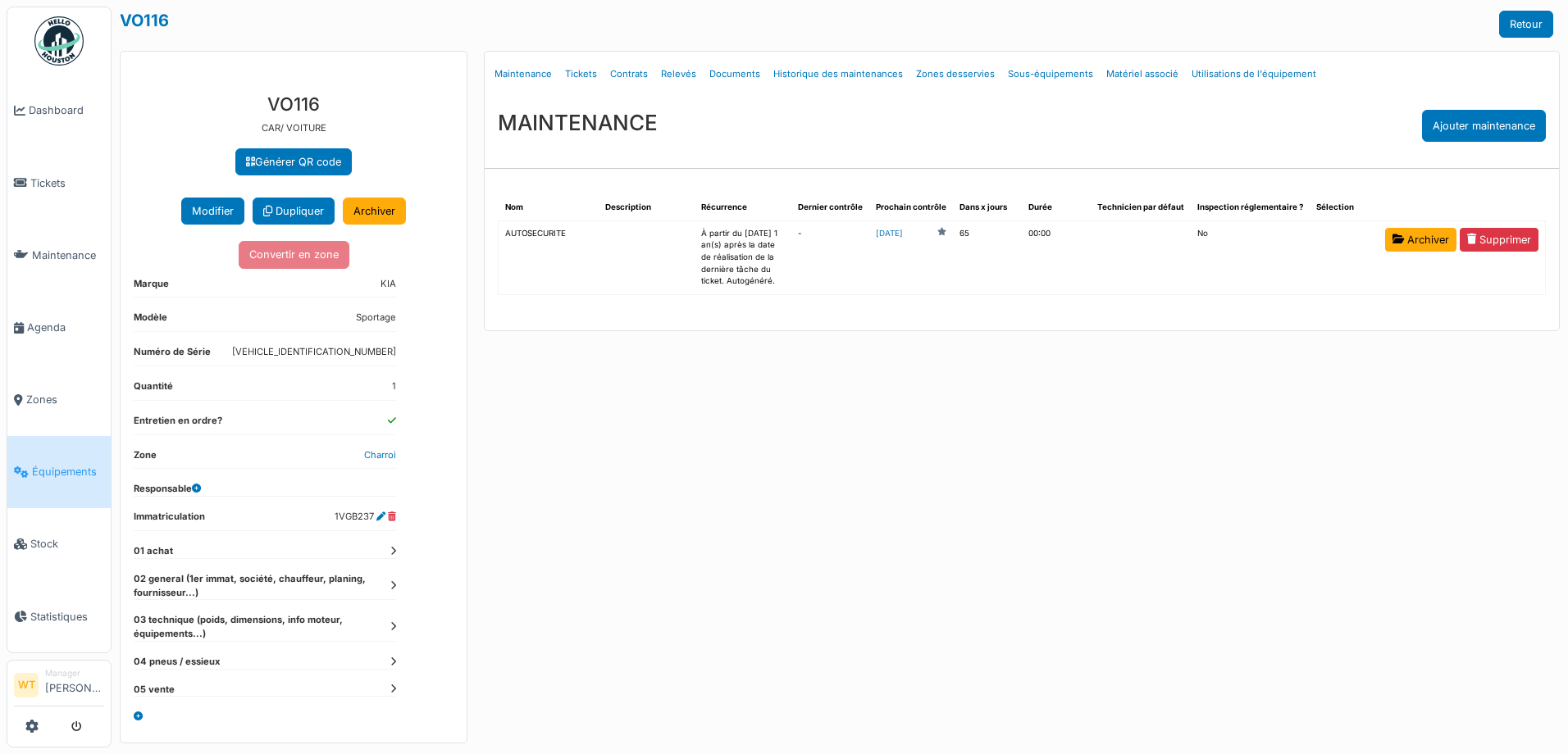
click at [396, 585] on div "**********" at bounding box center [293, 412] width 346 height 663
click at [394, 584] on icon at bounding box center [393, 585] width 5 height 9
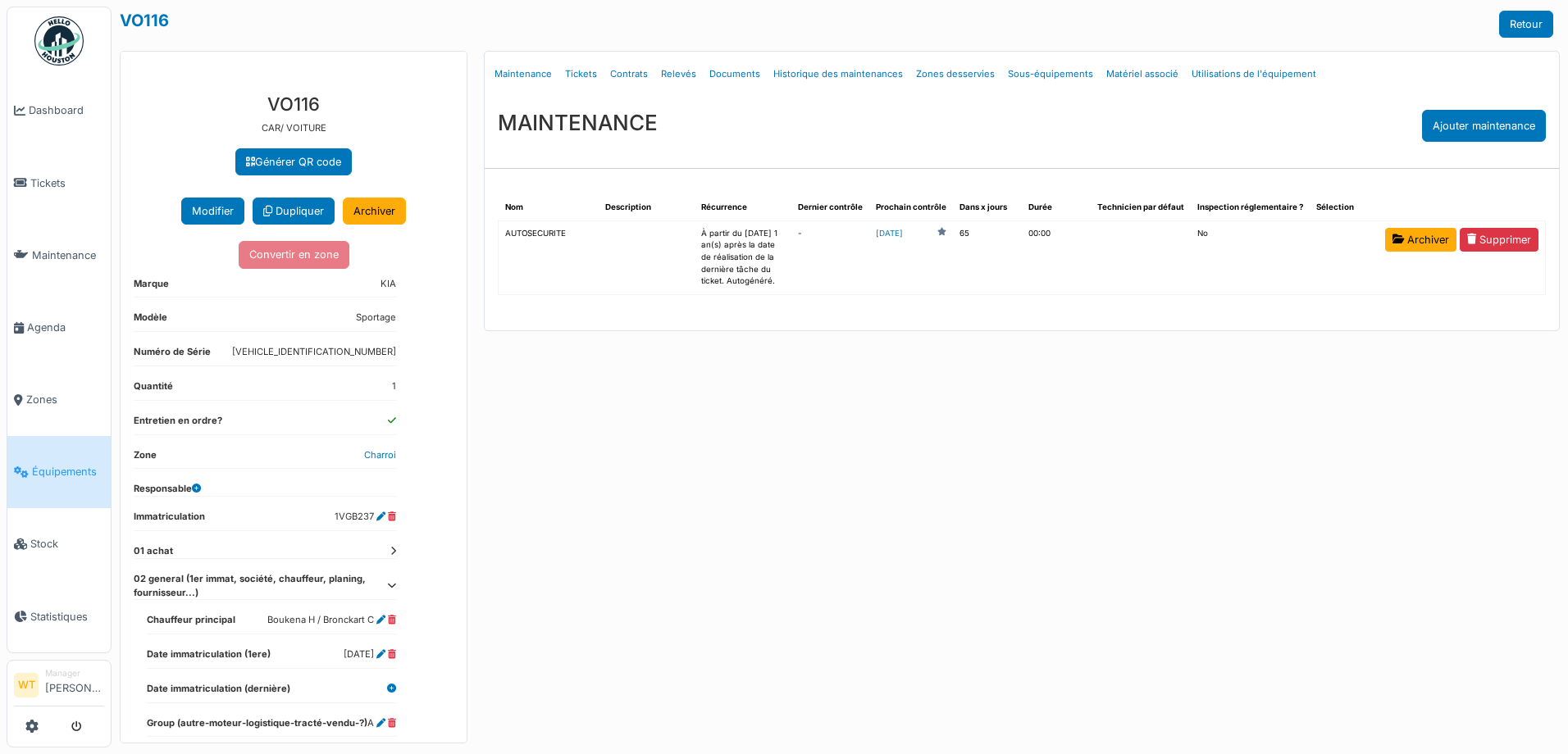
click at [392, 584] on icon at bounding box center [391, 585] width 9 height 9
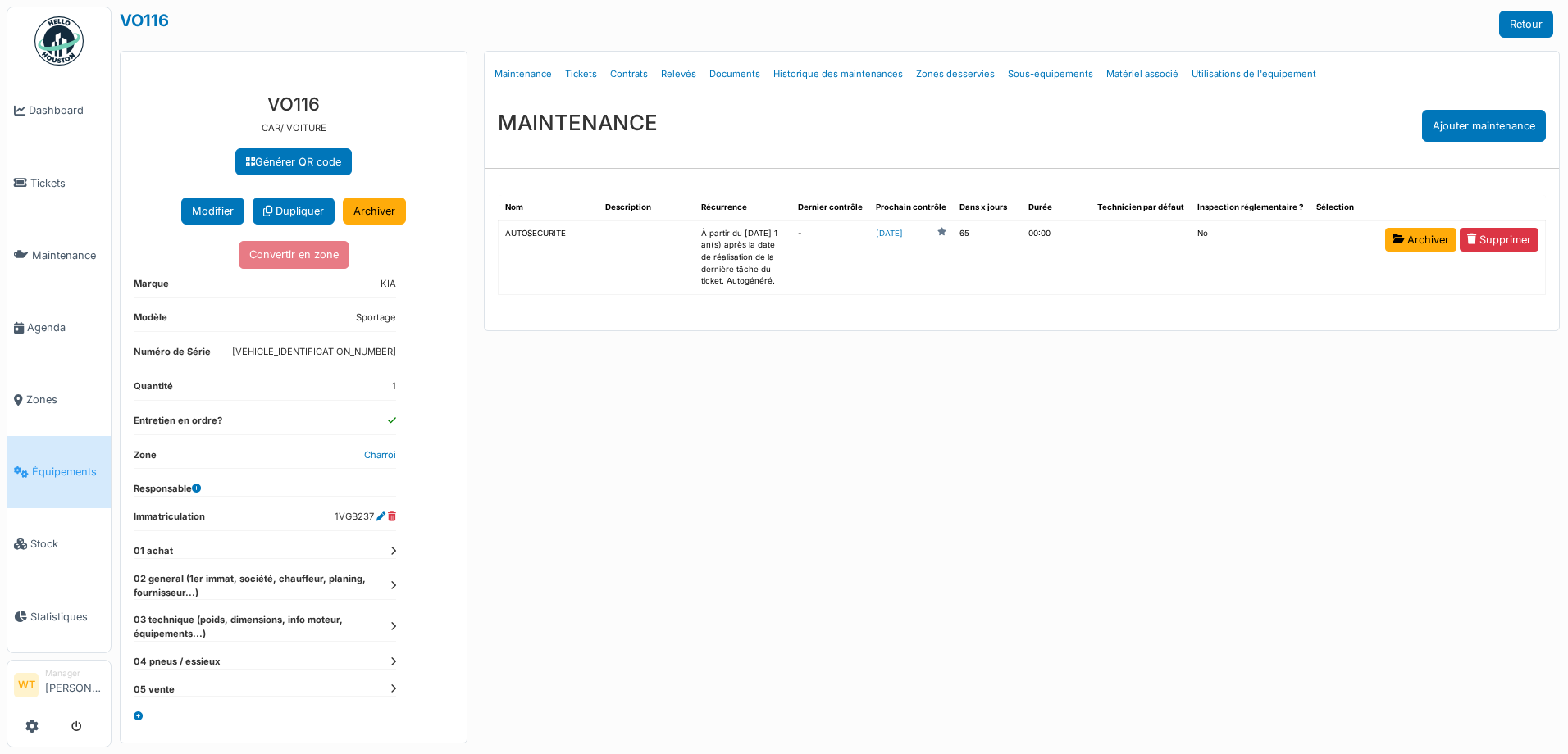
click at [392, 584] on icon at bounding box center [393, 585] width 5 height 9
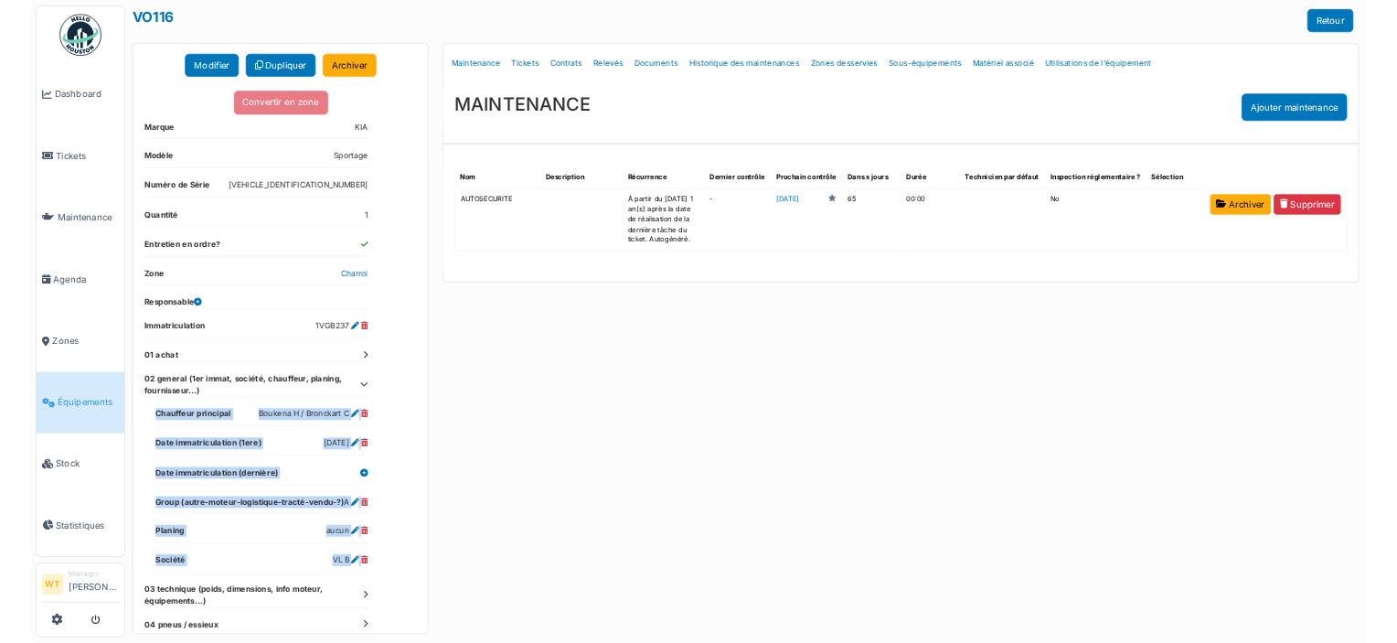
scroll to position [183, 0]
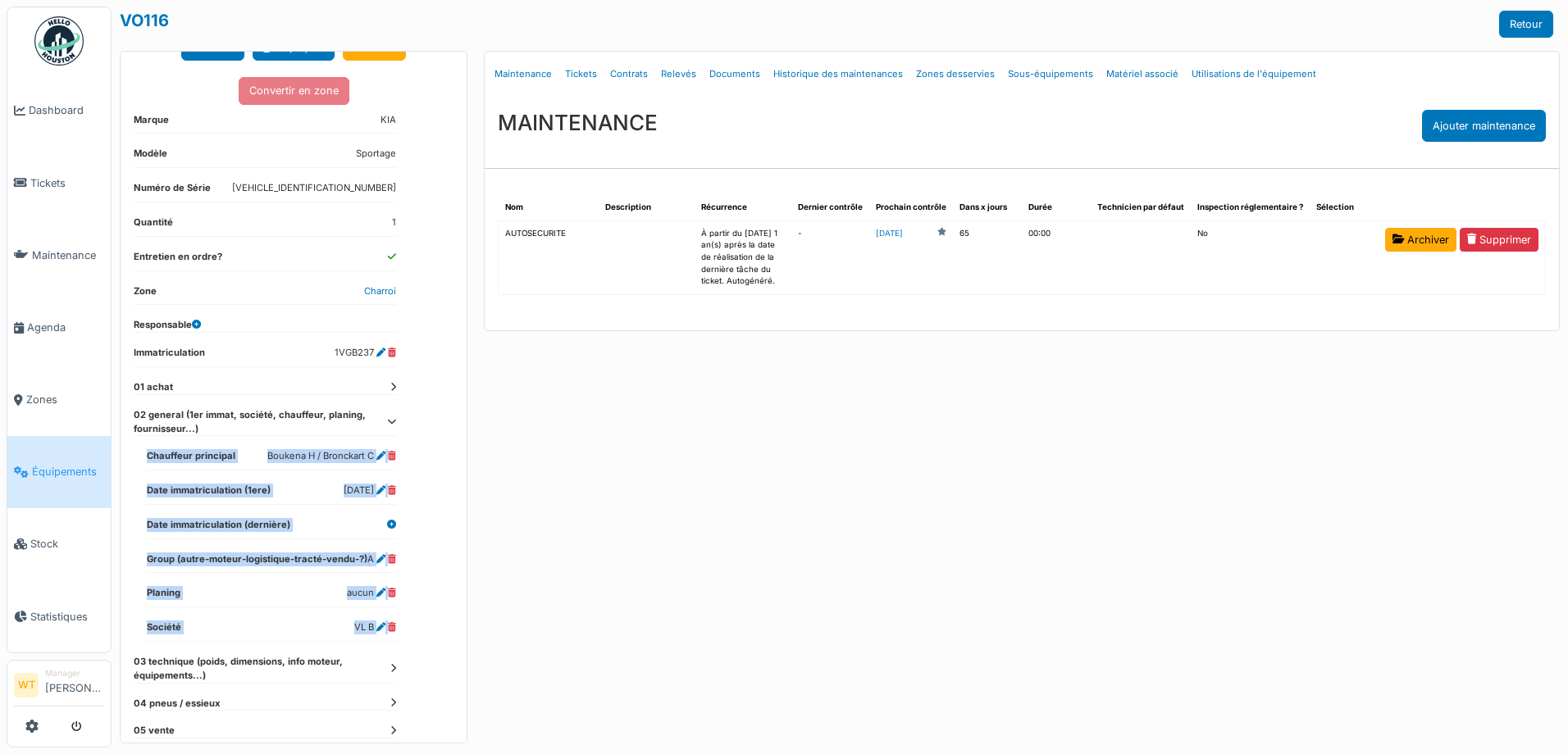
click at [425, 517] on div "**********" at bounding box center [293, 348] width 346 height 862
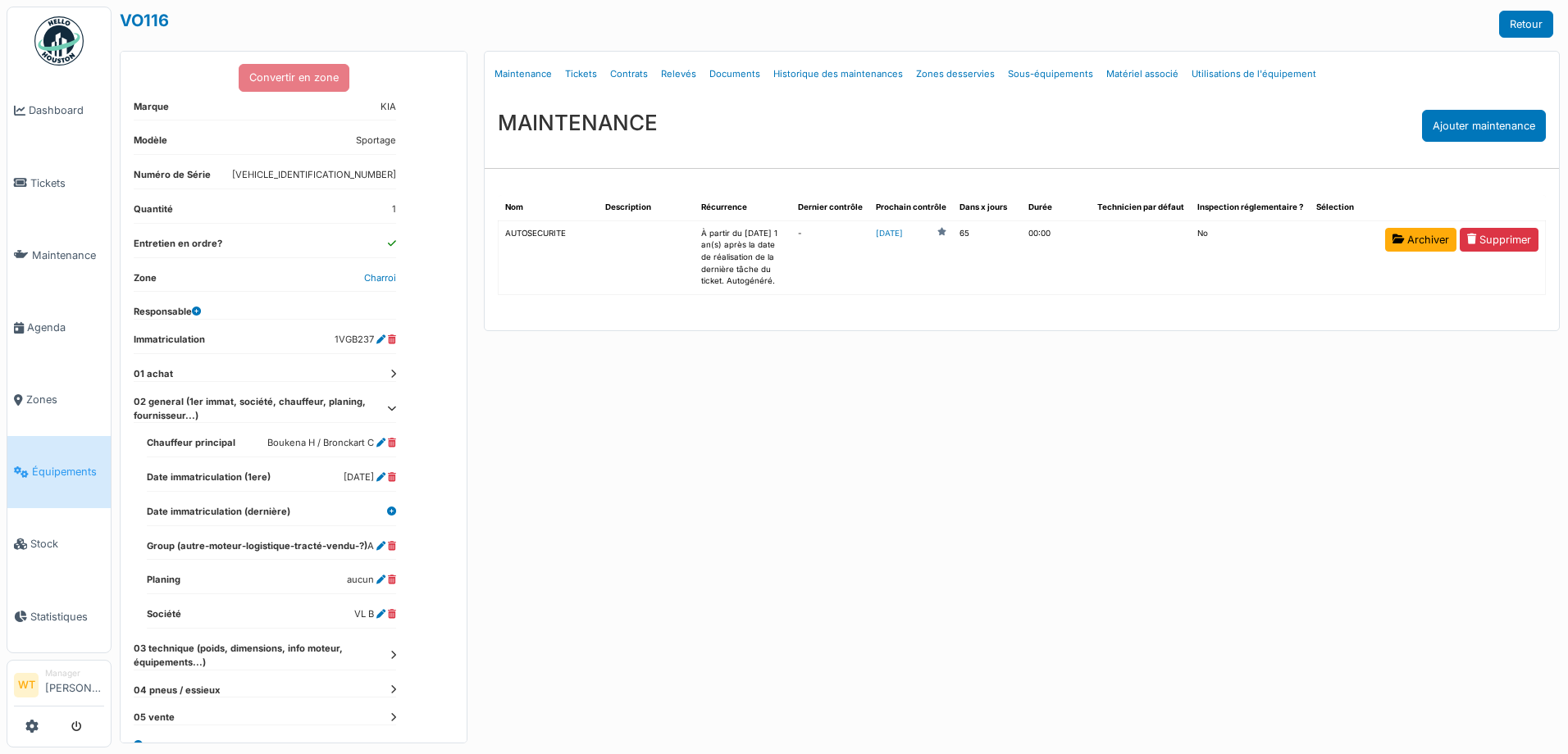
scroll to position [200, 0]
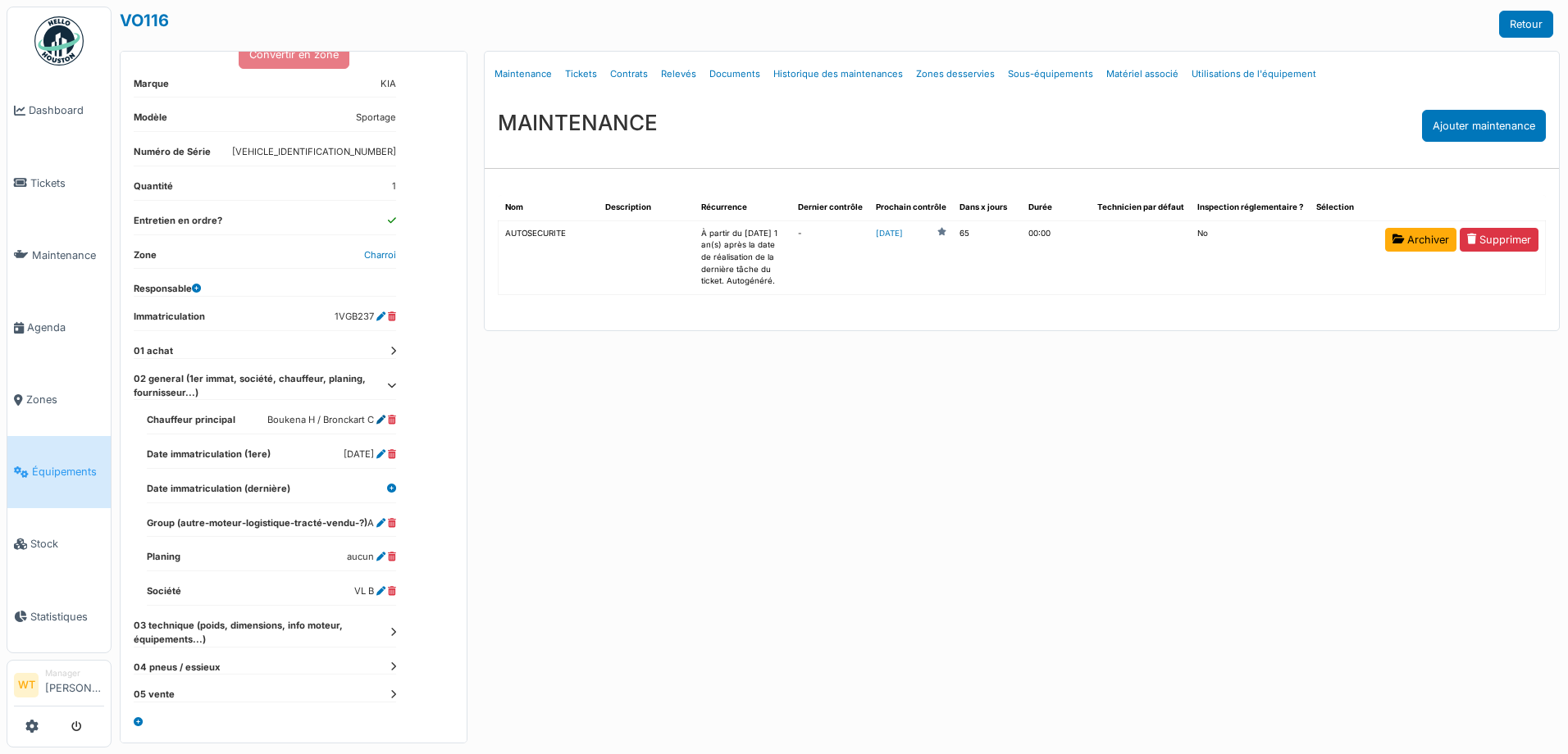
click at [381, 419] on icon at bounding box center [381, 420] width 9 height 9
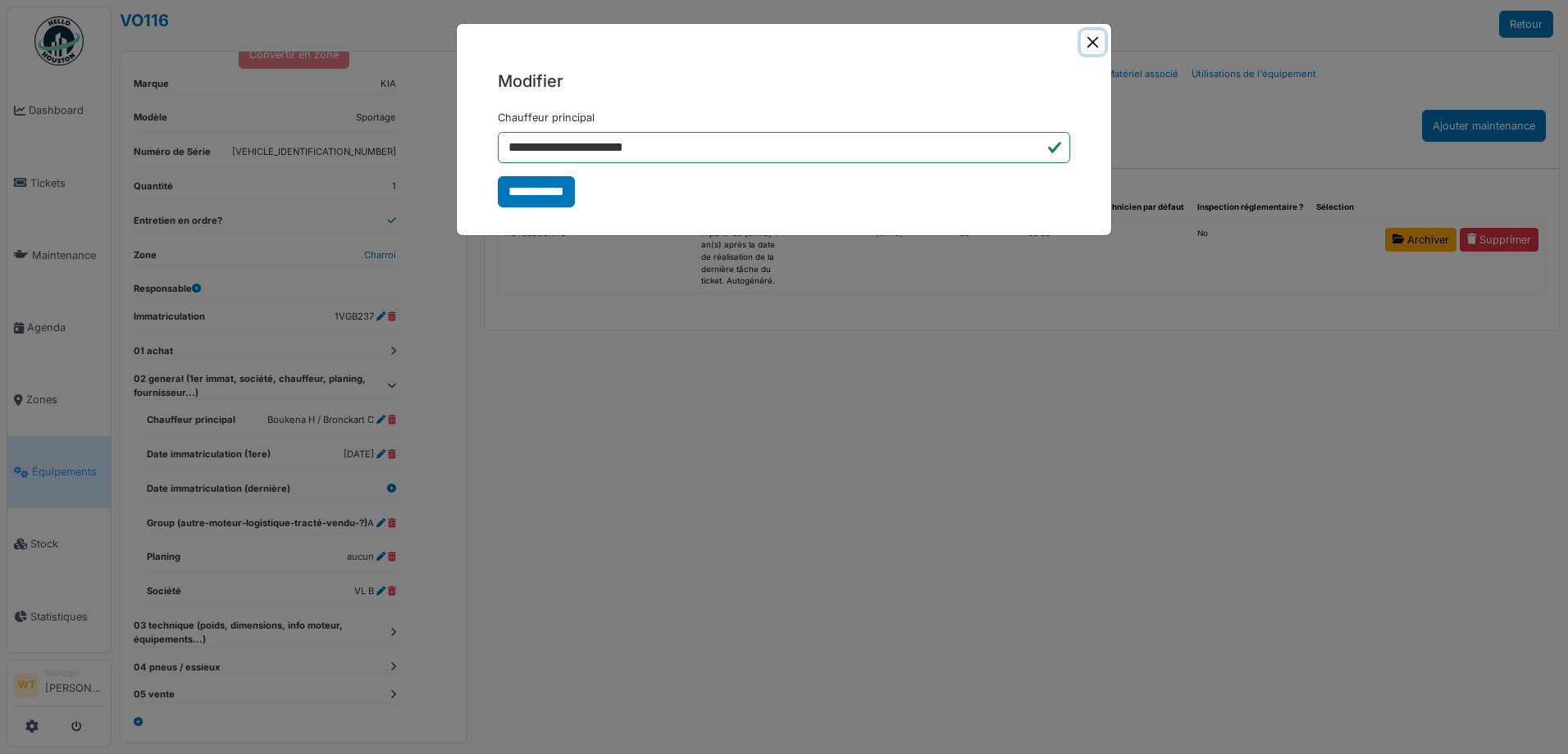
click at [1093, 43] on button "Close" at bounding box center [1093, 42] width 24 height 24
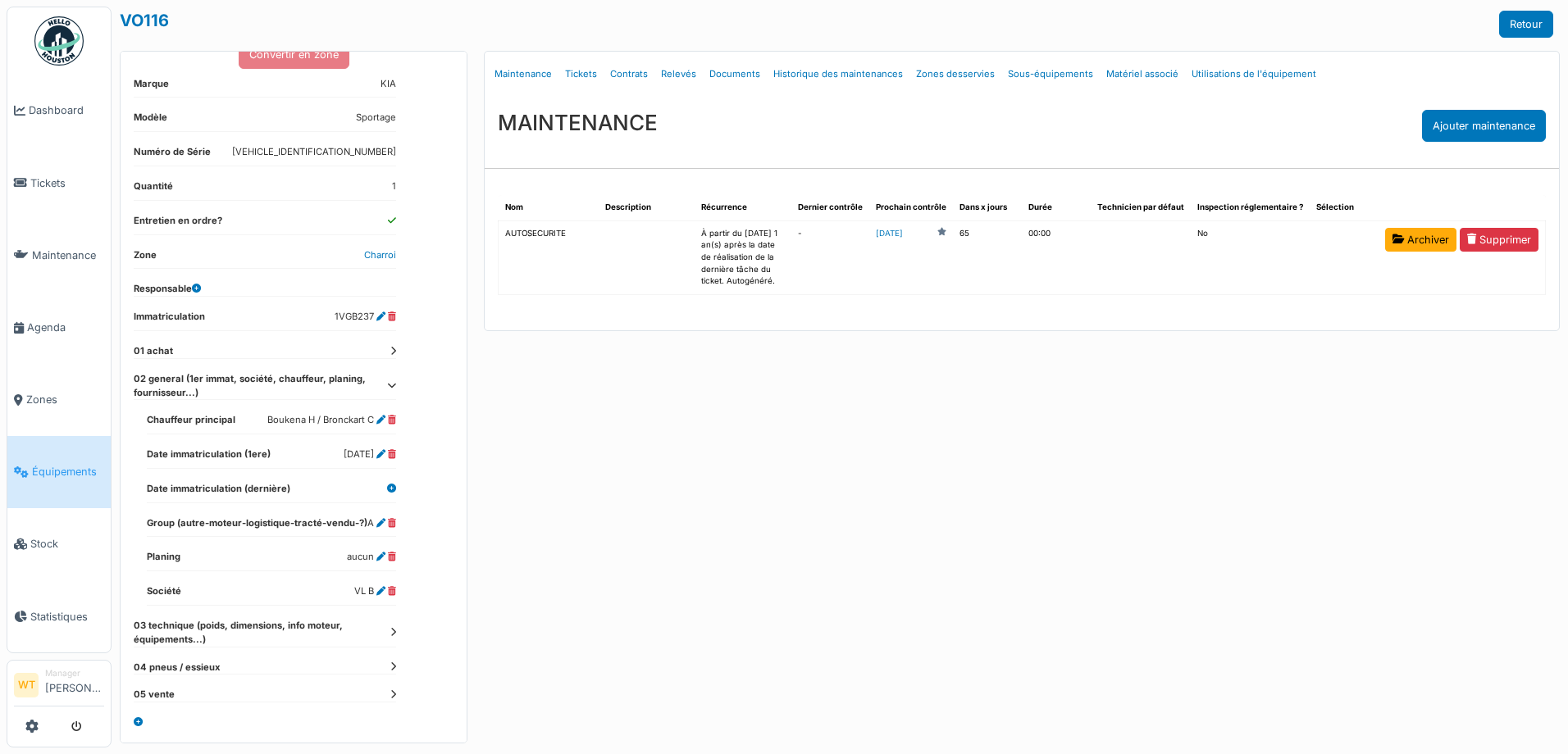
click at [65, 452] on link "Équipements" at bounding box center [58, 472] width 103 height 72
